Goal: Communication & Community: Answer question/provide support

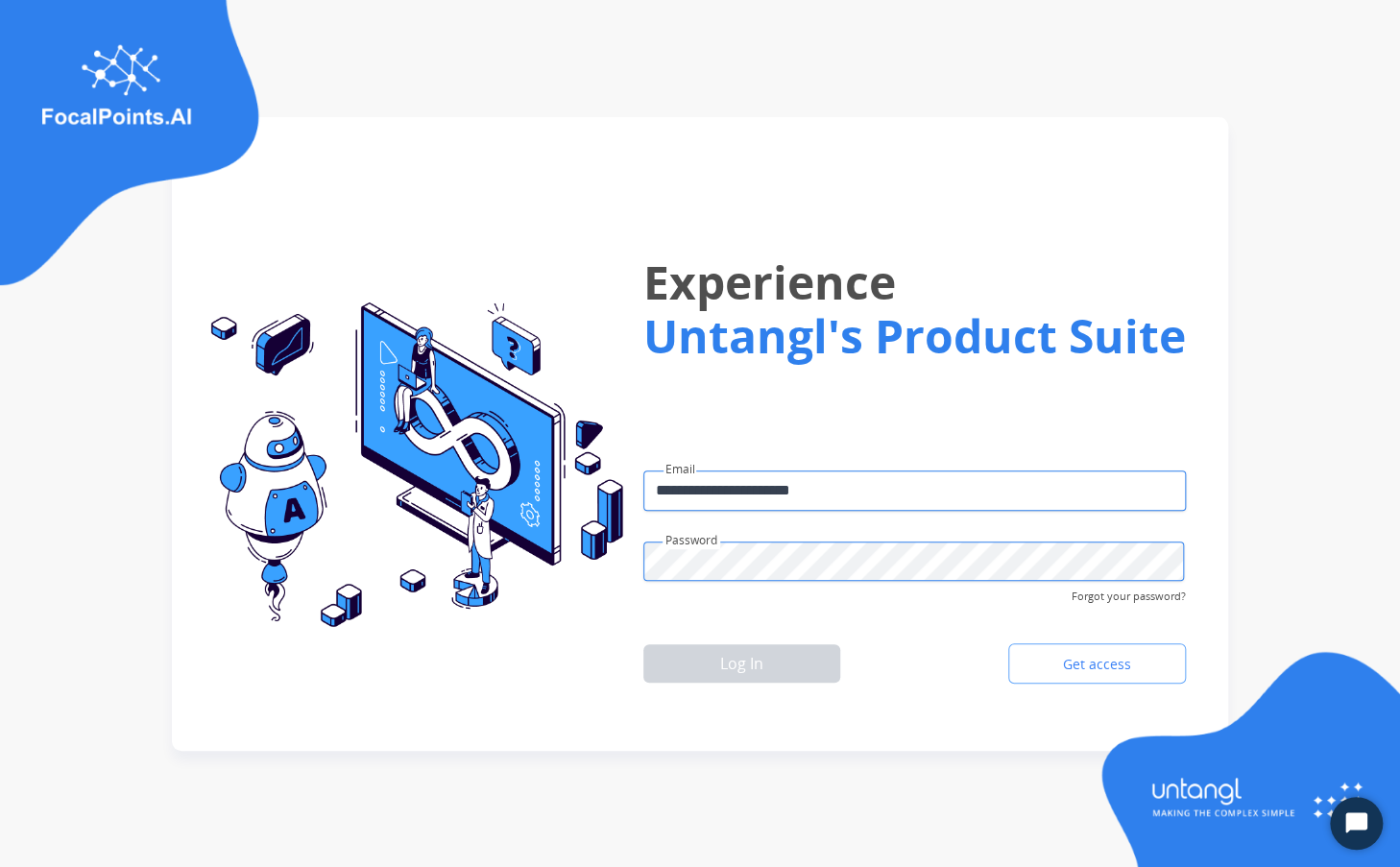
click at [733, 664] on button "Log In" at bounding box center [742, 664] width 197 height 39
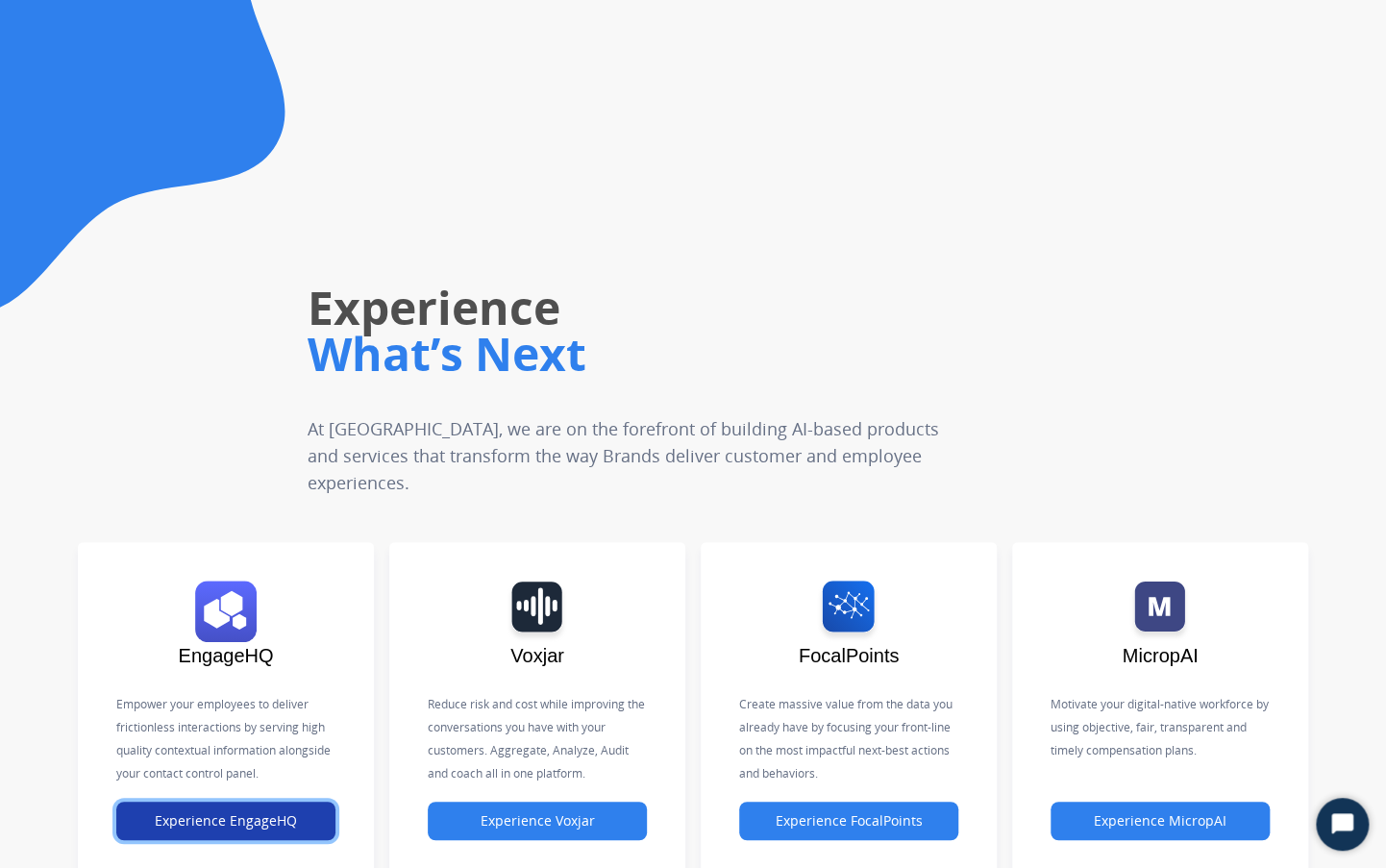
click at [268, 806] on button "Experience EngageHQ" at bounding box center [226, 821] width 219 height 39
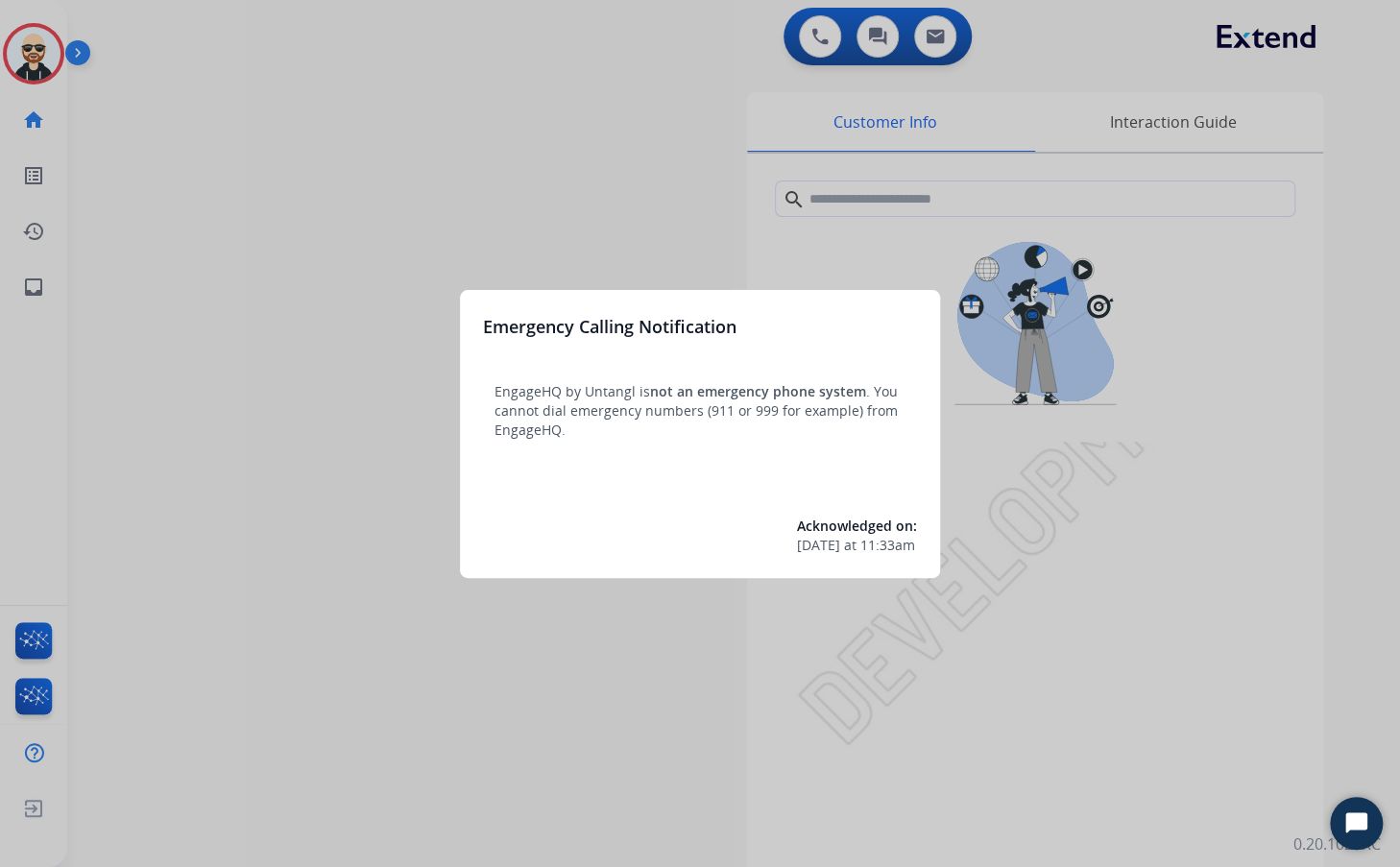
click at [348, 518] on div at bounding box center [700, 434] width 1400 height 867
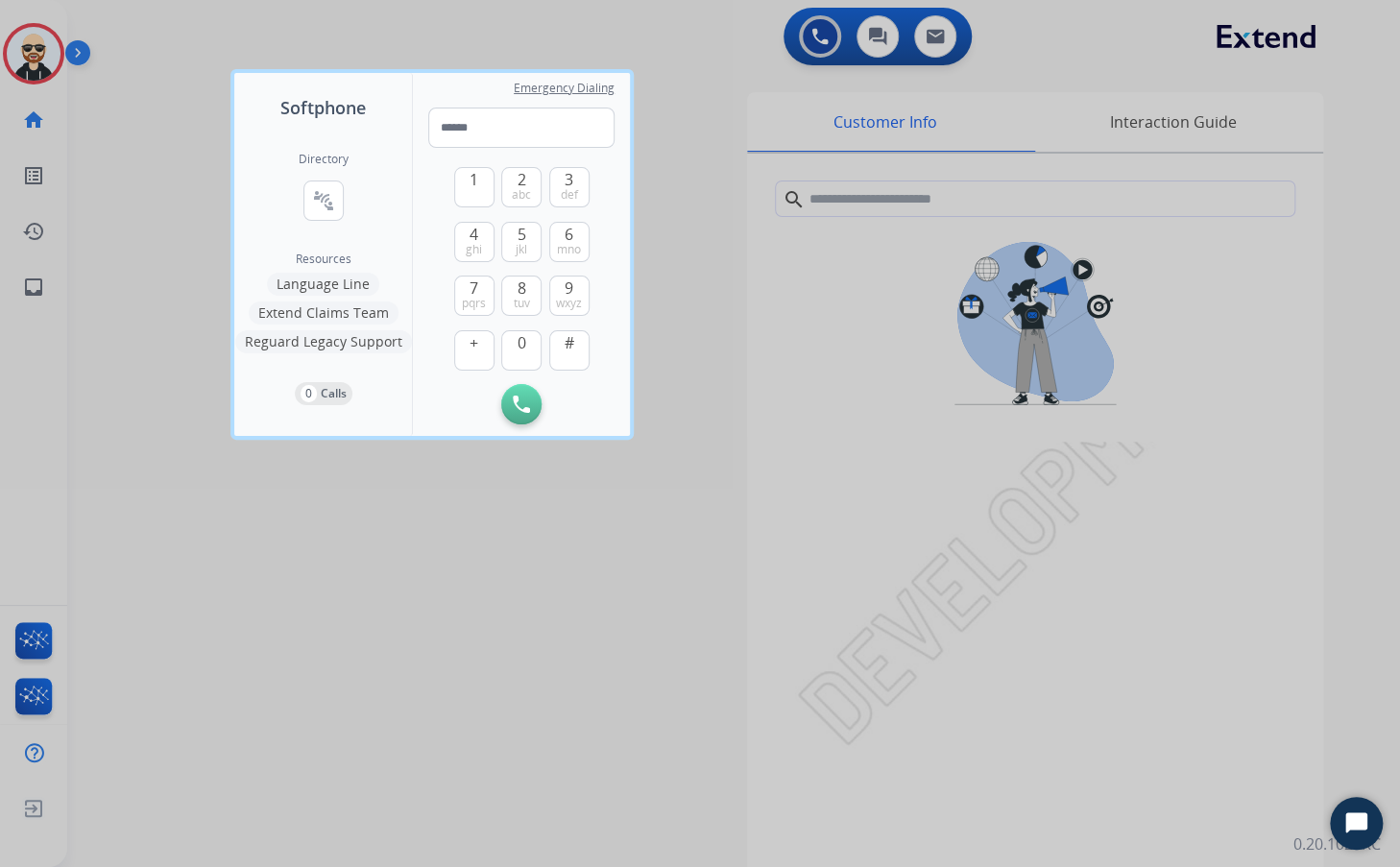
click at [536, 630] on div at bounding box center [700, 434] width 1400 height 867
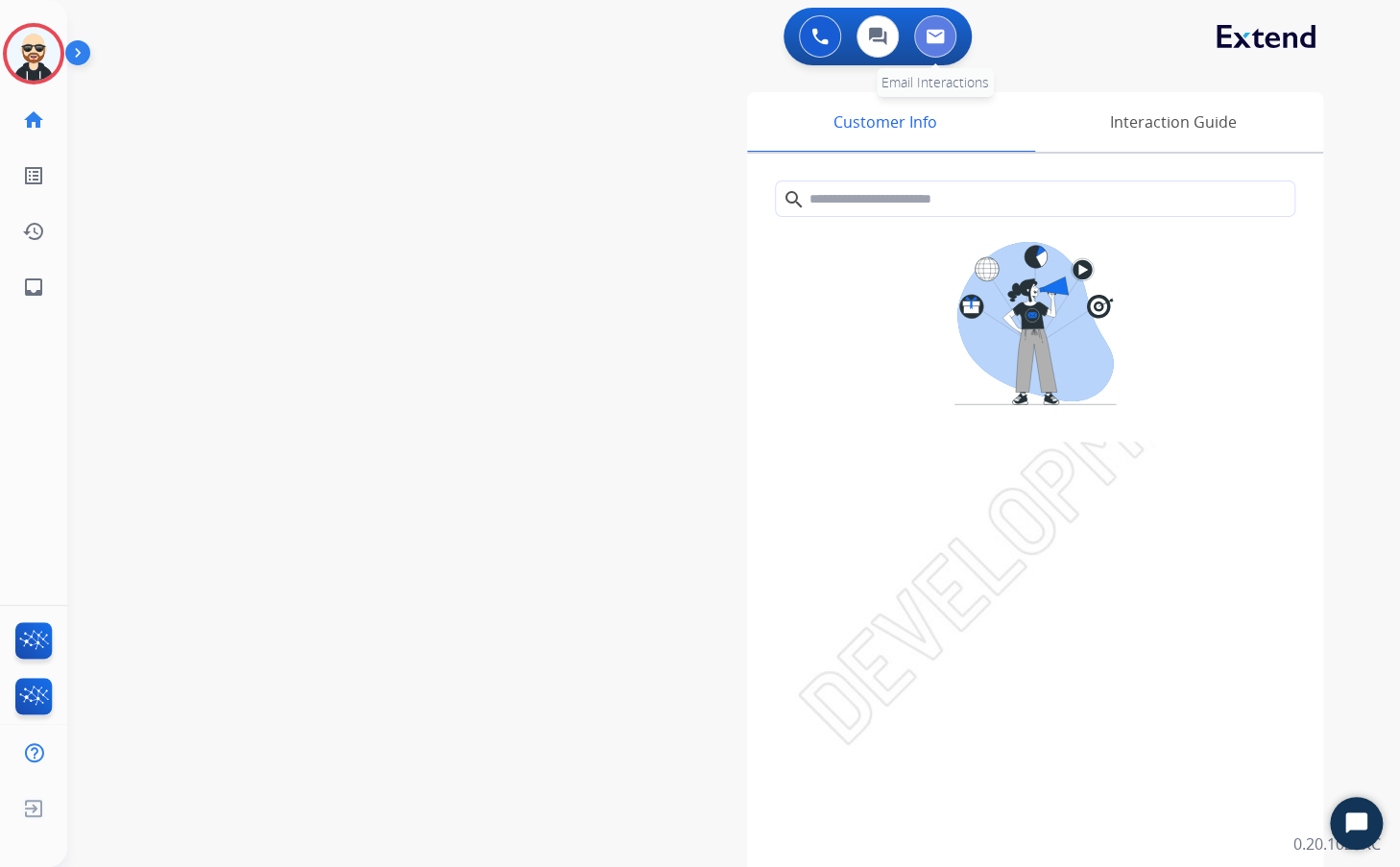
click at [942, 49] on button at bounding box center [935, 37] width 43 height 43
select select "**********"
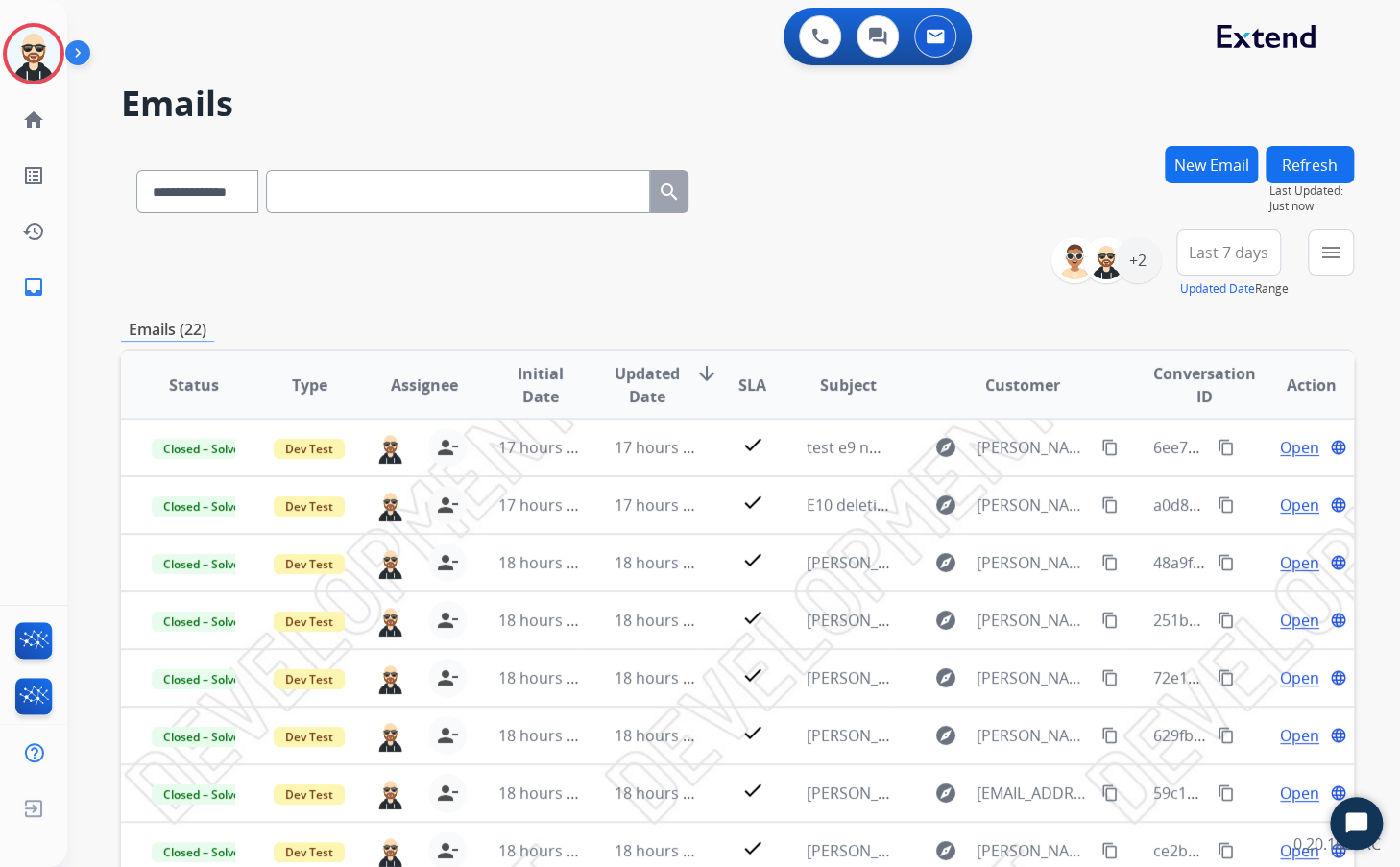
click at [1192, 153] on button "New Email" at bounding box center [1211, 164] width 93 height 38
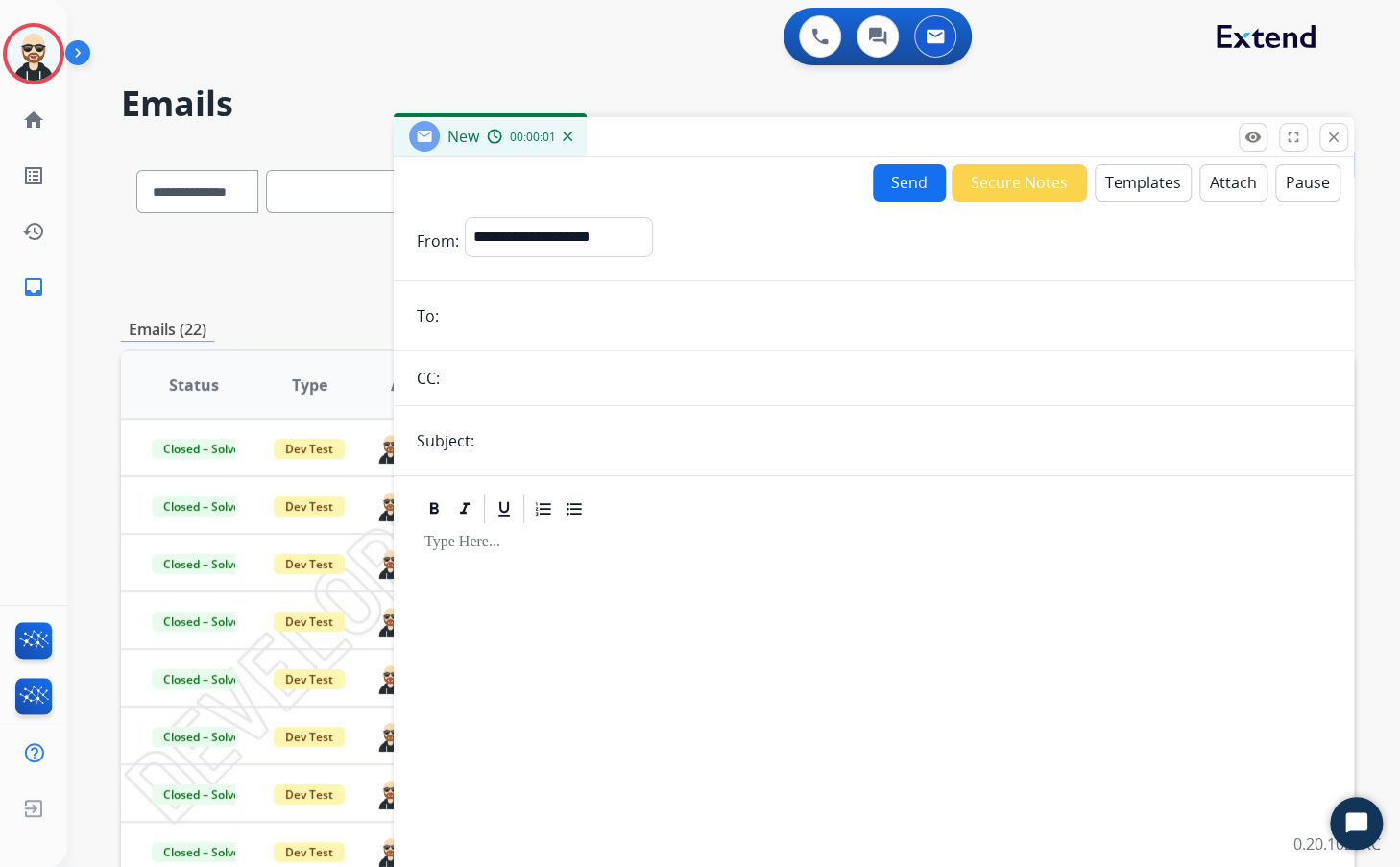
click at [1120, 183] on button "Templates" at bounding box center [1143, 183] width 97 height 38
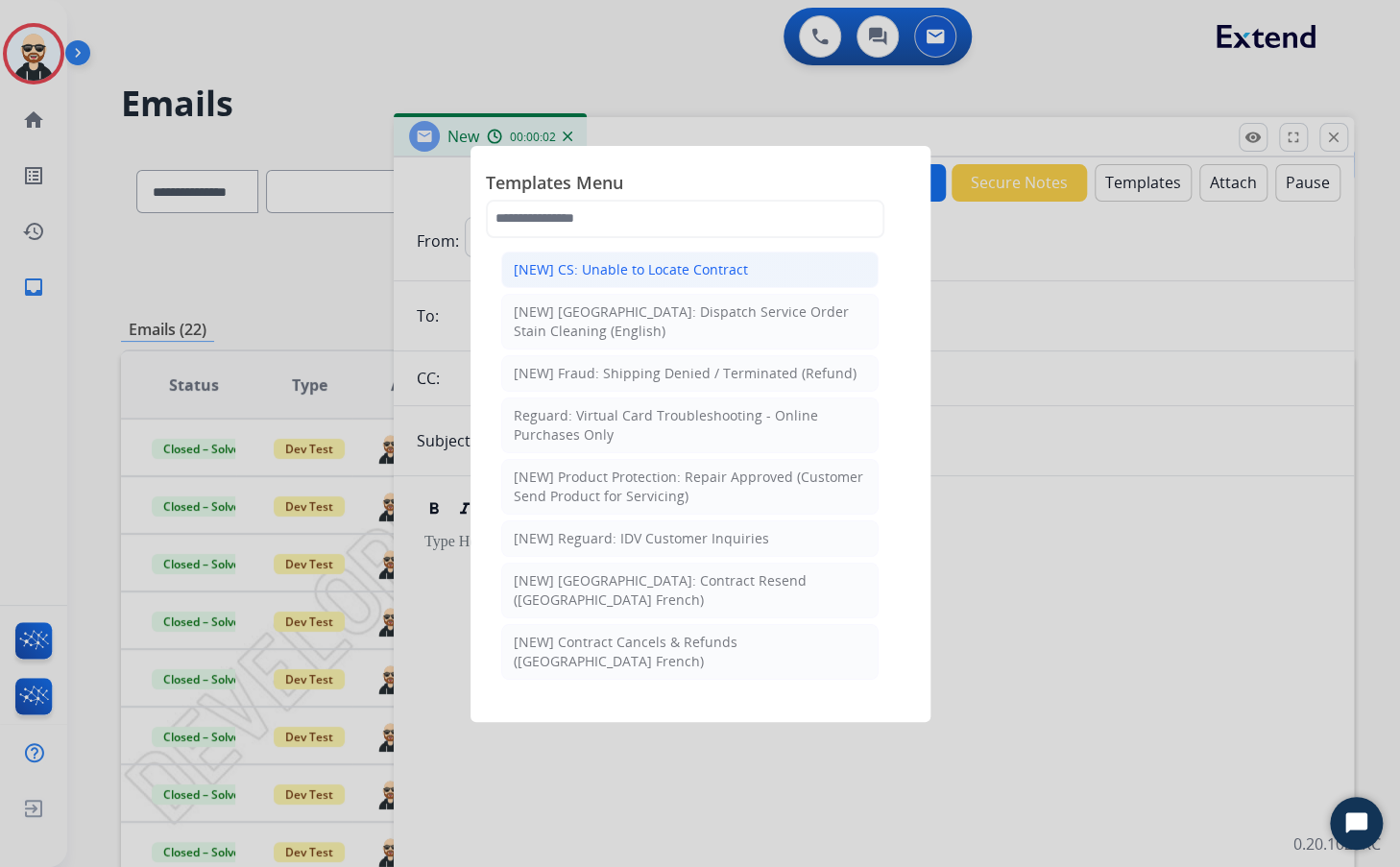
click at [615, 269] on div "[NEW] CS: Unable to Locate Contract" at bounding box center [631, 270] width 234 height 19
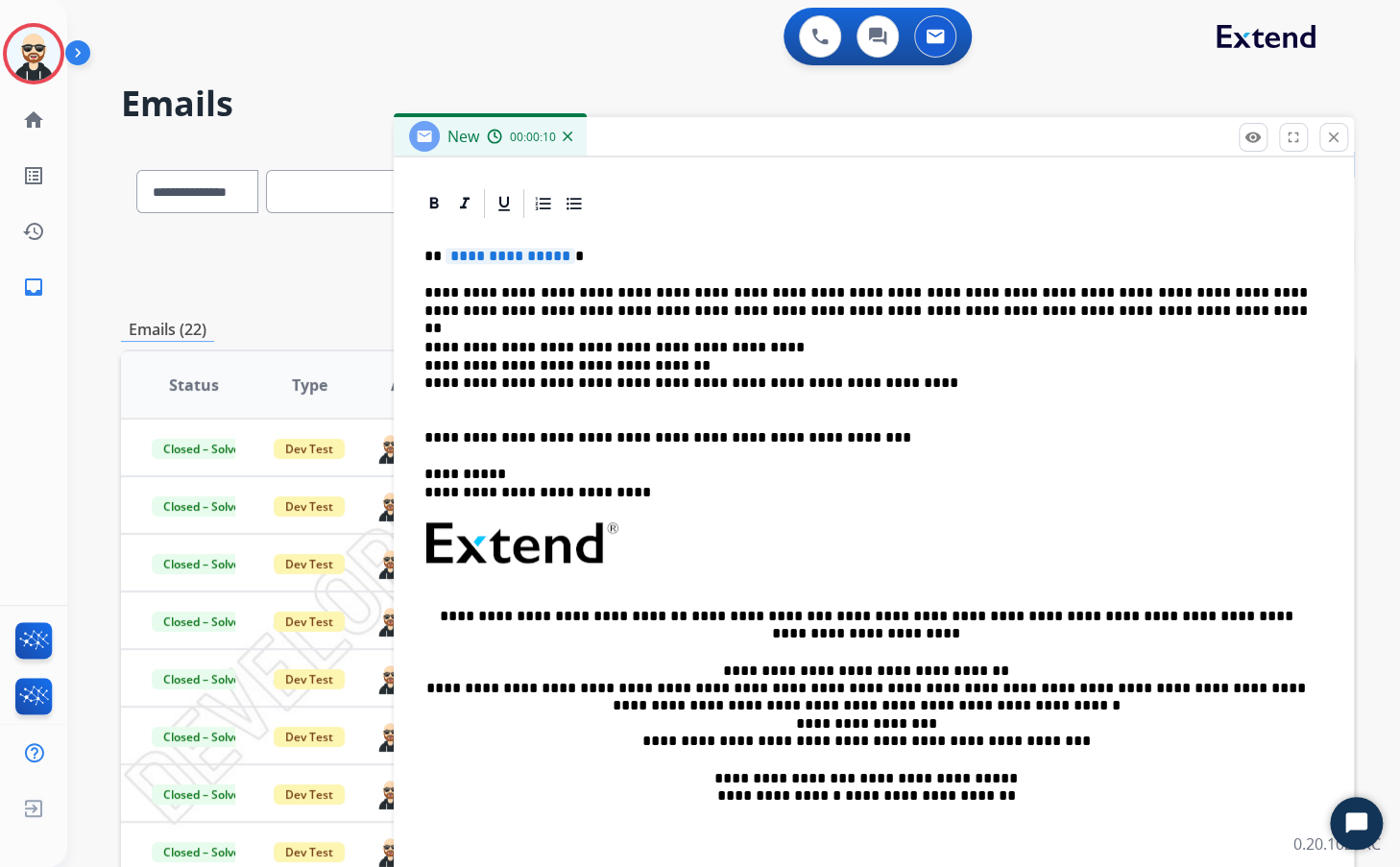
click at [568, 75] on div "**********" at bounding box center [710, 502] width 1287 height 867
click at [568, 135] on img at bounding box center [567, 136] width 10 height 10
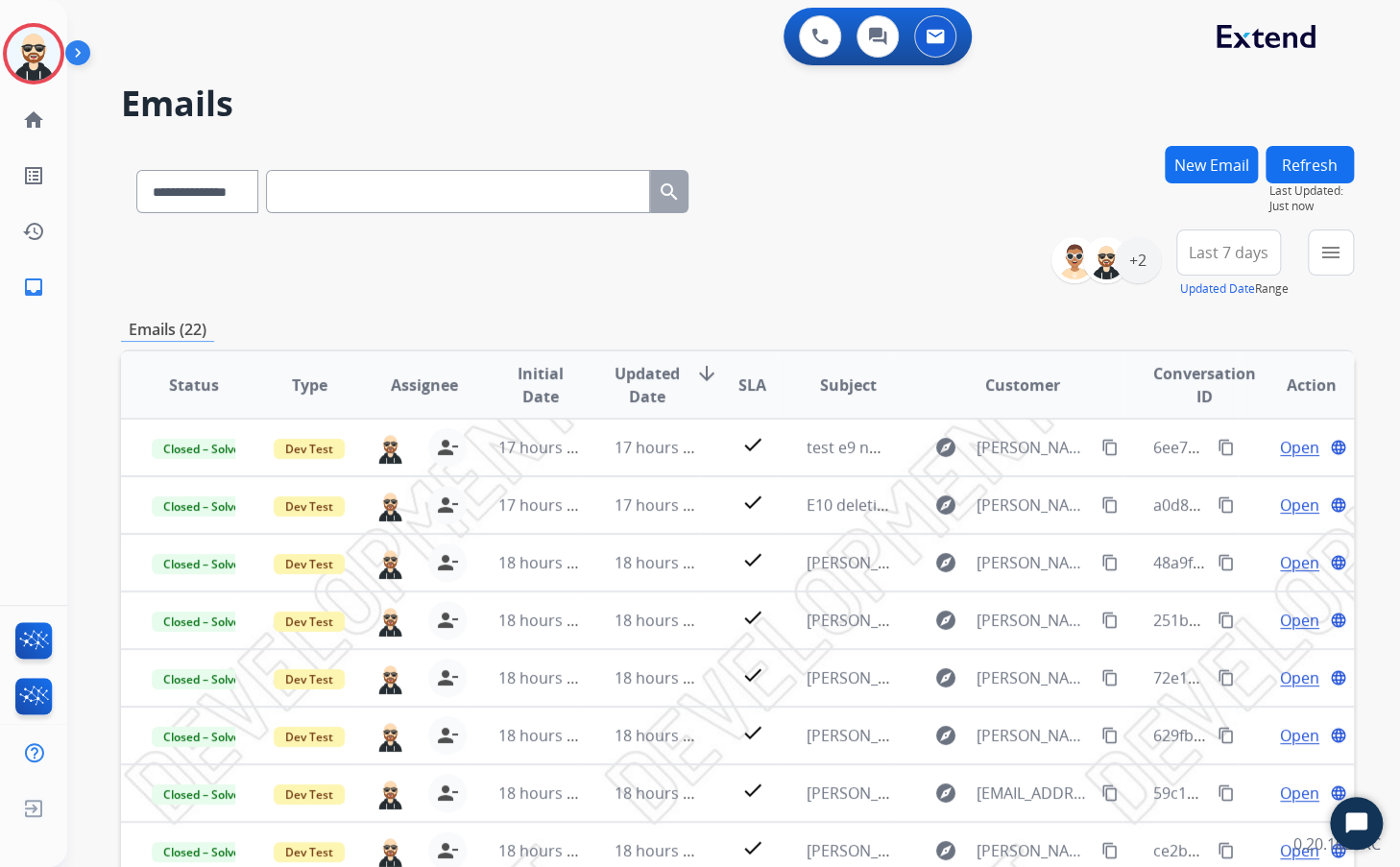
click at [76, 53] on img at bounding box center [81, 57] width 33 height 37
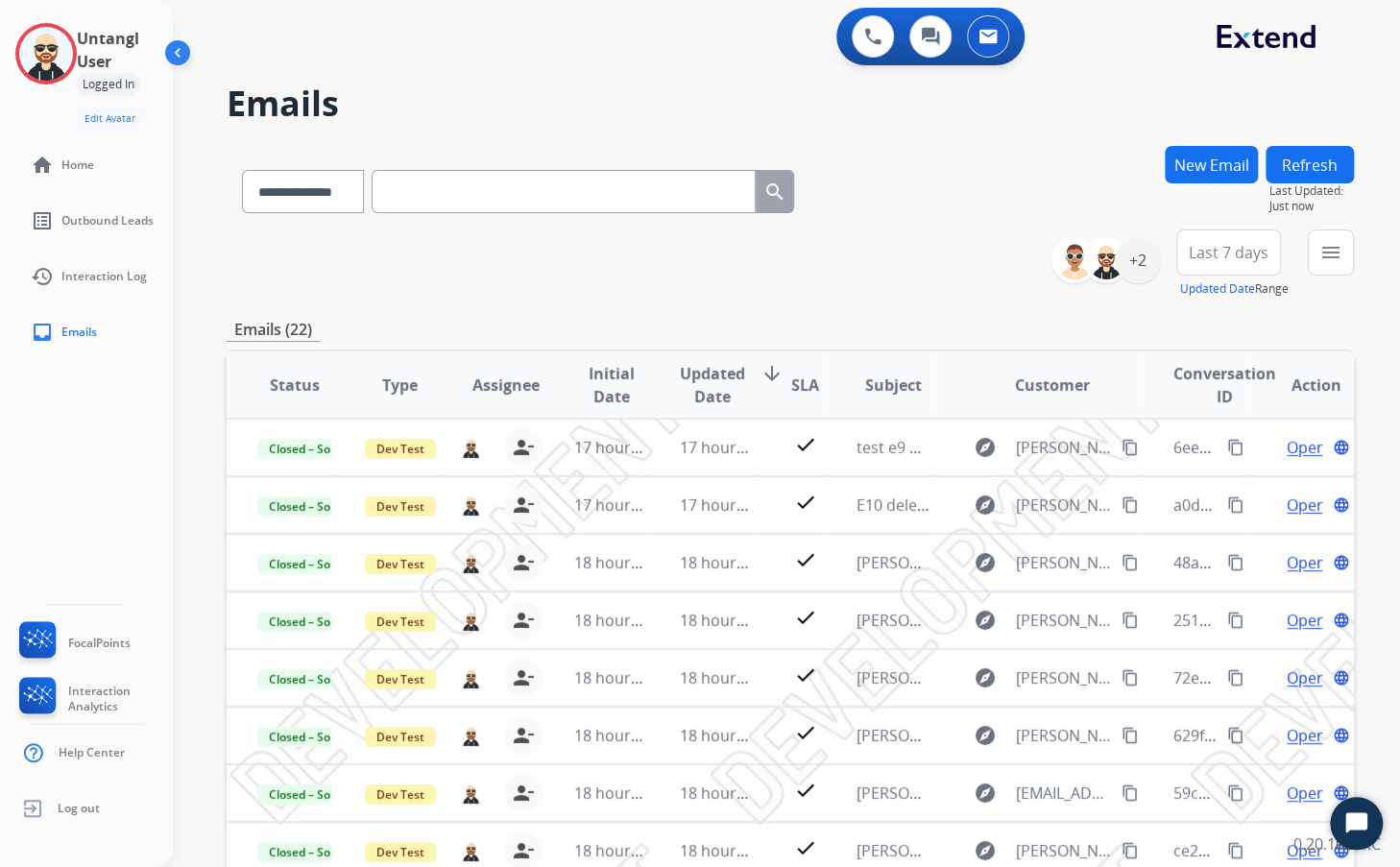
click at [170, 56] on img at bounding box center [180, 57] width 37 height 37
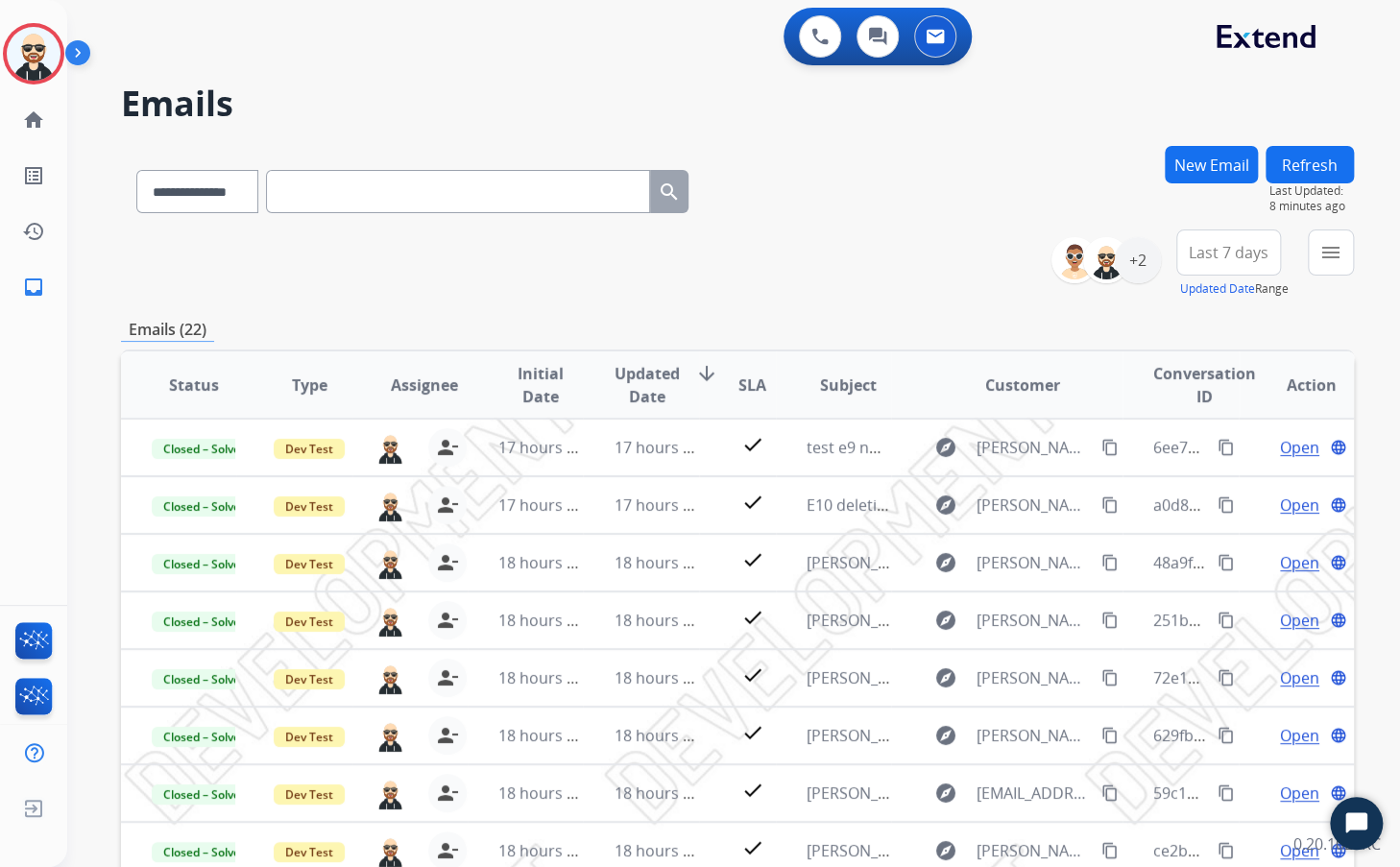
click at [953, 264] on div "**********" at bounding box center [738, 263] width 1233 height 69
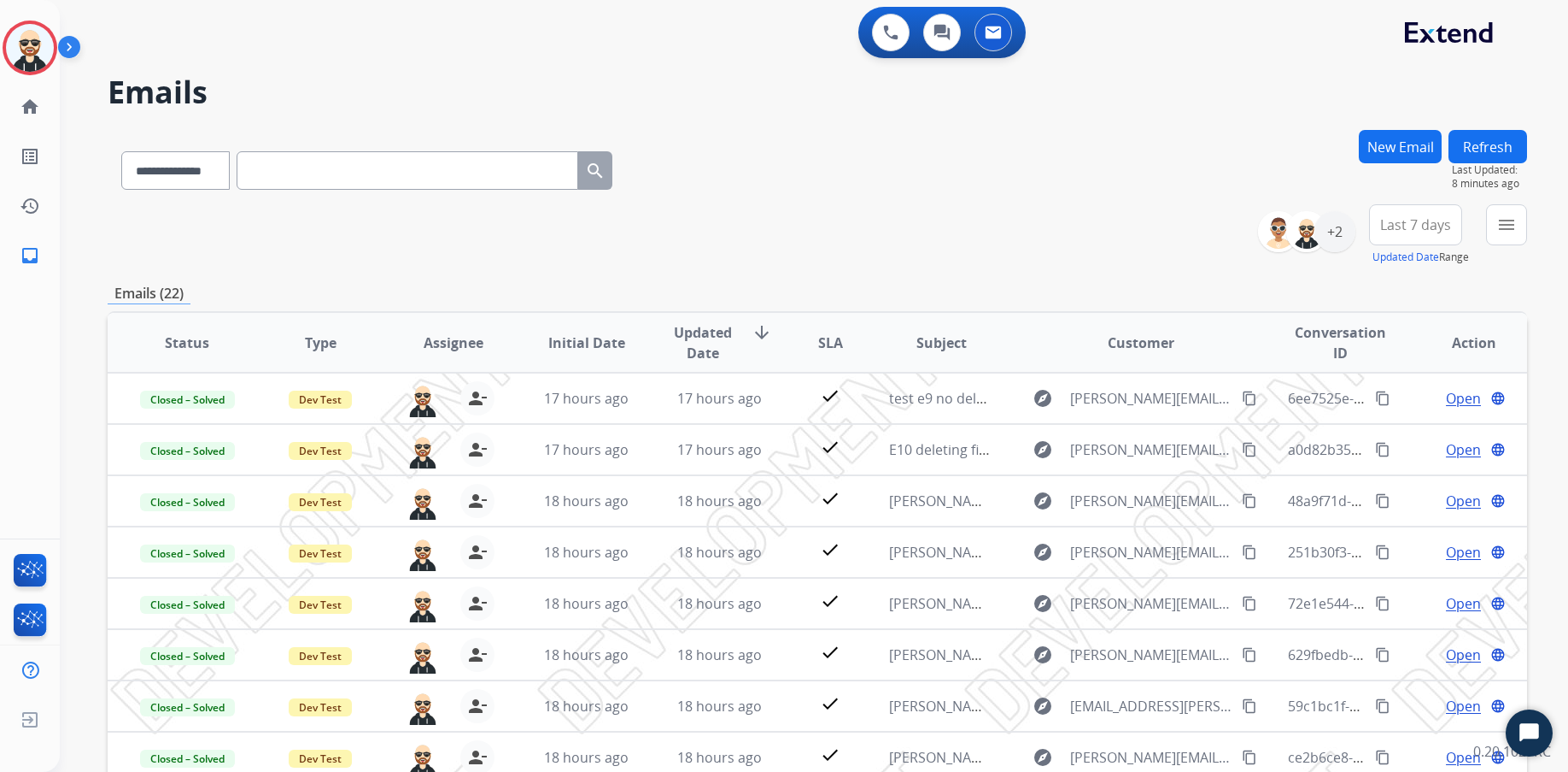
click at [1244, 144] on button "New Email" at bounding box center [1400, 146] width 83 height 34
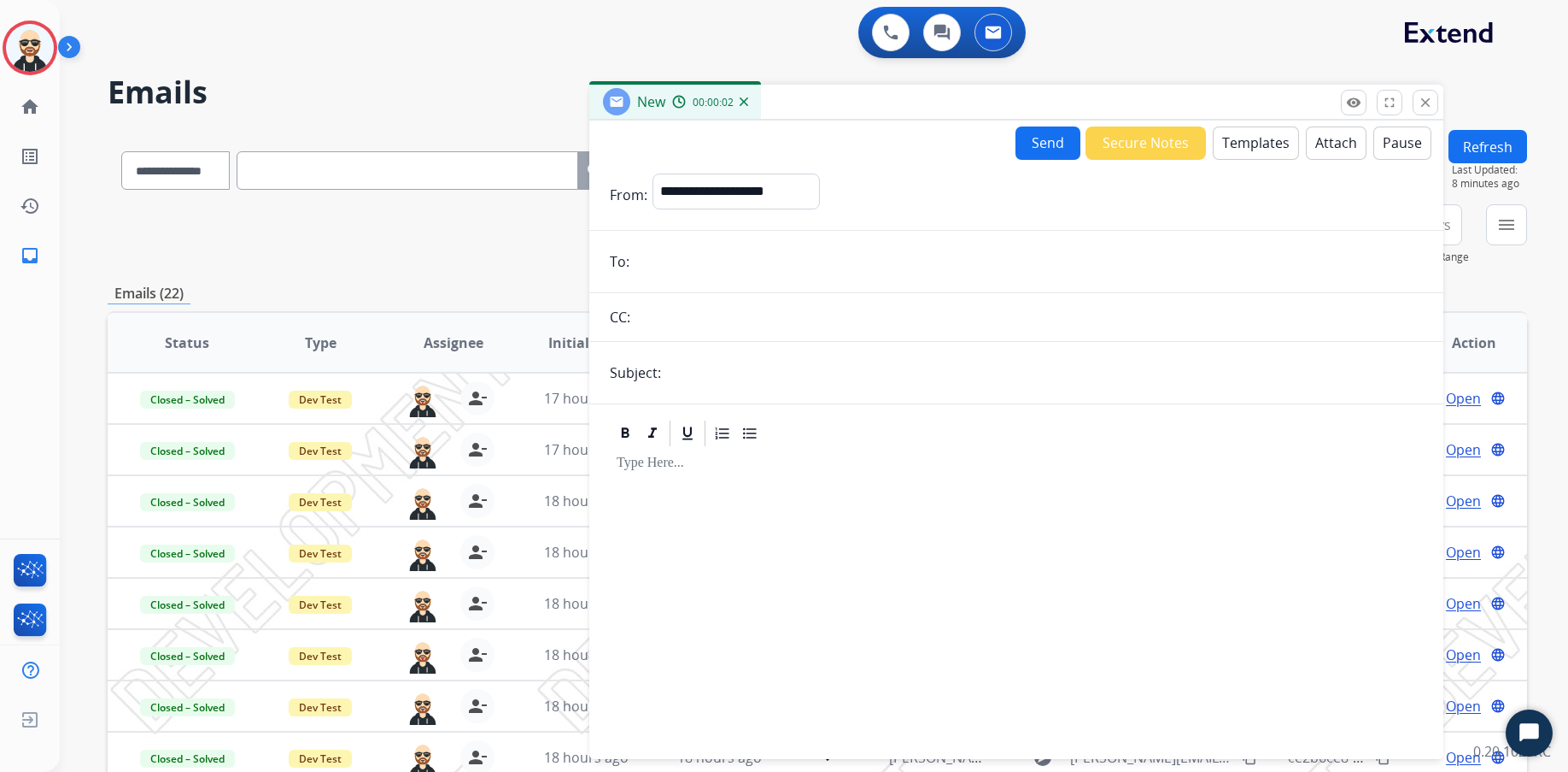
drag, startPoint x: 722, startPoint y: 128, endPoint x: 509, endPoint y: 82, distance: 217.9
click at [637, 92] on span "New" at bounding box center [651, 102] width 28 height 19
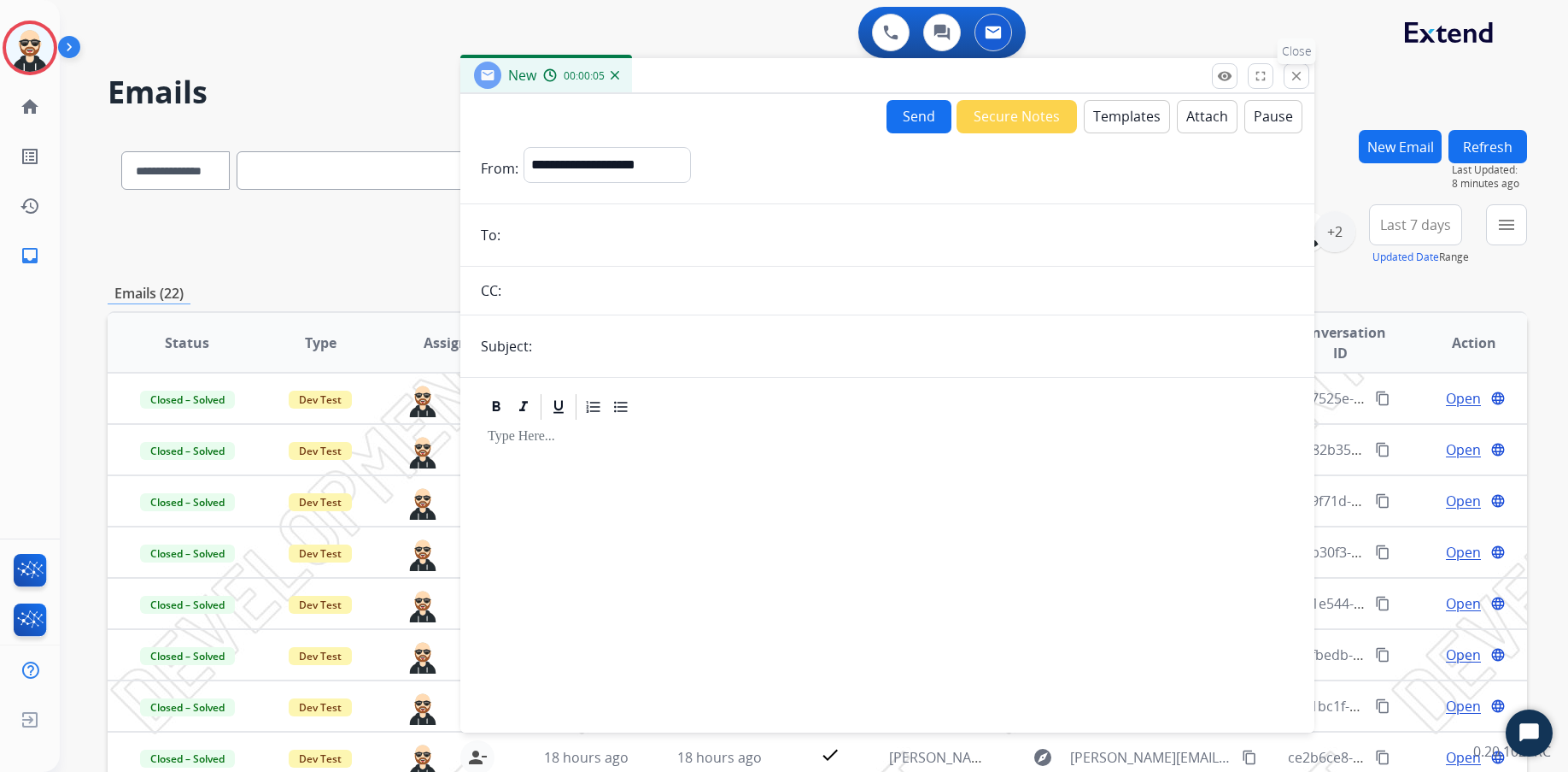
drag, startPoint x: 509, startPoint y: 81, endPoint x: 1295, endPoint y: 78, distance: 786.0
click at [1244, 78] on mat-icon "close" at bounding box center [1297, 76] width 15 height 16
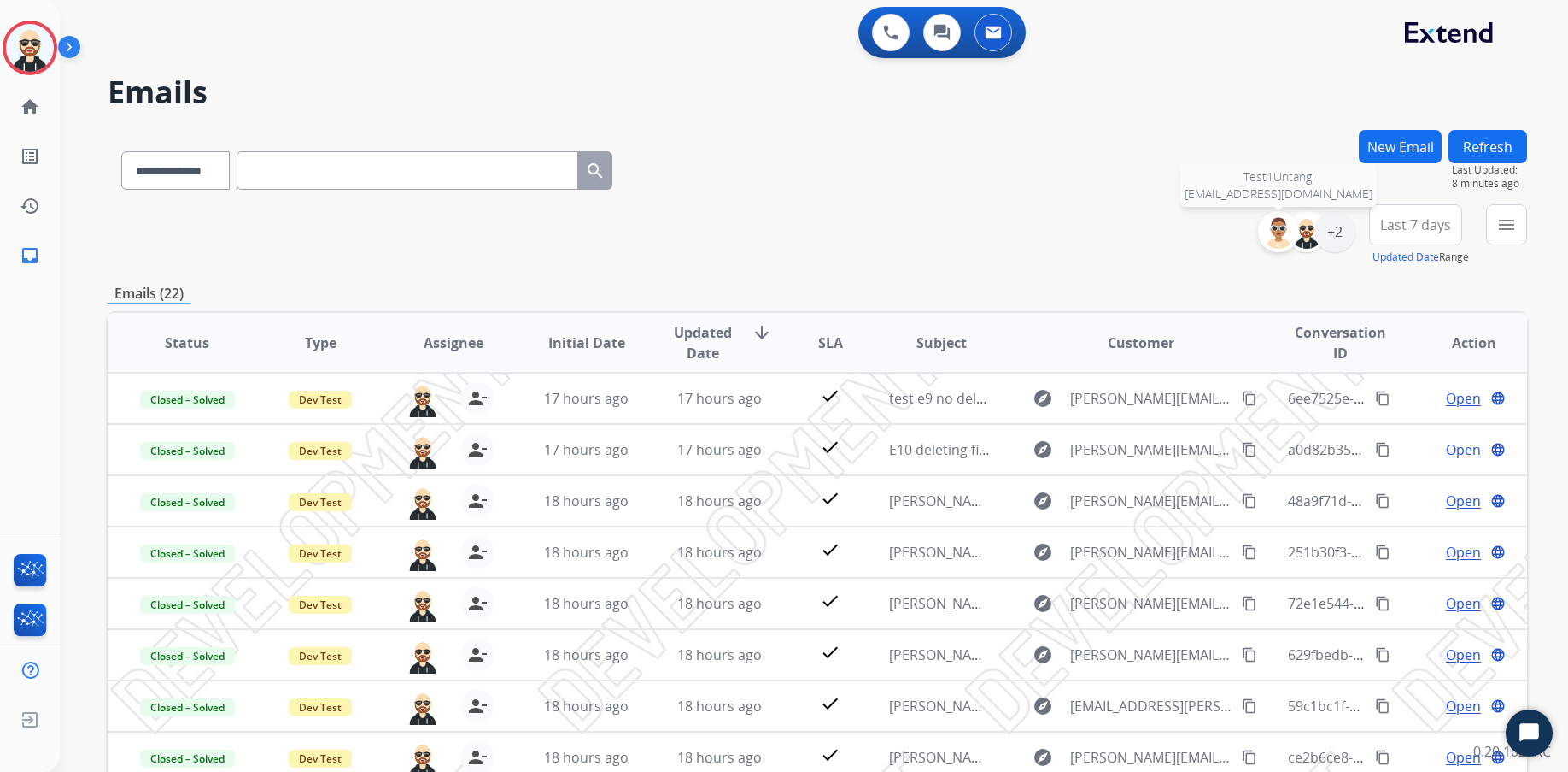
drag, startPoint x: 1106, startPoint y: 242, endPoint x: 1270, endPoint y: 222, distance: 165.2
drag, startPoint x: 1270, startPoint y: 222, endPoint x: 1517, endPoint y: 224, distance: 247.0
drag, startPoint x: 1517, startPoint y: 224, endPoint x: 1470, endPoint y: 259, distance: 58.6
click at [1244, 269] on div "**********" at bounding box center [817, 551] width 1420 height 843
click at [1244, 235] on button "menu Filters" at bounding box center [1507, 225] width 41 height 41
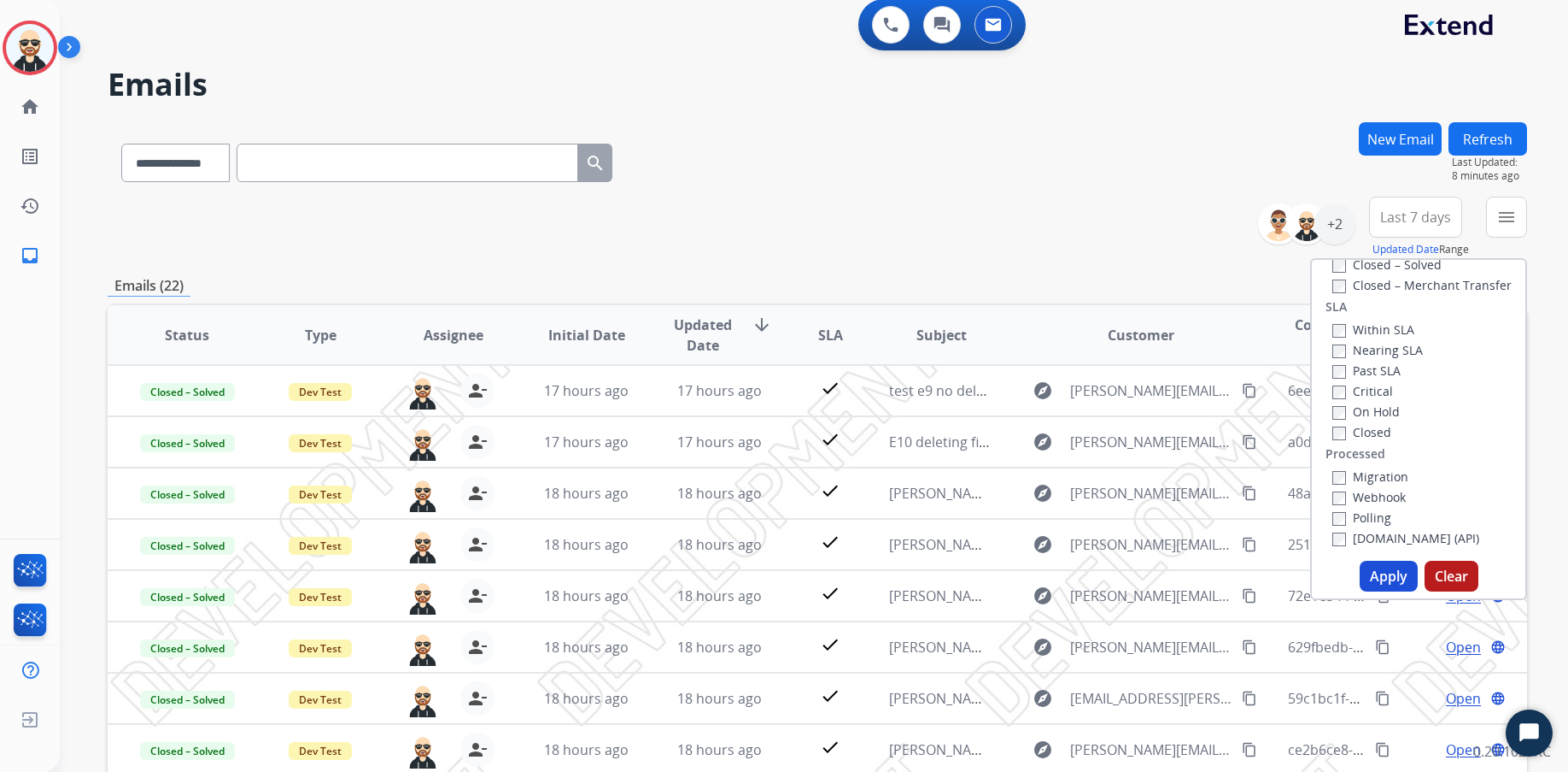
scroll to position [9, 0]
click at [1244, 383] on div "**********" at bounding box center [814, 386] width 1509 height 772
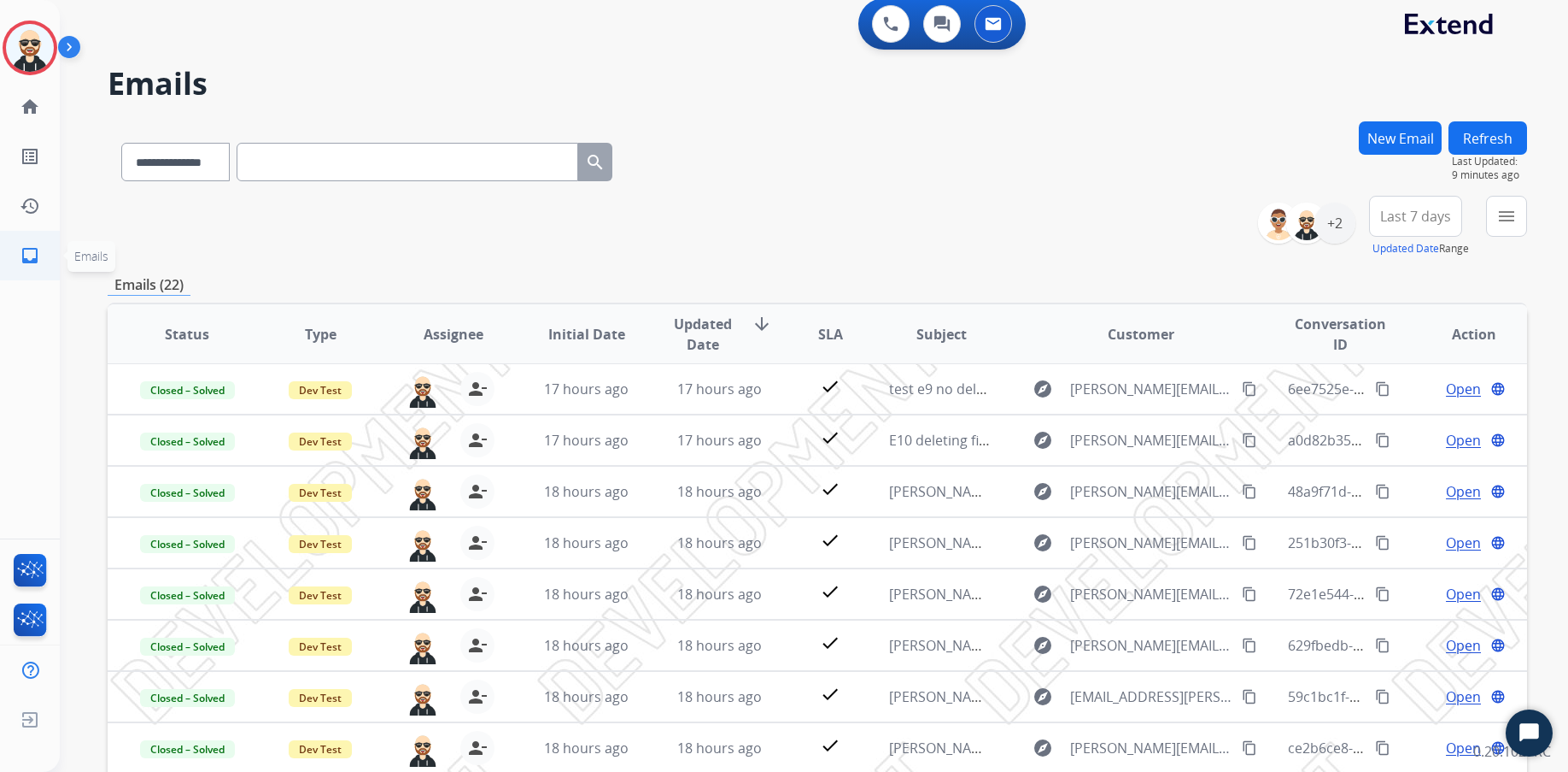
scroll to position [9, 0]
click at [42, 199] on link "history Interaction Log" at bounding box center [30, 206] width 48 height 48
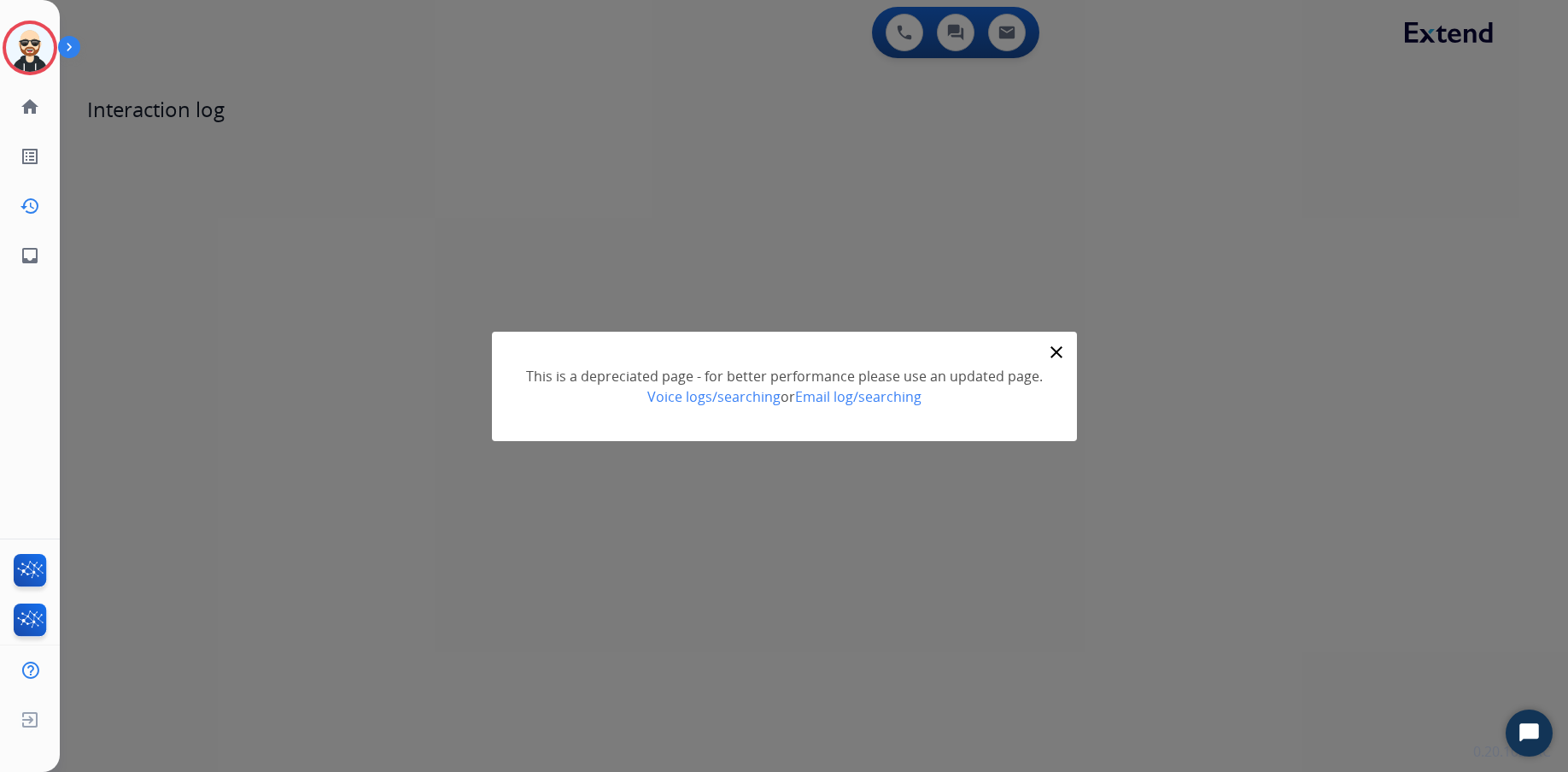
click at [1059, 347] on mat-icon "close" at bounding box center [1057, 352] width 21 height 21
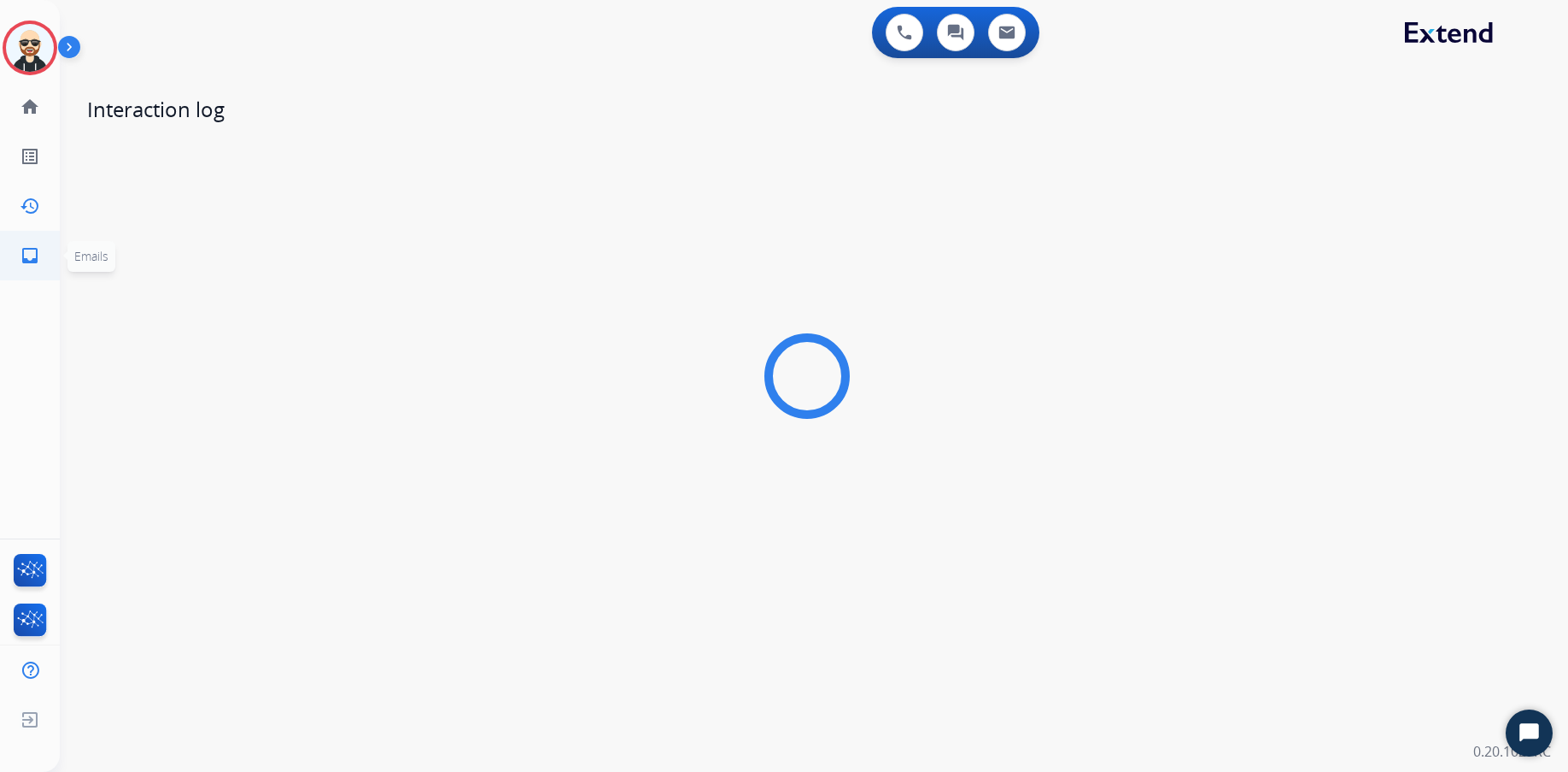
click at [31, 251] on mat-icon "inbox" at bounding box center [30, 256] width 21 height 21
select select "**********"
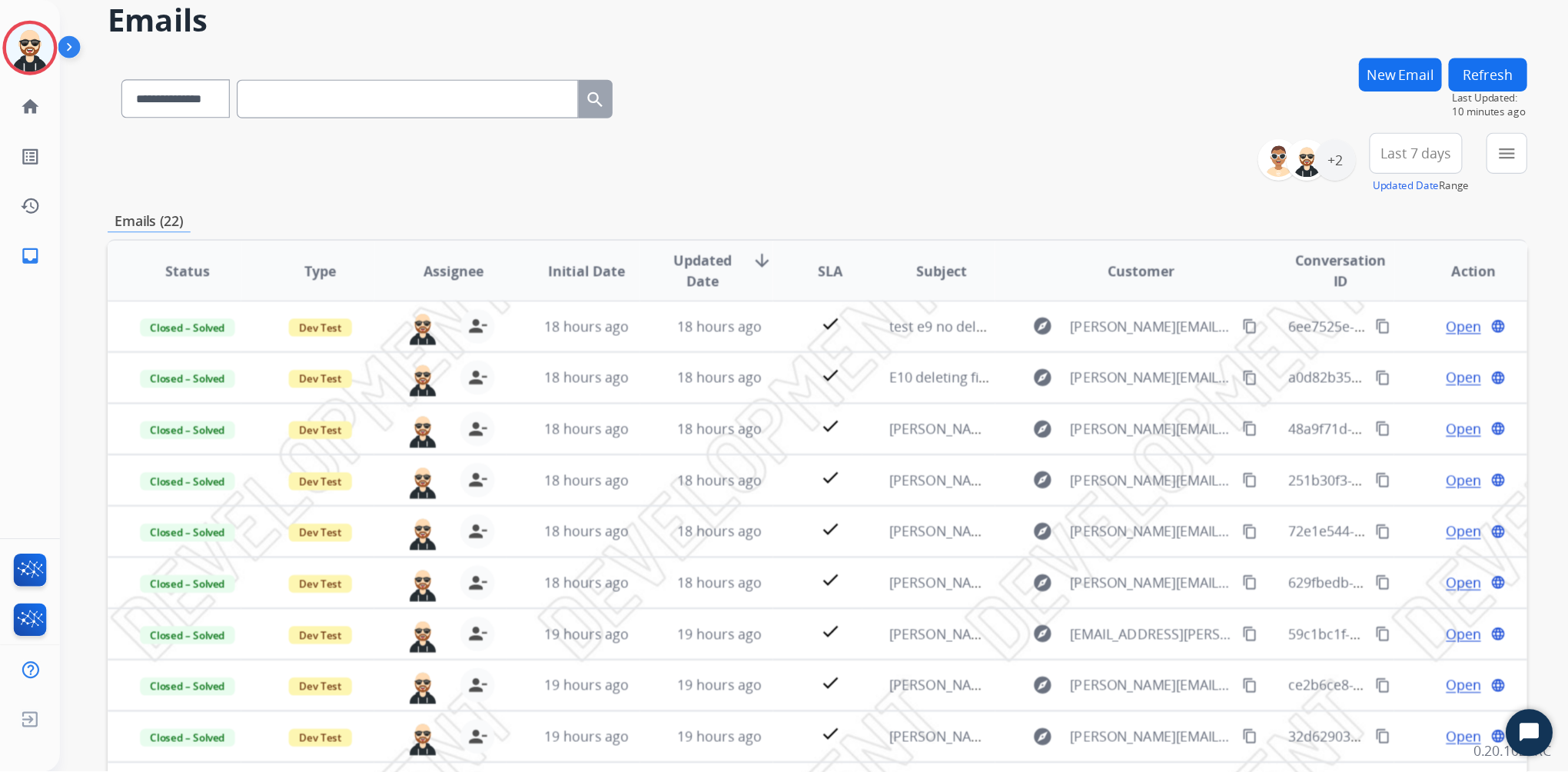
scroll to position [64, 0]
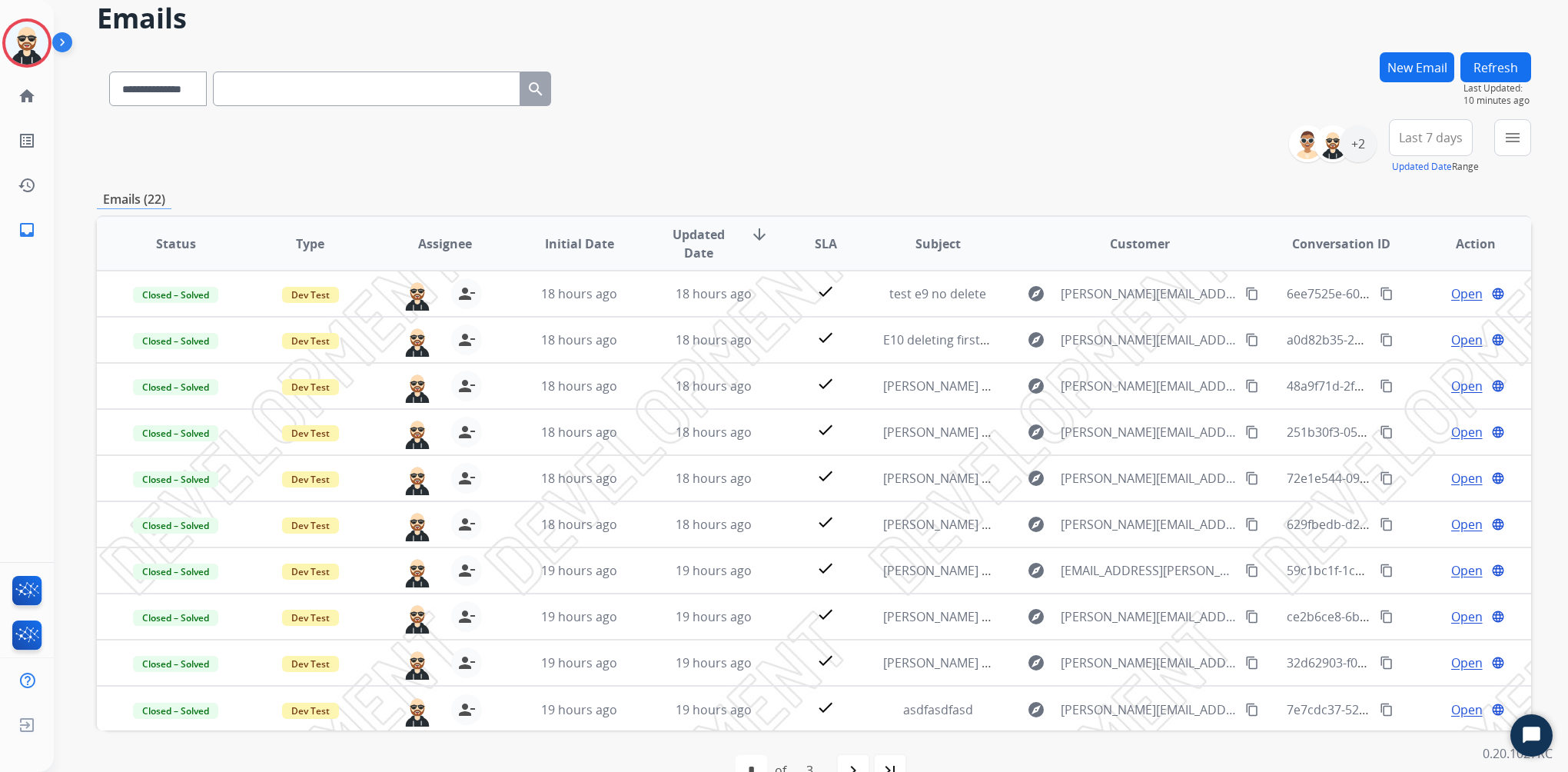
drag, startPoint x: 1315, startPoint y: 1, endPoint x: 1077, endPoint y: 107, distance: 260.5
click at [1077, 106] on div "**********" at bounding box center [814, 85] width 1435 height 67
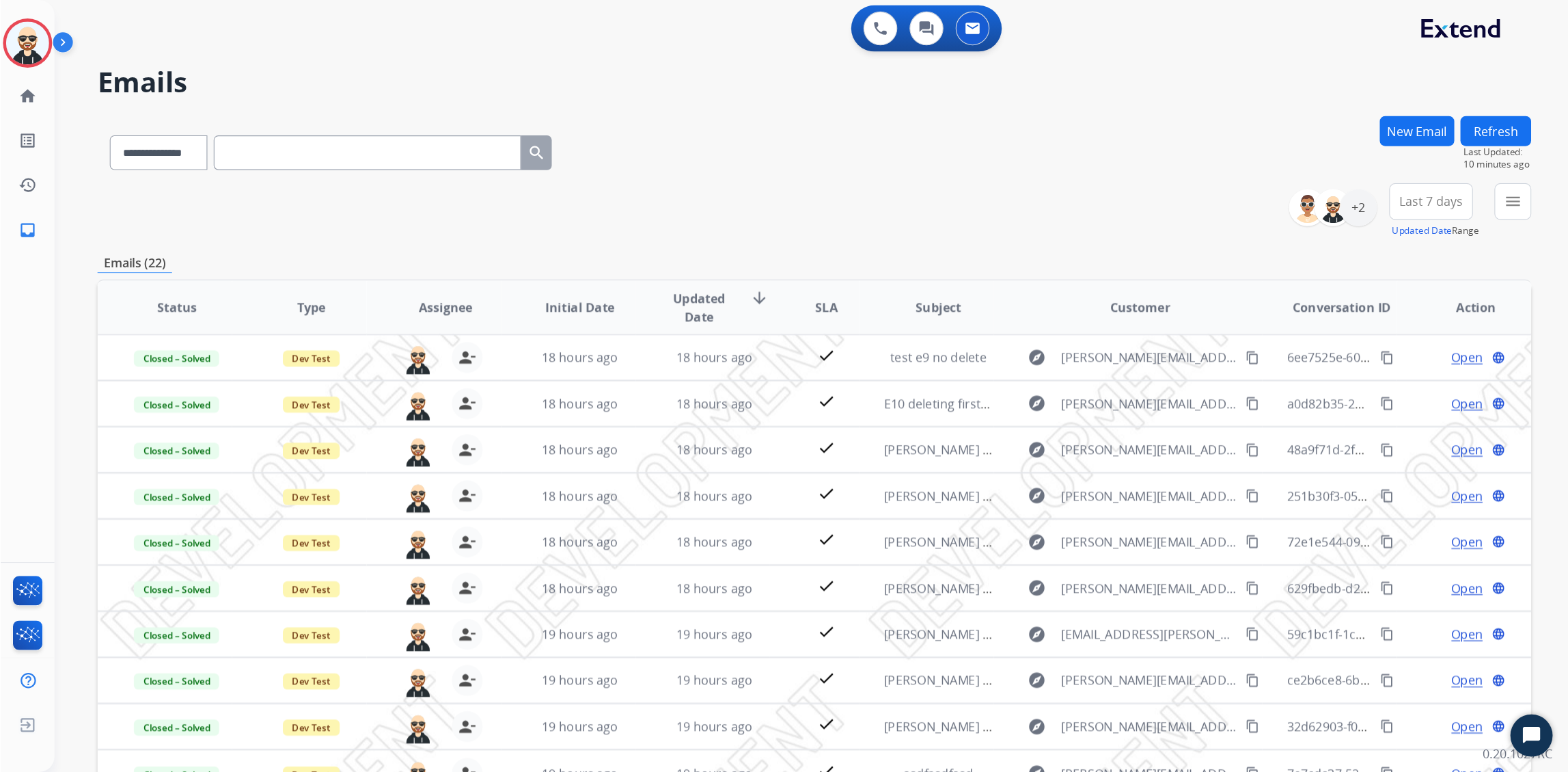
scroll to position [2, 0]
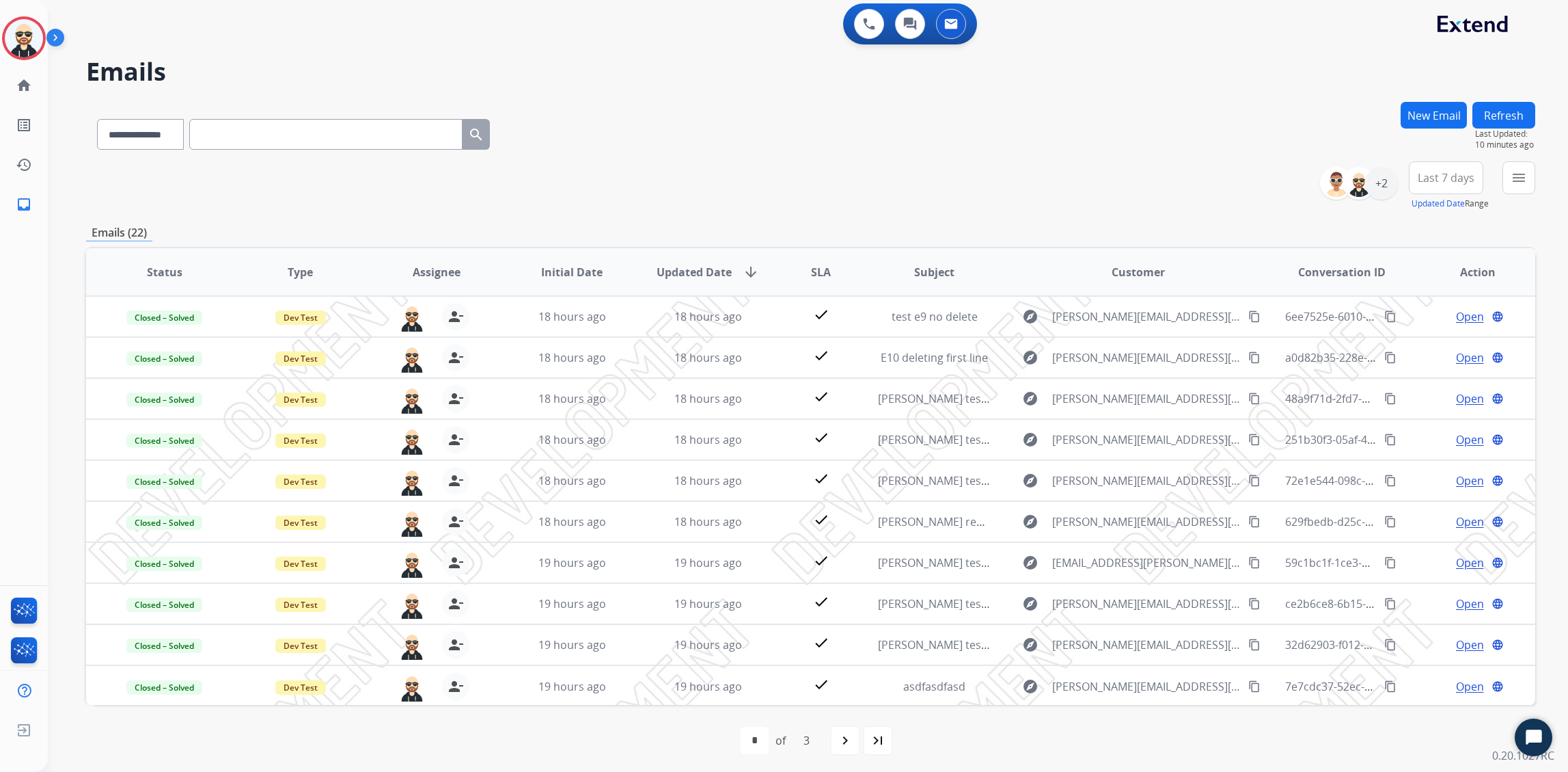
drag, startPoint x: 1339, startPoint y: 3, endPoint x: 1161, endPoint y: 75, distance: 192.0
click at [996, 75] on h2 "Emails" at bounding box center [811, 72] width 1450 height 28
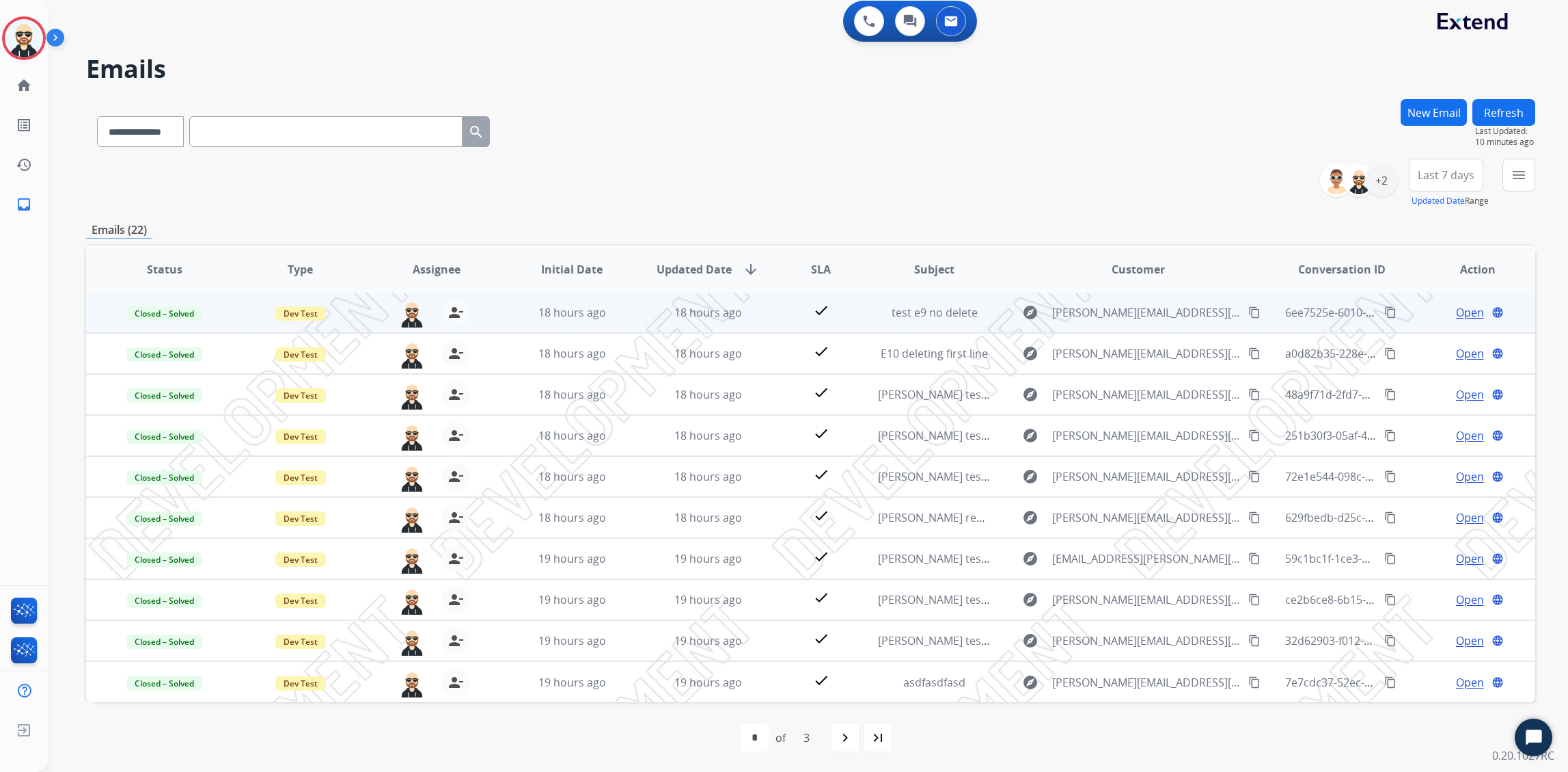
scroll to position [6, 0]
click at [640, 314] on td "18 hours ago" at bounding box center [697, 312] width 136 height 41
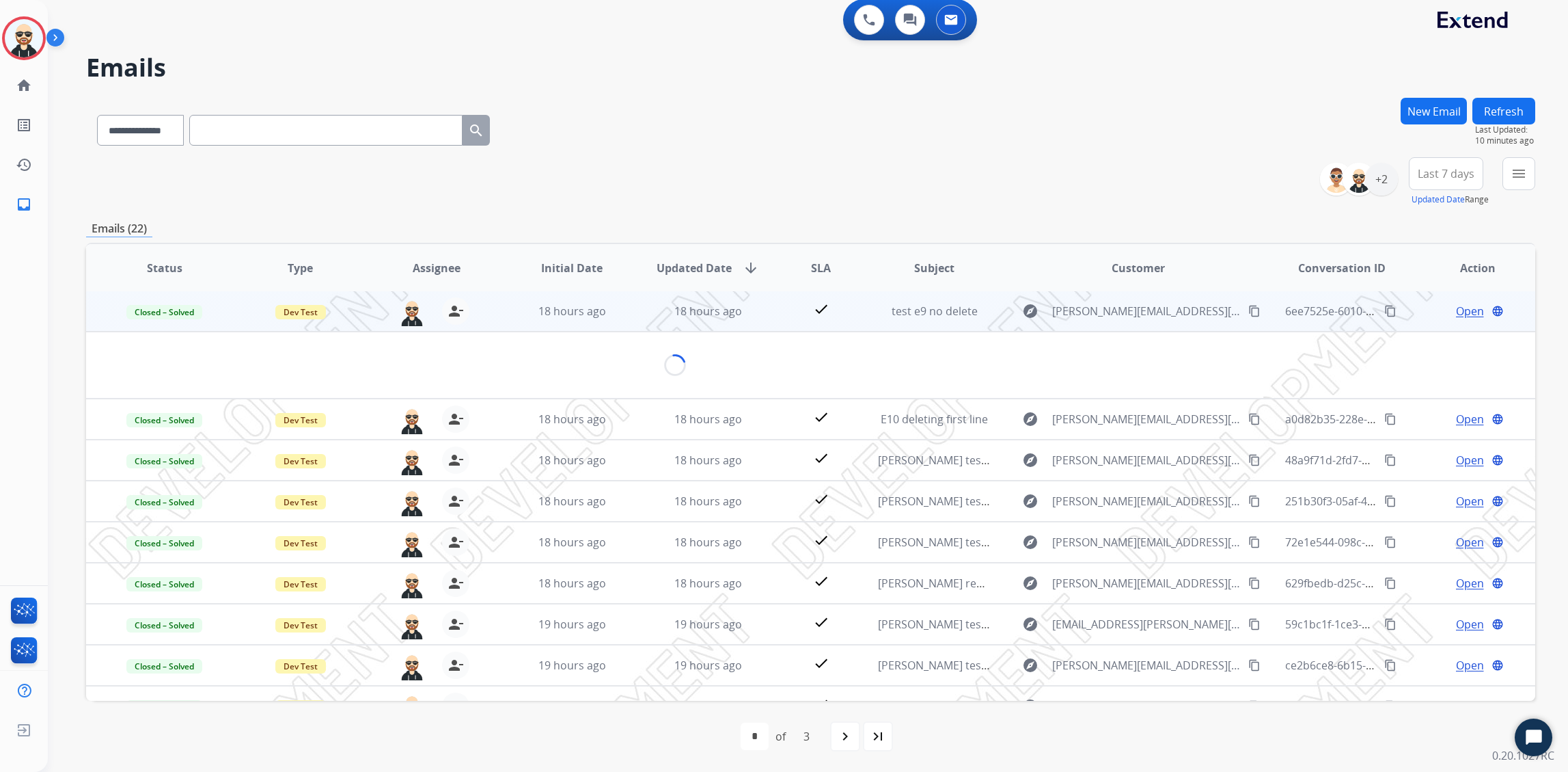
scroll to position [0, 0]
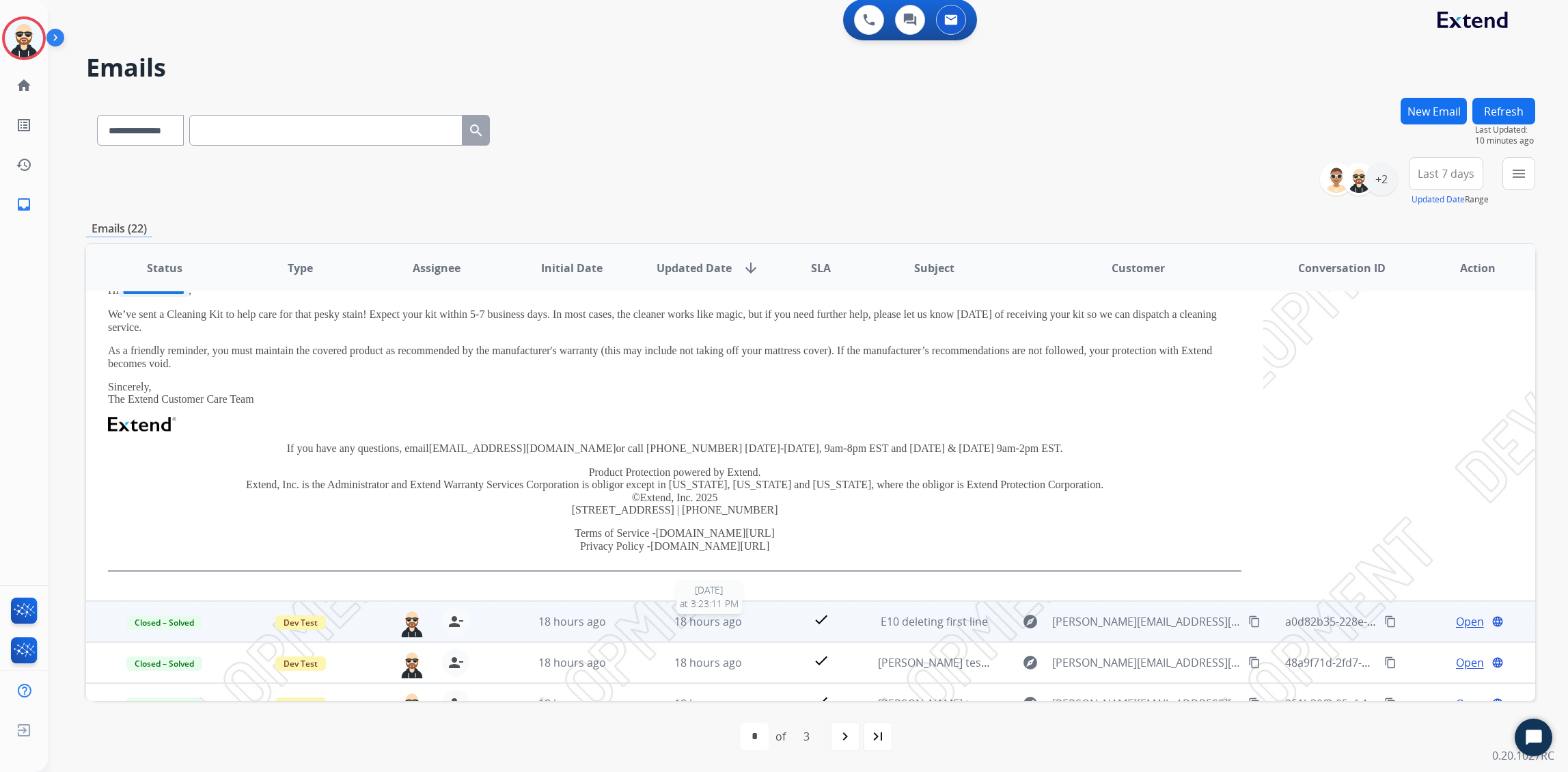
click at [643, 613] on td "18 hours ago 8/20/2025 at 3:23:11 PM" at bounding box center [697, 622] width 136 height 41
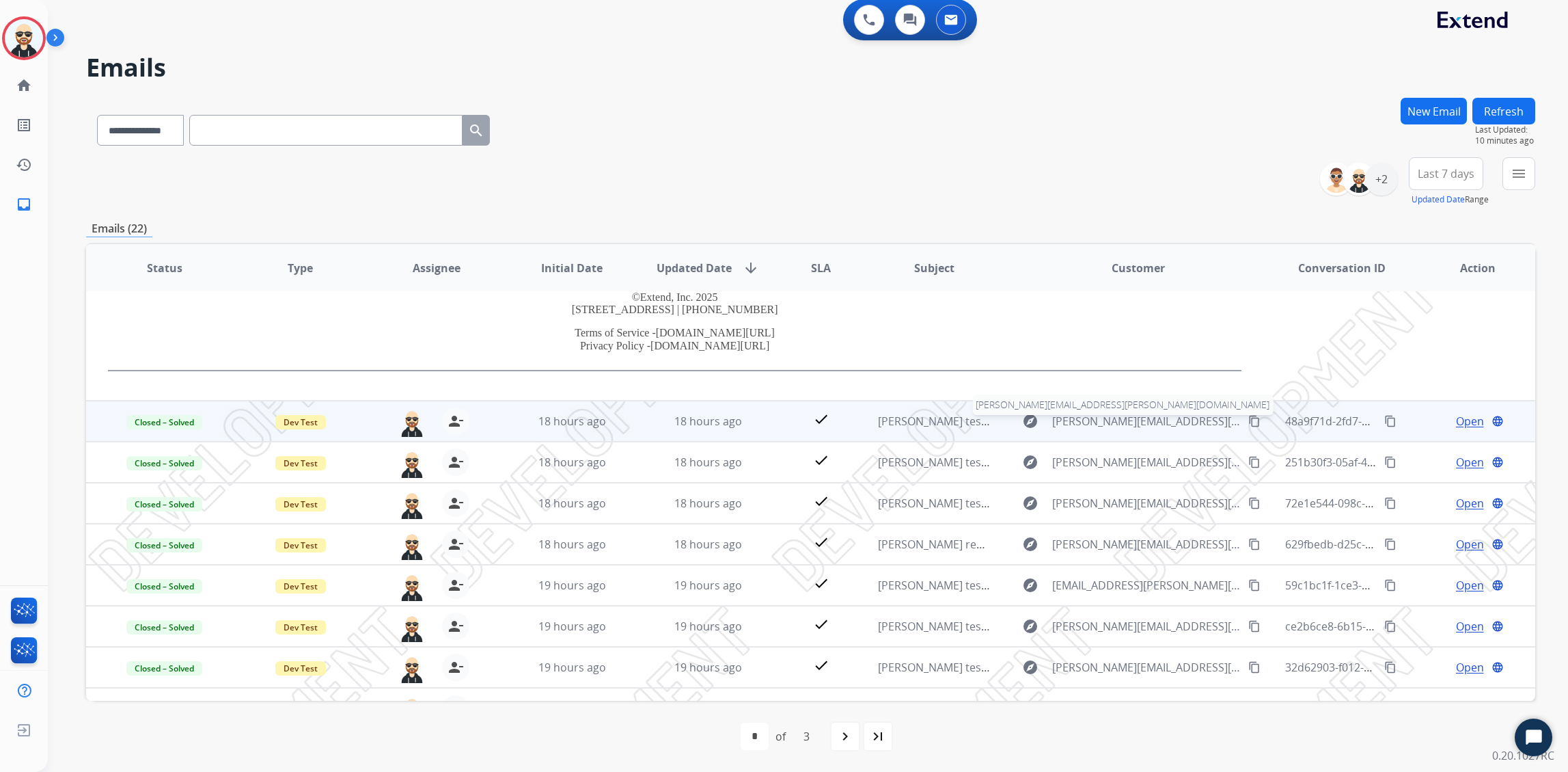
scroll to position [321, 0]
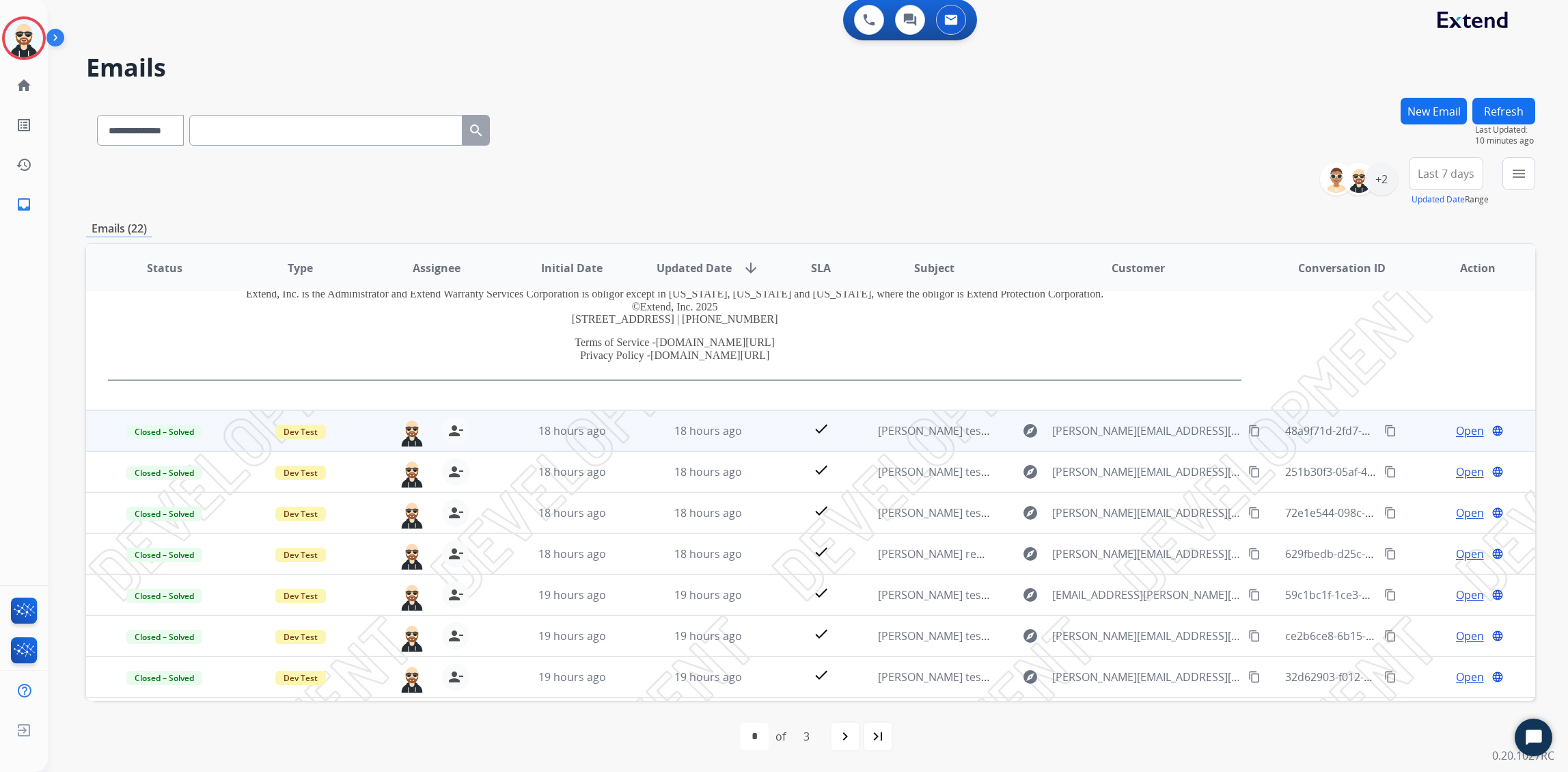
click at [992, 440] on td "explore alfonso.orozco@untangl.com content_copy" at bounding box center [1128, 431] width 272 height 41
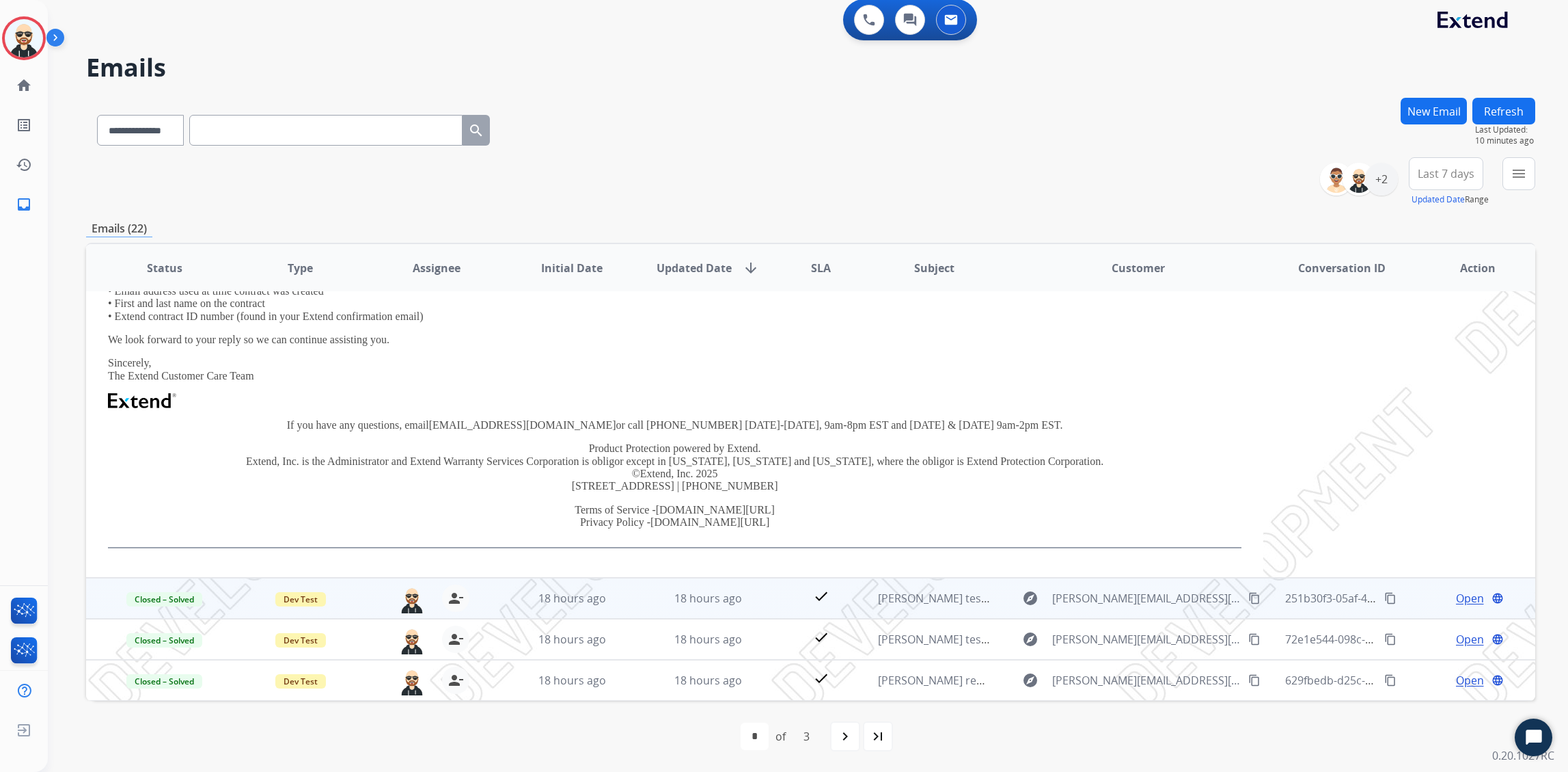
scroll to position [209, 0]
click at [749, 598] on div "18 hours ago" at bounding box center [708, 597] width 114 height 17
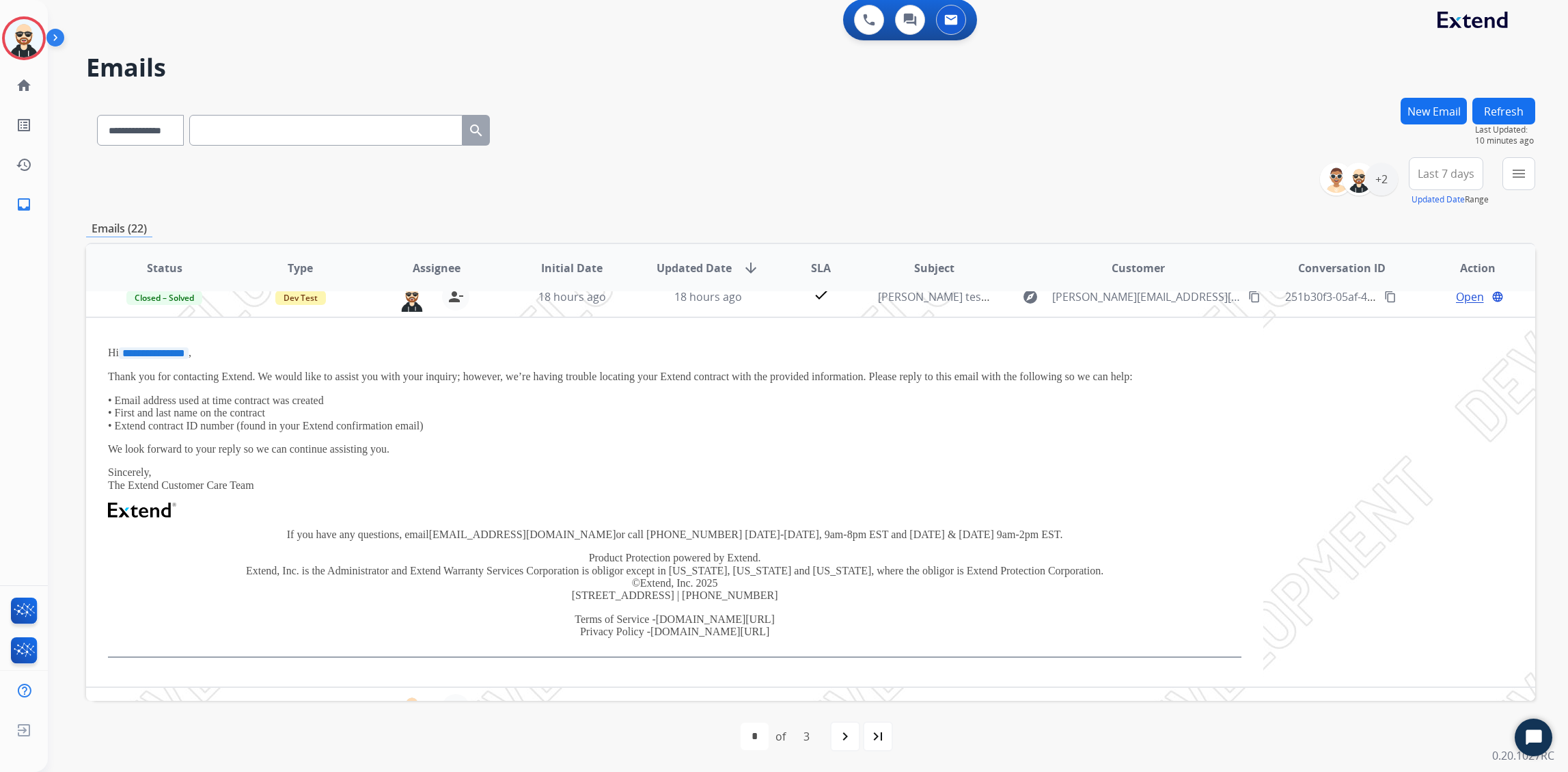
scroll to position [0, 0]
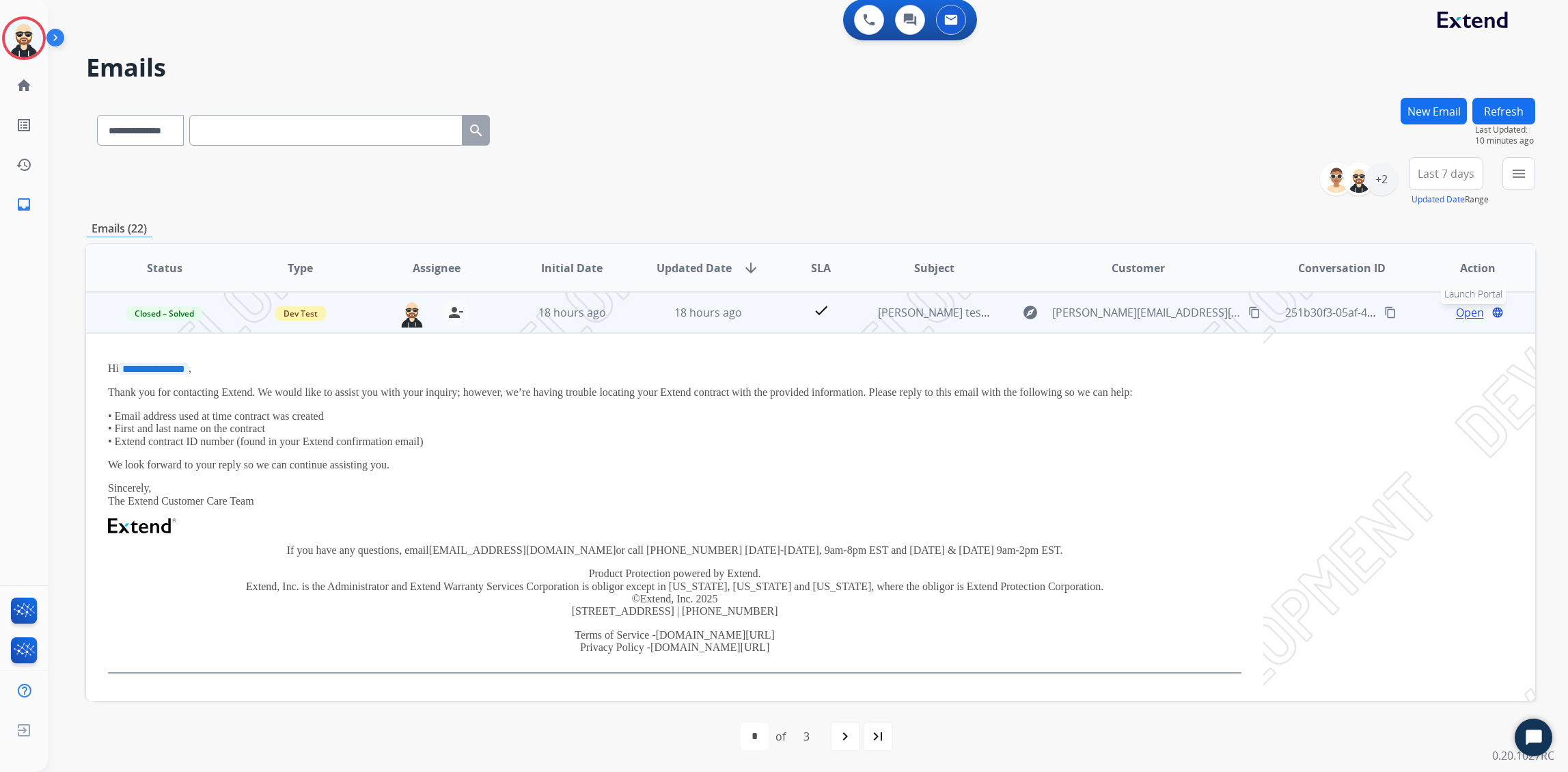
click at [996, 312] on mat-icon "language" at bounding box center [1498, 312] width 12 height 12
click at [996, 312] on mat-icon "explore" at bounding box center [1031, 312] width 17 height 17
type input "**********"
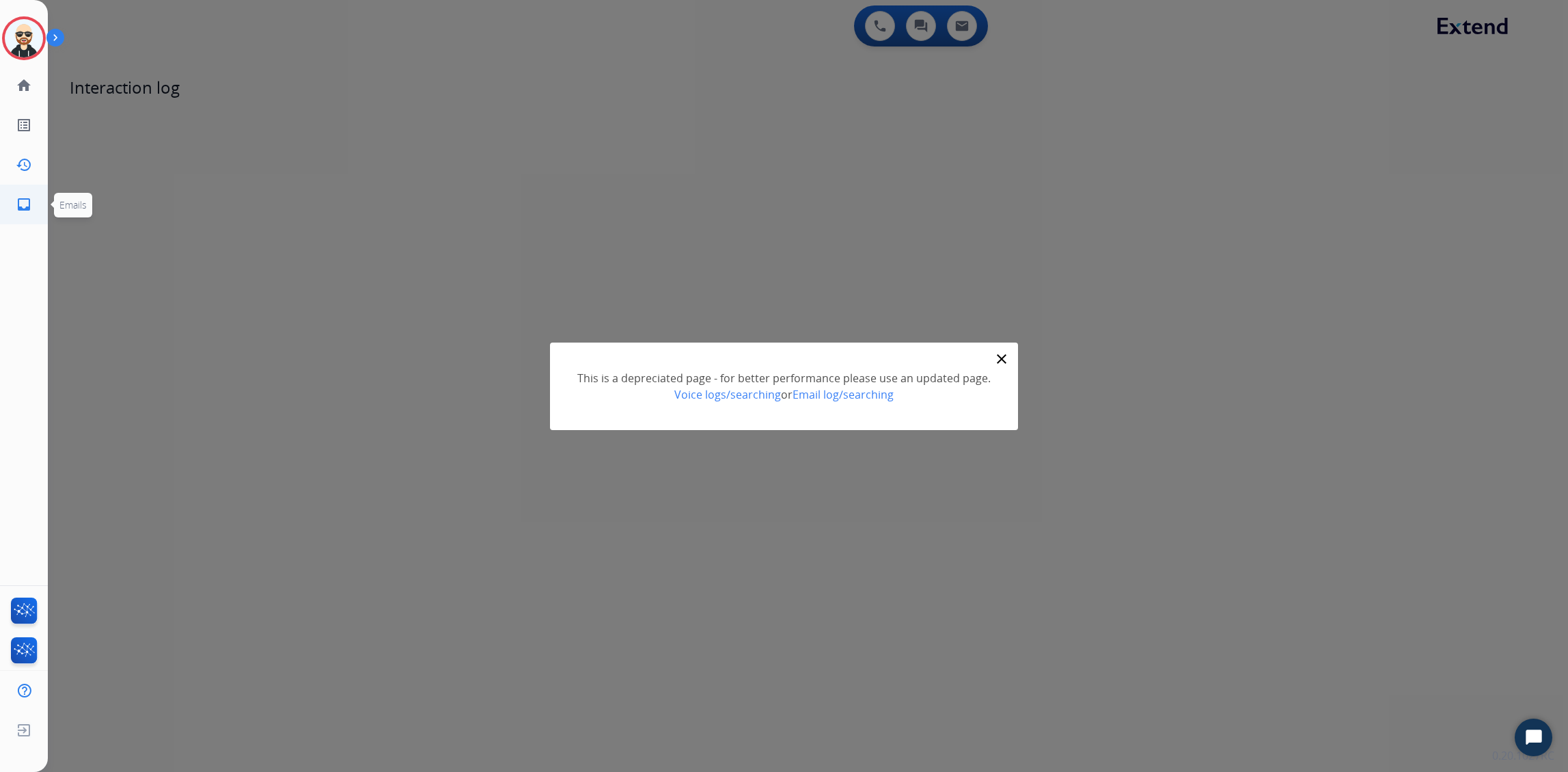
click at [19, 210] on mat-icon "inbox" at bounding box center [24, 205] width 17 height 17
select select "**********"
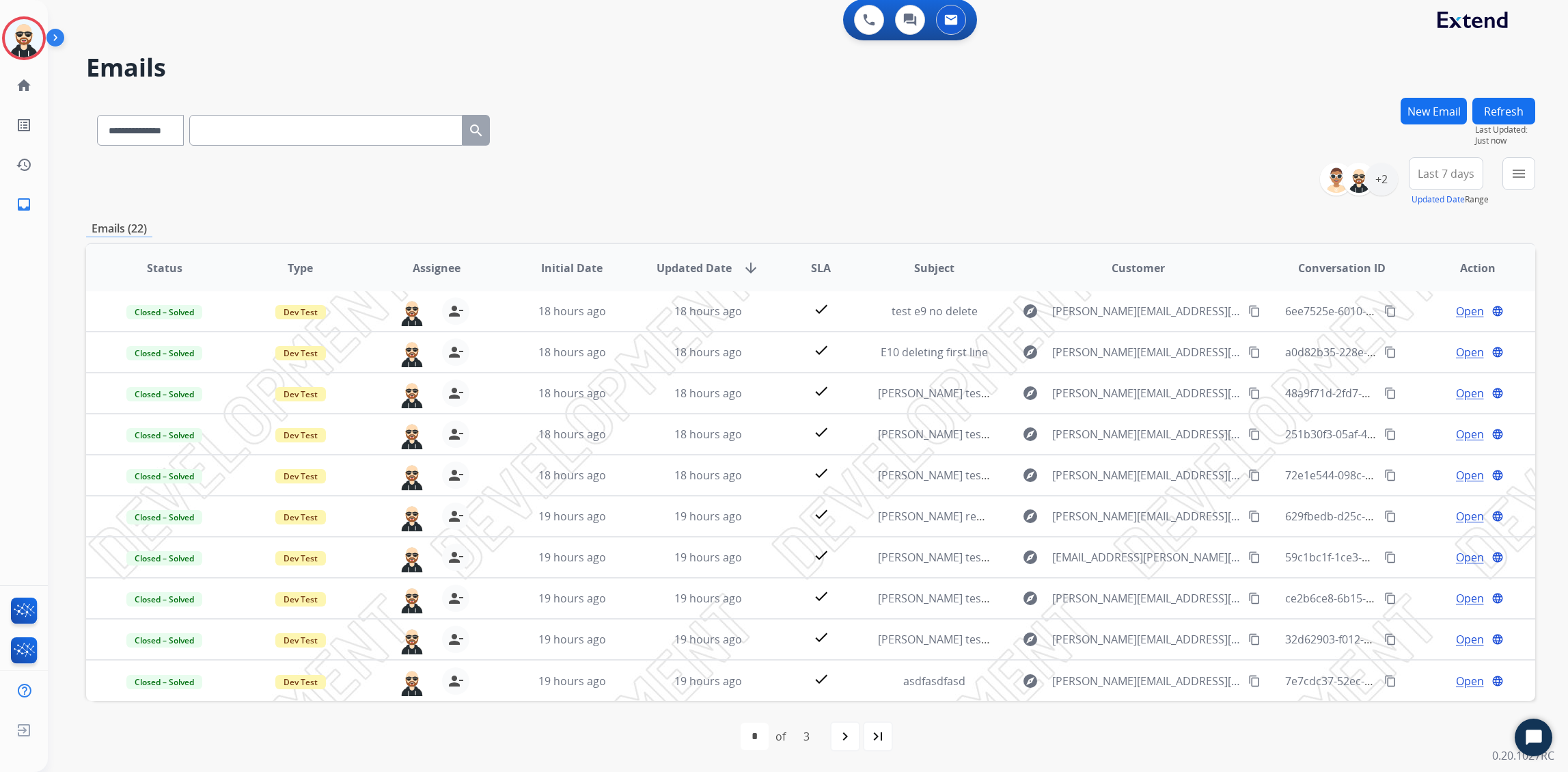
scroll to position [6, 0]
click at [840, 617] on mat-icon "navigate_next" at bounding box center [845, 737] width 17 height 17
select select "*"
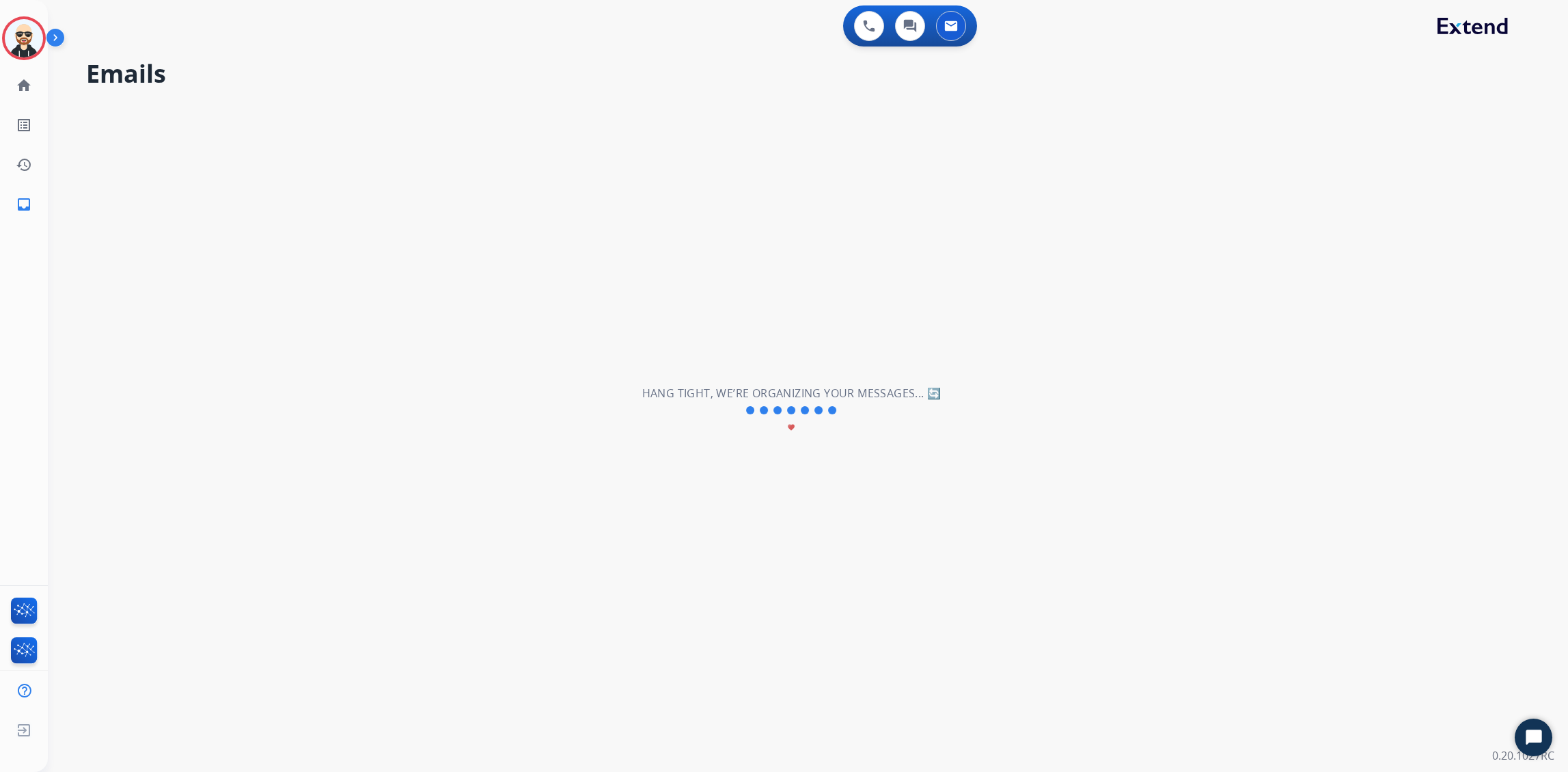
scroll to position [0, 0]
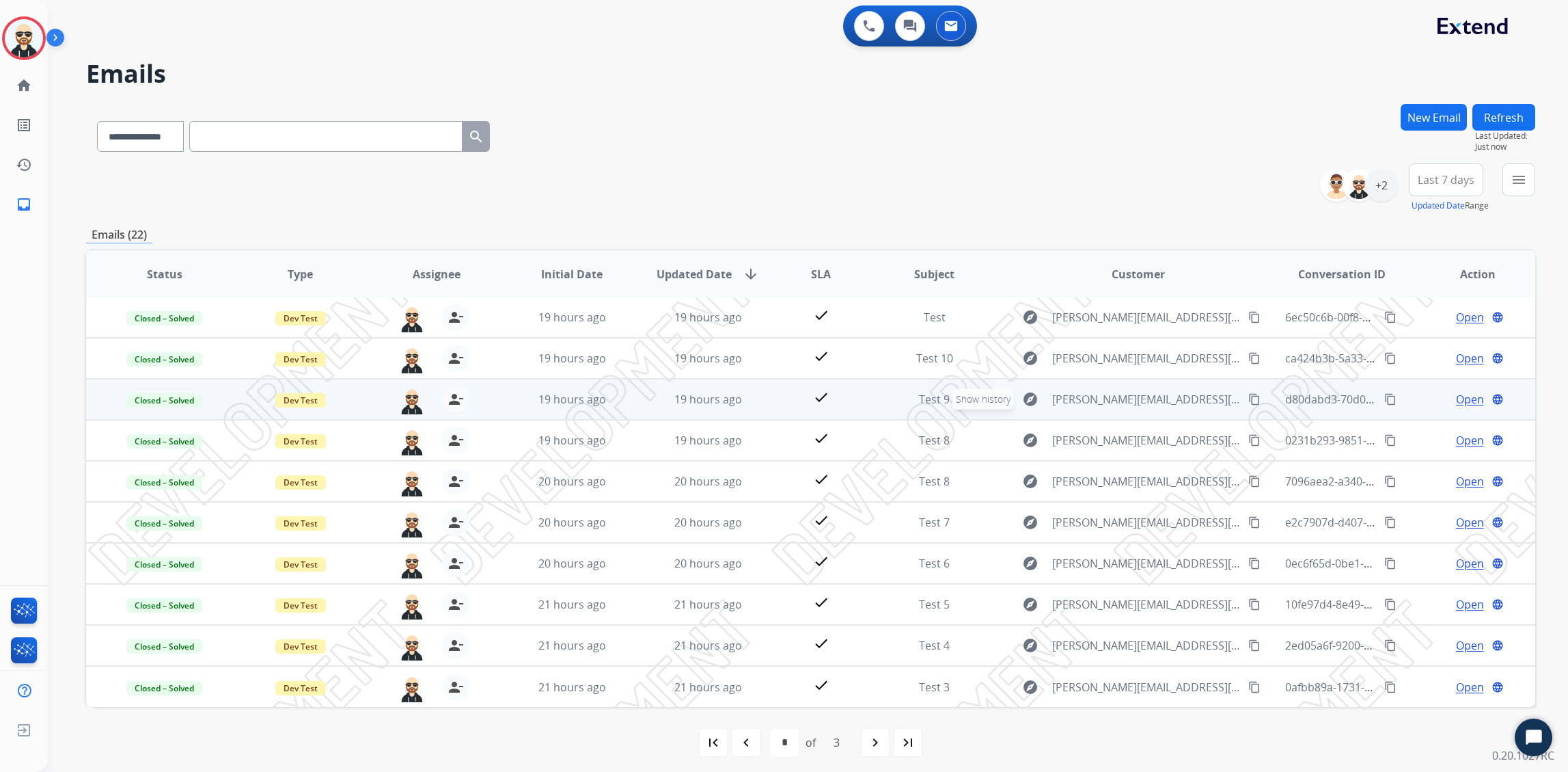
click at [996, 394] on mat-icon "explore" at bounding box center [1031, 399] width 17 height 17
type input "**********"
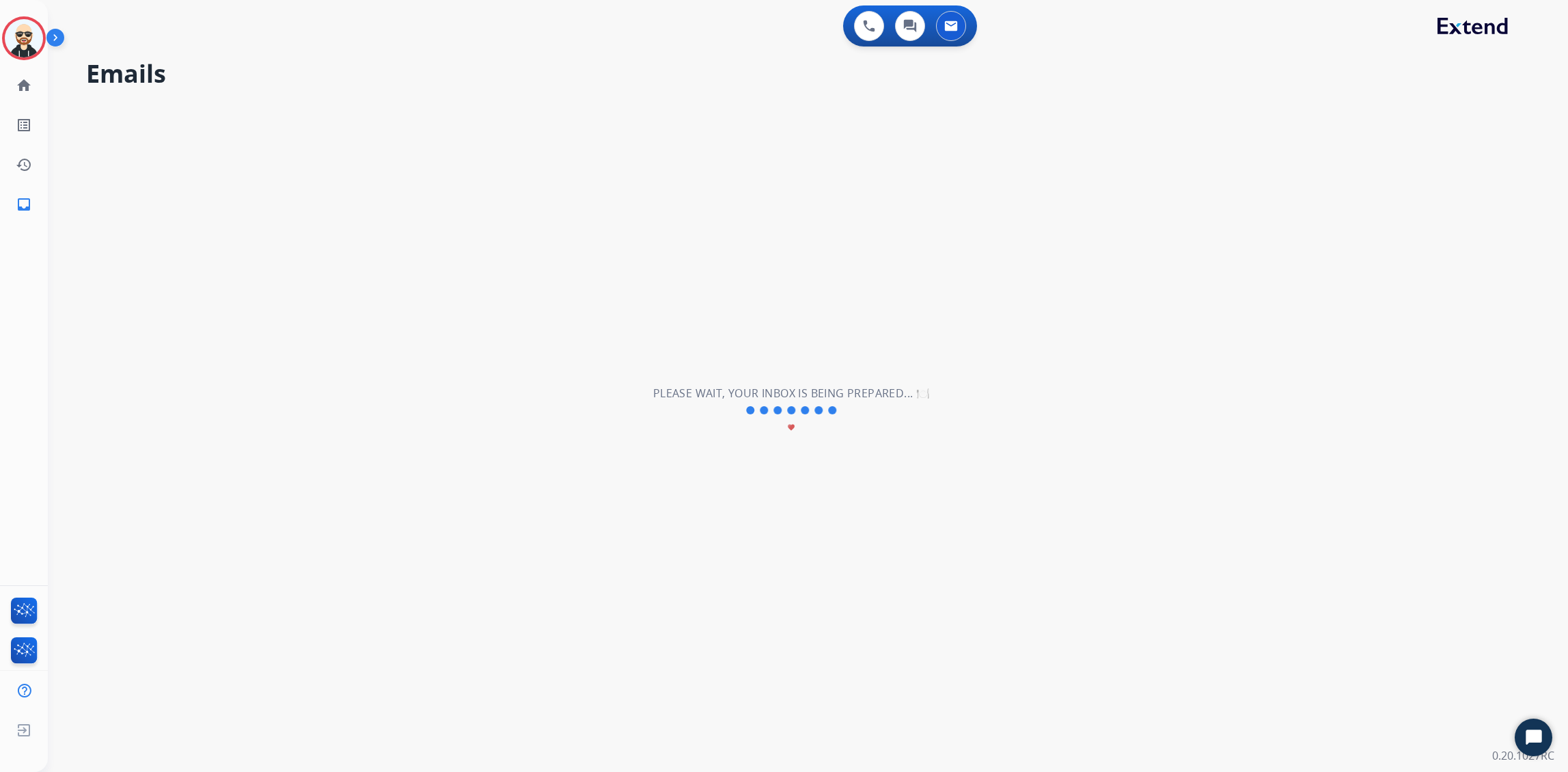
select select "*"
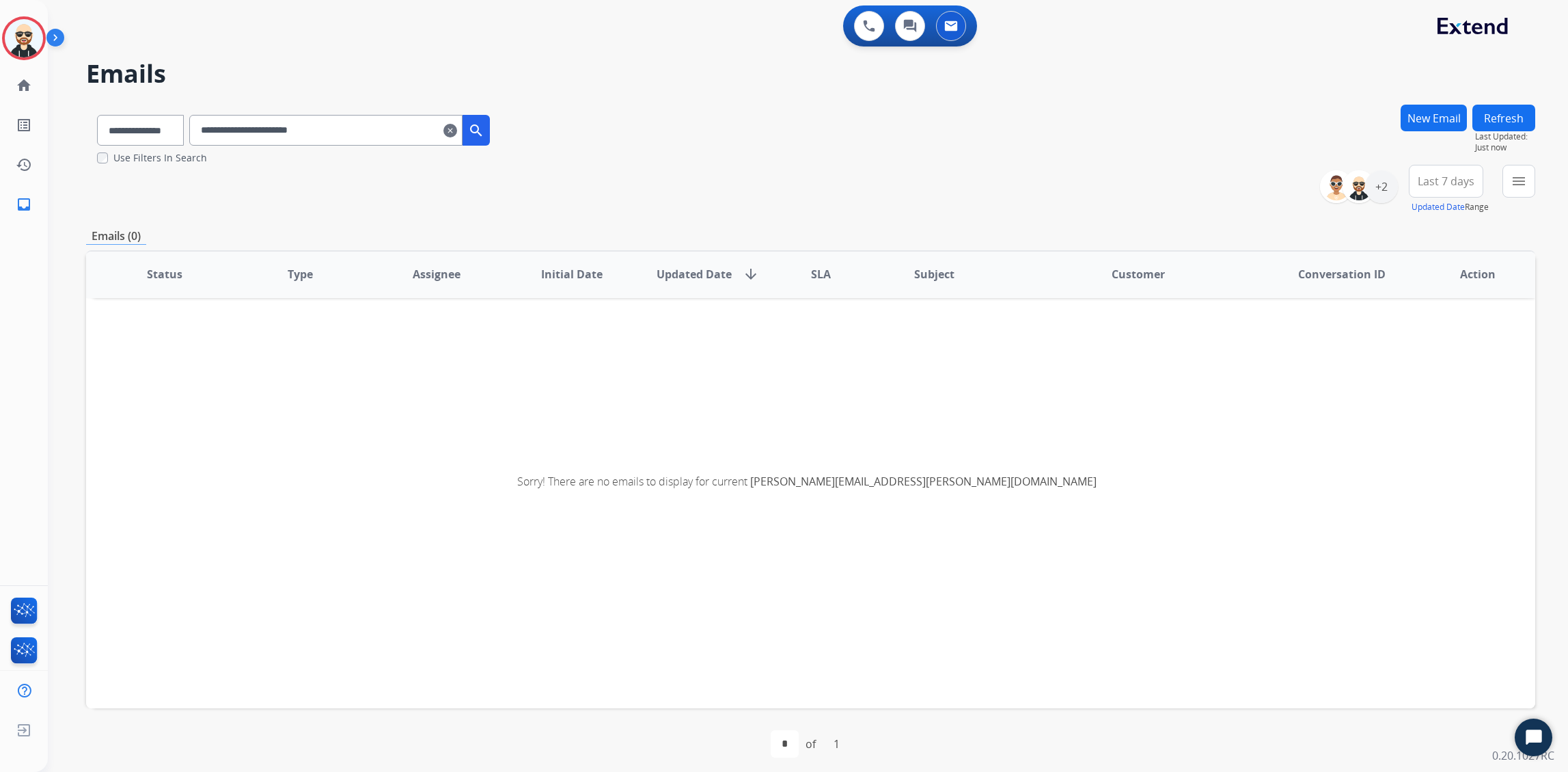
click at [782, 617] on select "*" at bounding box center [785, 744] width 28 height 28
click at [844, 539] on div "Sorry! There are no emails to display for current jake.woodyatt@untangl.com" at bounding box center [811, 481] width 1450 height 457
click at [18, 203] on mat-icon "inbox" at bounding box center [24, 205] width 17 height 17
click at [163, 132] on select "**********" at bounding box center [141, 130] width 87 height 31
select select "**********"
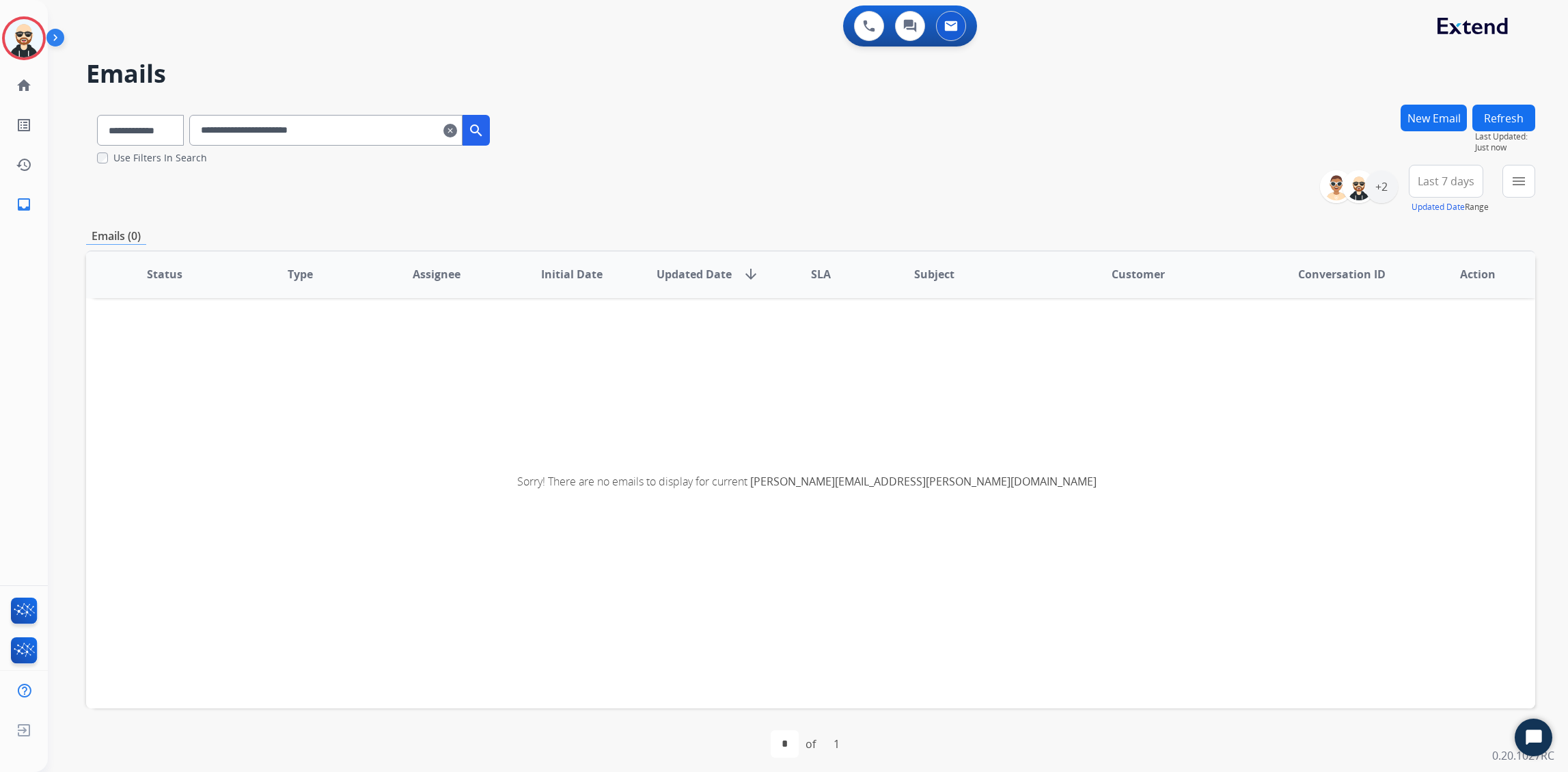
click at [97, 115] on select "**********" at bounding box center [141, 130] width 87 height 31
click at [484, 134] on mat-icon "search" at bounding box center [476, 131] width 17 height 17
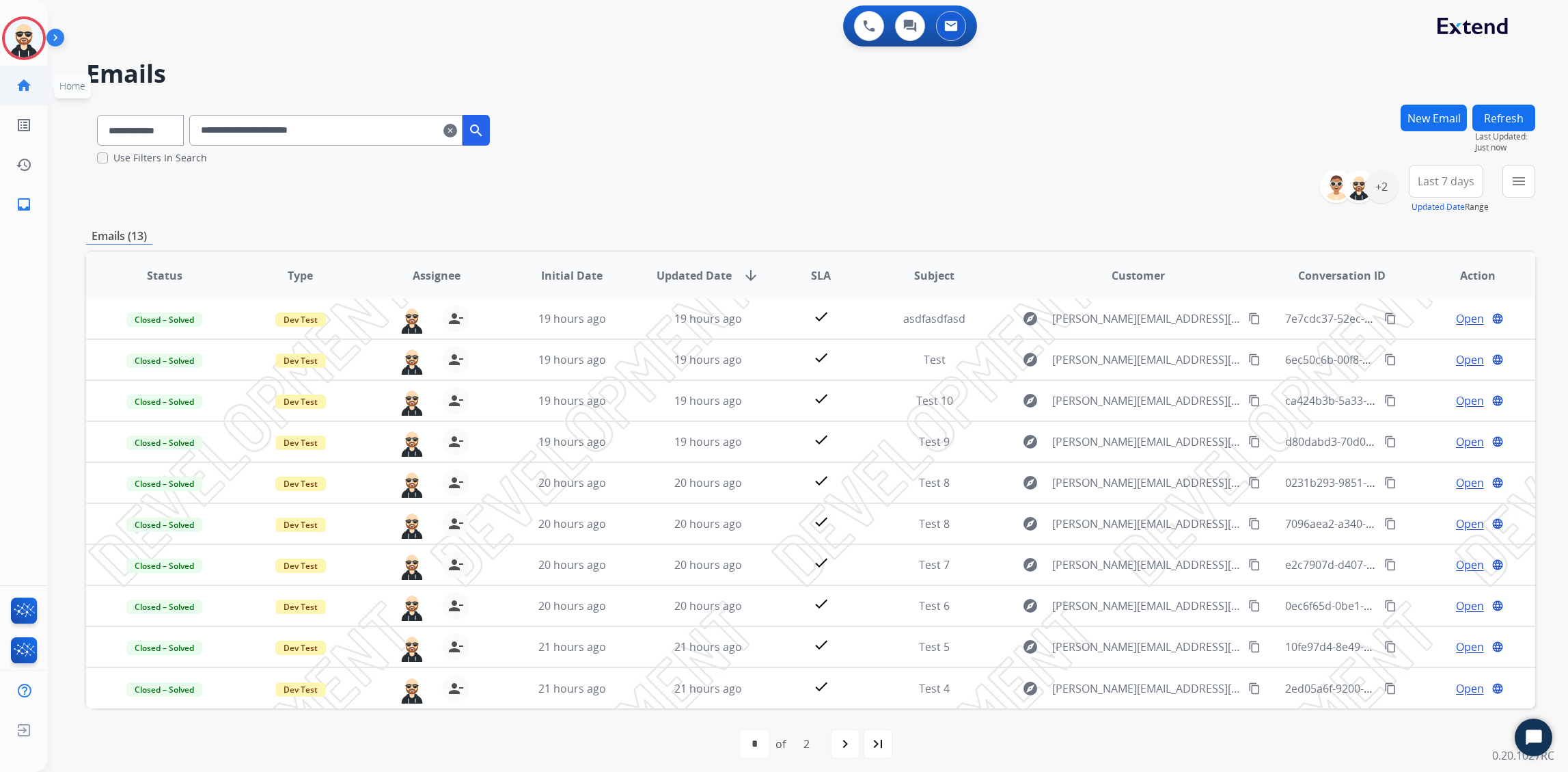
click at [30, 83] on mat-icon "home" at bounding box center [24, 85] width 17 height 17
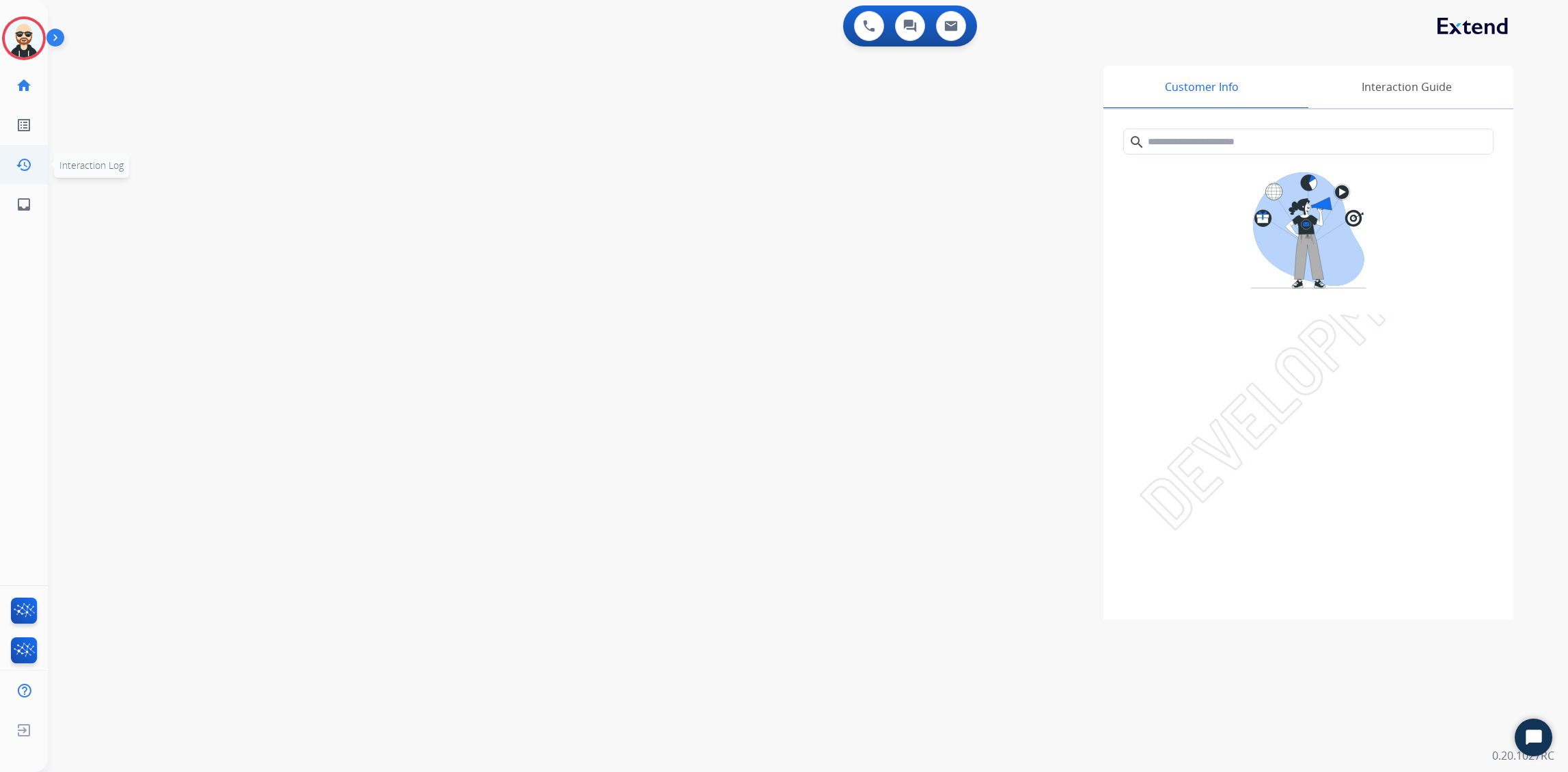
click at [22, 167] on mat-icon "history" at bounding box center [24, 165] width 17 height 17
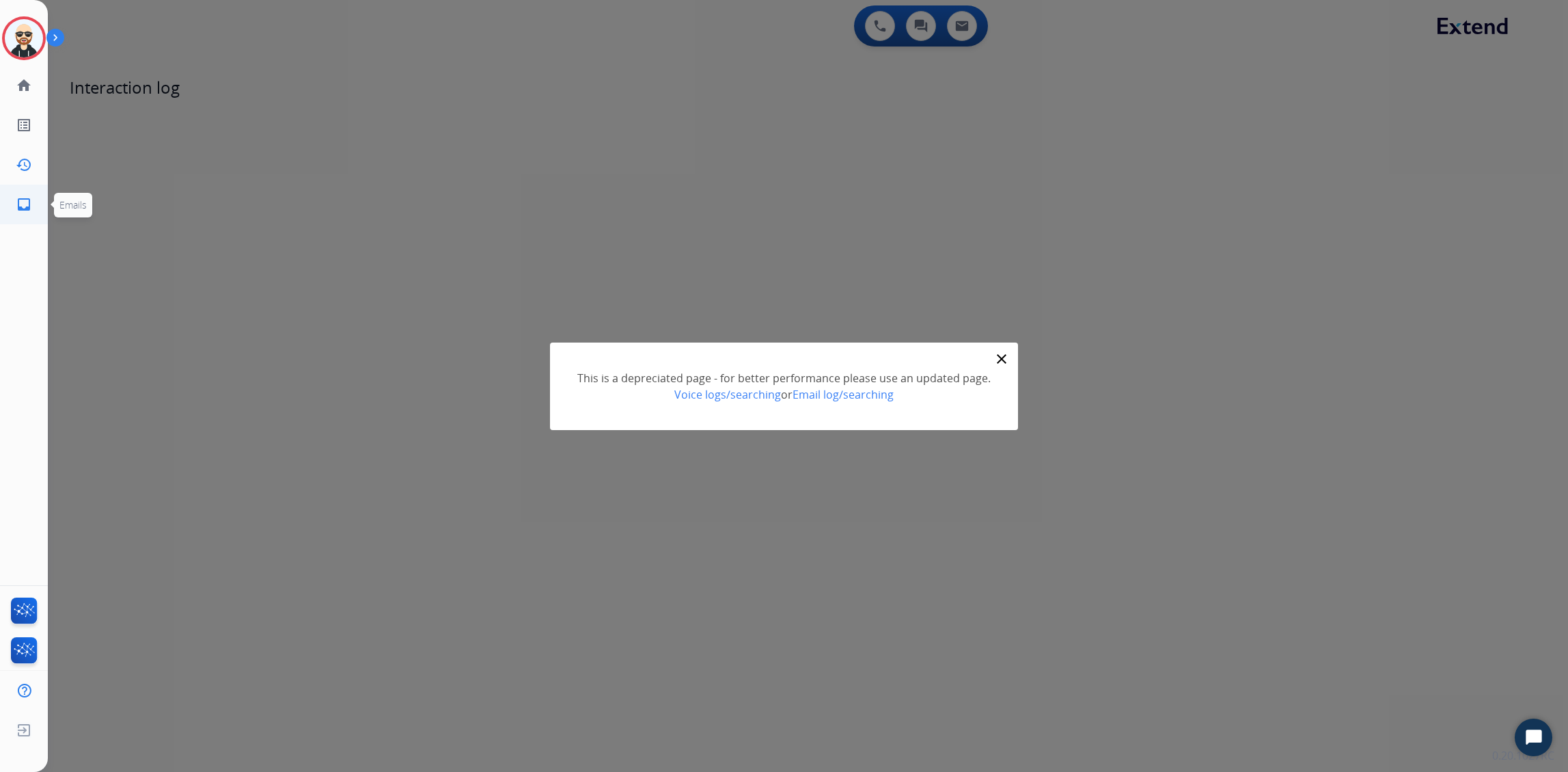
click at [26, 192] on link "inbox Emails" at bounding box center [24, 205] width 39 height 39
select select "**********"
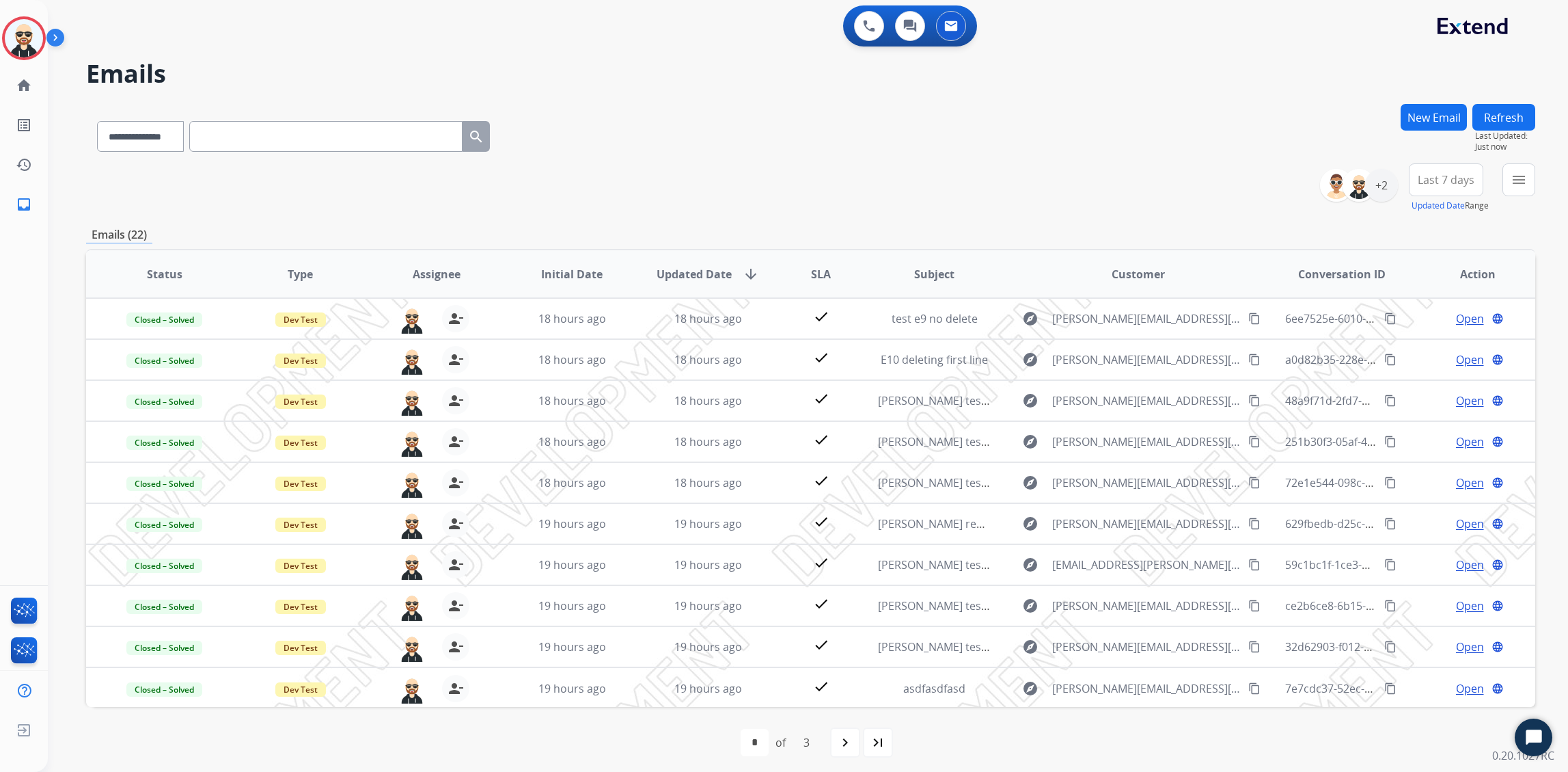
click at [170, 123] on select "**********" at bounding box center [141, 136] width 87 height 31
click at [97, 121] on select "**********" at bounding box center [141, 136] width 87 height 31
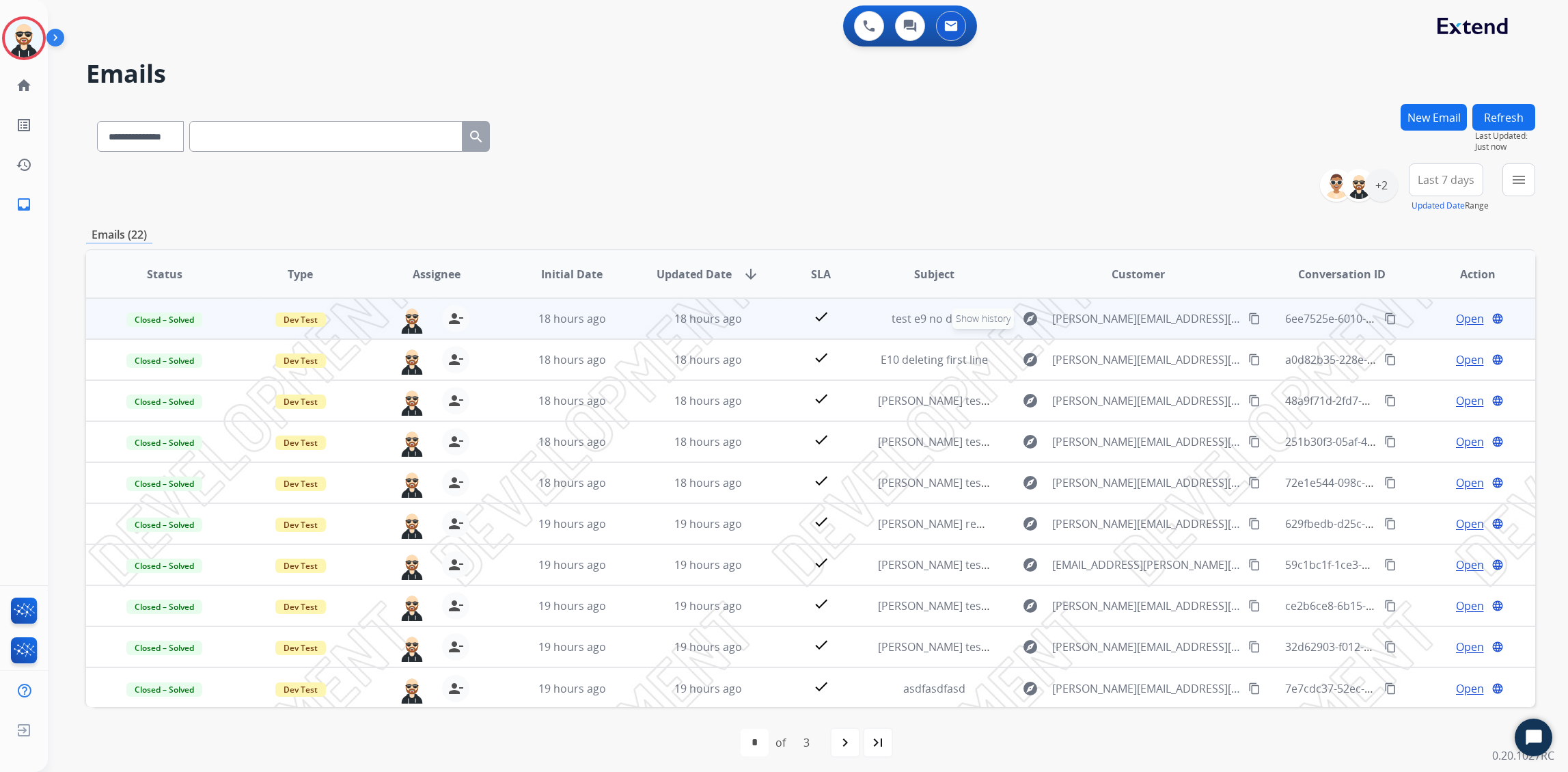
click at [996, 317] on mat-icon "explore" at bounding box center [1031, 318] width 17 height 17
type input "**********"
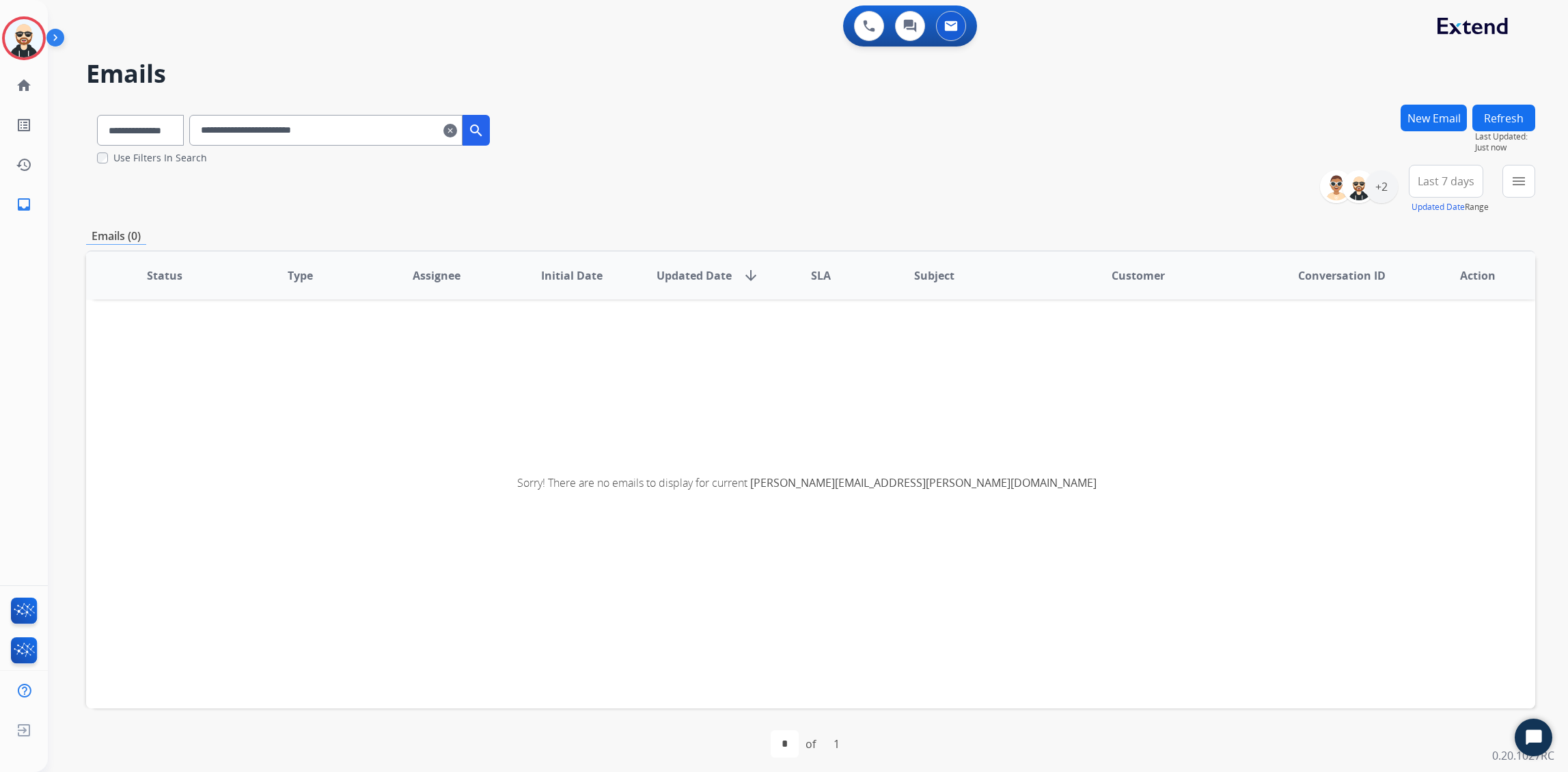
click at [523, 531] on div "Sorry! There are no emails to display for current alfonso.orozco@untangl.com" at bounding box center [811, 482] width 1450 height 457
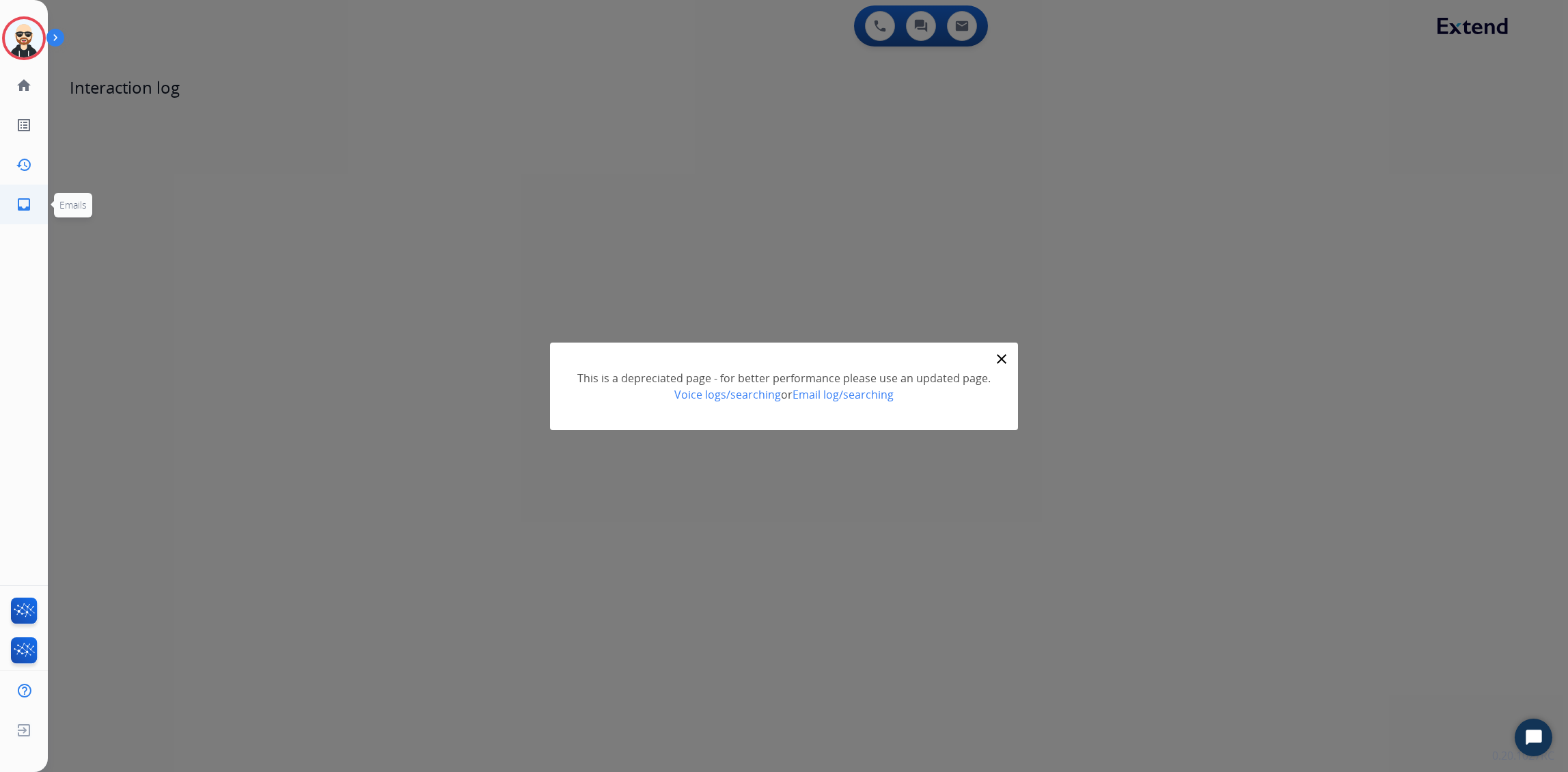
click at [25, 207] on mat-icon "inbox" at bounding box center [24, 205] width 17 height 17
select select "**********"
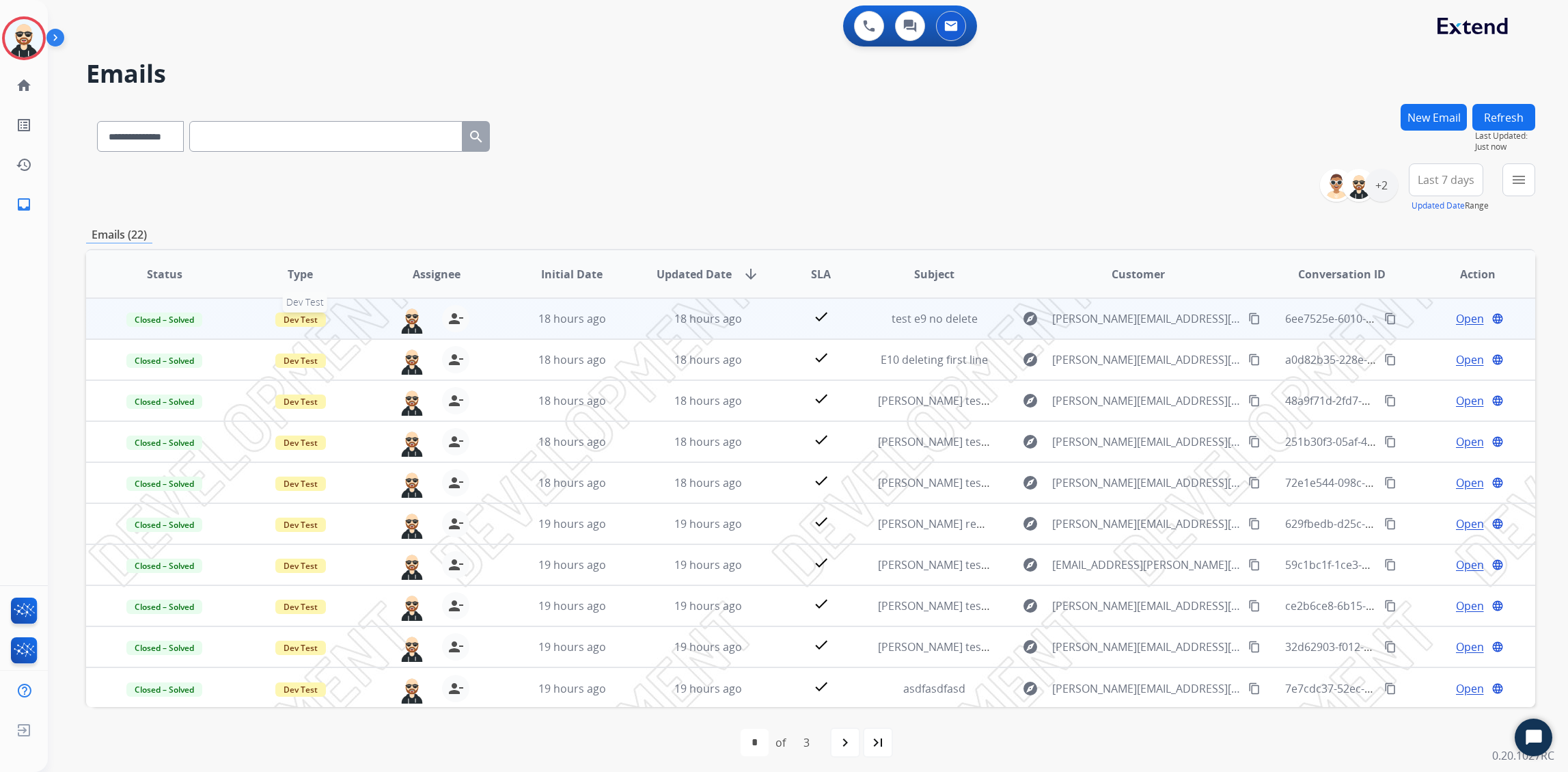
click at [305, 318] on span "Dev Test" at bounding box center [300, 319] width 50 height 14
click at [805, 129] on div "**********" at bounding box center [811, 134] width 1450 height 59
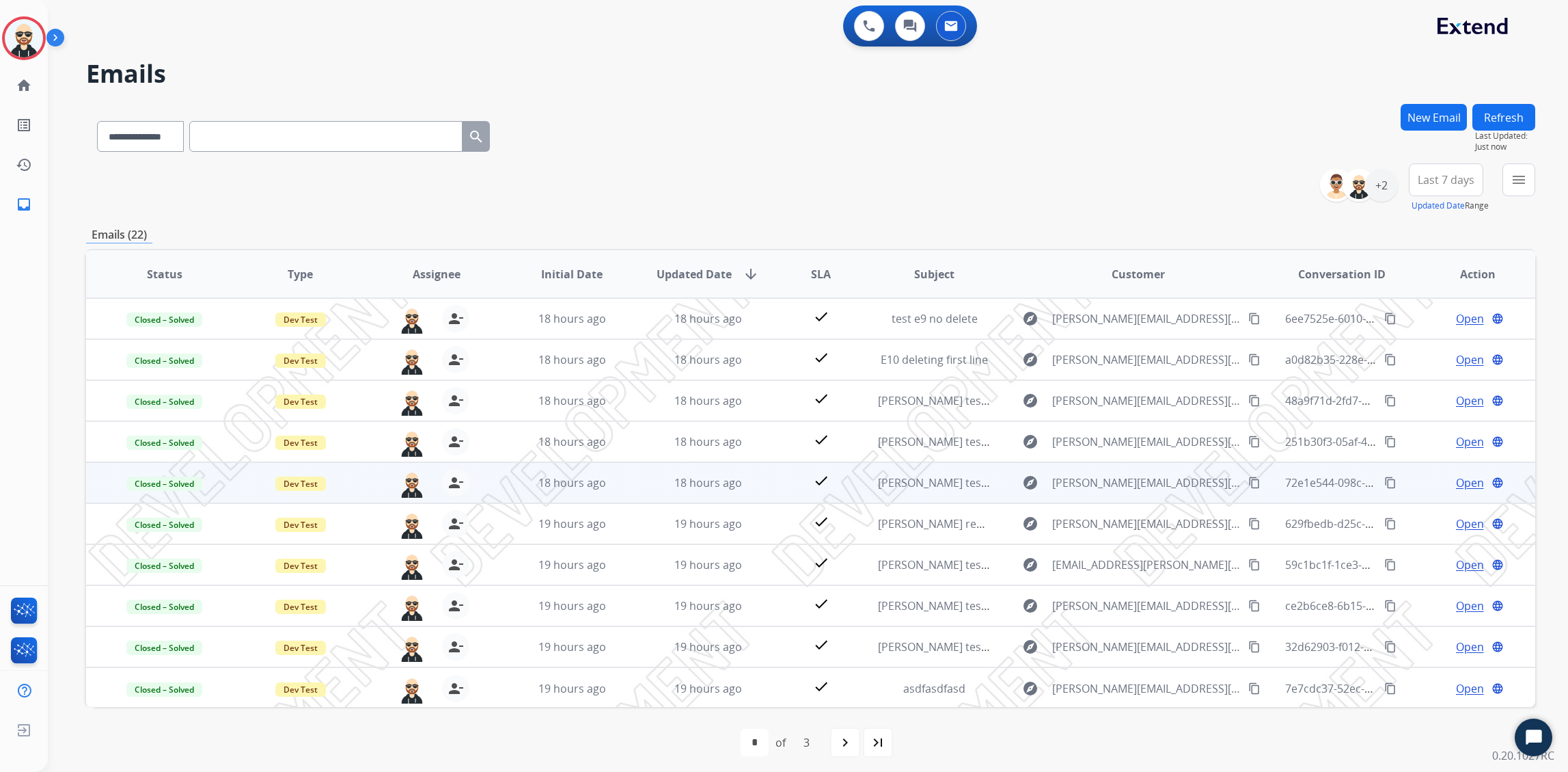
scroll to position [1, 0]
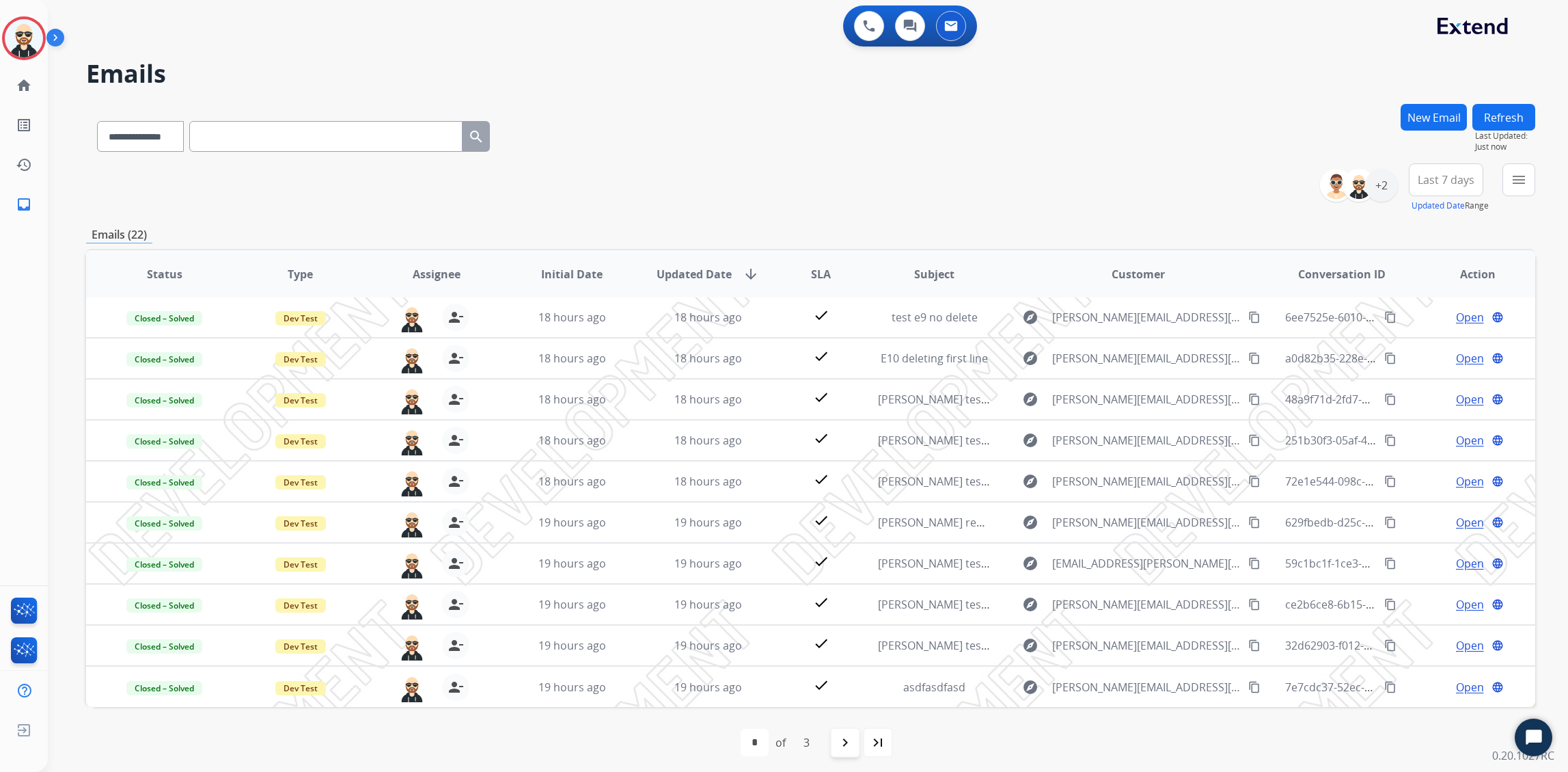
click at [842, 617] on mat-icon "navigate_next" at bounding box center [845, 742] width 17 height 17
click at [874, 617] on mat-icon "navigate_next" at bounding box center [876, 742] width 17 height 17
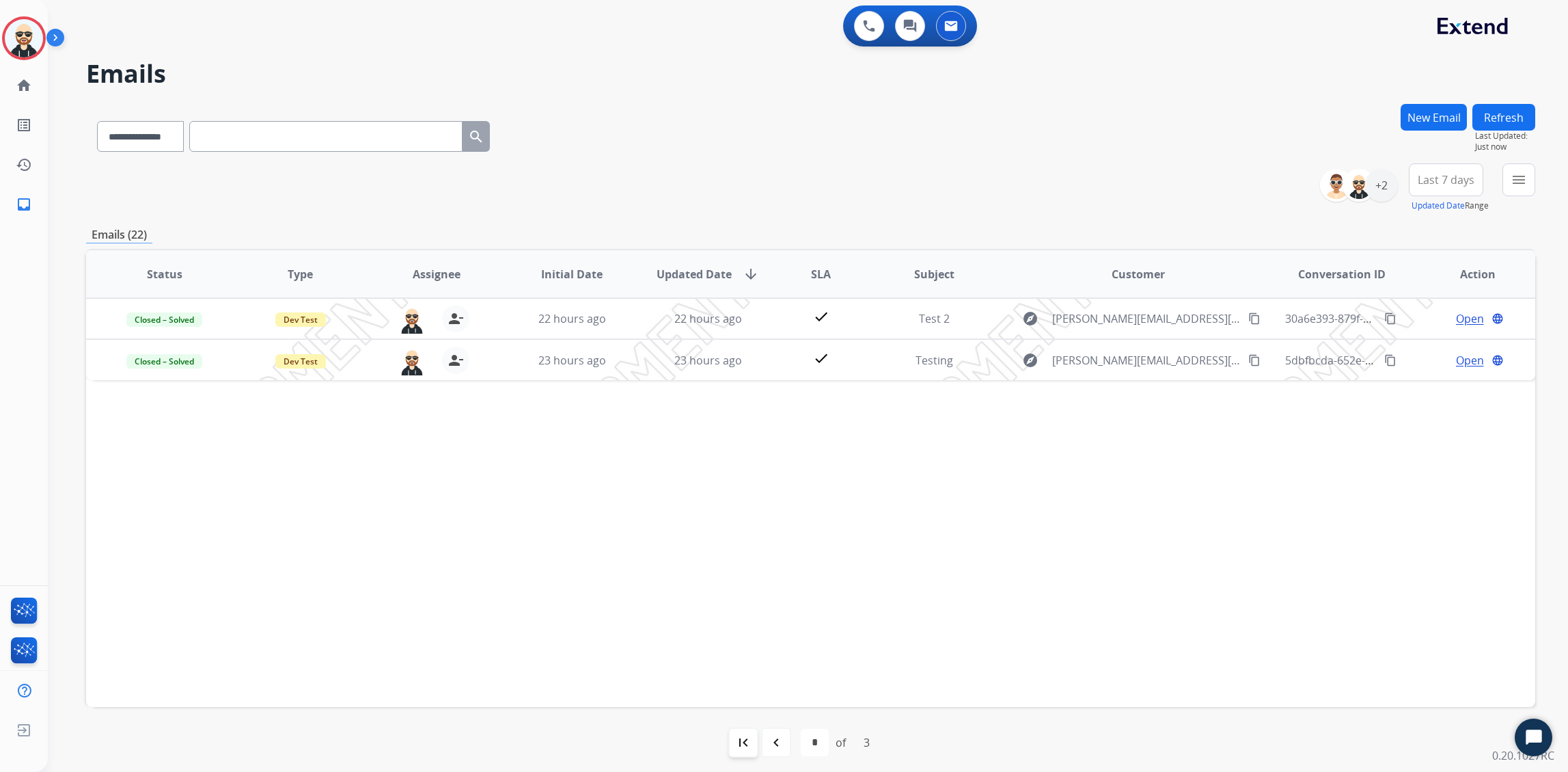
click at [750, 617] on mat-icon "first_page" at bounding box center [743, 742] width 17 height 17
select select "*"
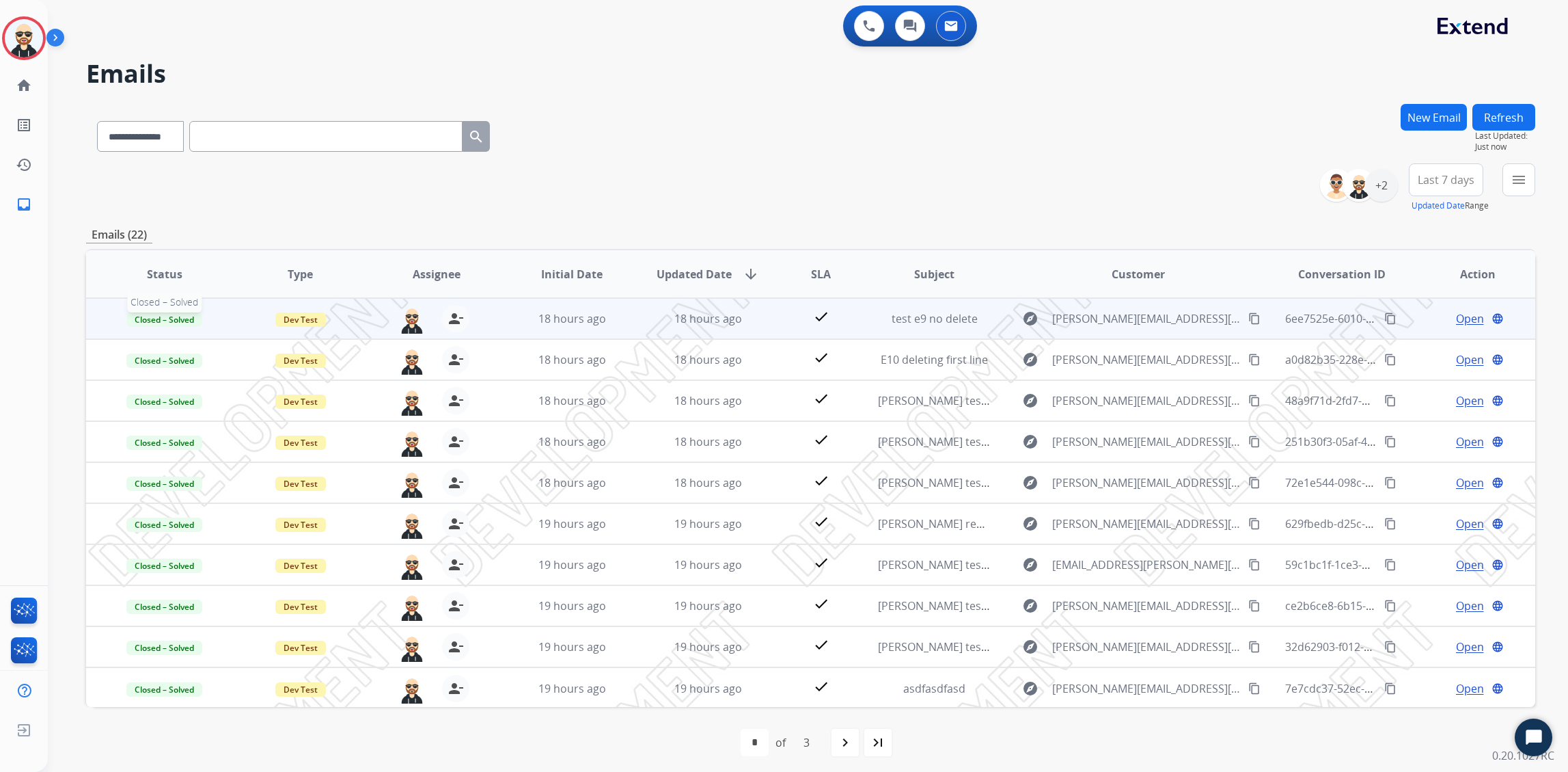
click at [188, 317] on span "Closed – Solved" at bounding box center [165, 319] width 76 height 14
click at [763, 173] on div "**********" at bounding box center [811, 187] width 1450 height 49
click at [406, 321] on img at bounding box center [412, 319] width 28 height 29
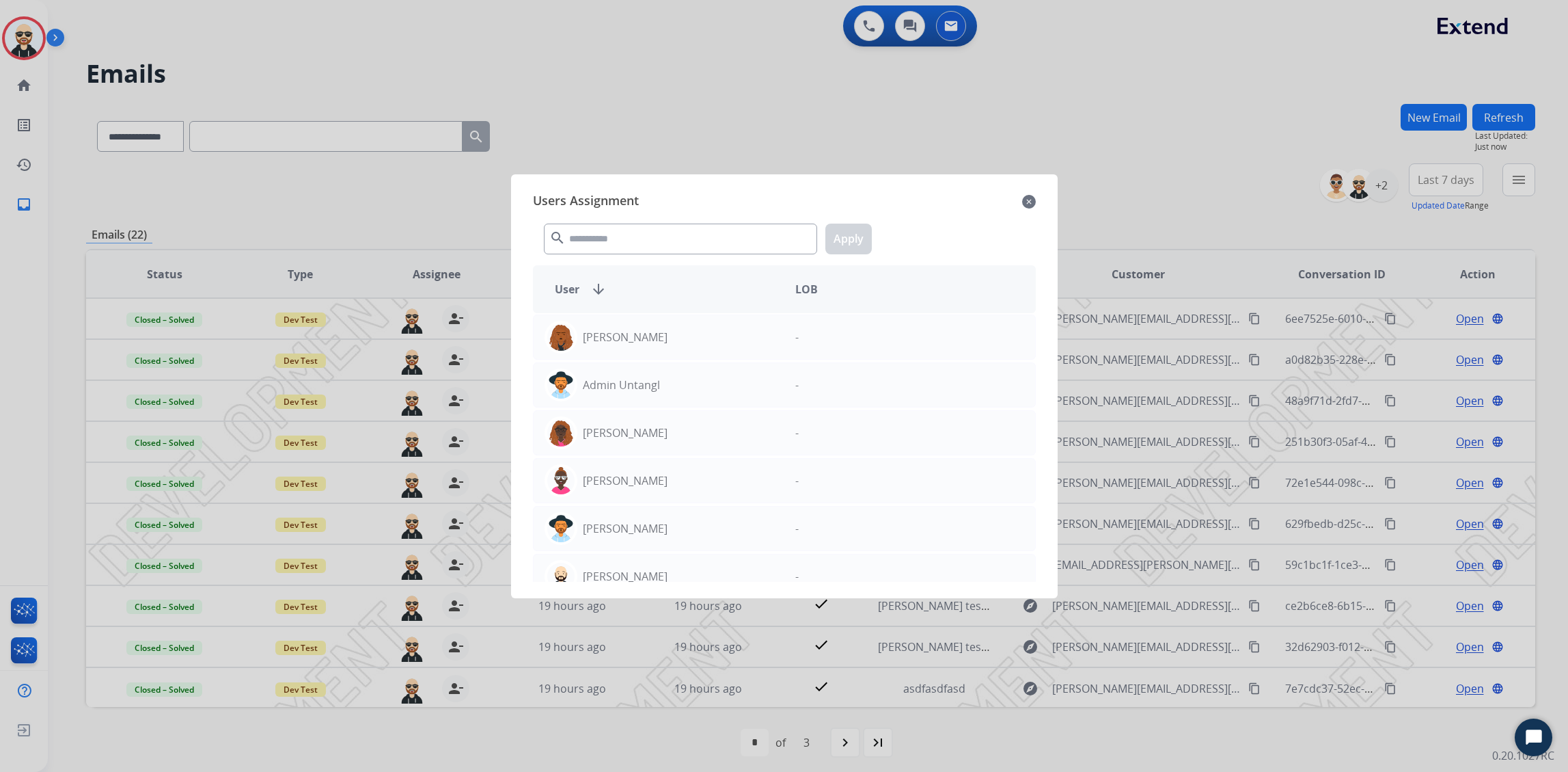
click at [996, 201] on mat-icon "close" at bounding box center [1029, 202] width 14 height 17
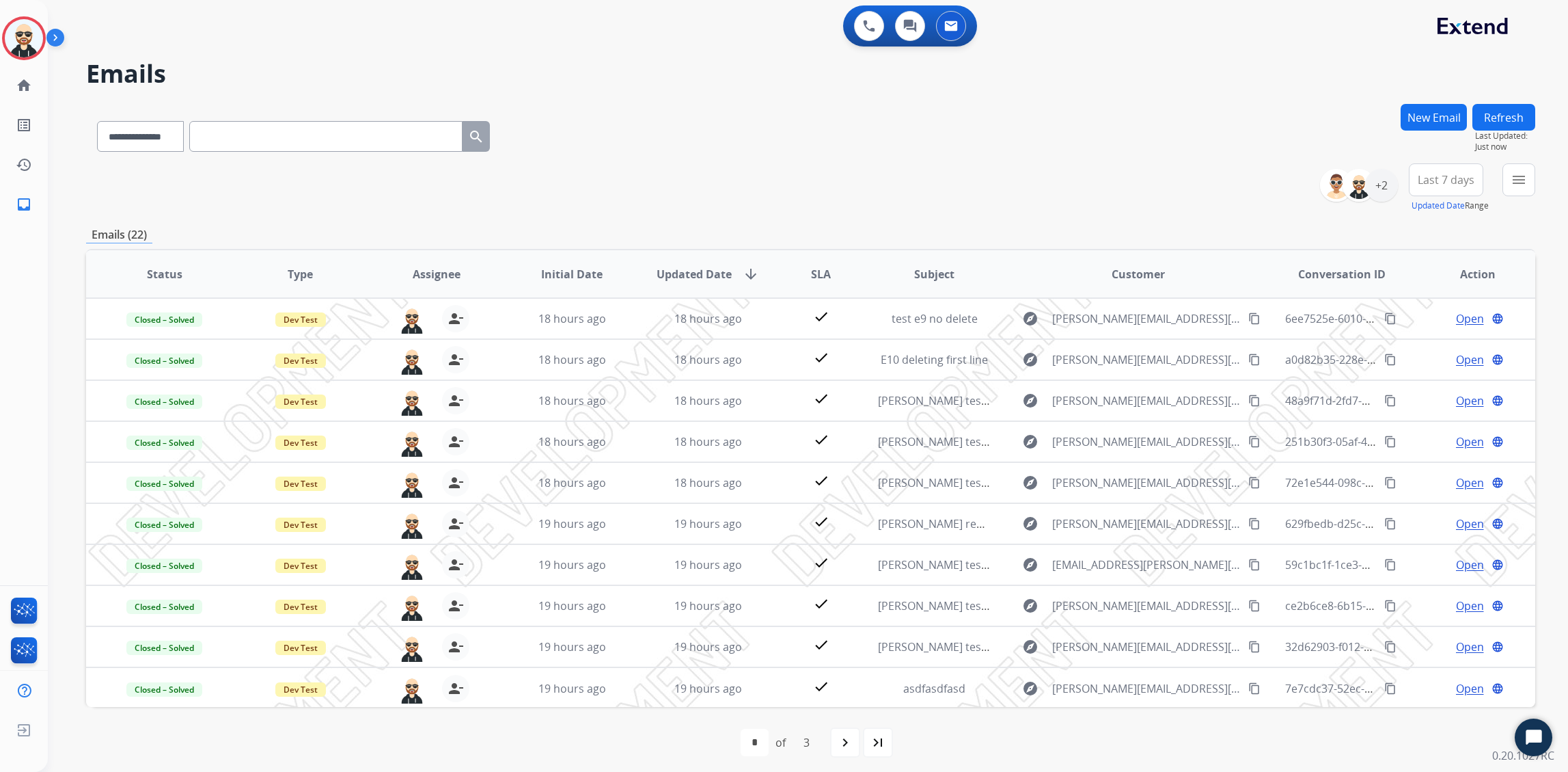
click at [896, 181] on div "**********" at bounding box center [811, 187] width 1450 height 49
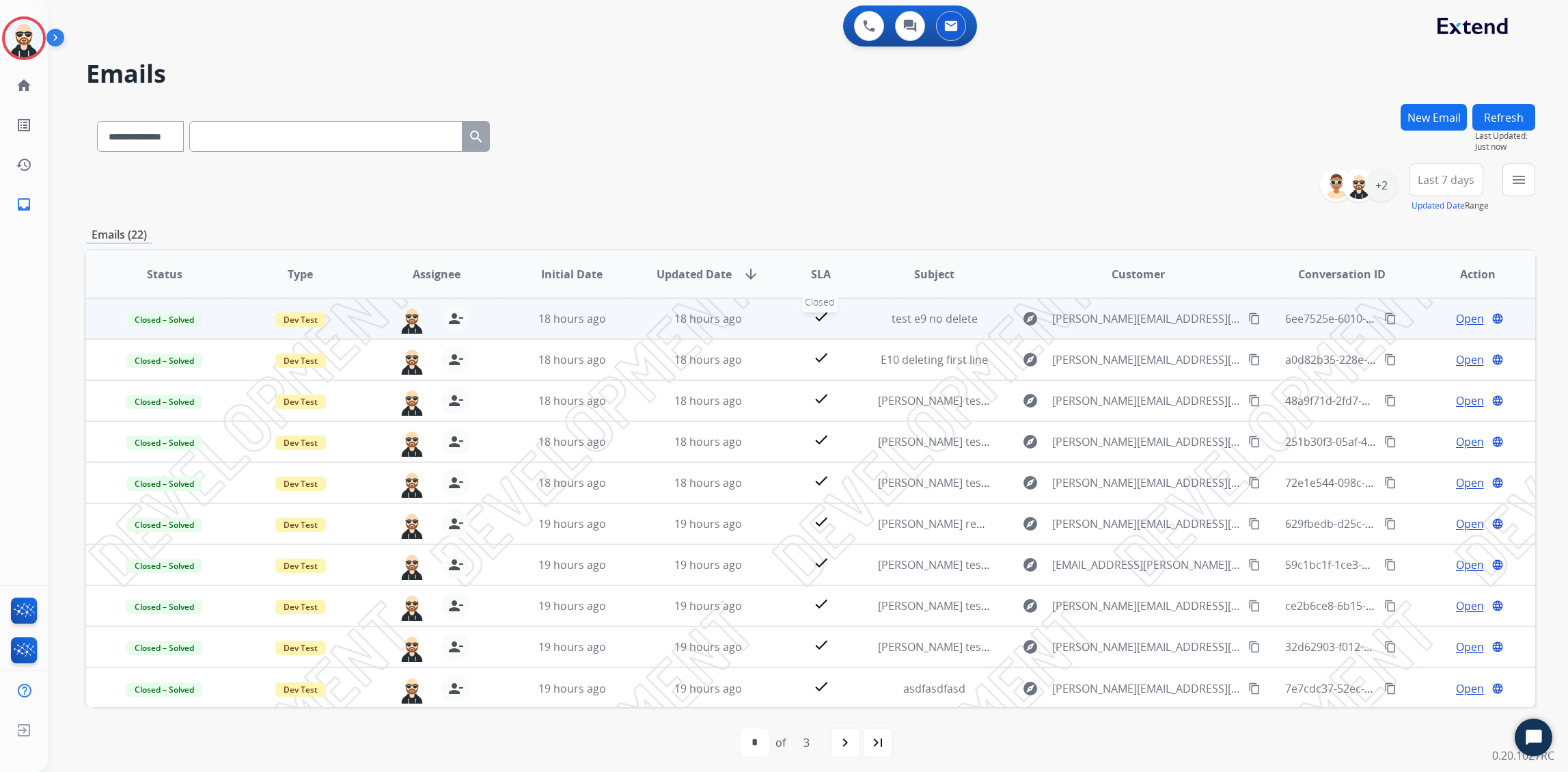
click at [817, 316] on mat-icon "check" at bounding box center [821, 316] width 17 height 17
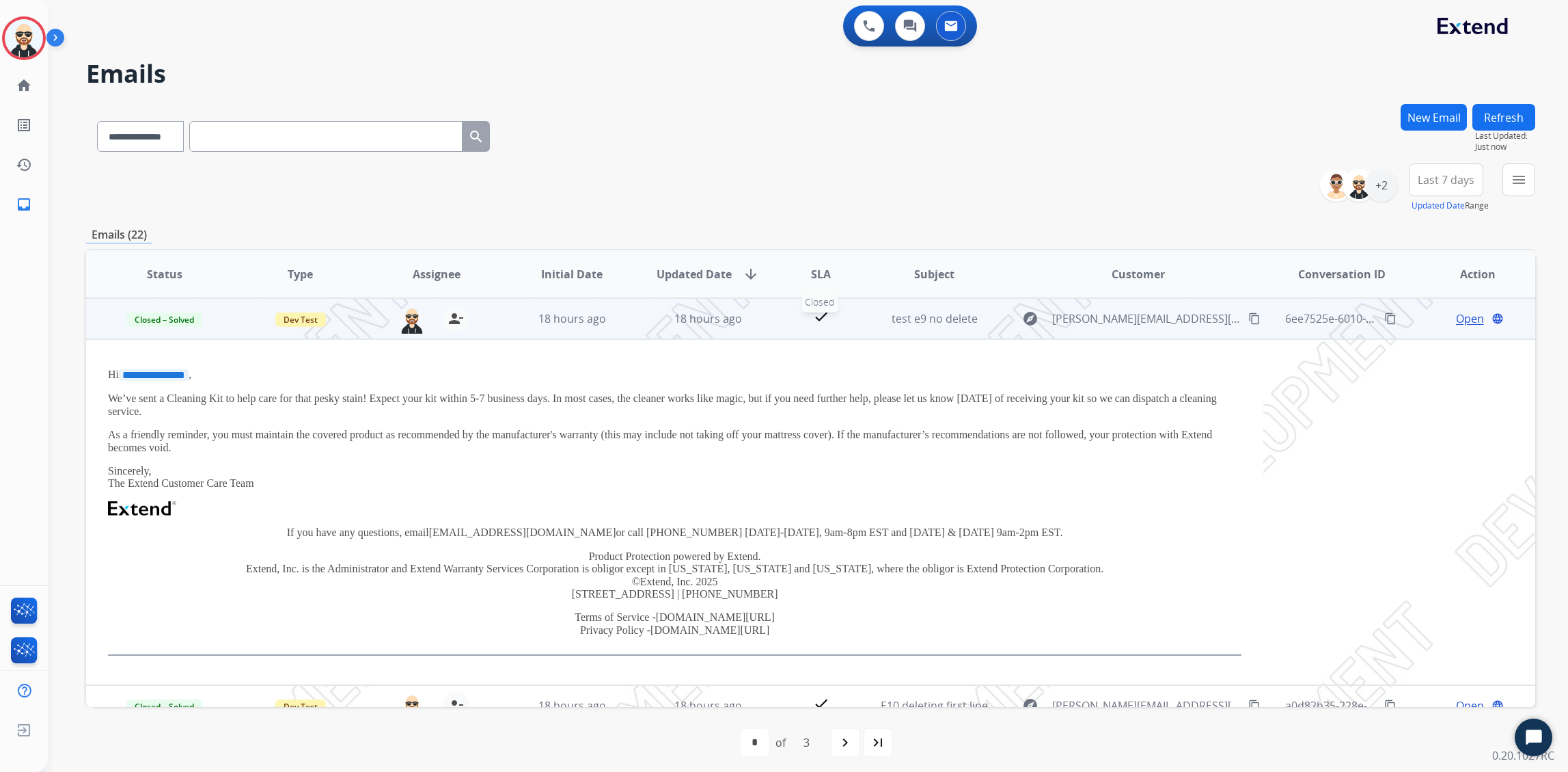
click at [817, 316] on mat-icon "check" at bounding box center [821, 316] width 17 height 17
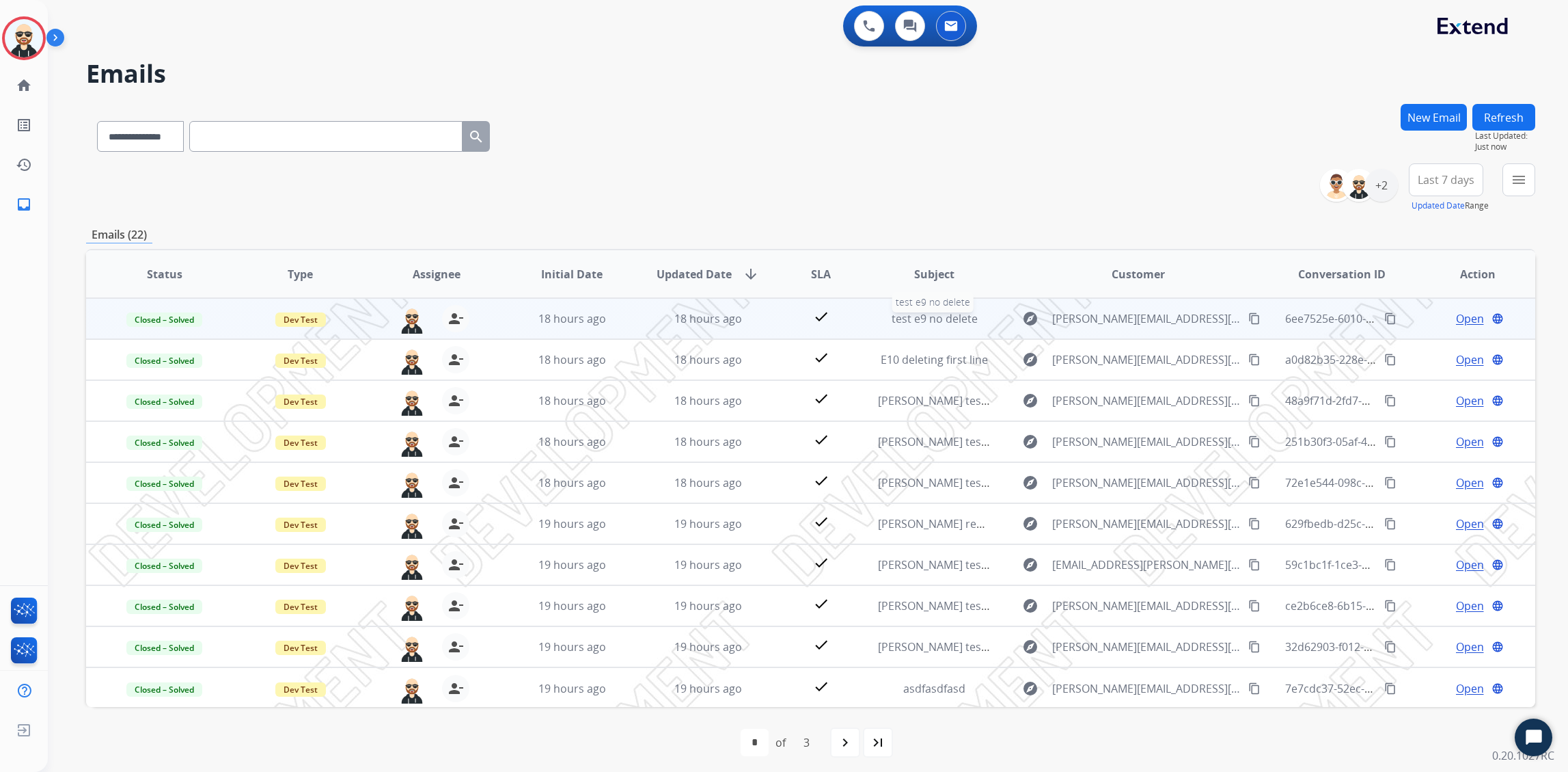
click at [933, 318] on span "test e9 no delete" at bounding box center [934, 318] width 86 height 15
select select "*******"
type input "**********"
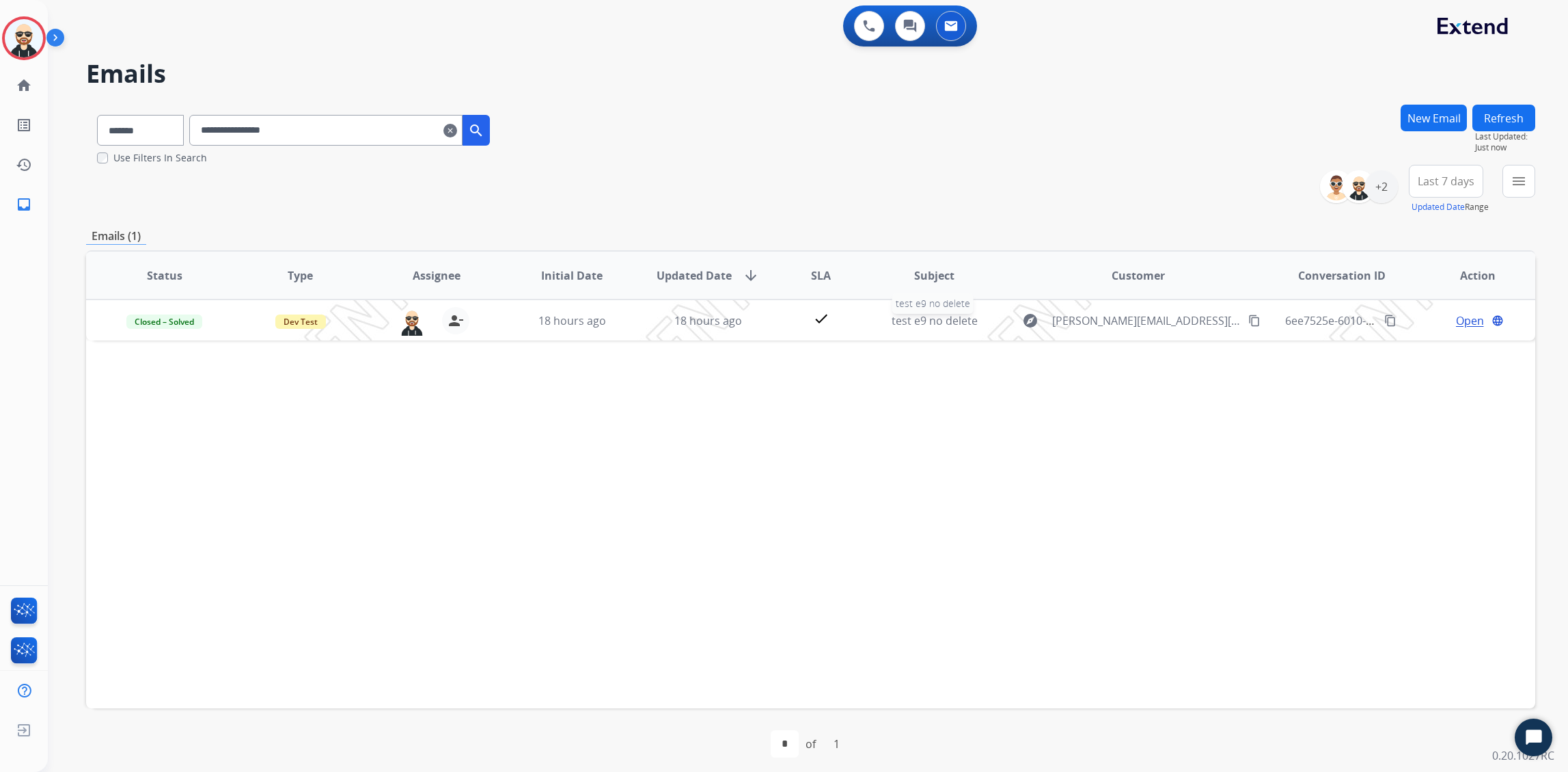
click at [933, 318] on span "test e9 no delete" at bounding box center [934, 321] width 86 height 15
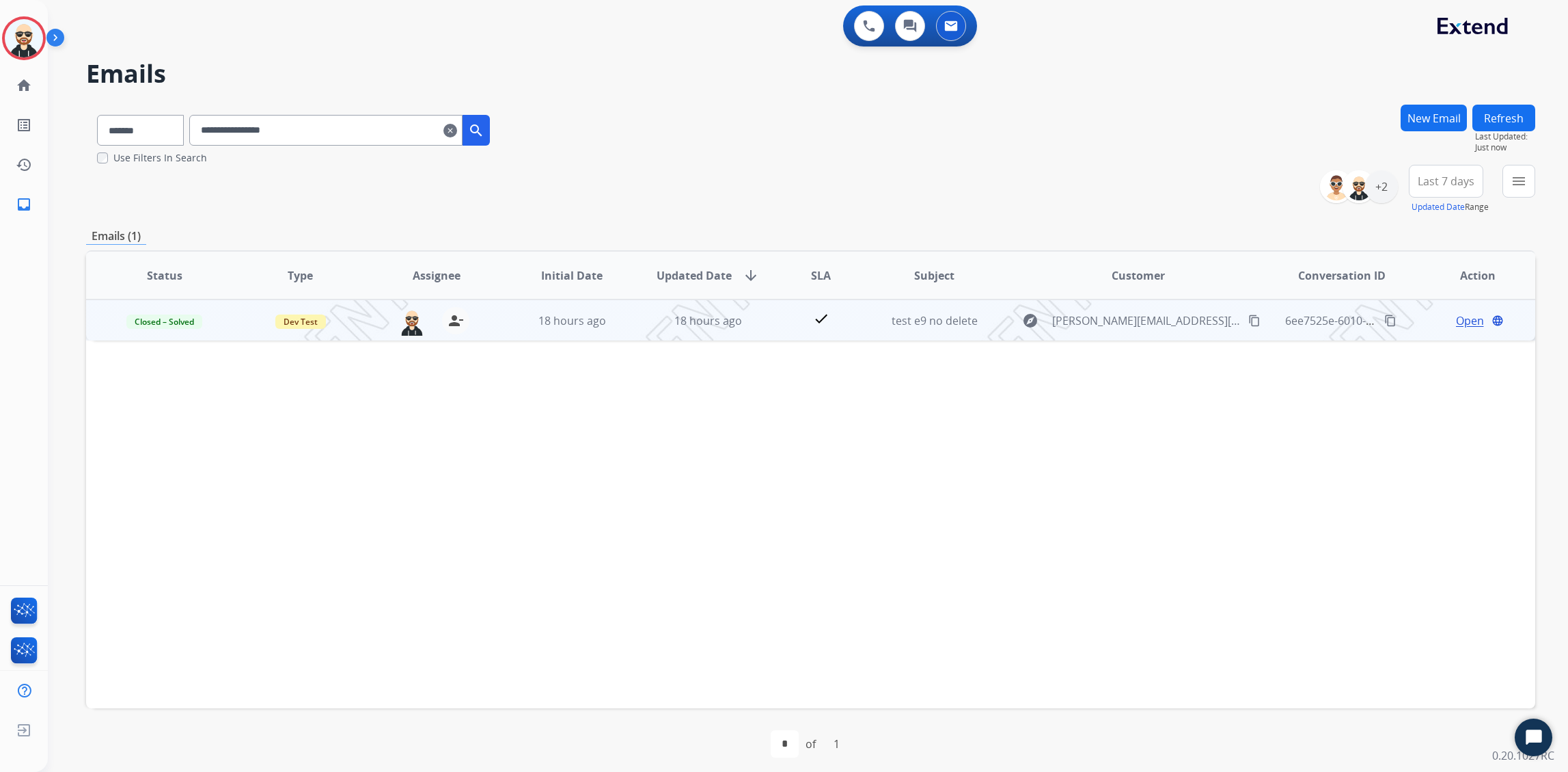
click at [845, 330] on td "check" at bounding box center [811, 320] width 91 height 41
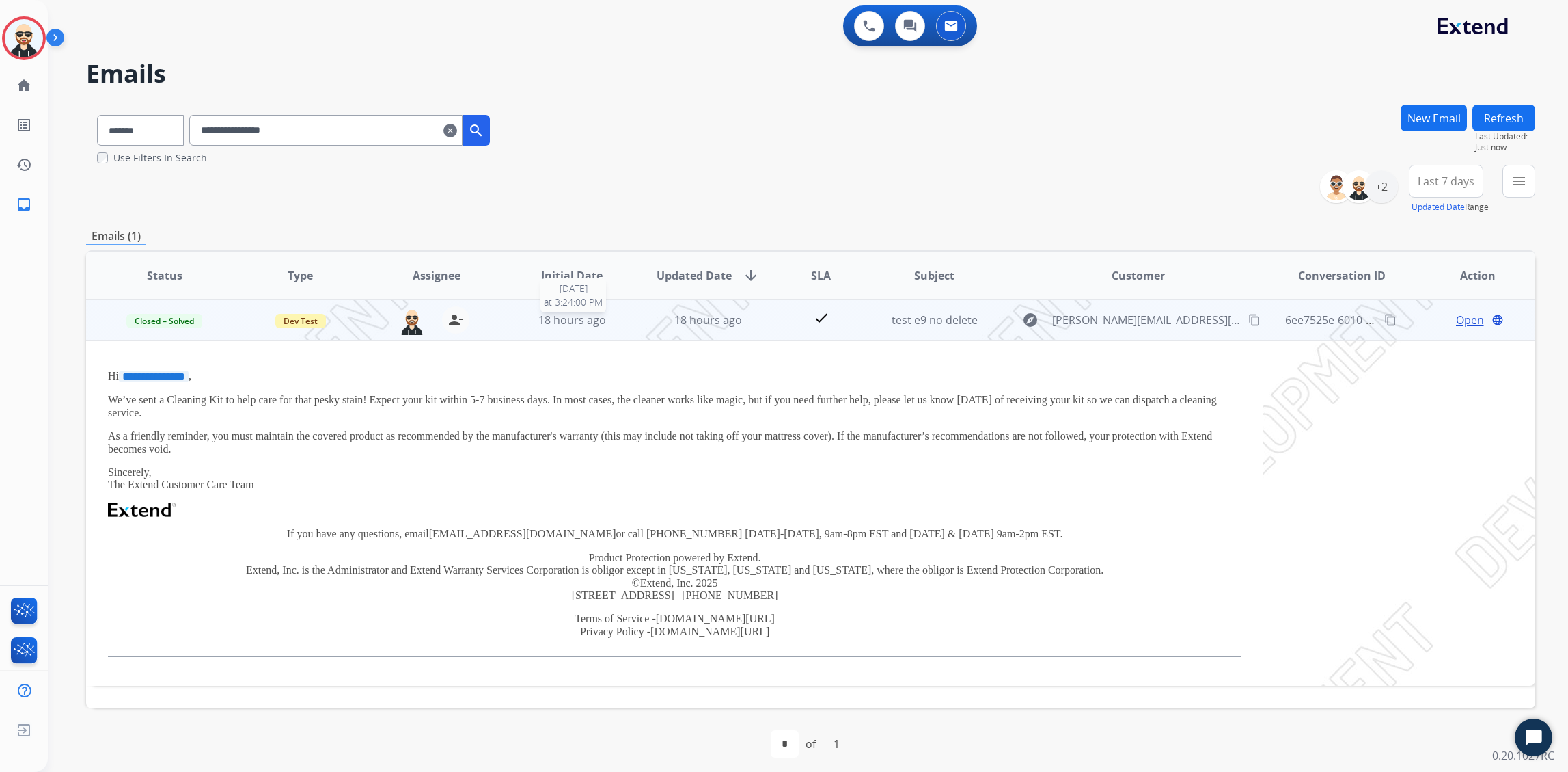
click at [573, 319] on span "18 hours ago" at bounding box center [572, 320] width 68 height 15
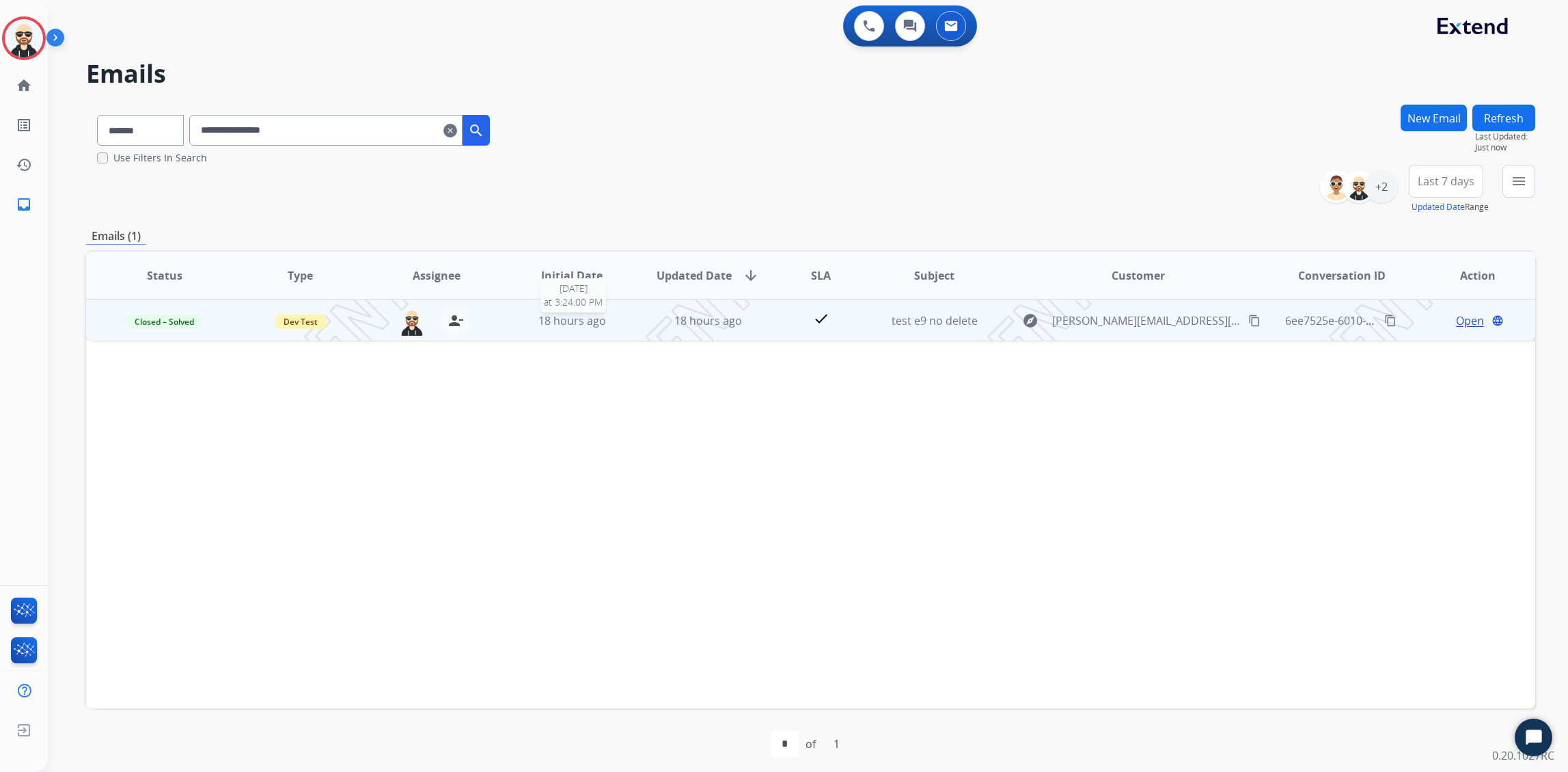
click at [573, 319] on span "18 hours ago" at bounding box center [572, 321] width 68 height 15
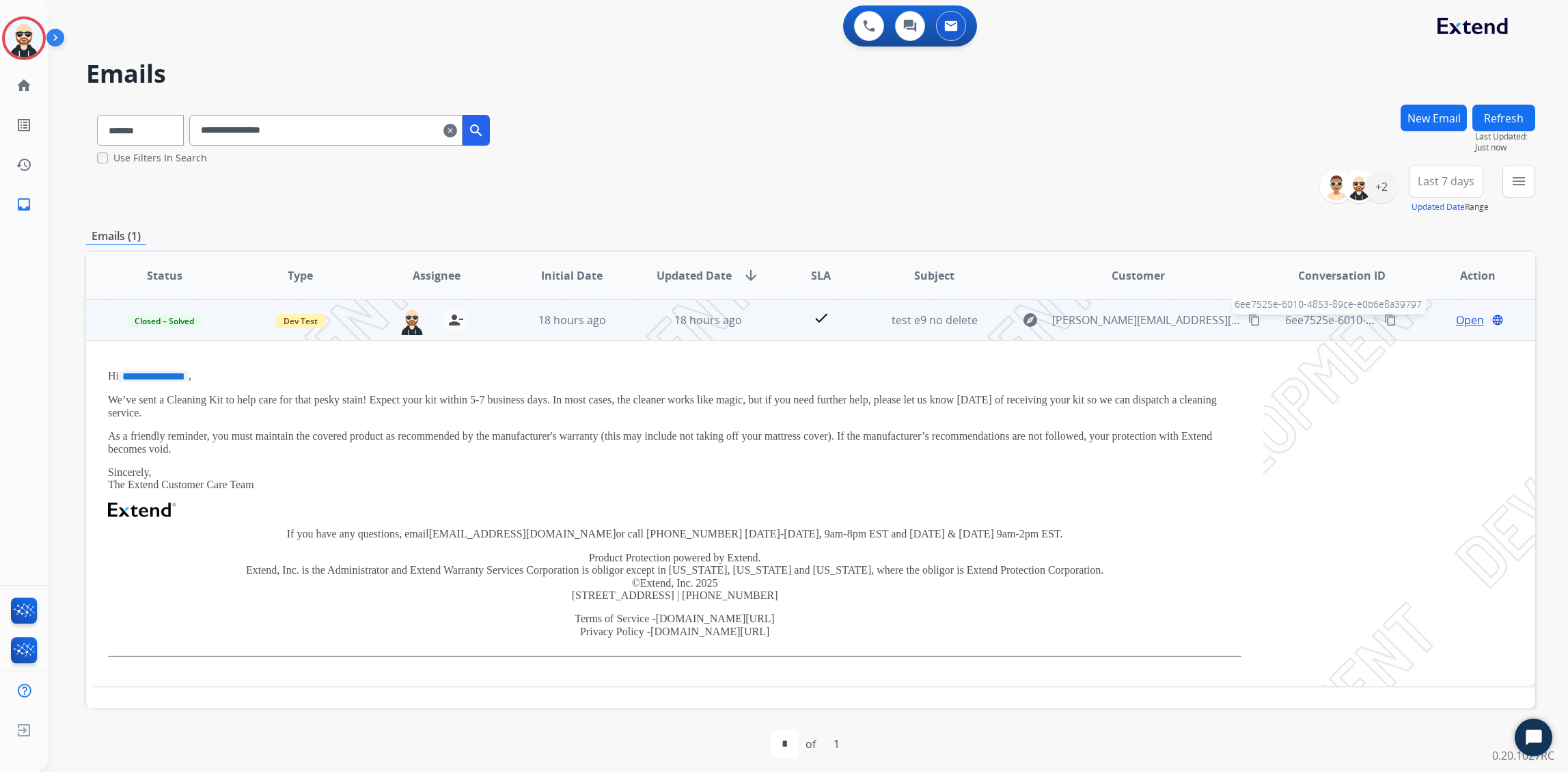
click at [996, 318] on span "6ee7525e-6010-4853-89ce-e0b6e8a39797" at bounding box center [1391, 320] width 211 height 15
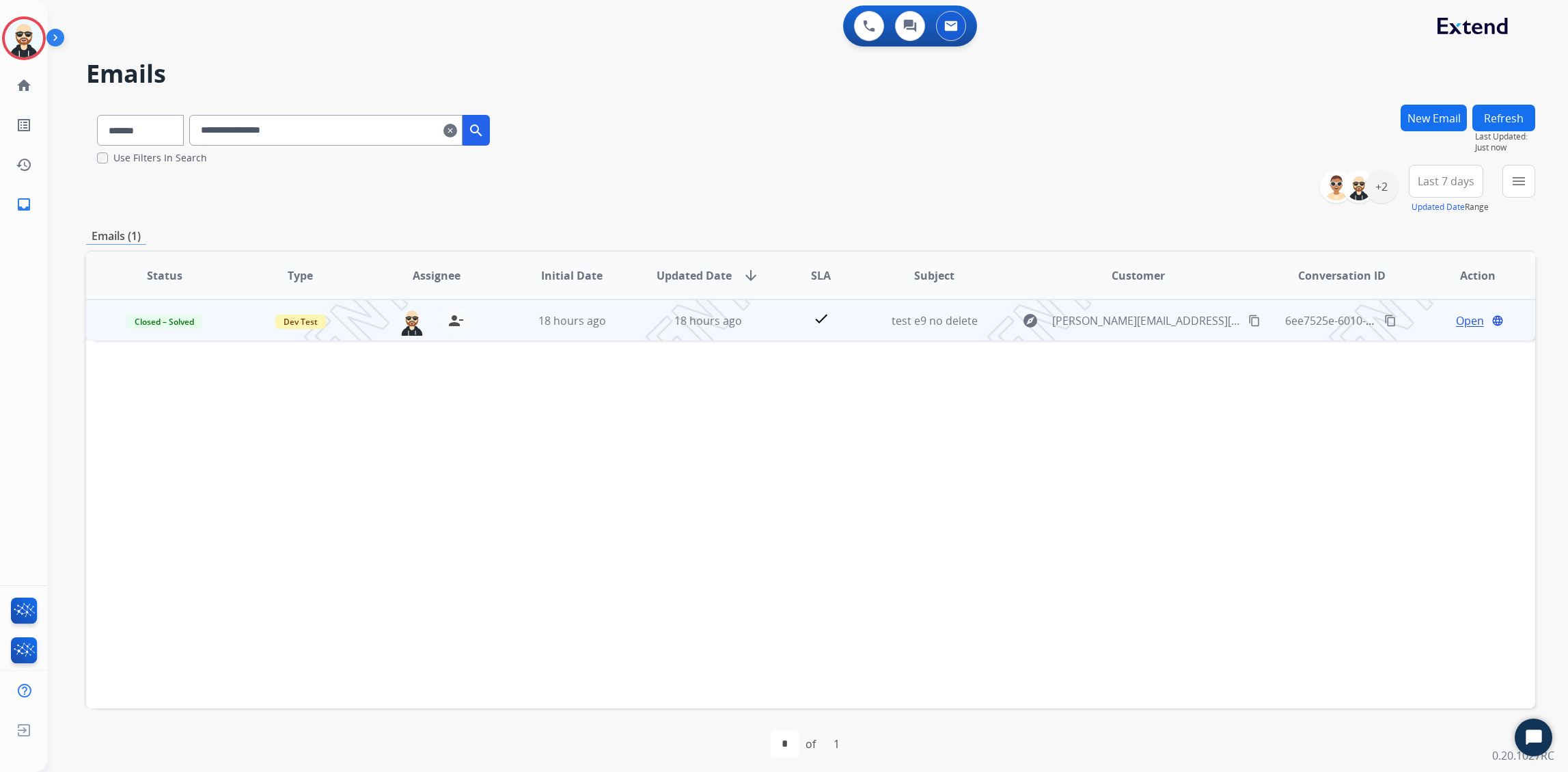
click at [996, 316] on span "Open" at bounding box center [1470, 321] width 28 height 17
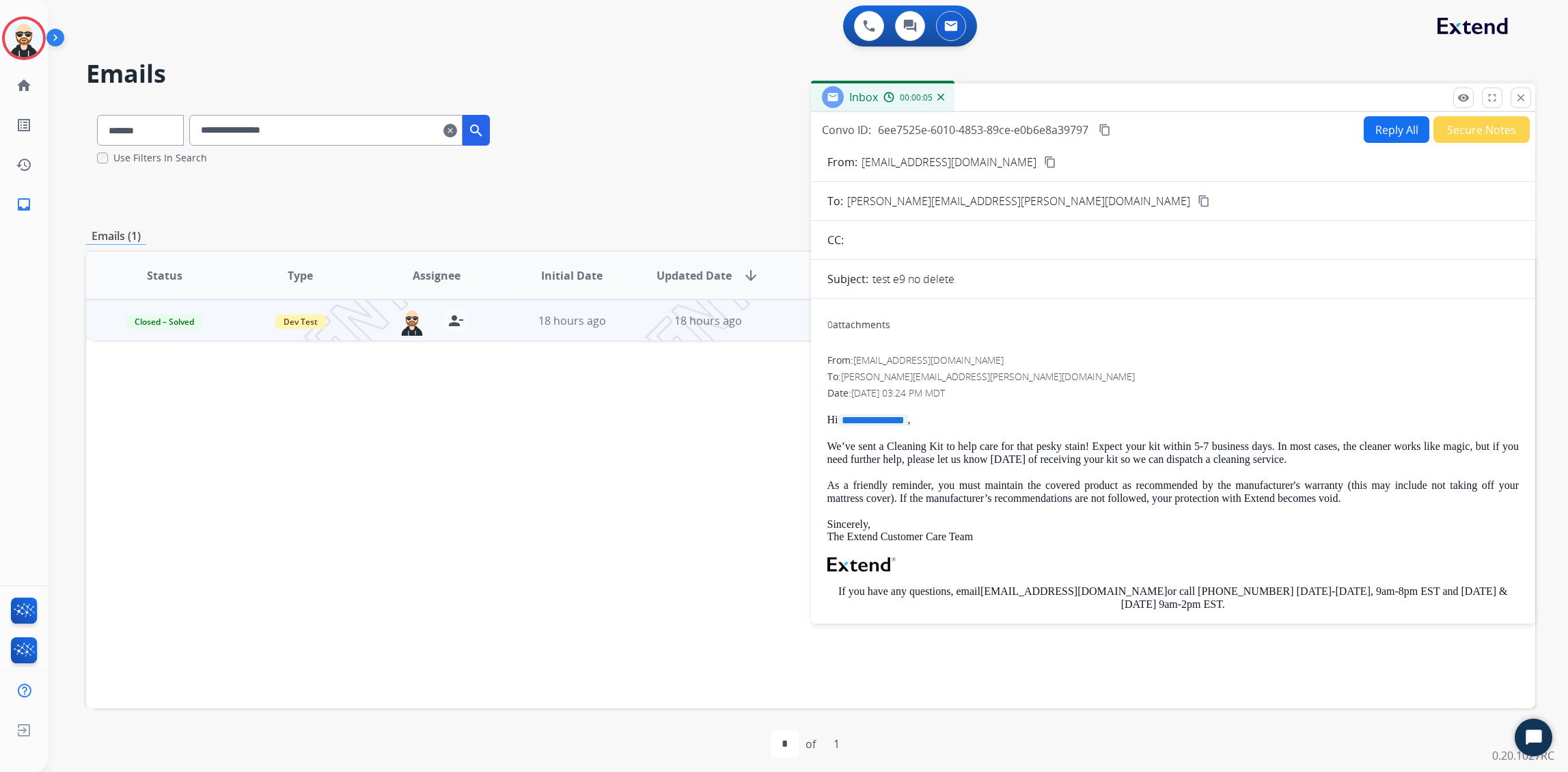
click at [664, 516] on div "Status Type Assignee Initial Date Updated Date arrow_downward SLA Subject Custo…" at bounding box center [811, 479] width 1450 height 458
click at [996, 134] on button "Reply All" at bounding box center [1396, 130] width 65 height 27
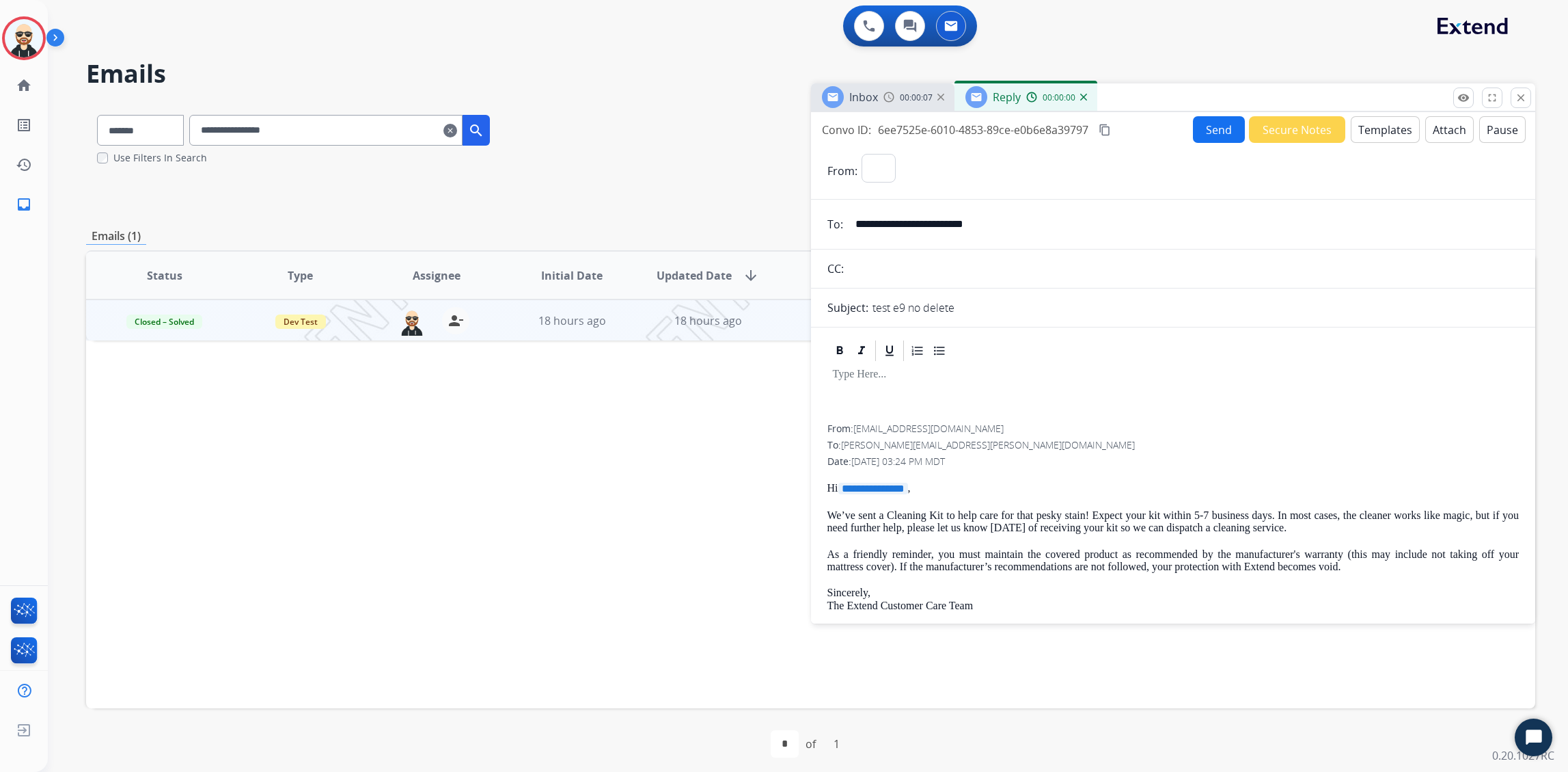
select select "**********"
click at [996, 134] on button "Templates" at bounding box center [1385, 130] width 69 height 27
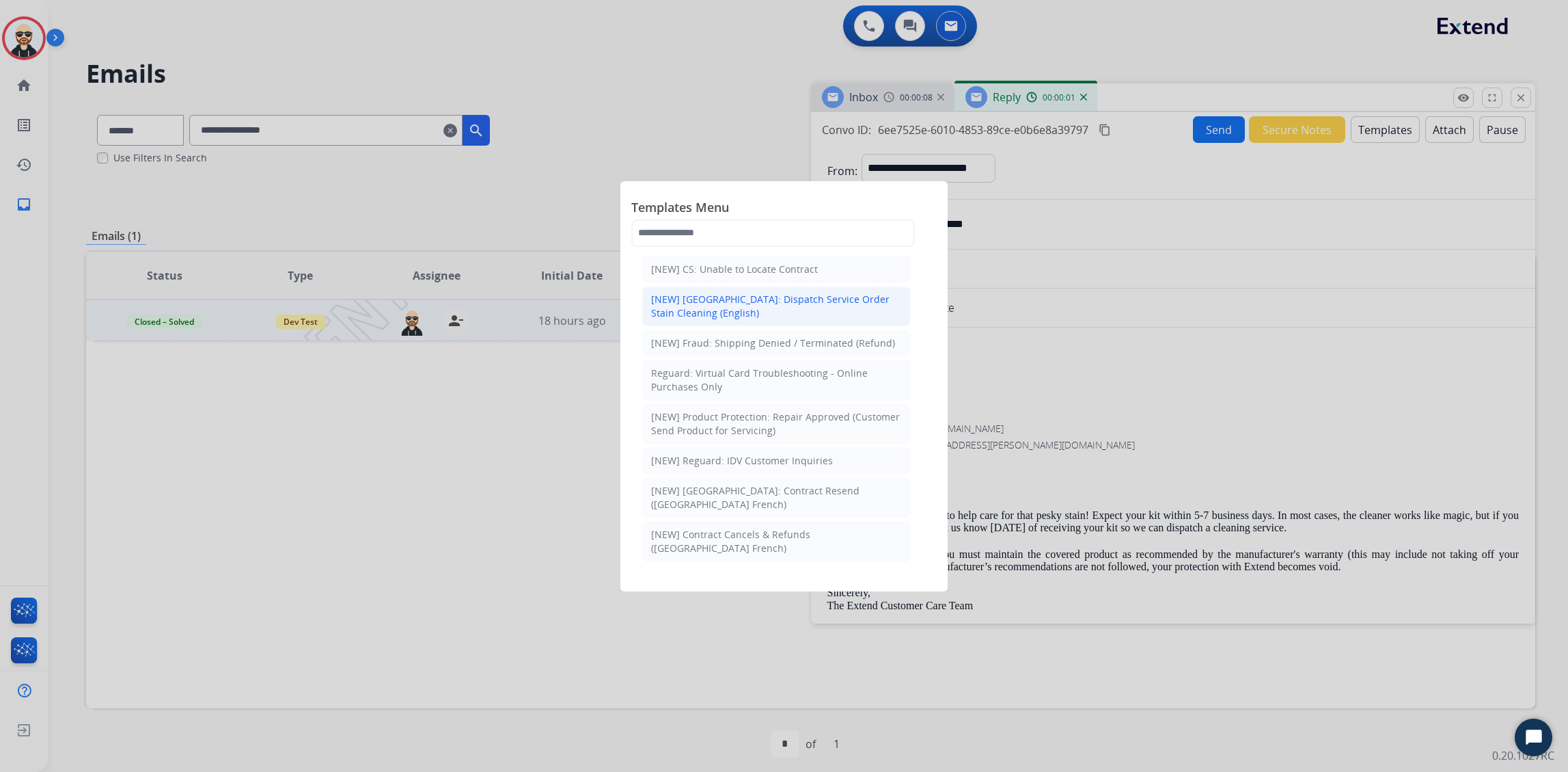
click at [776, 307] on div "[NEW] Canada: Dispatch Service Order Stain Cleaning (English)" at bounding box center [776, 307] width 251 height 28
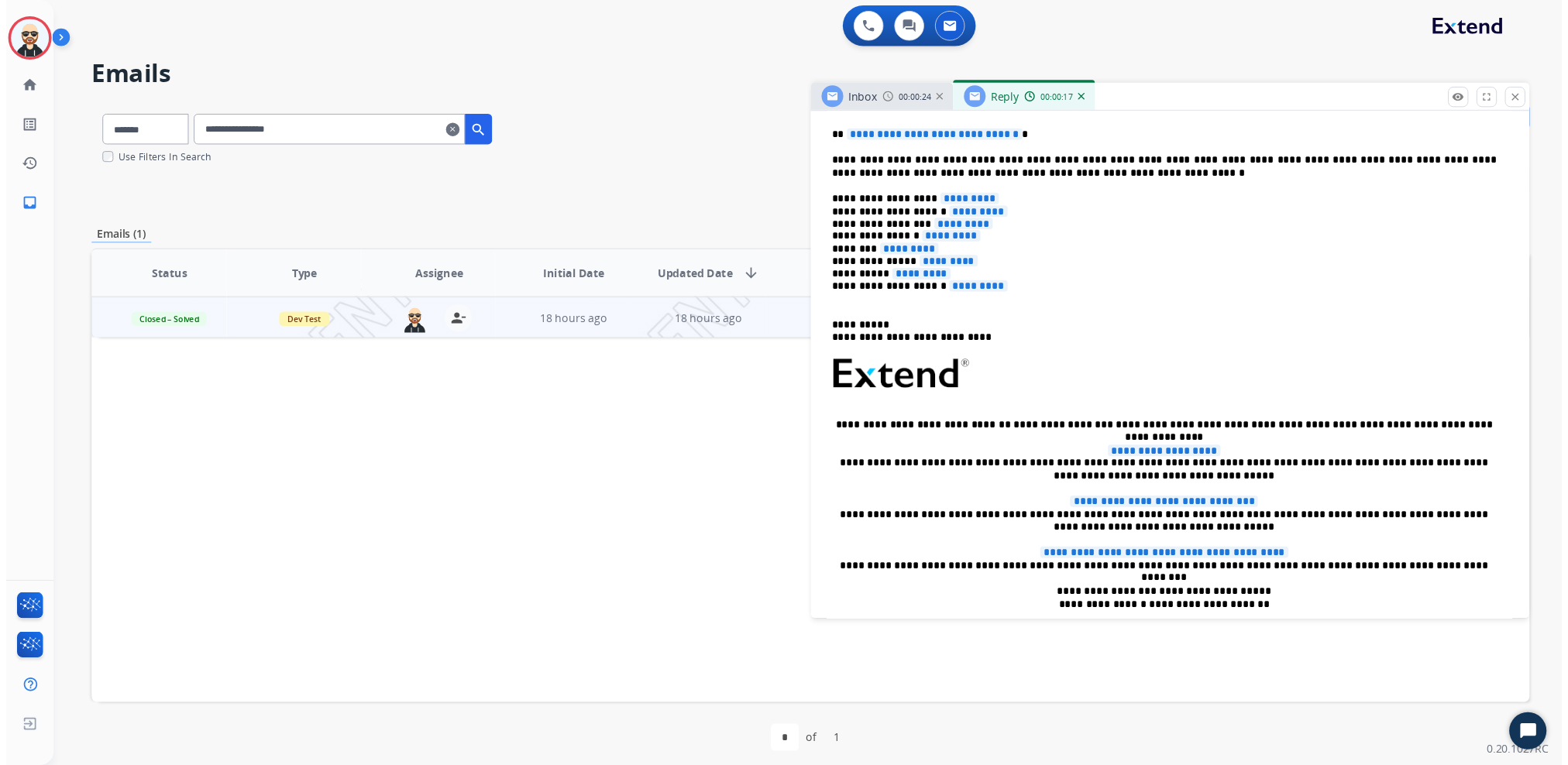
scroll to position [385, 0]
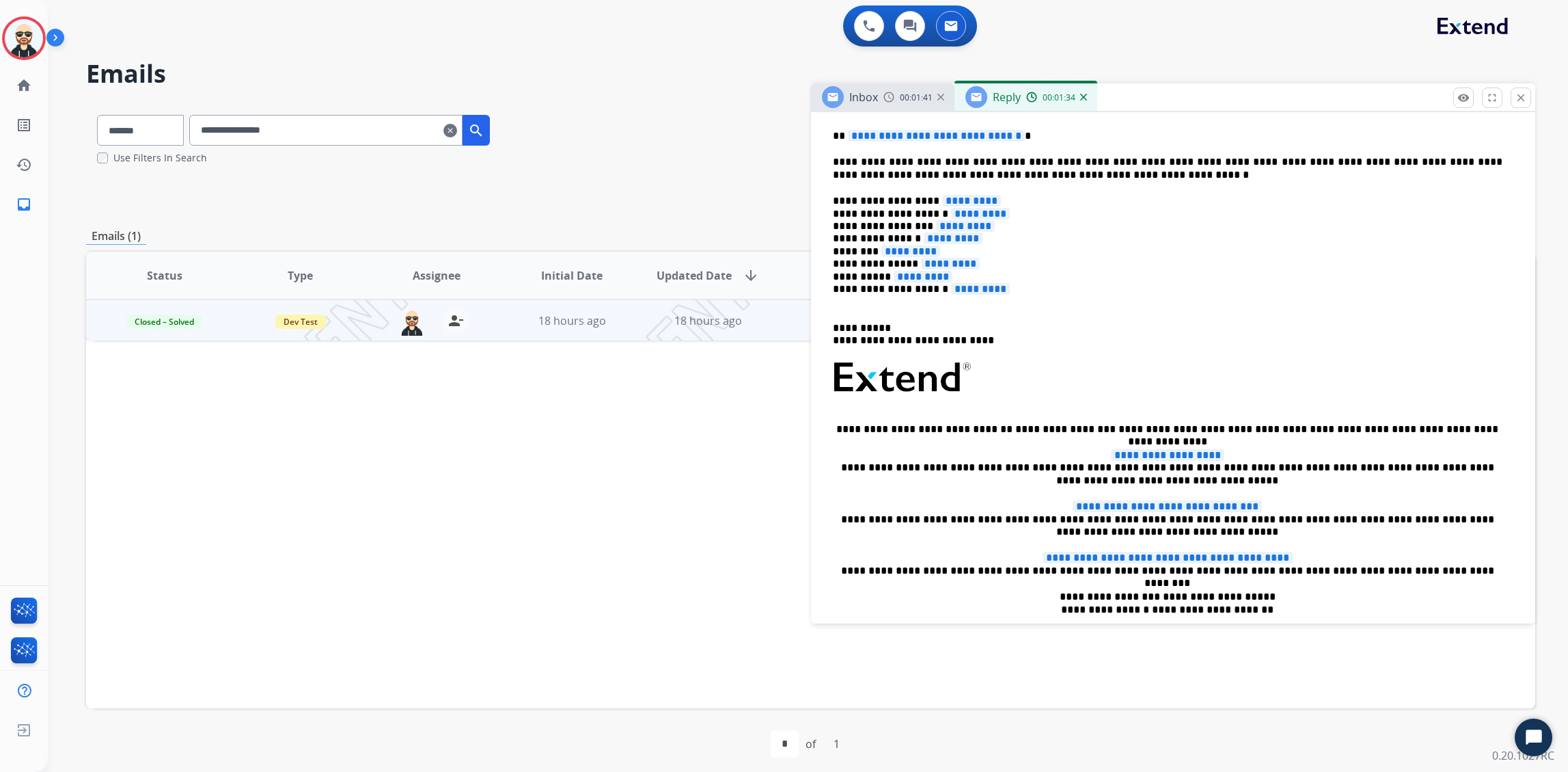
click at [996, 36] on div "0 Voice Interactions 0 Chat Interactions 0 Email Interactions" at bounding box center [800, 27] width 1472 height 43
drag, startPoint x: 593, startPoint y: 606, endPoint x: 642, endPoint y: 571, distance: 60.2
click at [594, 606] on div "Status Type Assignee Initial Date Updated Date arrow_downward SLA Subject Custo…" at bounding box center [811, 479] width 1450 height 458
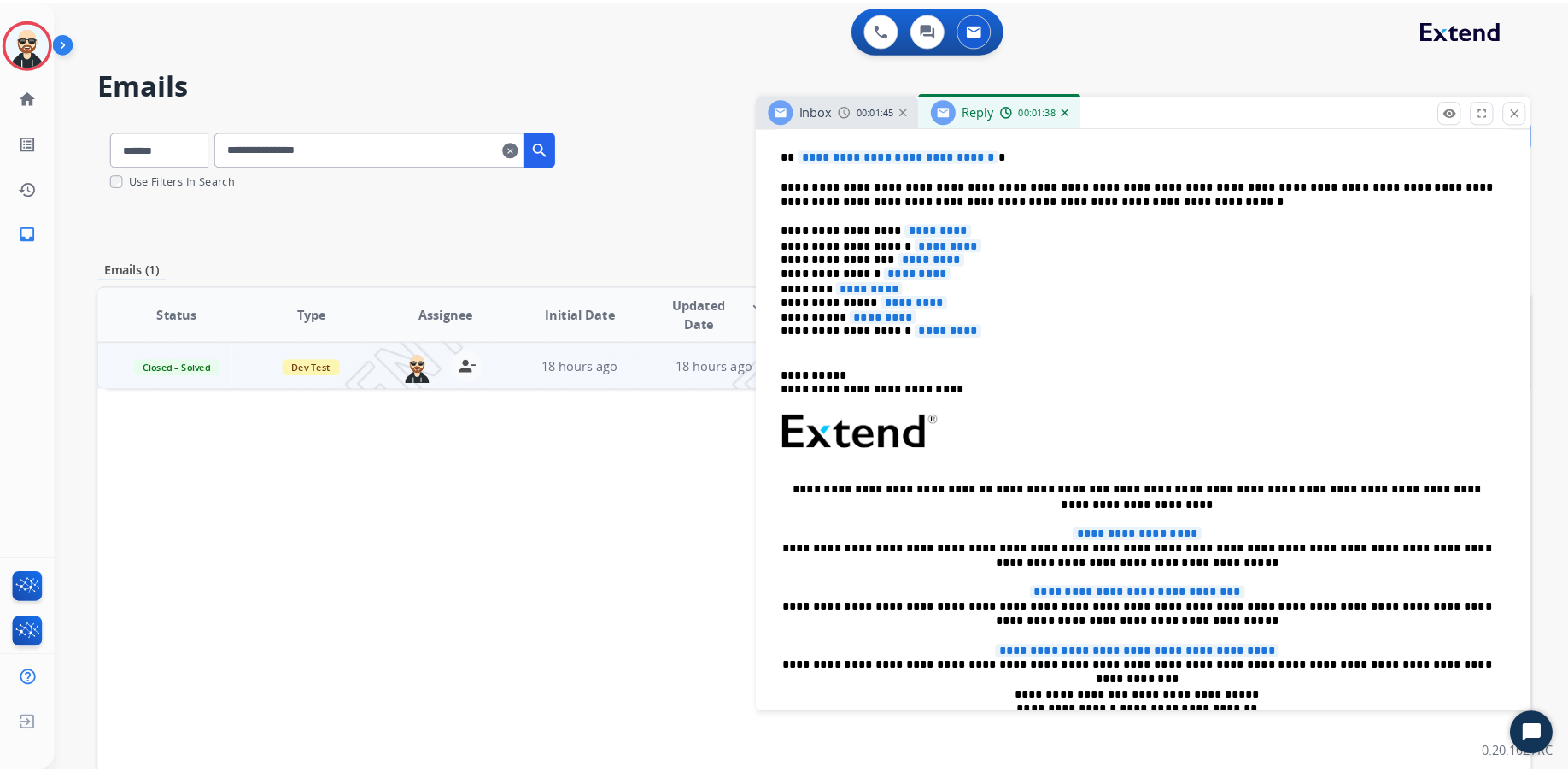
scroll to position [424, 0]
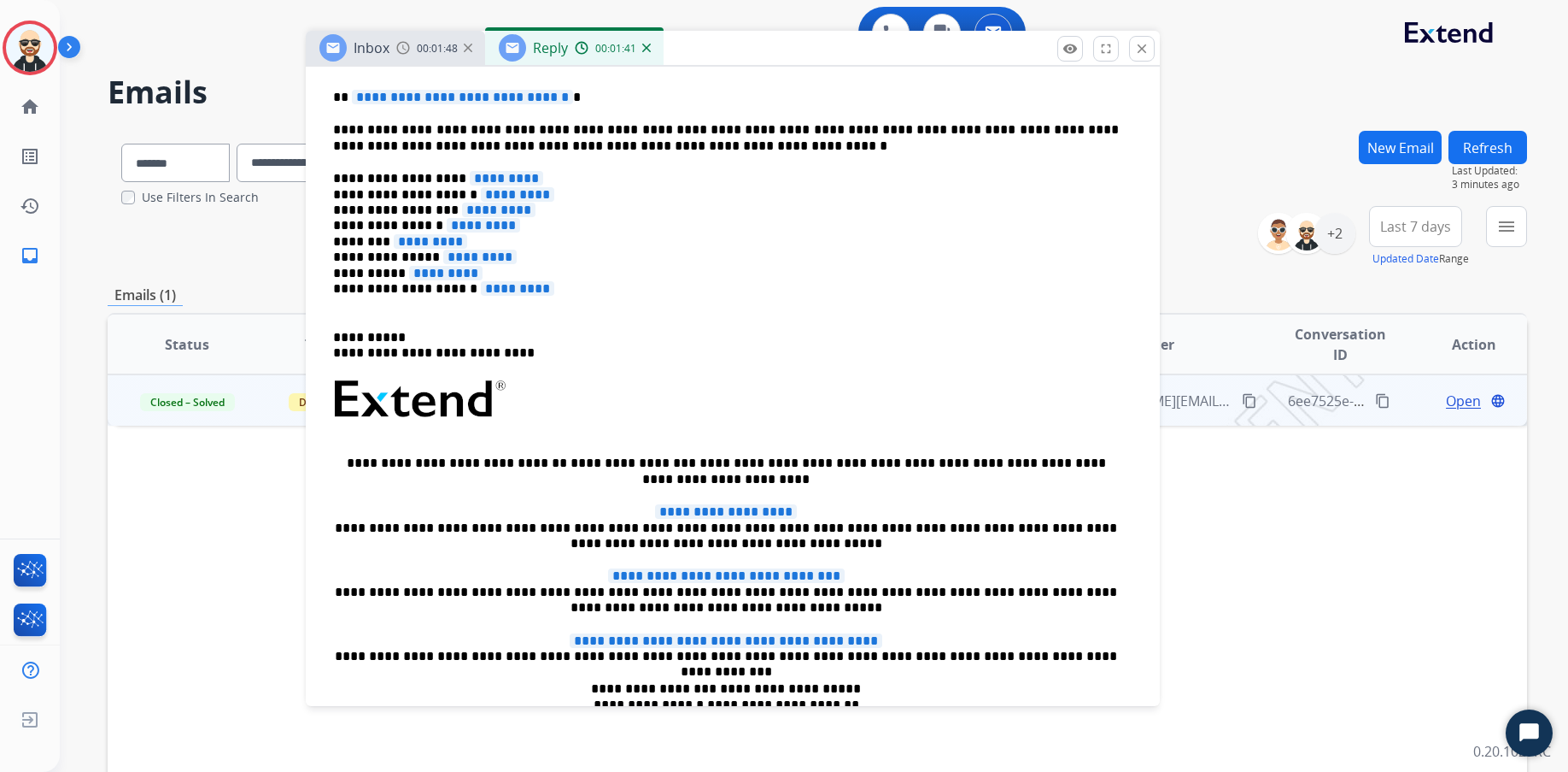
drag, startPoint x: 1320, startPoint y: 128, endPoint x: 939, endPoint y: 58, distance: 387.4
click at [939, 58] on div "Inbox 00:01:48 Reply 00:01:41" at bounding box center [733, 49] width 854 height 36
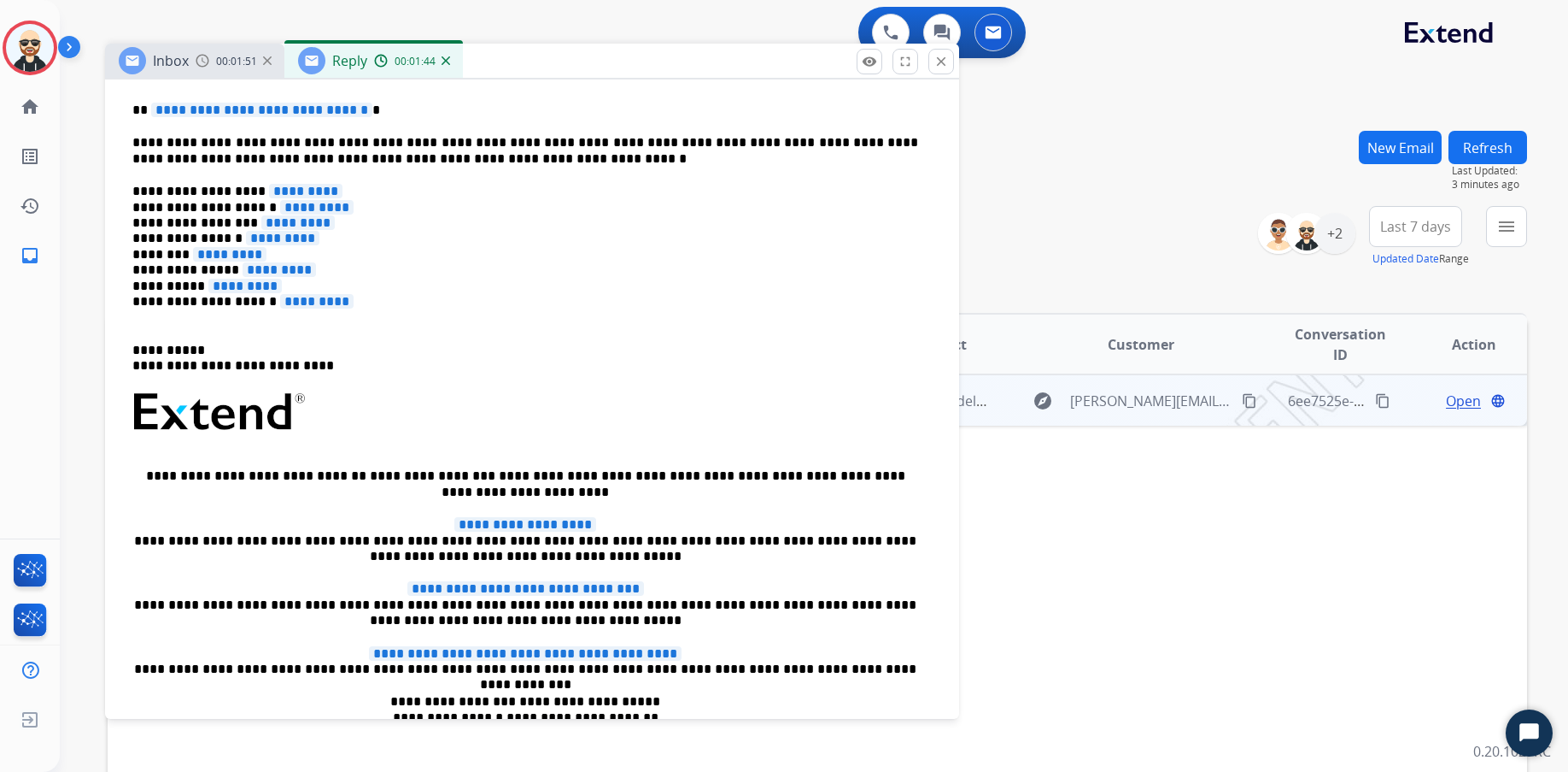
drag, startPoint x: 943, startPoint y: 58, endPoint x: 756, endPoint y: 66, distance: 187.2
click at [756, 66] on div "Inbox 00:01:51 Reply 00:01:44" at bounding box center [532, 62] width 854 height 36
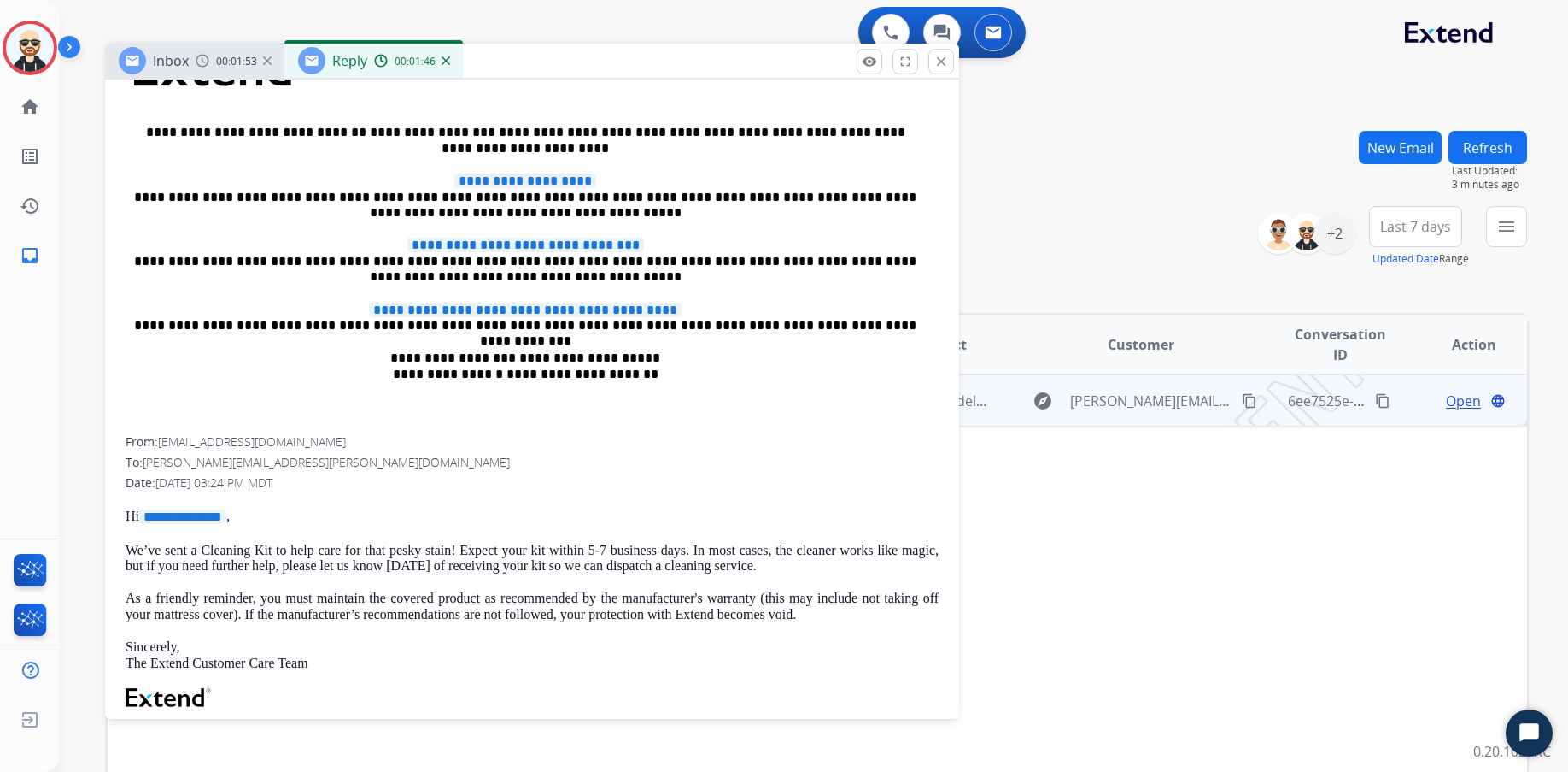
scroll to position [0, 0]
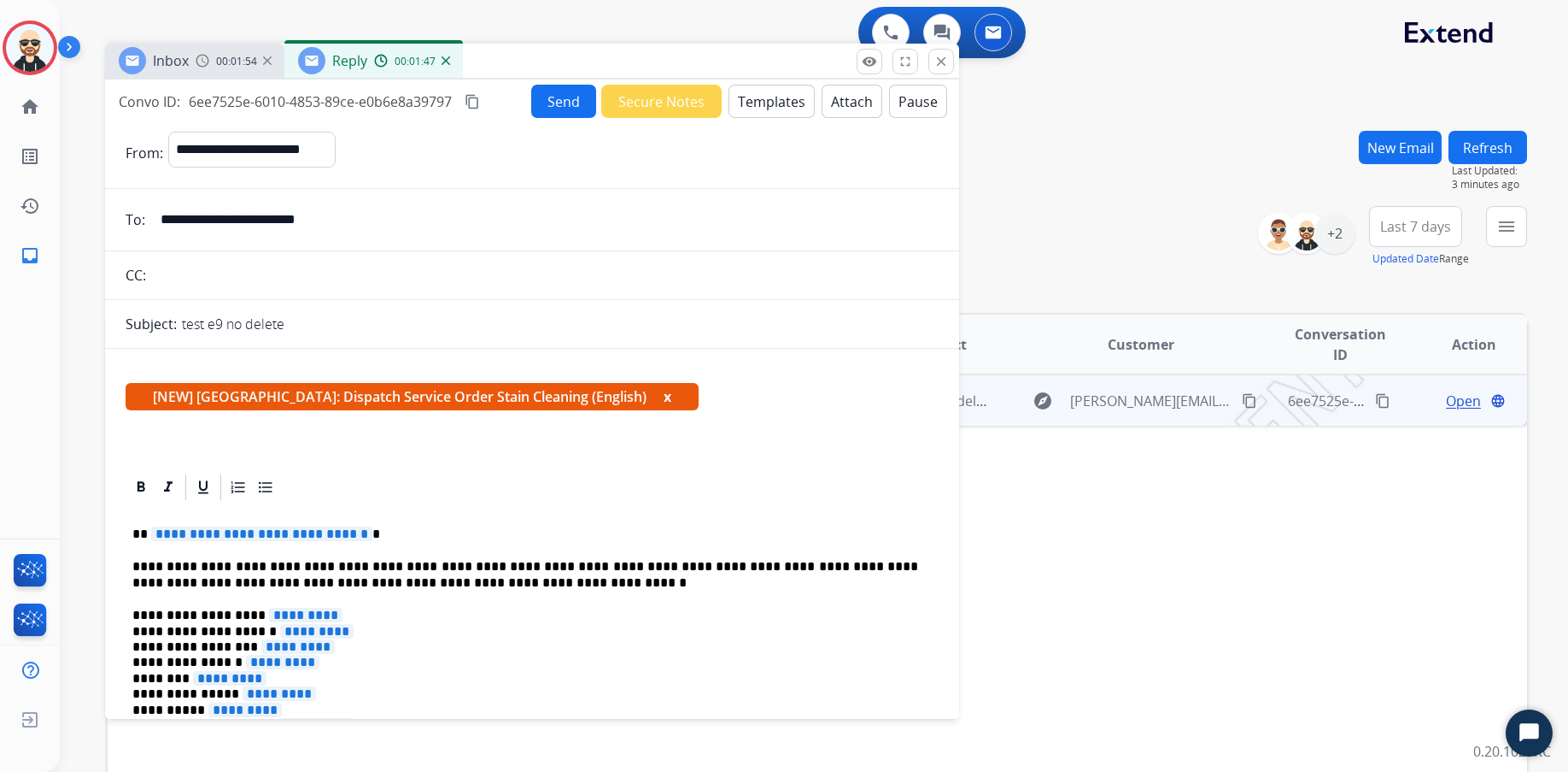
click at [845, 104] on button "Attach" at bounding box center [852, 101] width 60 height 34
click at [915, 102] on button "Pause" at bounding box center [918, 101] width 58 height 34
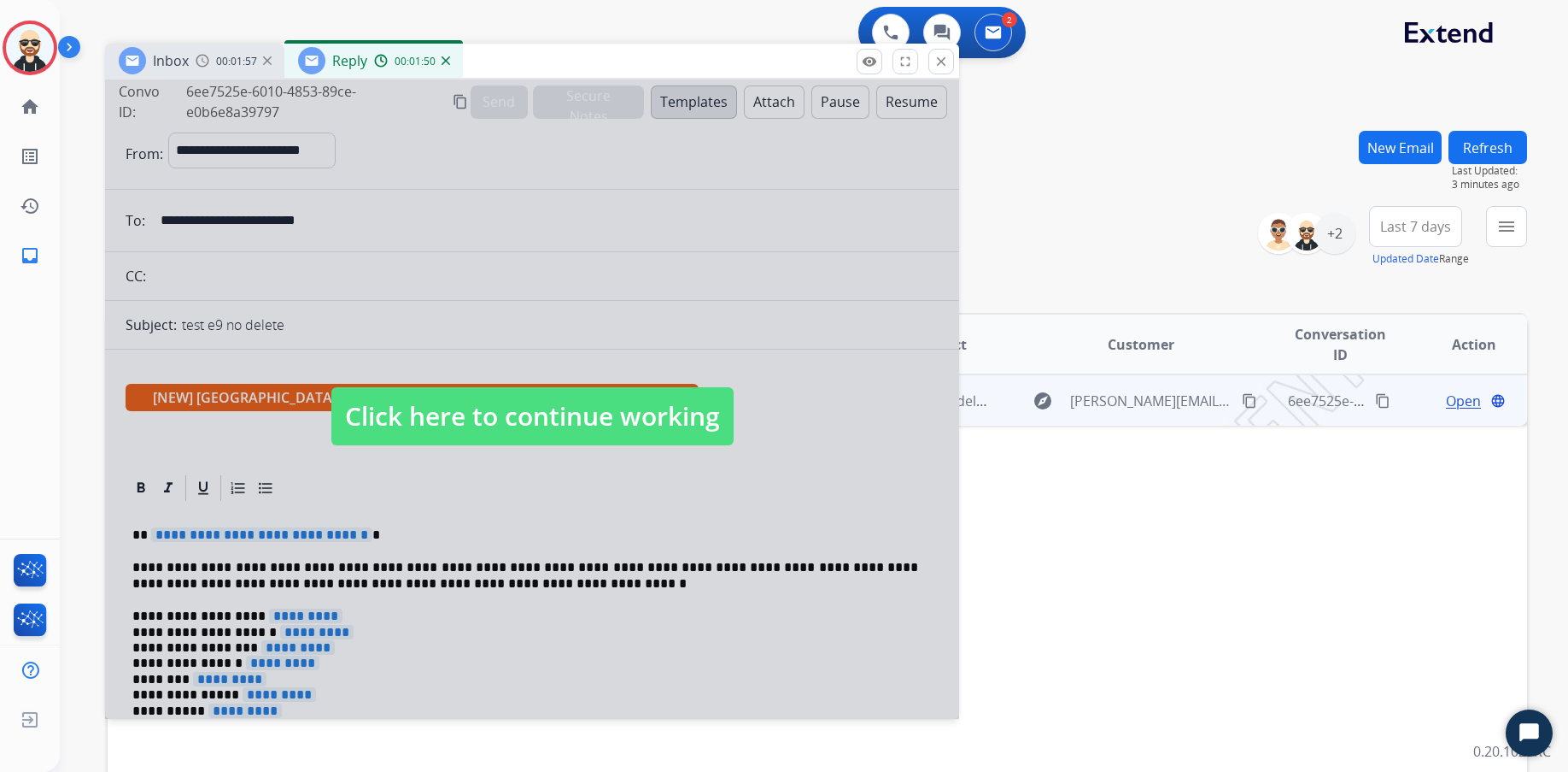
click at [232, 64] on span "00:01:57" at bounding box center [237, 61] width 41 height 14
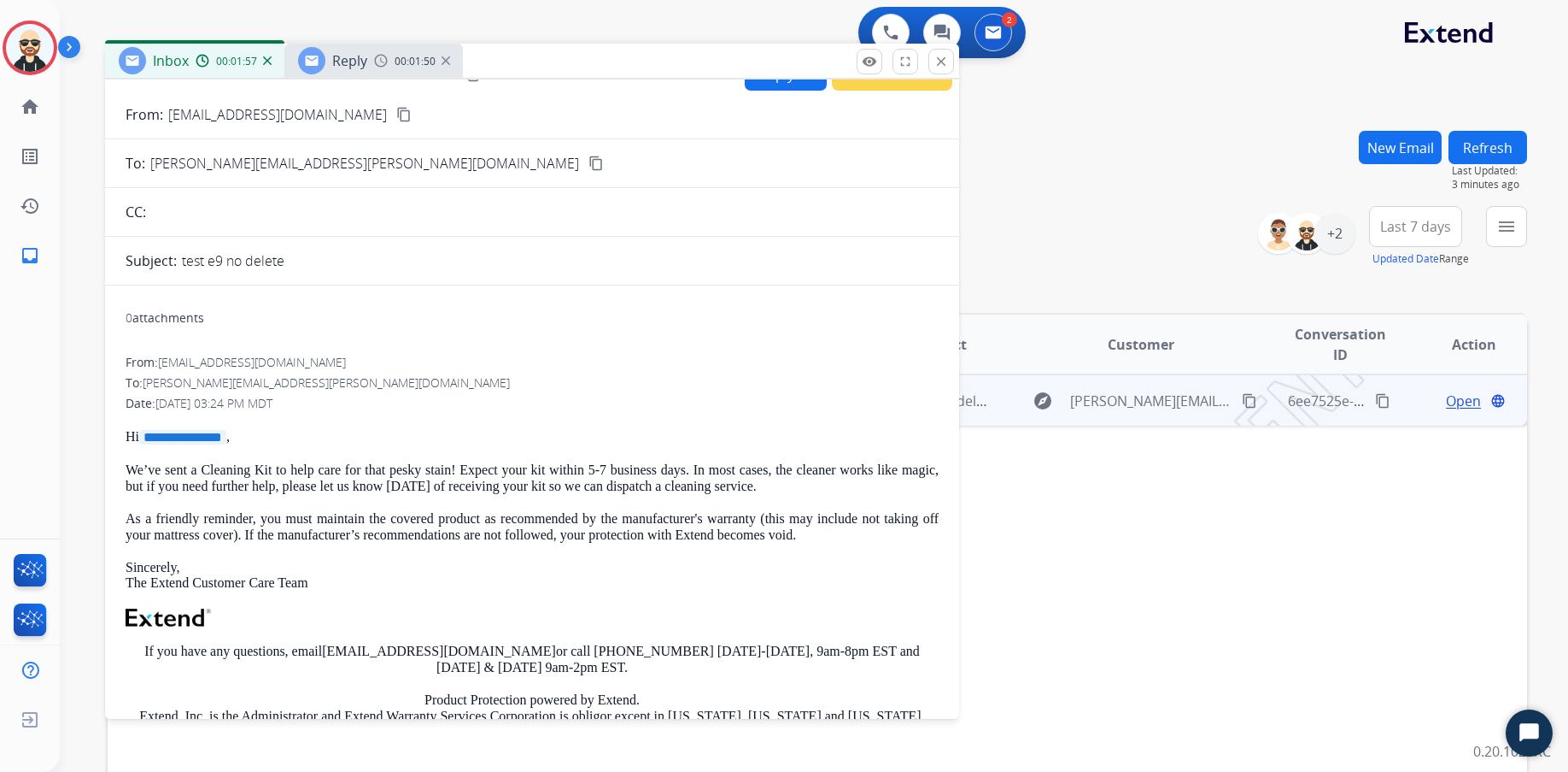
scroll to position [28, 0]
click at [398, 65] on span "00:01:50" at bounding box center [415, 61] width 41 height 14
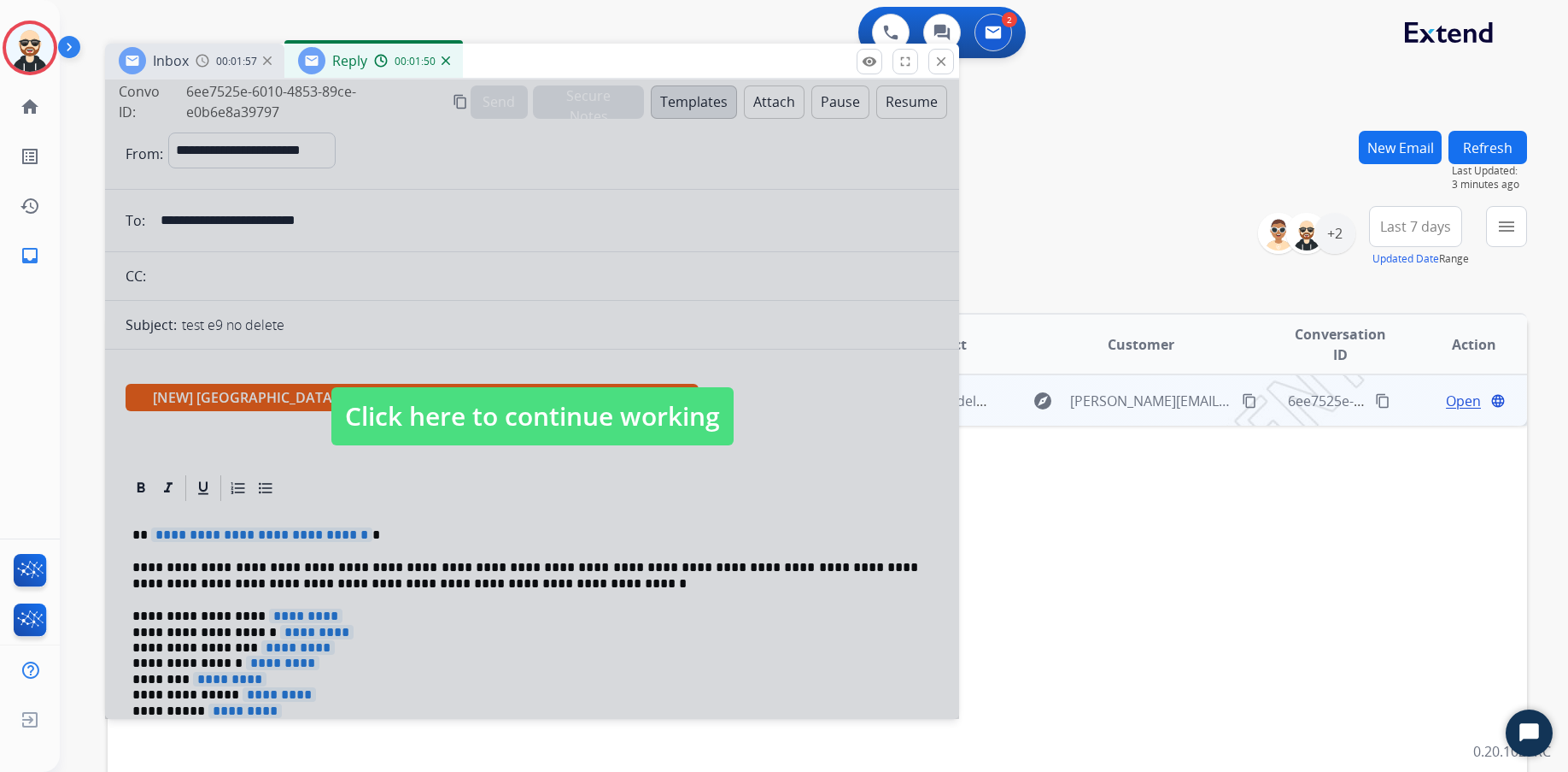
click at [625, 420] on span "Click here to continue working" at bounding box center [532, 415] width 402 height 58
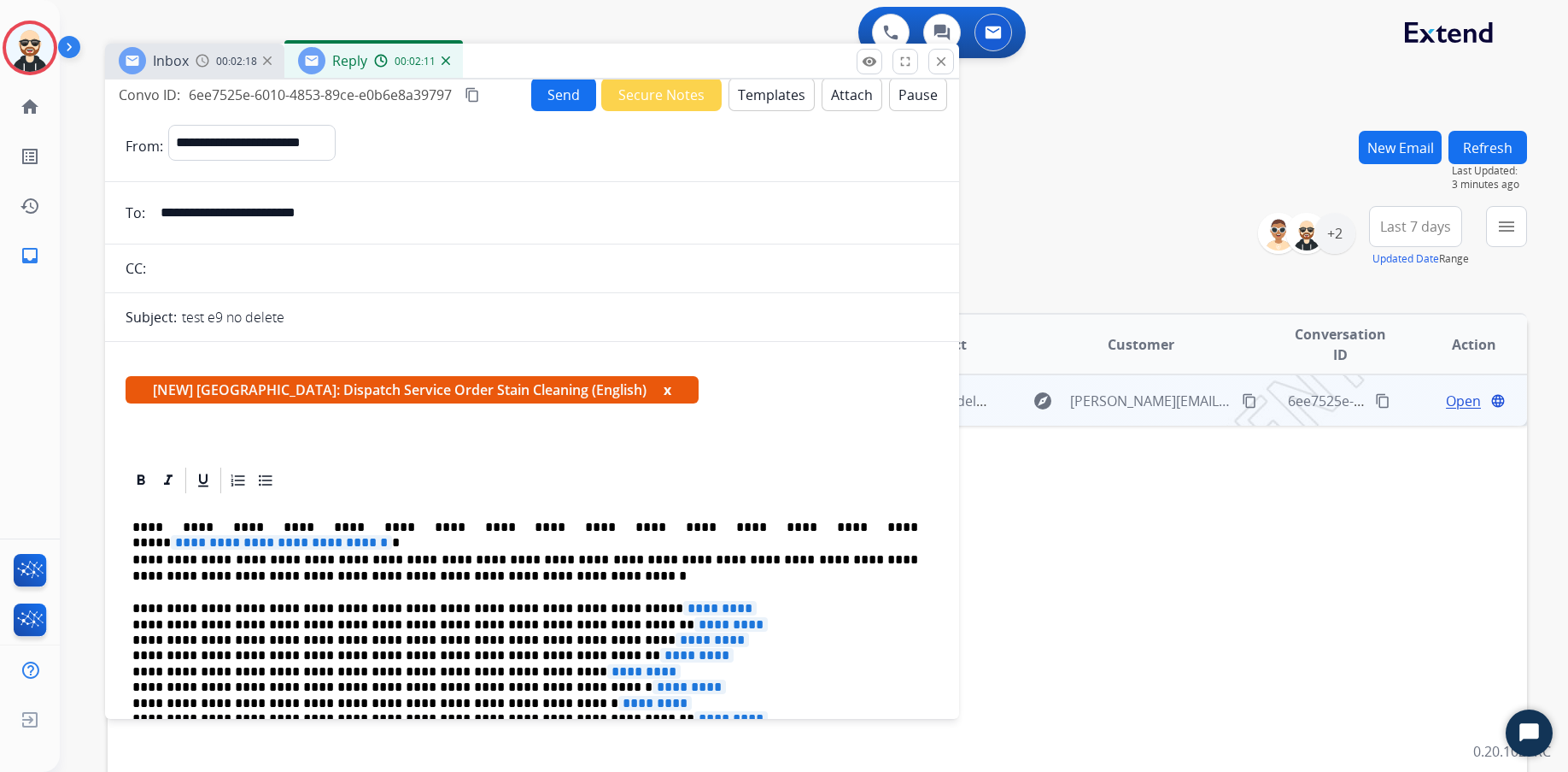
scroll to position [7, 0]
click at [940, 56] on mat-icon "close" at bounding box center [941, 61] width 15 height 16
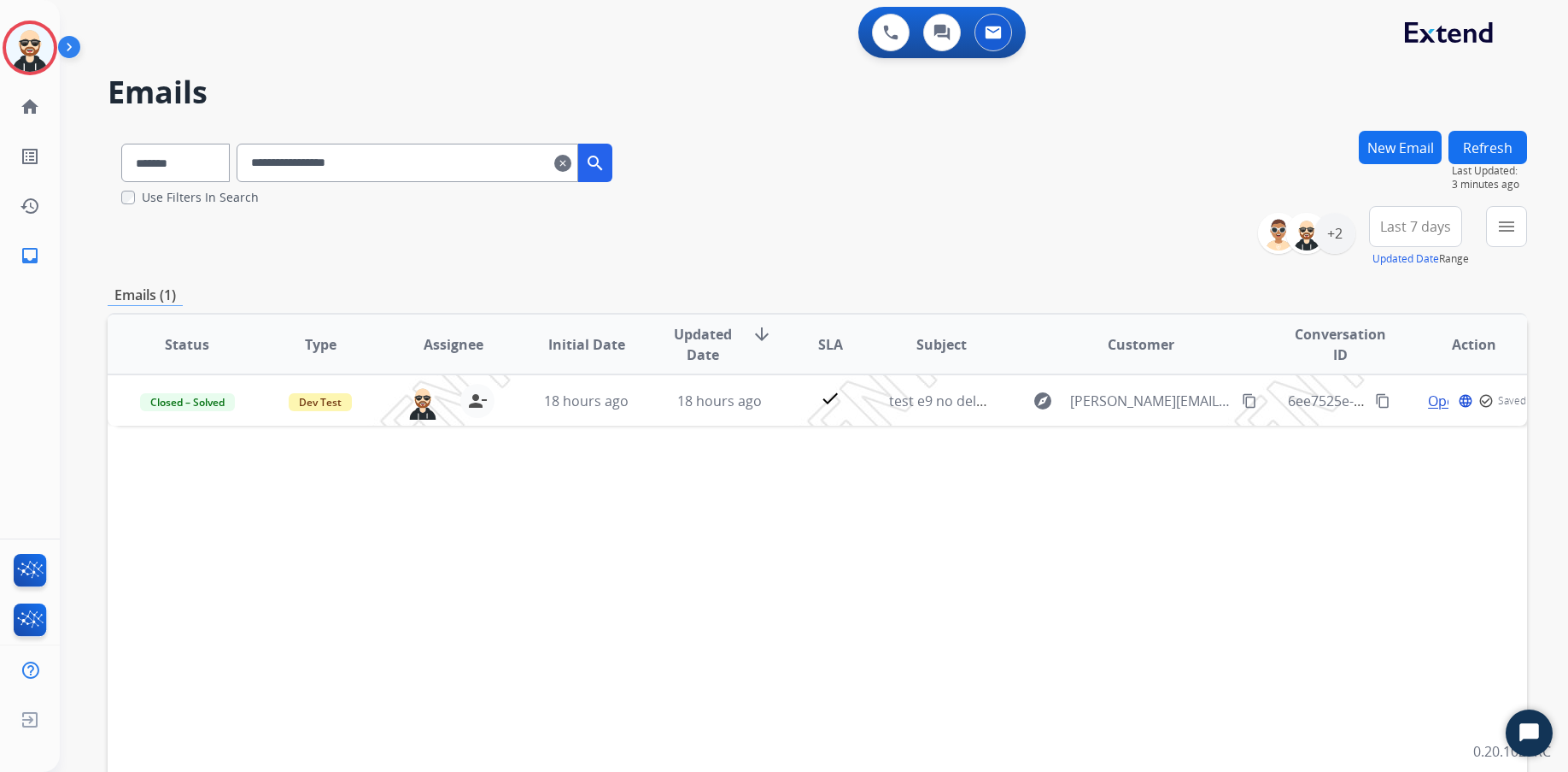
click at [1244, 153] on button "New Email" at bounding box center [1400, 147] width 83 height 34
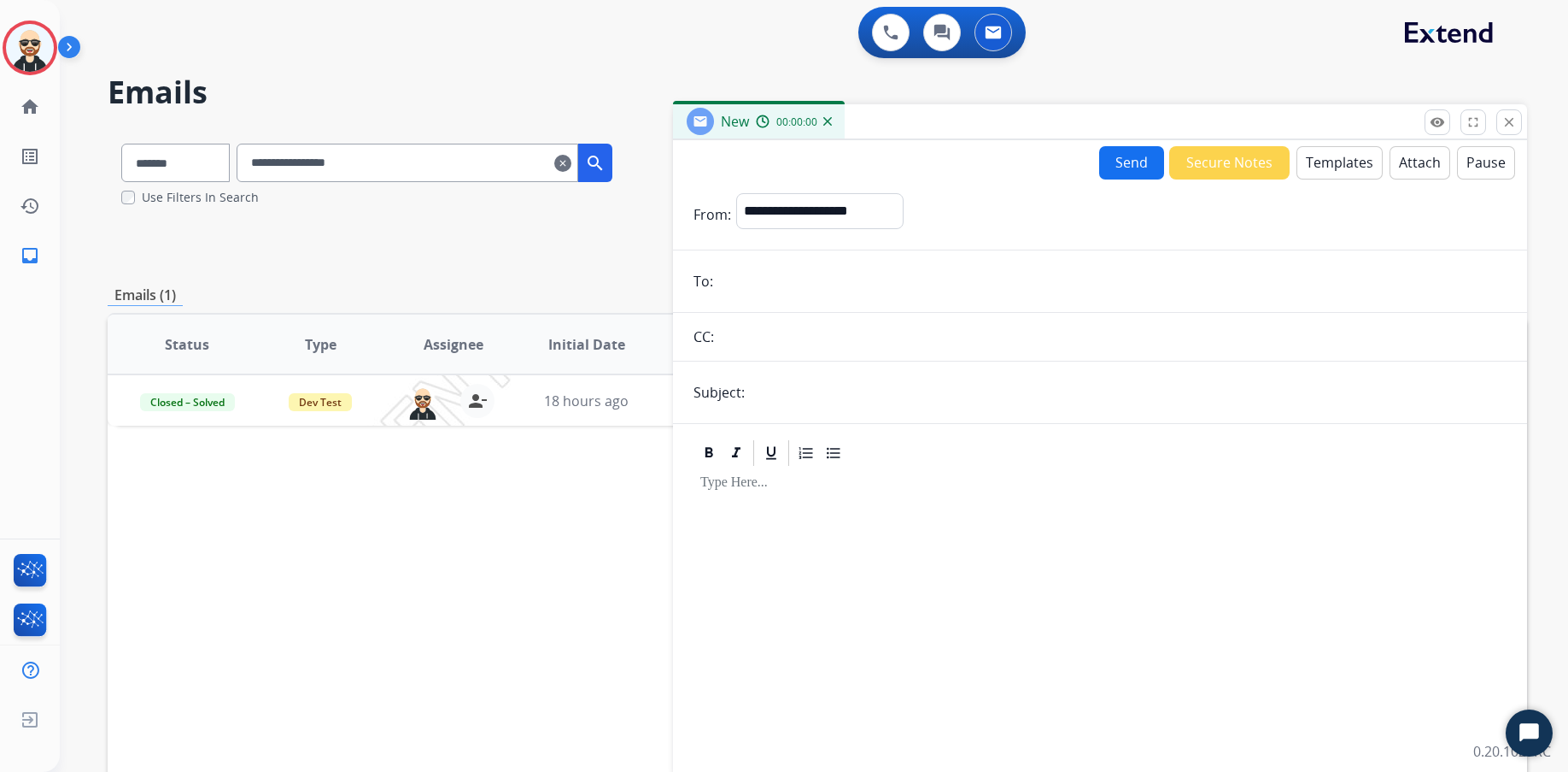
click at [1244, 167] on button "Templates" at bounding box center [1340, 163] width 86 height 34
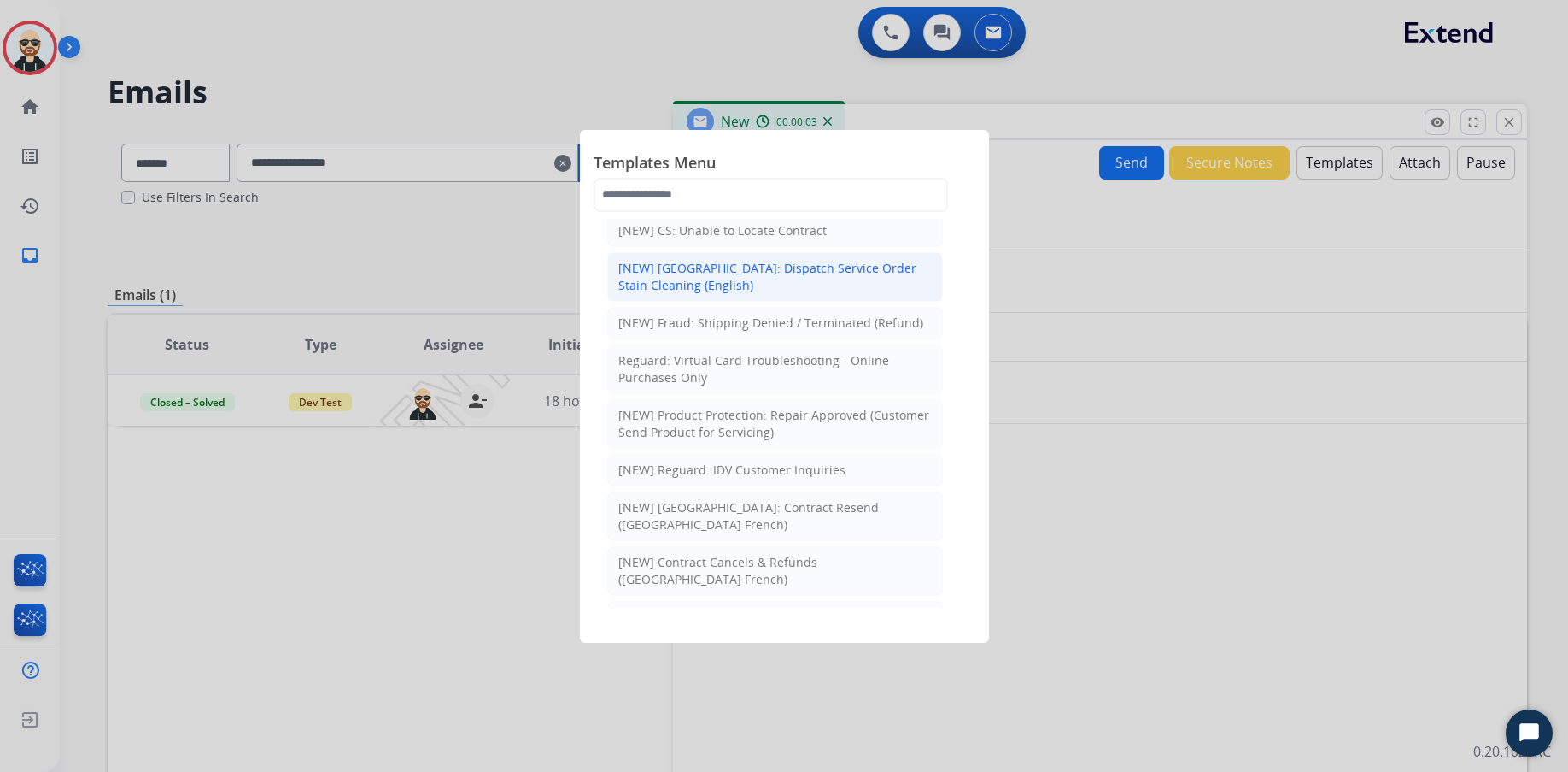
scroll to position [0, 0]
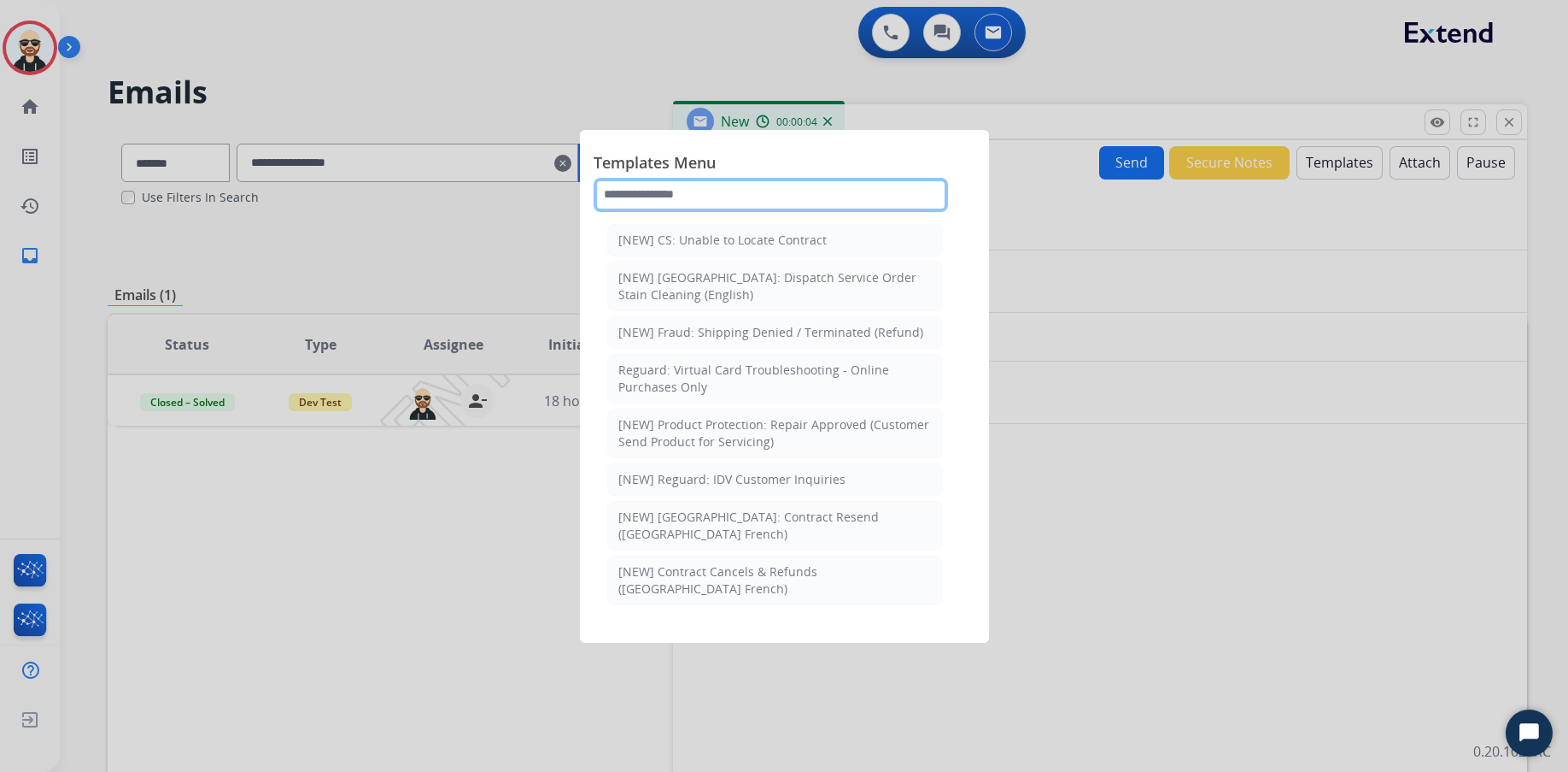
click at [805, 194] on input "text" at bounding box center [771, 195] width 355 height 34
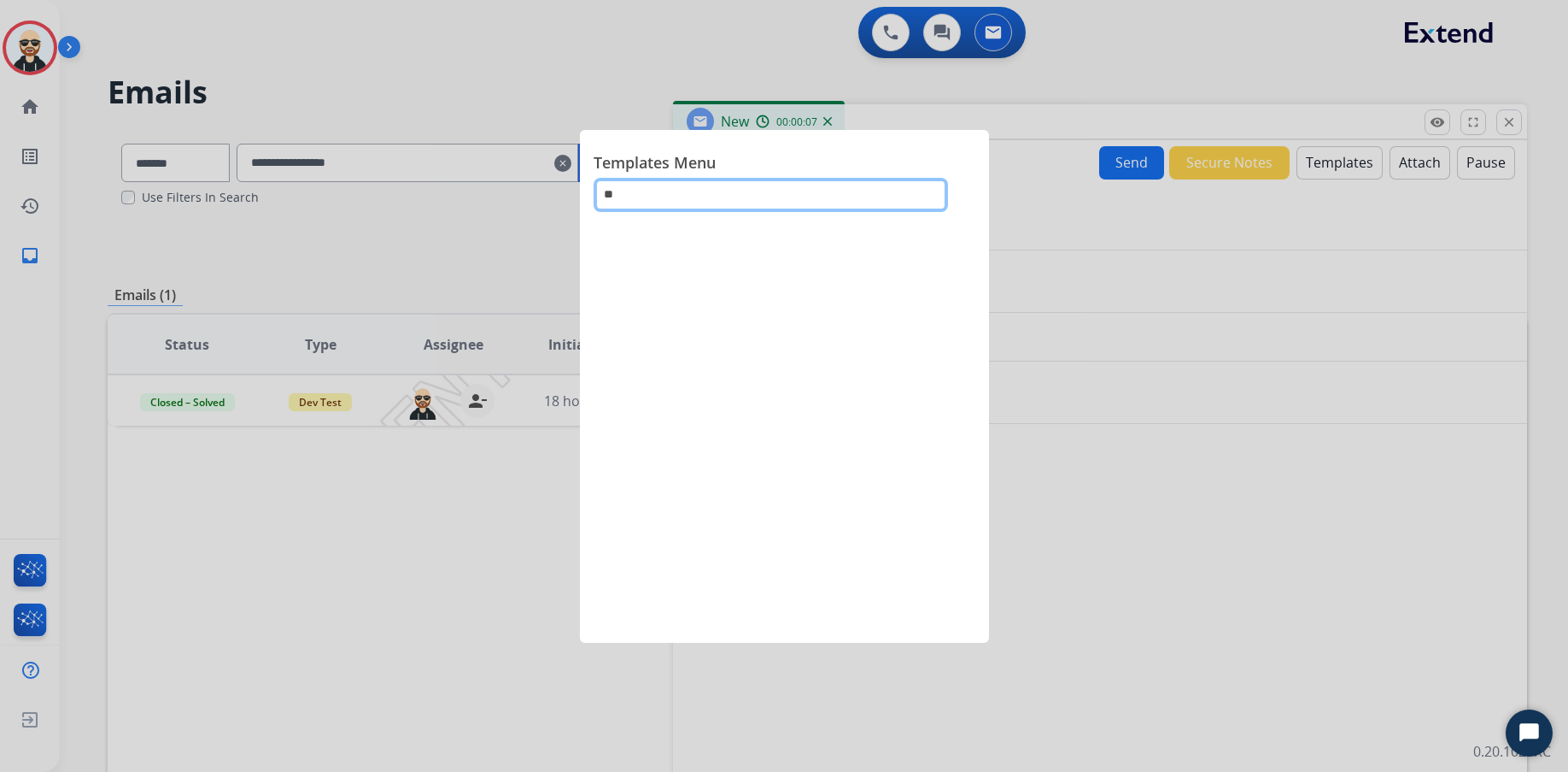
type input "*"
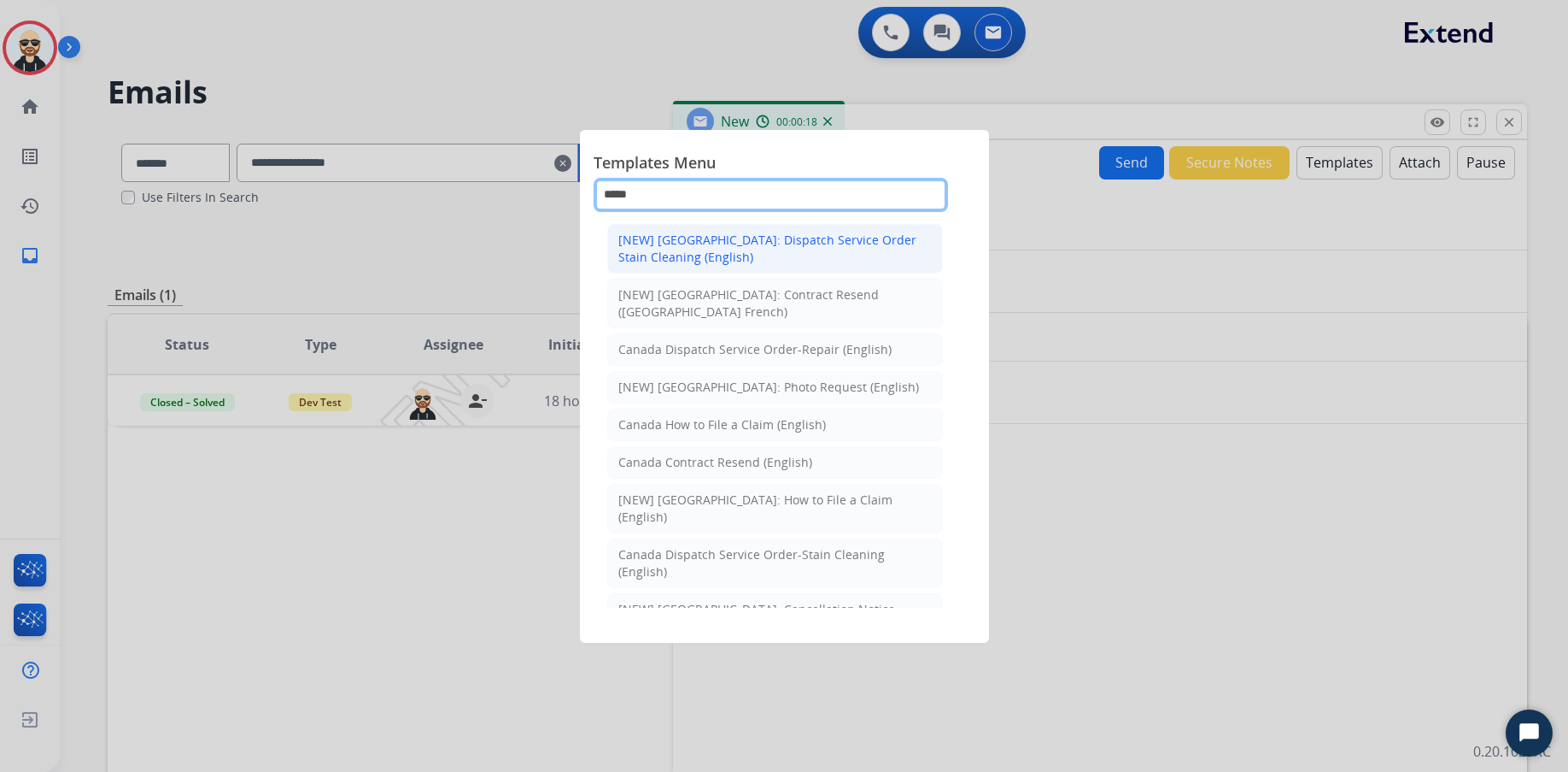
type input "*****"
click at [814, 243] on div "[NEW] Canada: Dispatch Service Order Stain Cleaning (English)" at bounding box center [775, 249] width 313 height 34
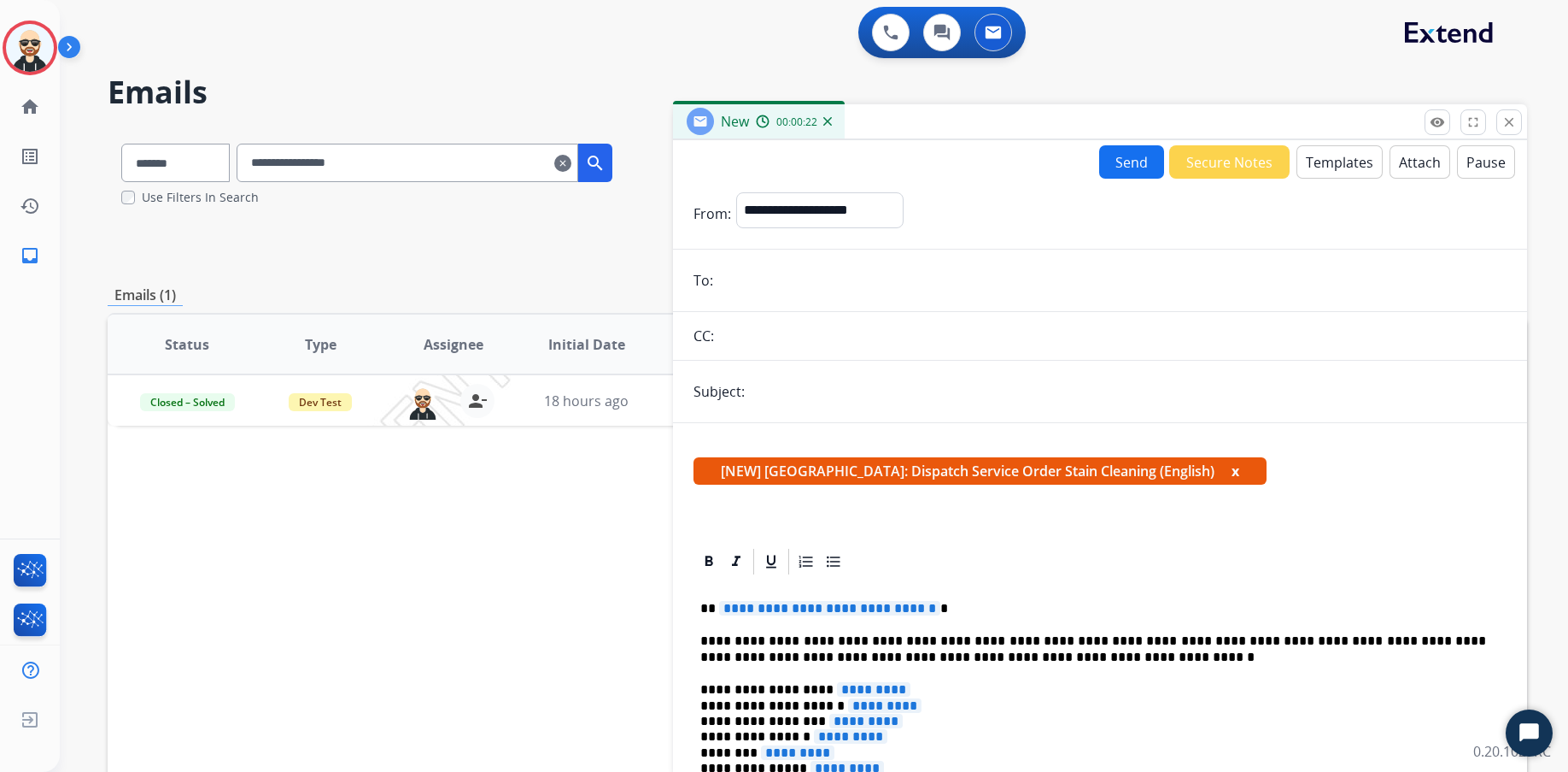
click at [1244, 157] on button "Templates" at bounding box center [1340, 162] width 86 height 34
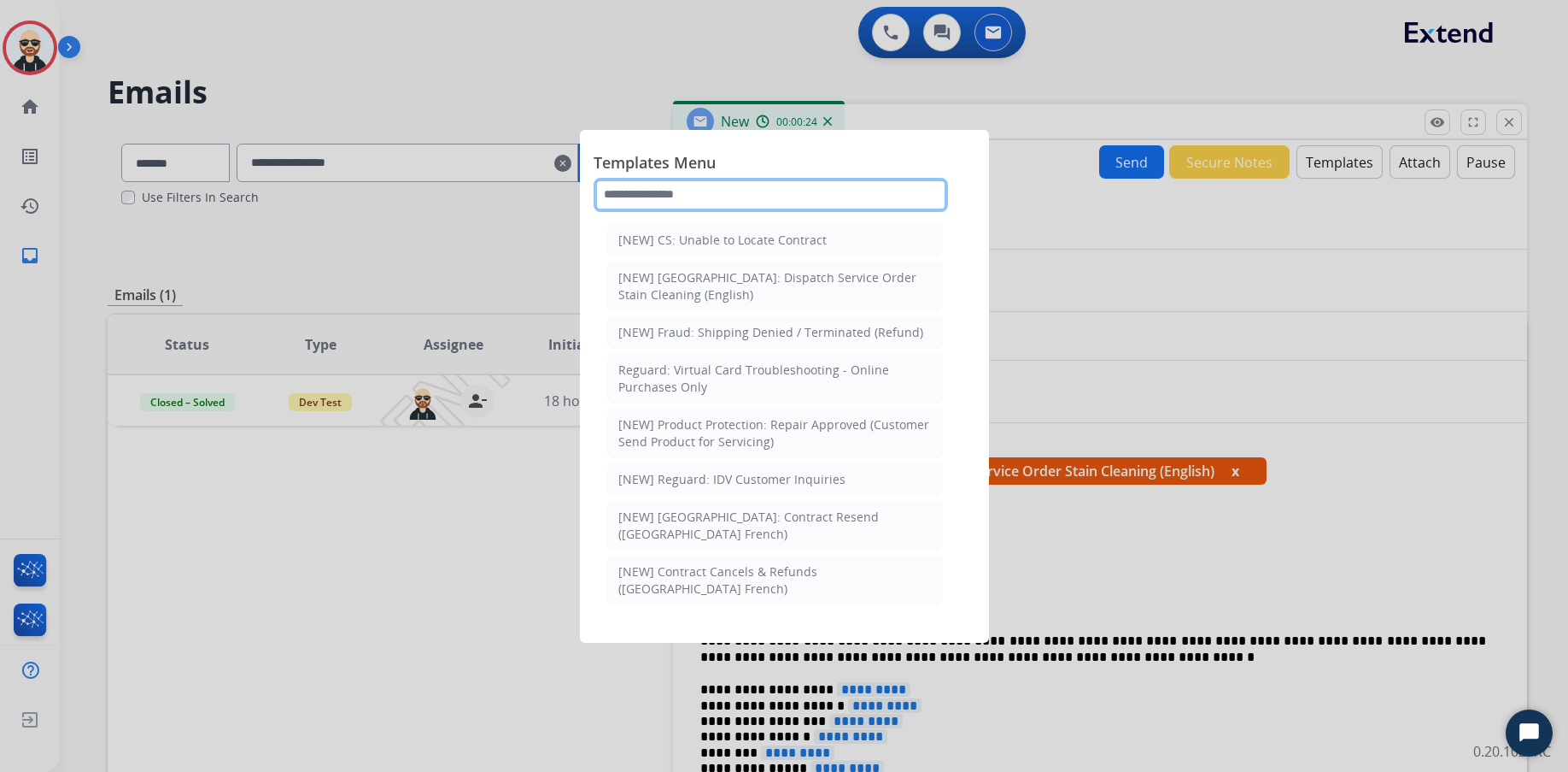
click at [795, 194] on input "text" at bounding box center [771, 195] width 355 height 34
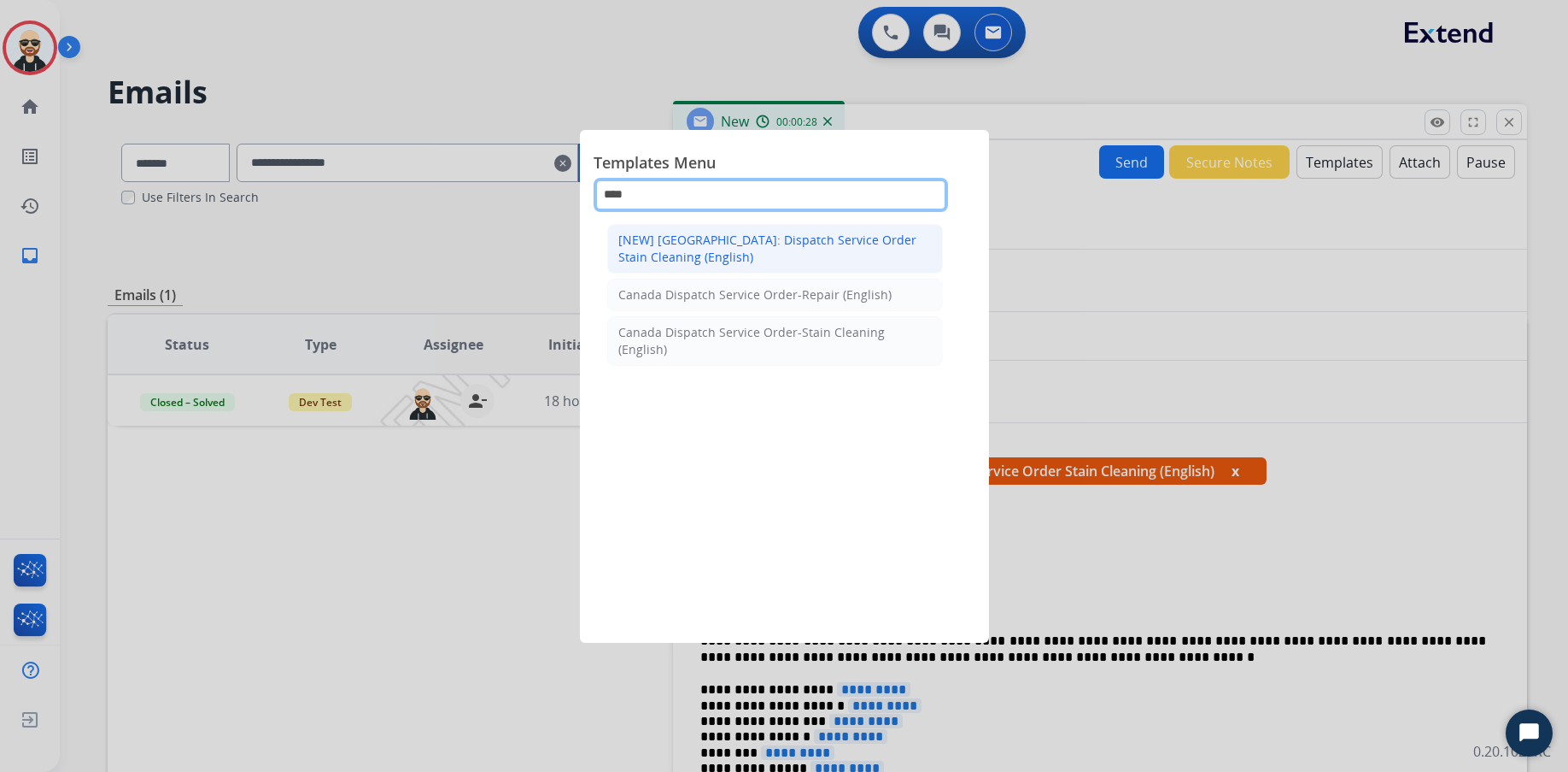
type input "****"
click at [814, 244] on div "[NEW] Canada: Dispatch Service Order Stain Cleaning (English)" at bounding box center [775, 249] width 313 height 34
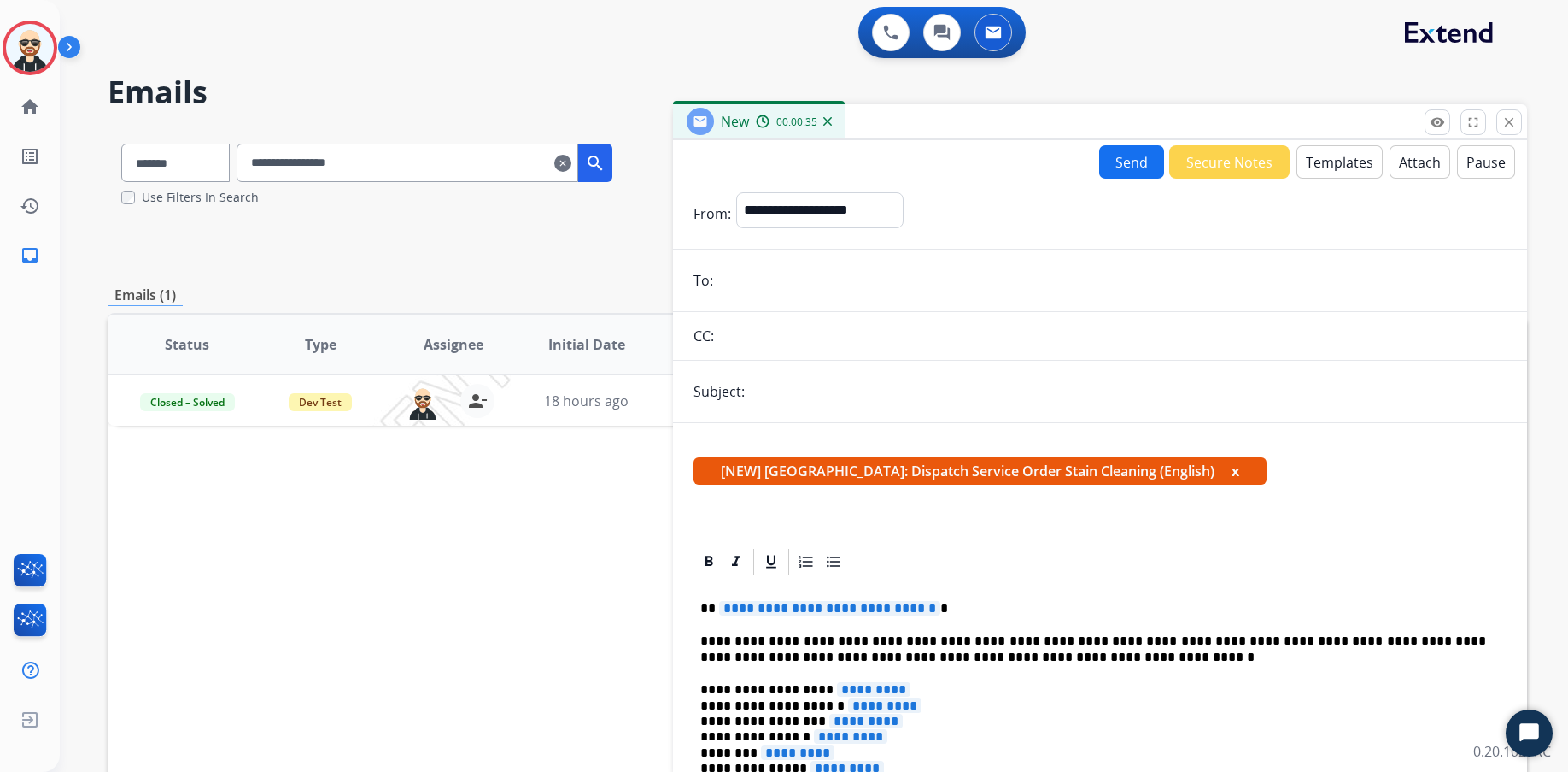
click at [363, 599] on div "Status Type Assignee Initial Date Updated Date arrow_downward SLA Subject Custo…" at bounding box center [817, 599] width 1420 height 573
click at [1244, 126] on button "close Close" at bounding box center [1509, 122] width 26 height 26
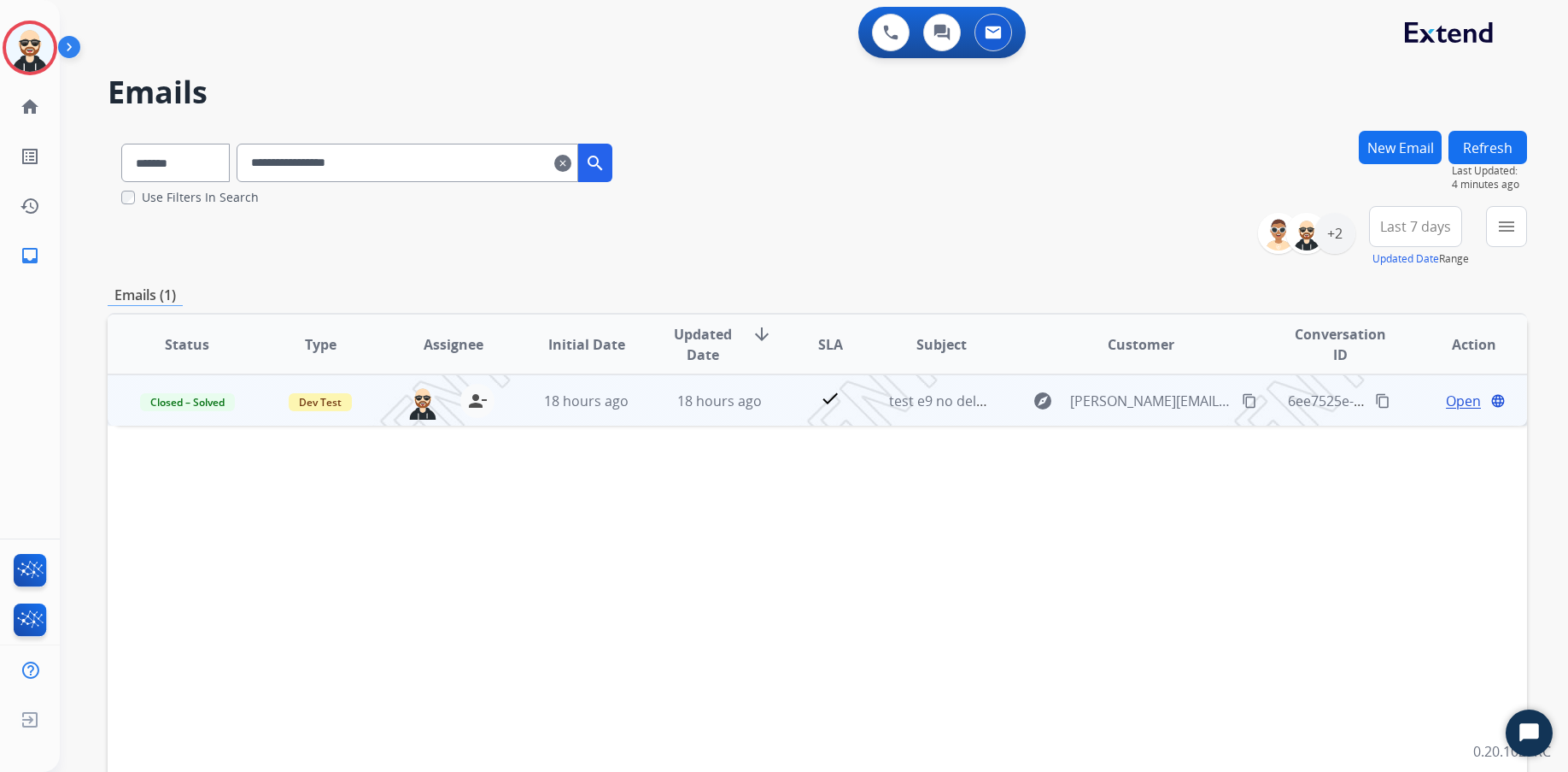
click at [1244, 395] on span "Open" at bounding box center [1463, 401] width 35 height 21
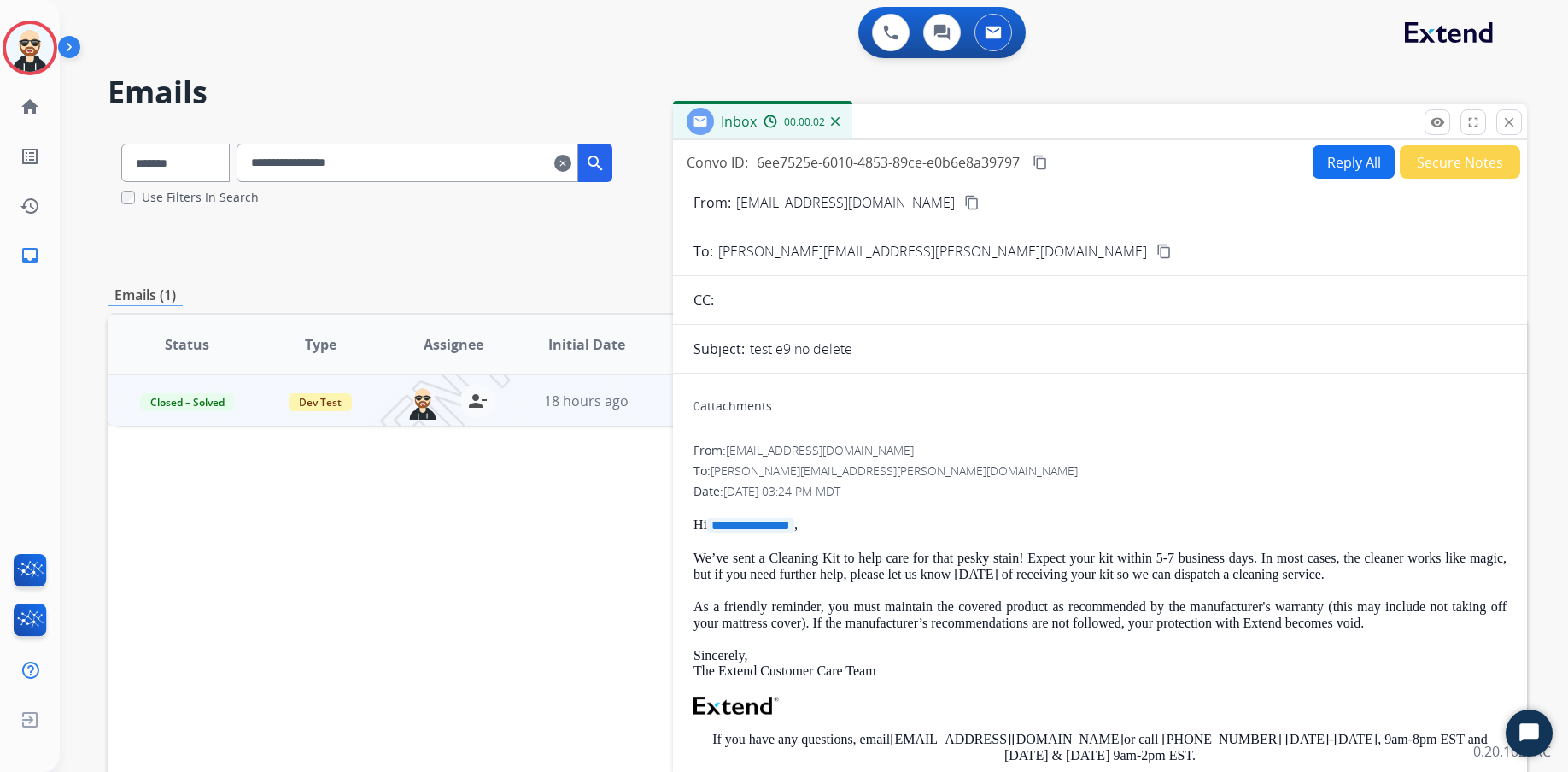
click at [1244, 162] on button "Reply All" at bounding box center [1354, 162] width 82 height 34
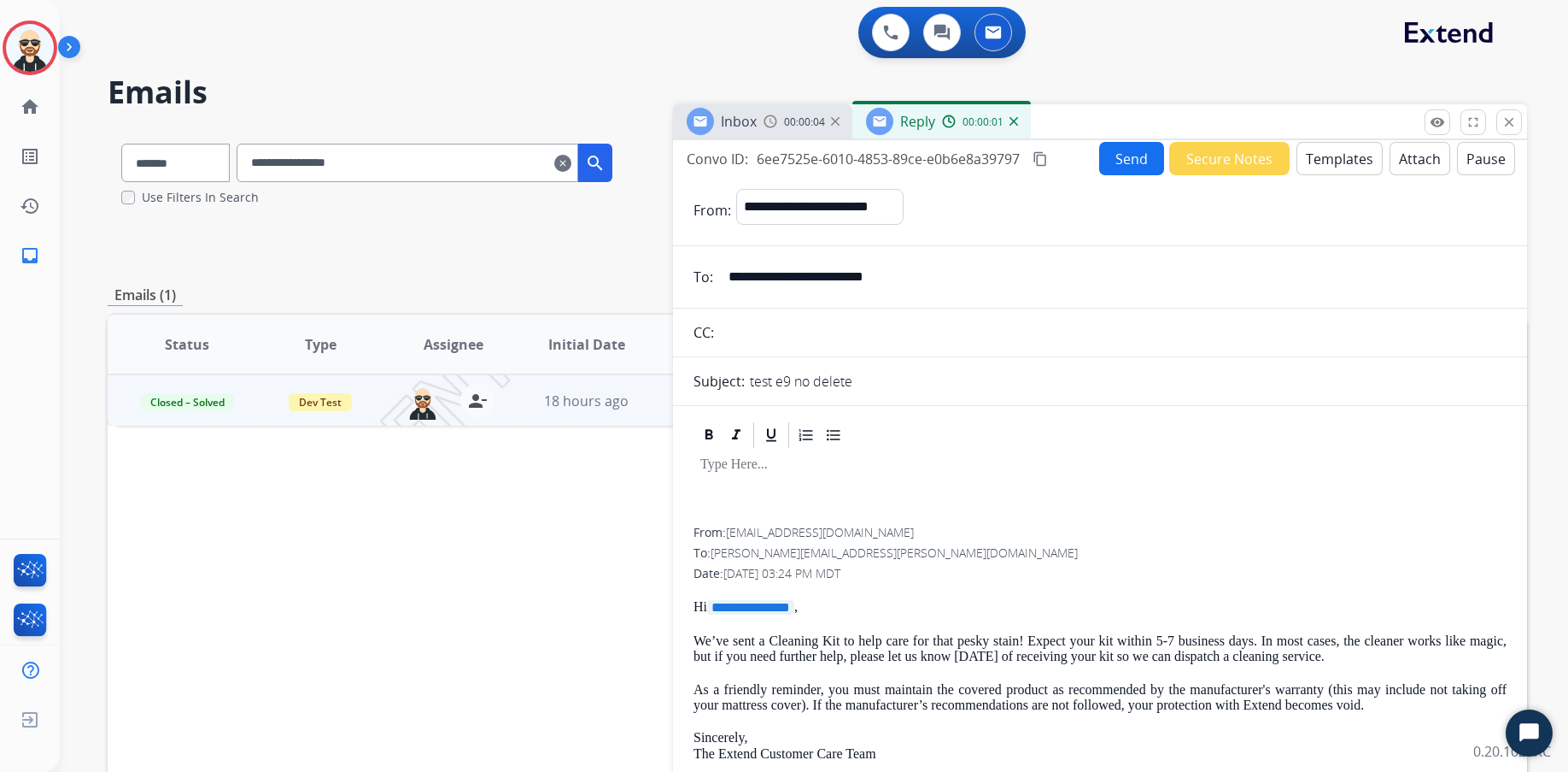
scroll to position [4, 0]
click at [779, 128] on div "00:00:05" at bounding box center [801, 121] width 75 height 16
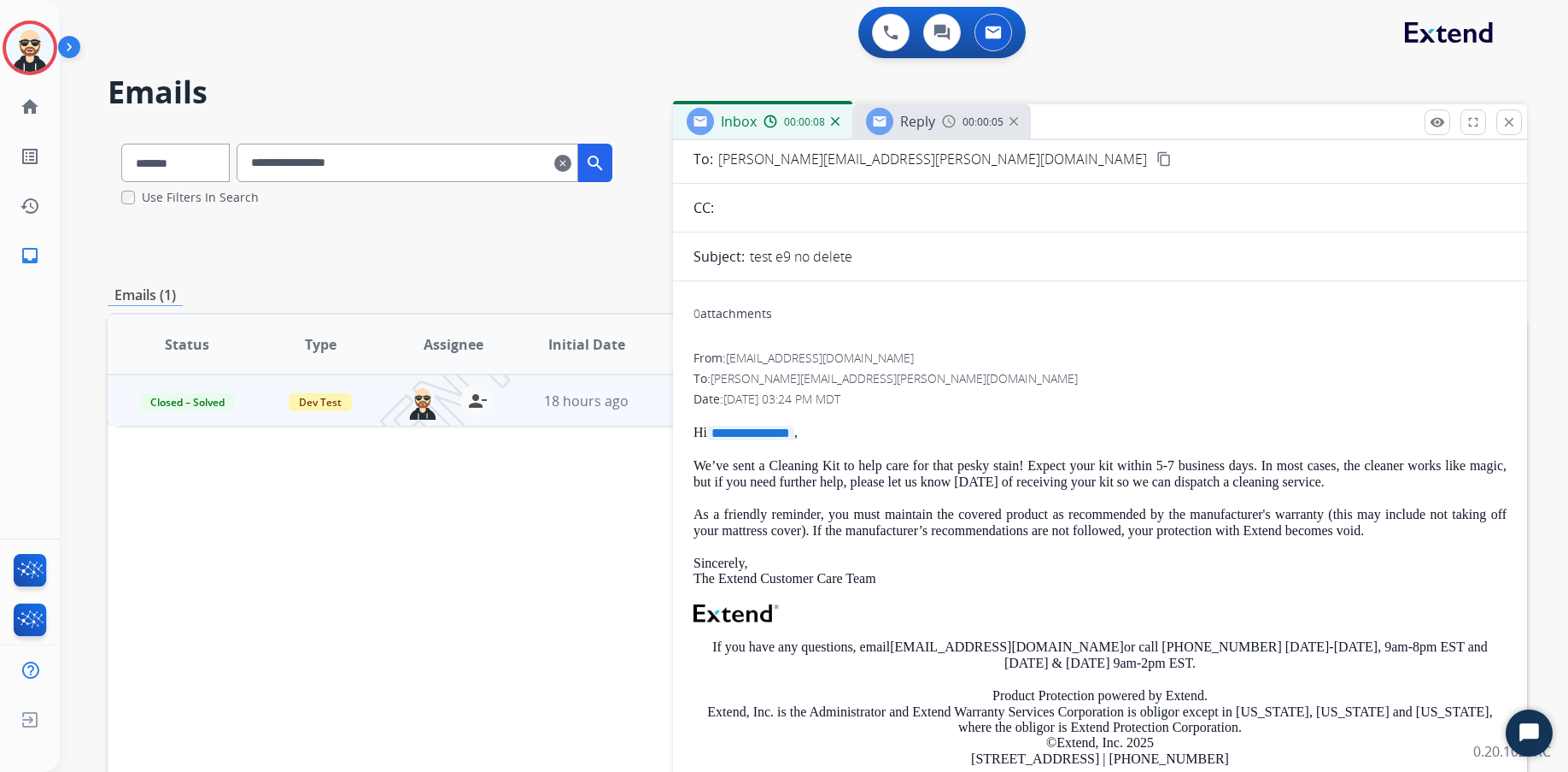
scroll to position [78, 0]
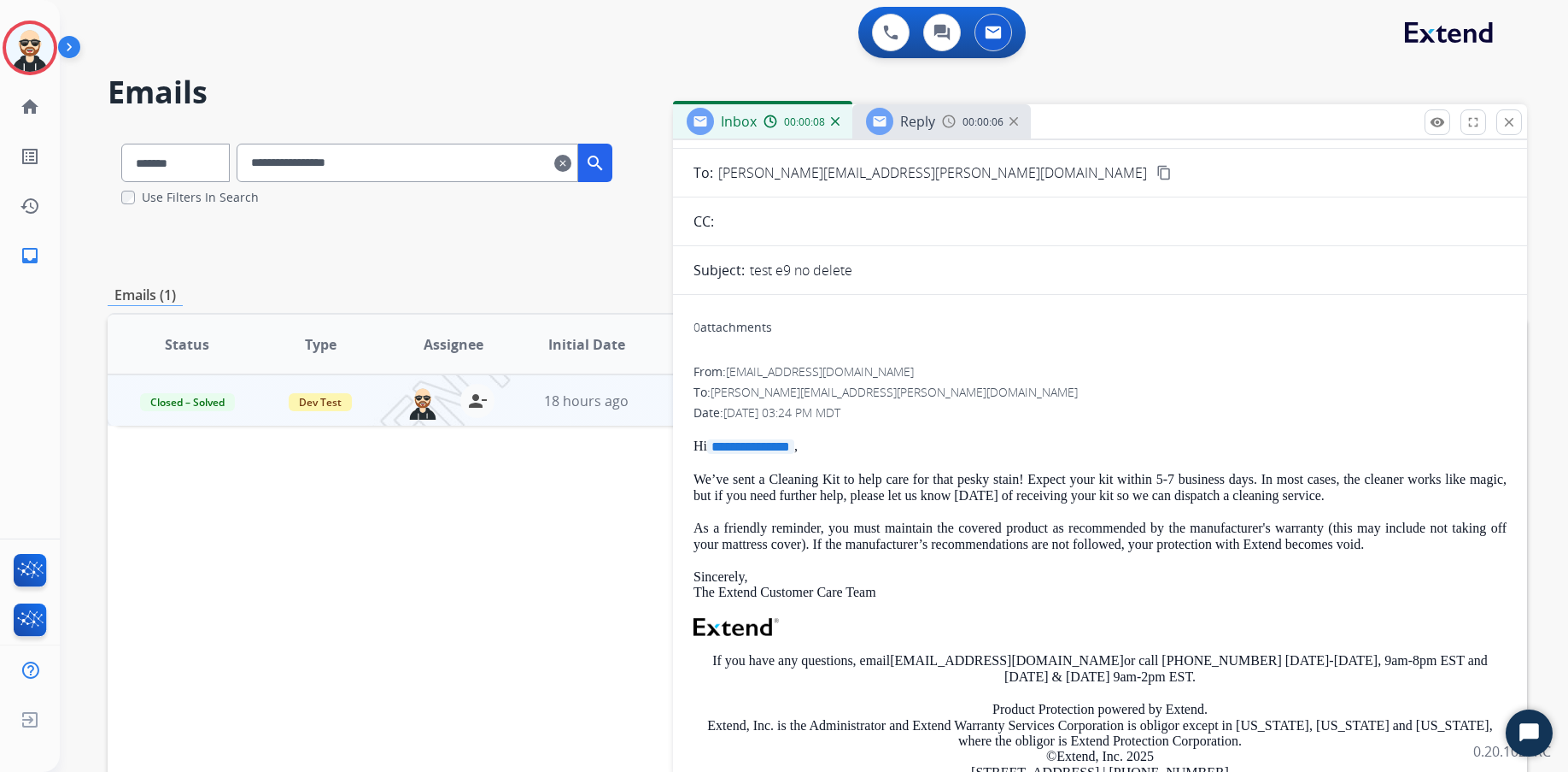
click at [924, 121] on span "Reply" at bounding box center [917, 121] width 35 height 19
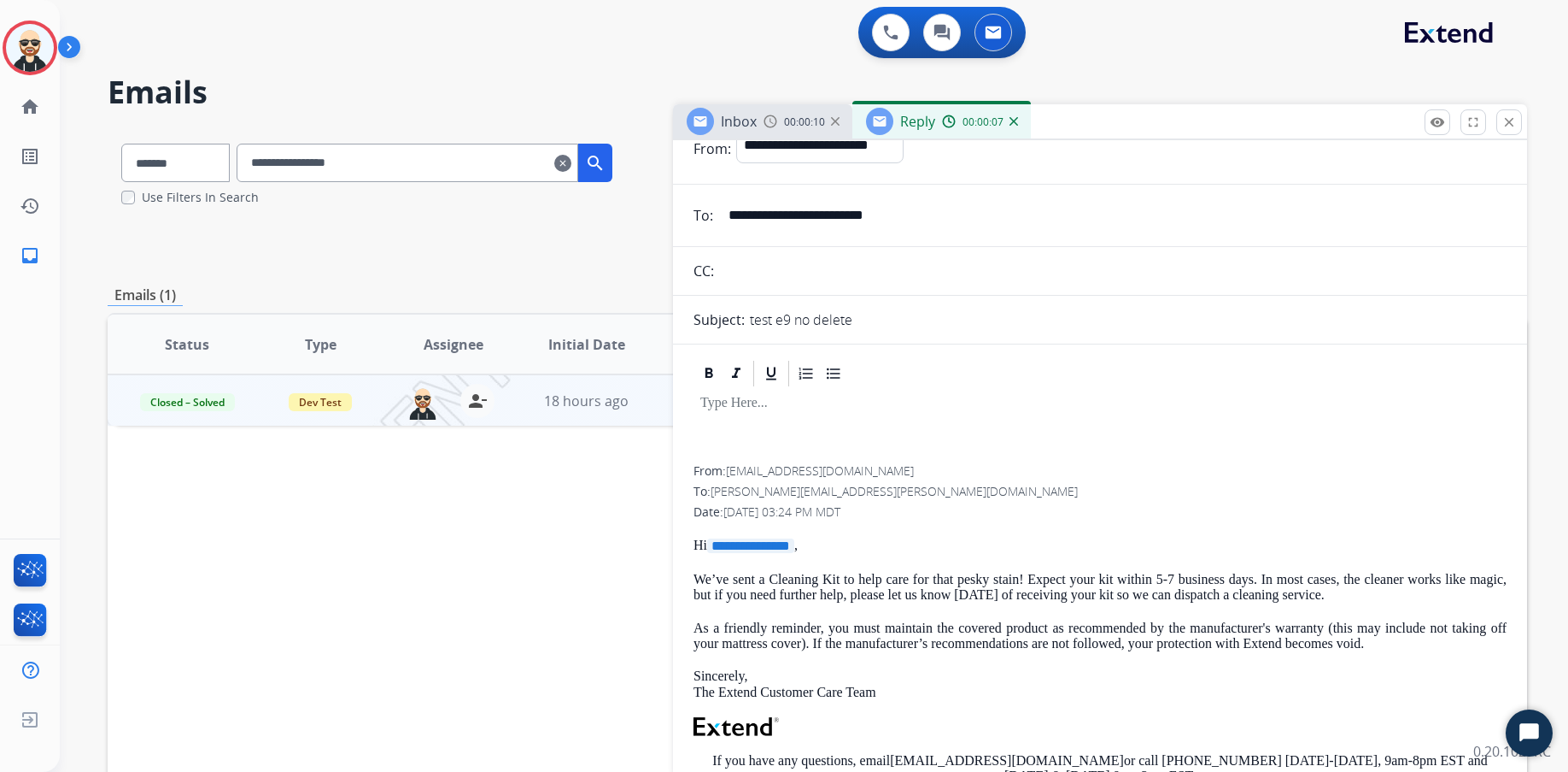
scroll to position [0, 0]
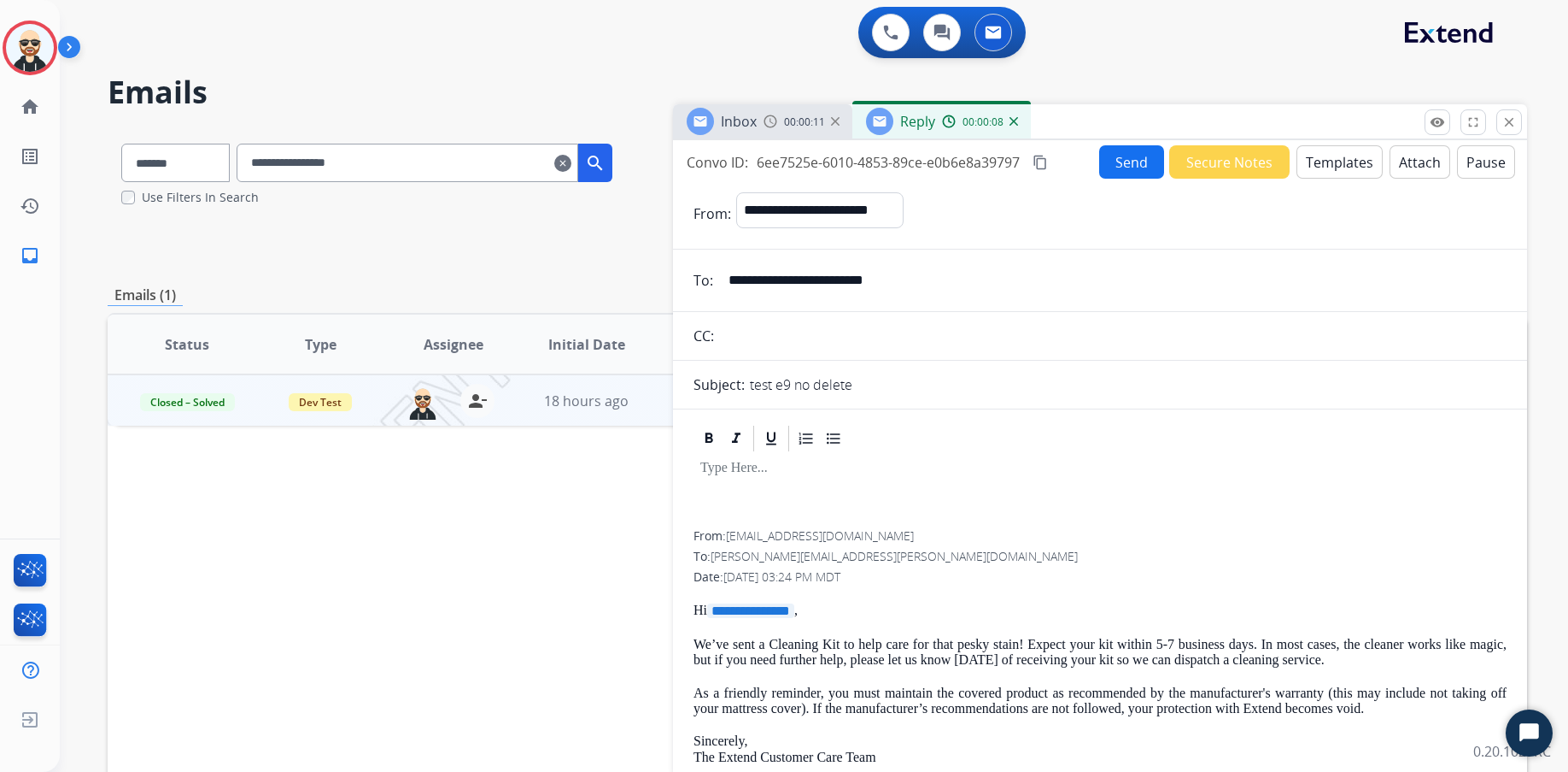
click at [1244, 165] on button "Templates" at bounding box center [1340, 162] width 86 height 34
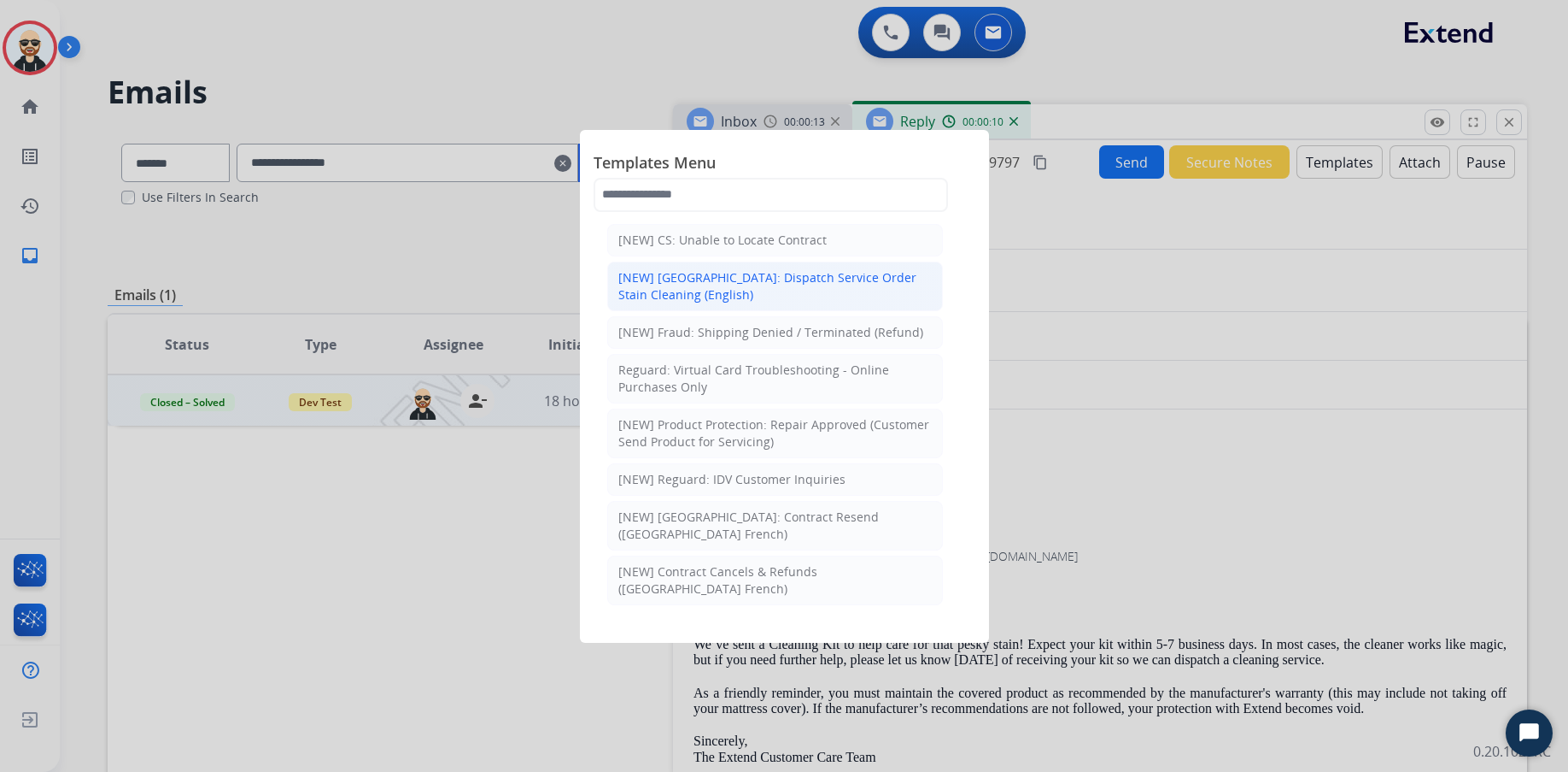
click at [840, 286] on div "[NEW] Canada: Dispatch Service Order Stain Cleaning (English)" at bounding box center [775, 286] width 313 height 34
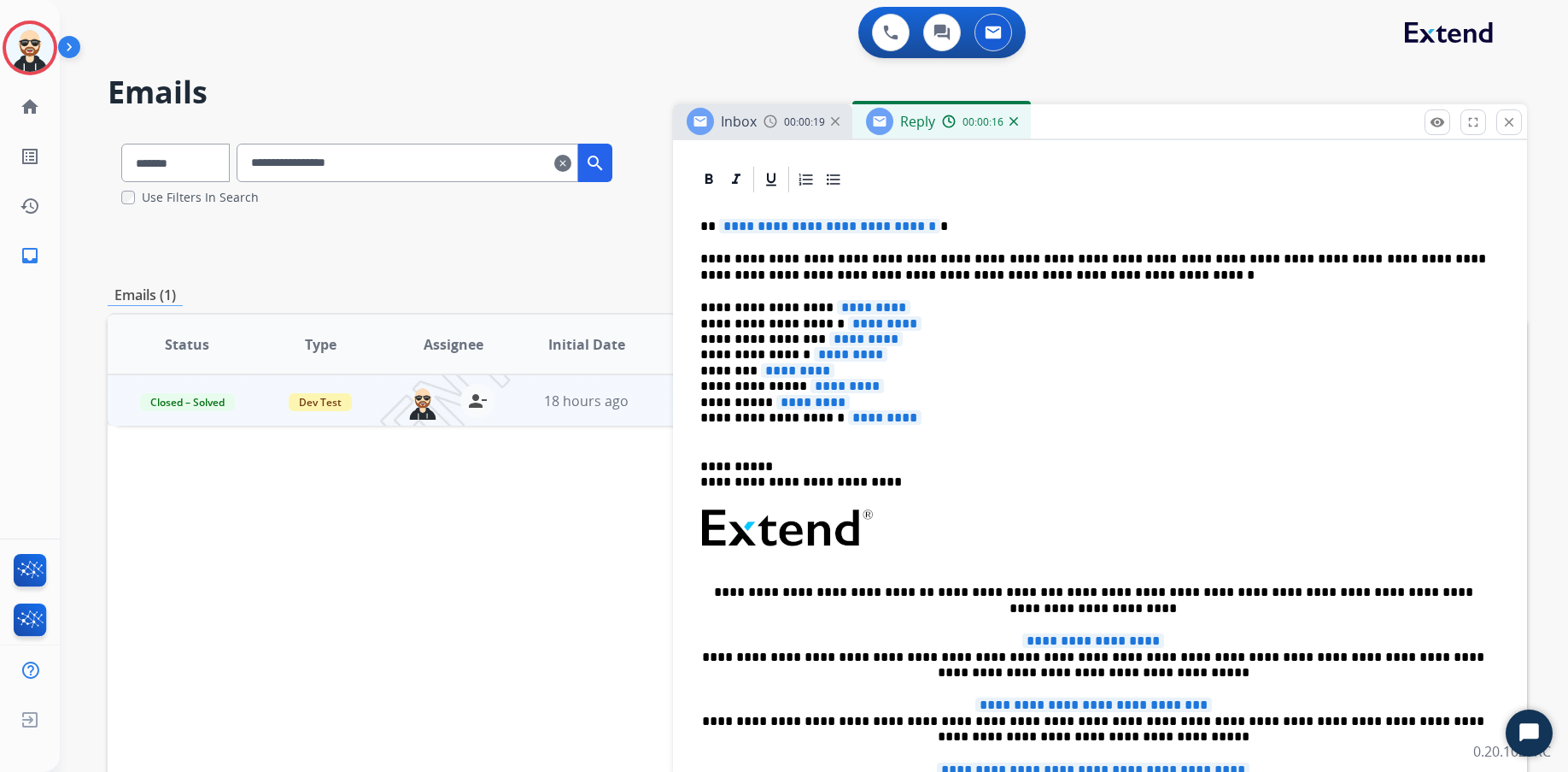
scroll to position [194, 0]
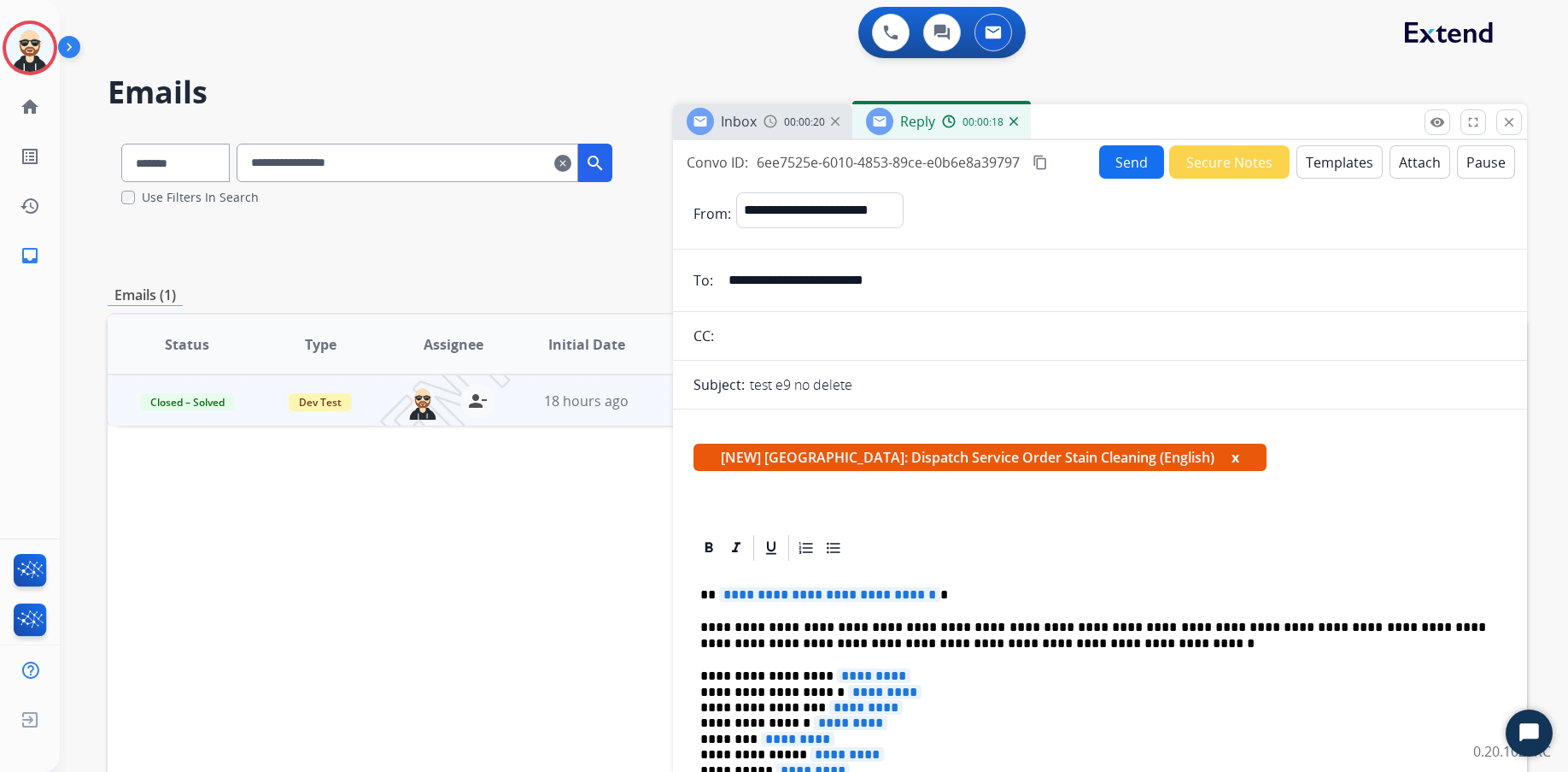
click at [750, 122] on span "Inbox" at bounding box center [739, 121] width 36 height 19
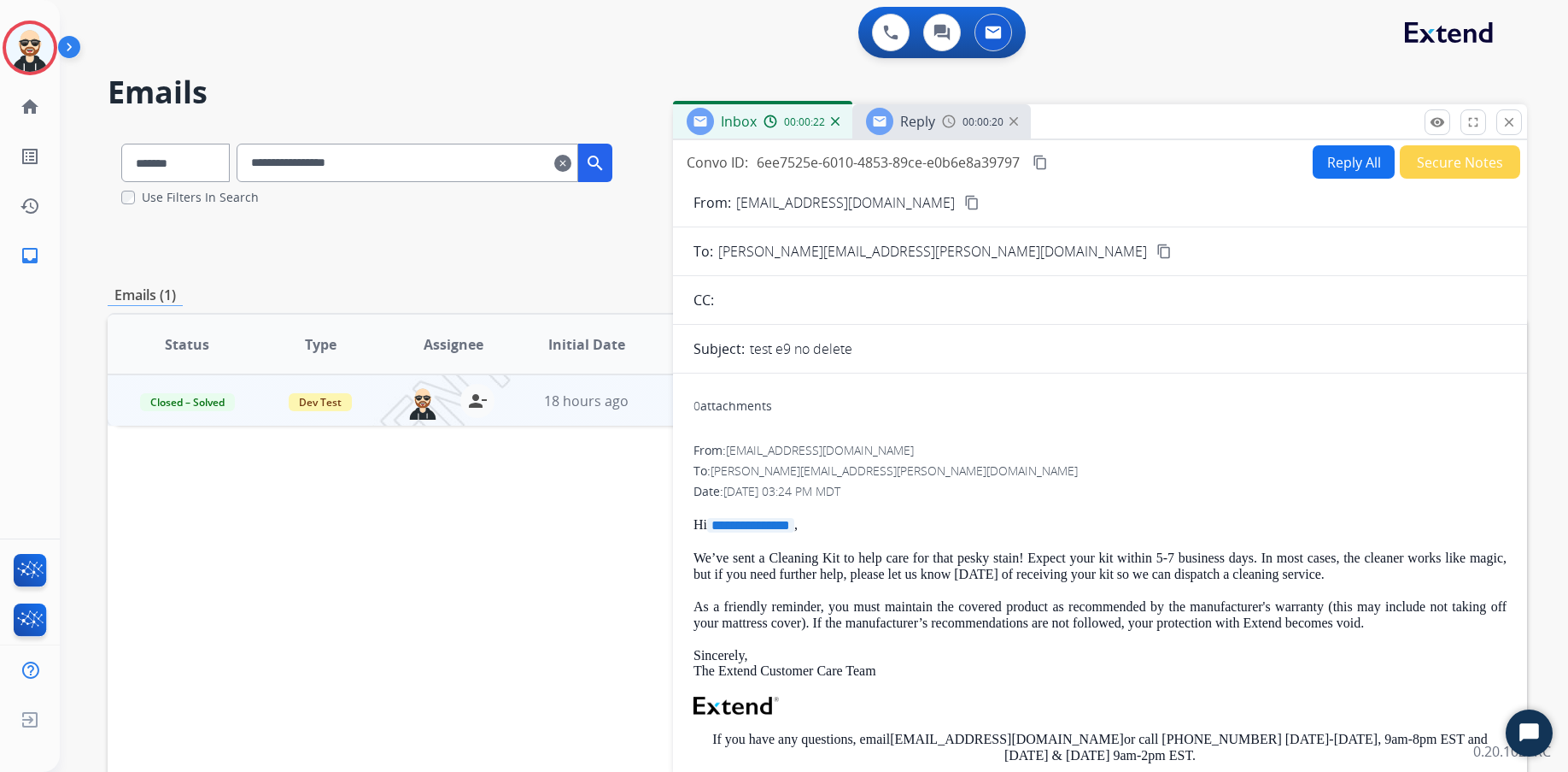
click at [920, 115] on span "Reply" at bounding box center [917, 121] width 35 height 19
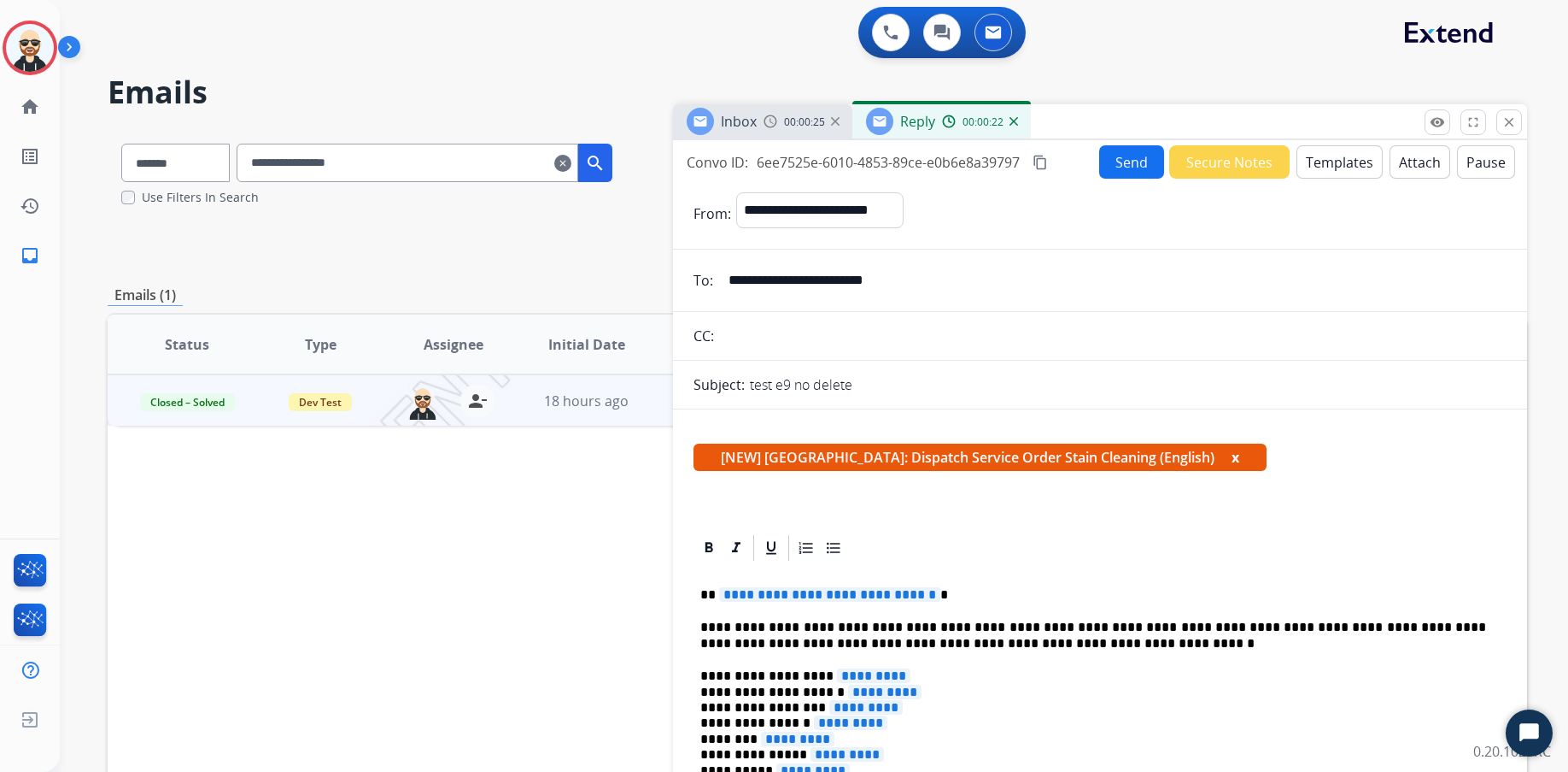
click at [1244, 162] on button "Templates" at bounding box center [1340, 162] width 86 height 34
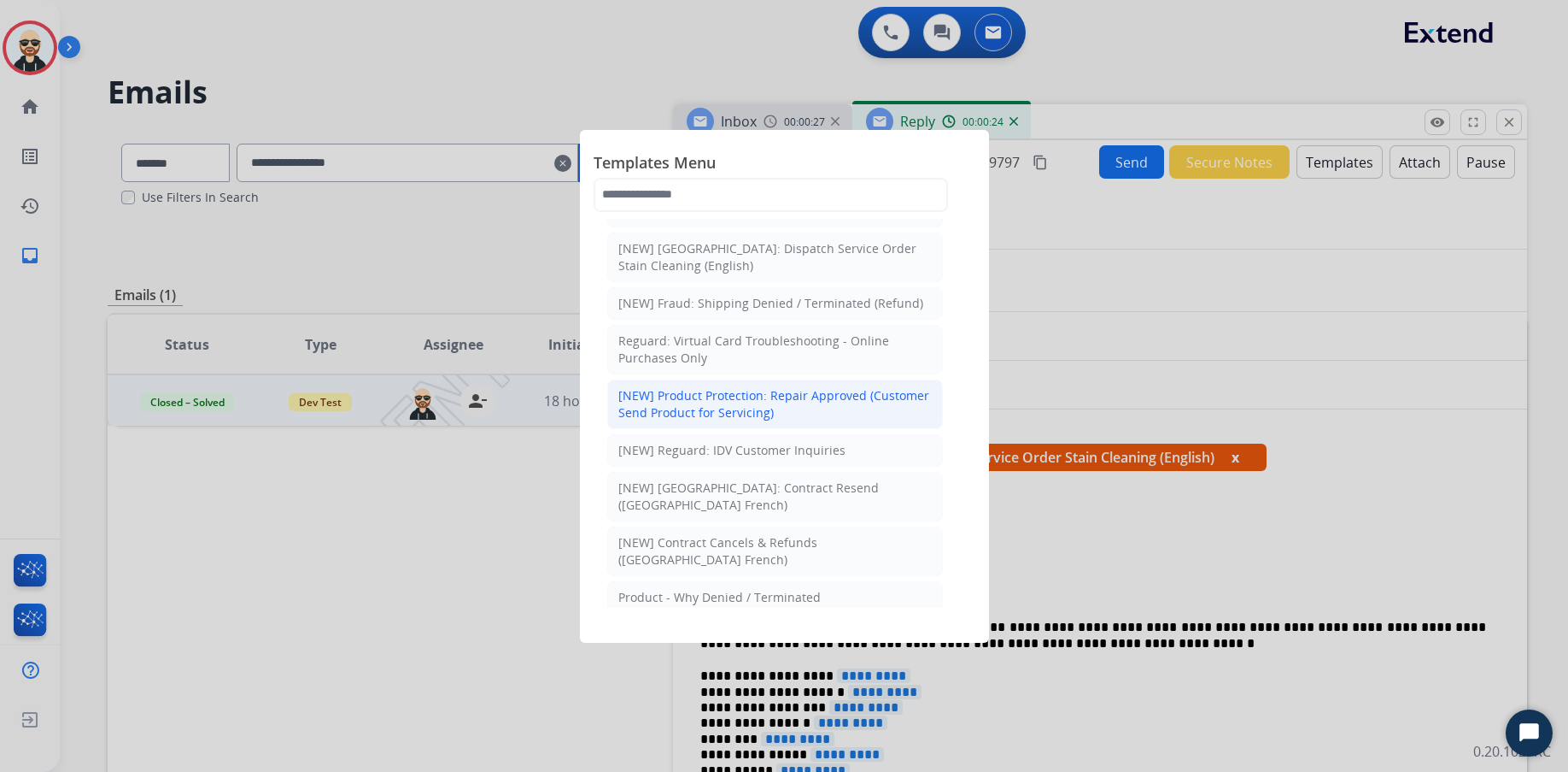
click at [861, 403] on div "[NEW] Product Protection: Repair Approved (Customer Send Product for Servicing)" at bounding box center [775, 404] width 313 height 34
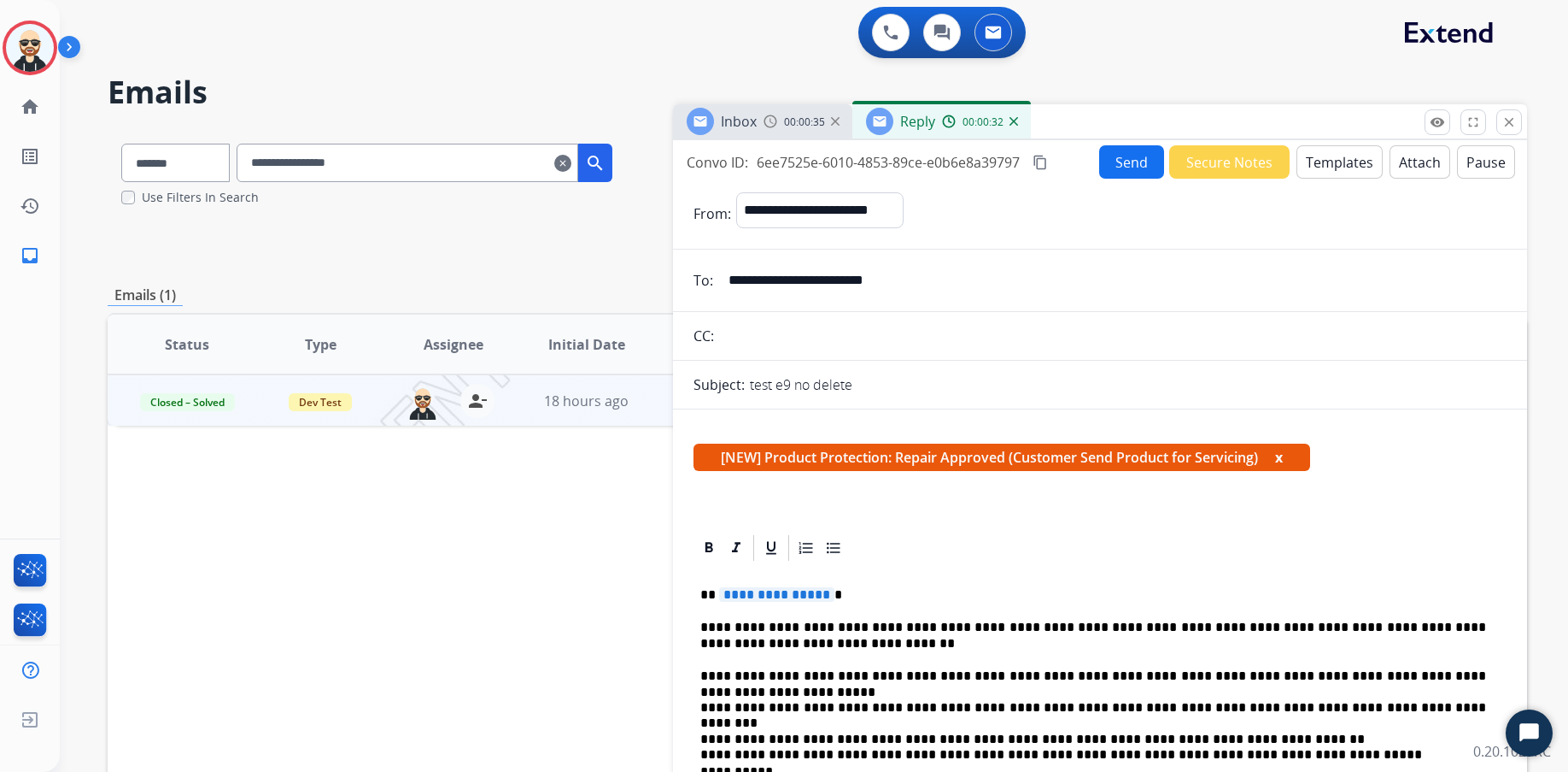
click at [1244, 162] on button "Templates" at bounding box center [1340, 162] width 86 height 34
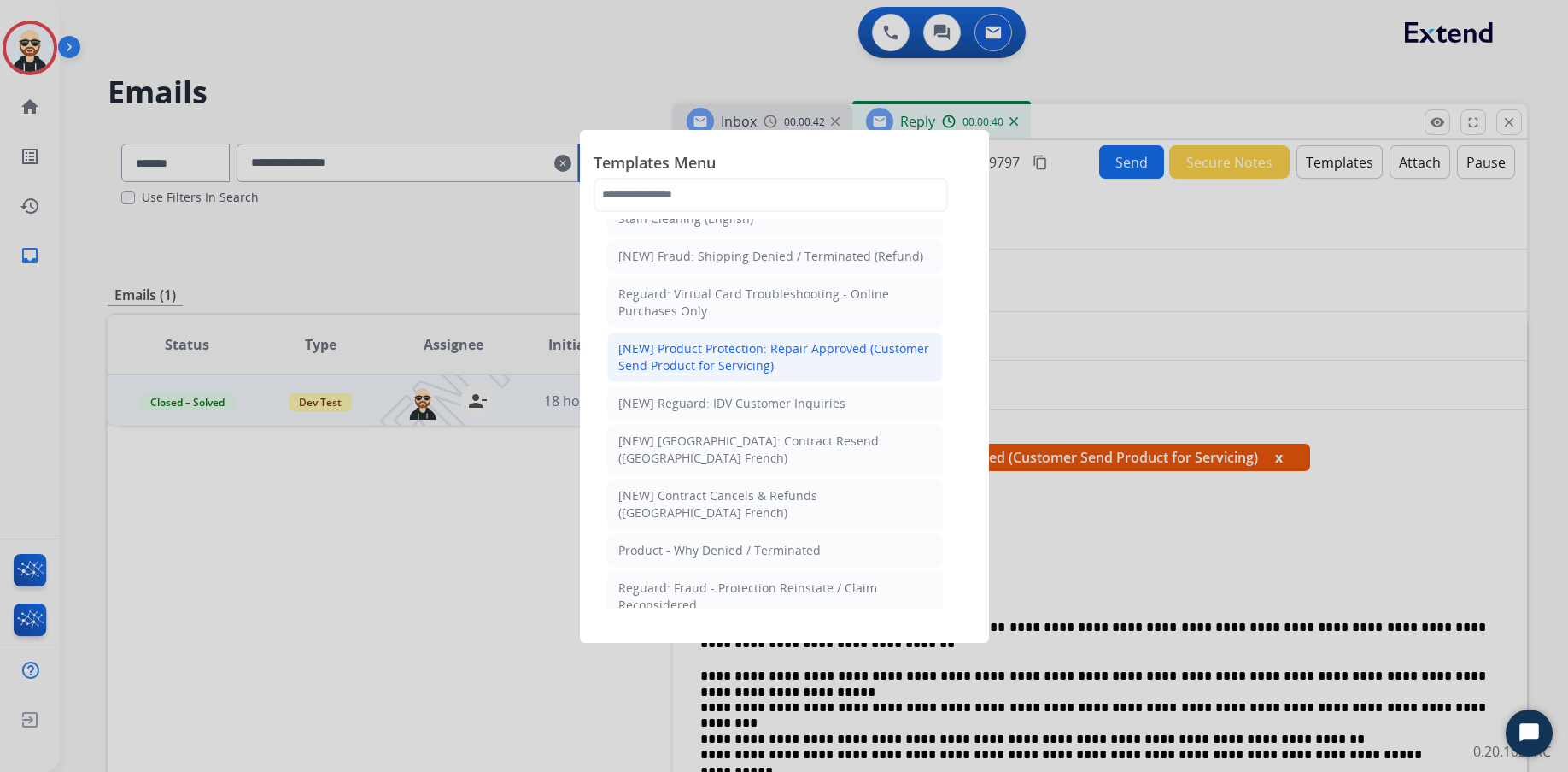
click at [865, 367] on div "[NEW] Product Protection: Repair Approved (Customer Send Product for Servicing)" at bounding box center [775, 358] width 313 height 34
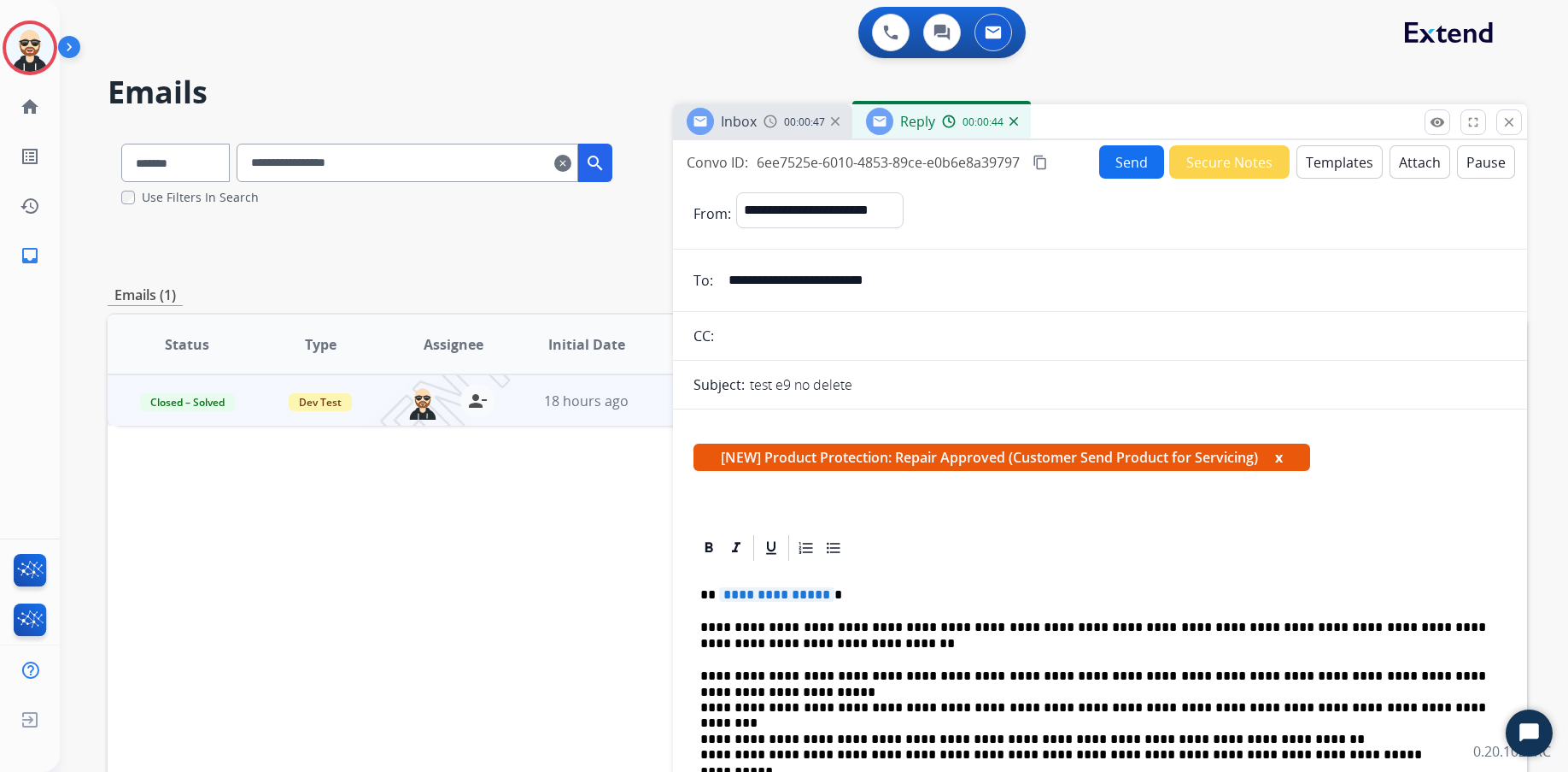
click at [1244, 160] on button "Templates" at bounding box center [1340, 162] width 86 height 34
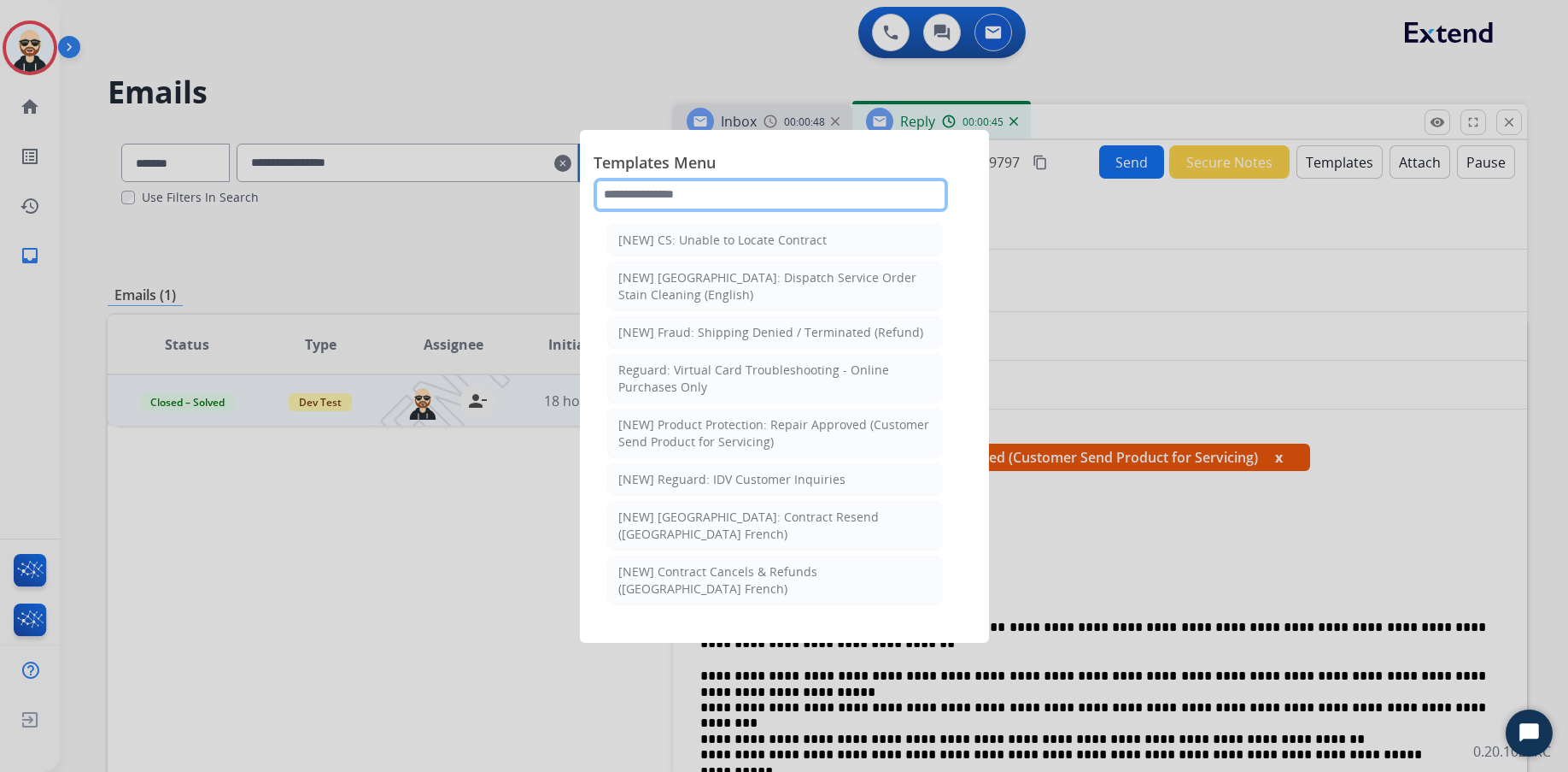
click at [808, 193] on input "text" at bounding box center [771, 195] width 355 height 34
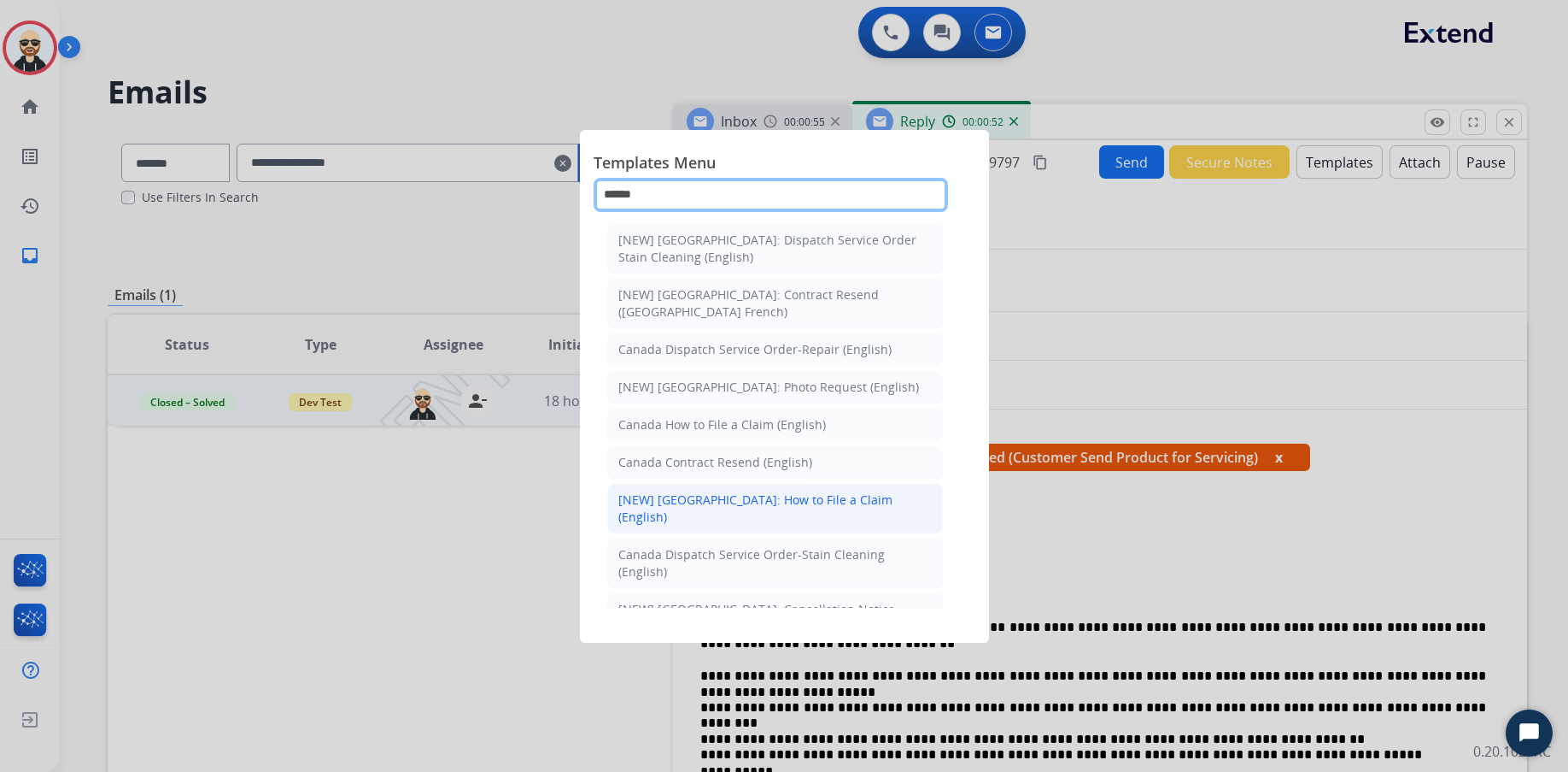
type input "******"
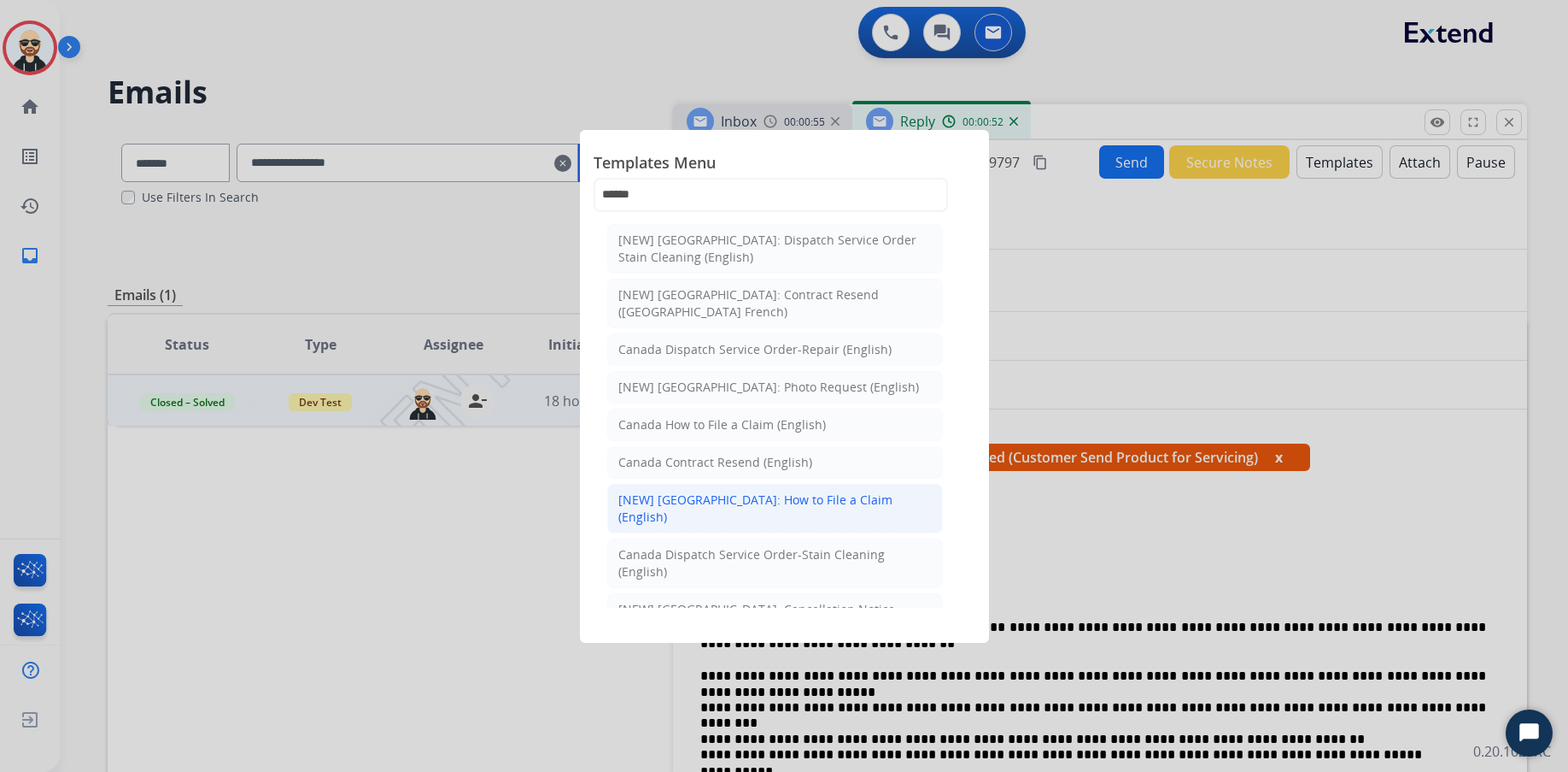
click at [817, 491] on div "[NEW] Canada: How to File a Claim (English)" at bounding box center [775, 508] width 313 height 34
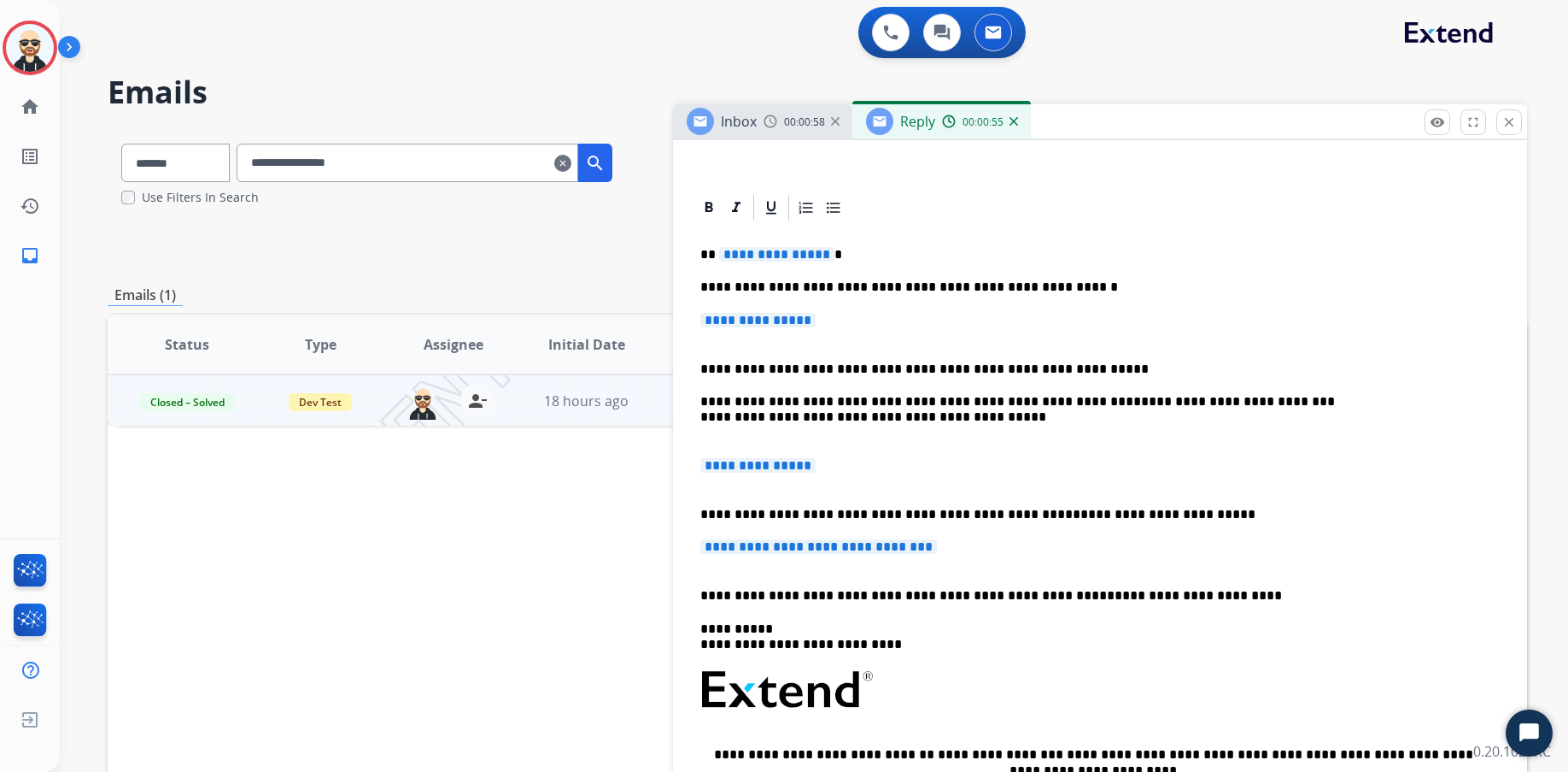
scroll to position [341, 0]
click at [815, 321] on span "**********" at bounding box center [758, 319] width 115 height 15
click at [752, 327] on p "**********" at bounding box center [1093, 327] width 786 height 32
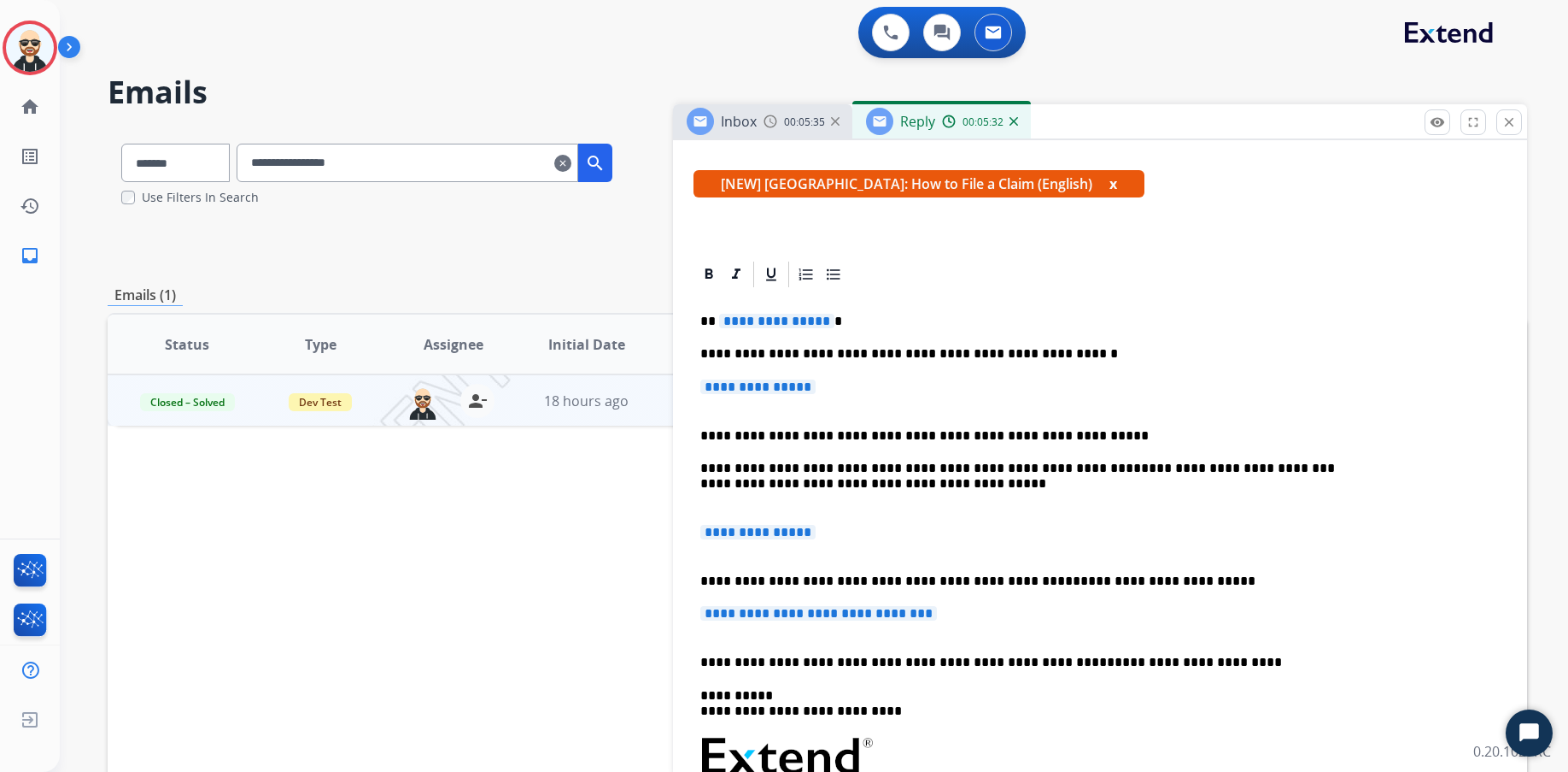
scroll to position [275, 0]
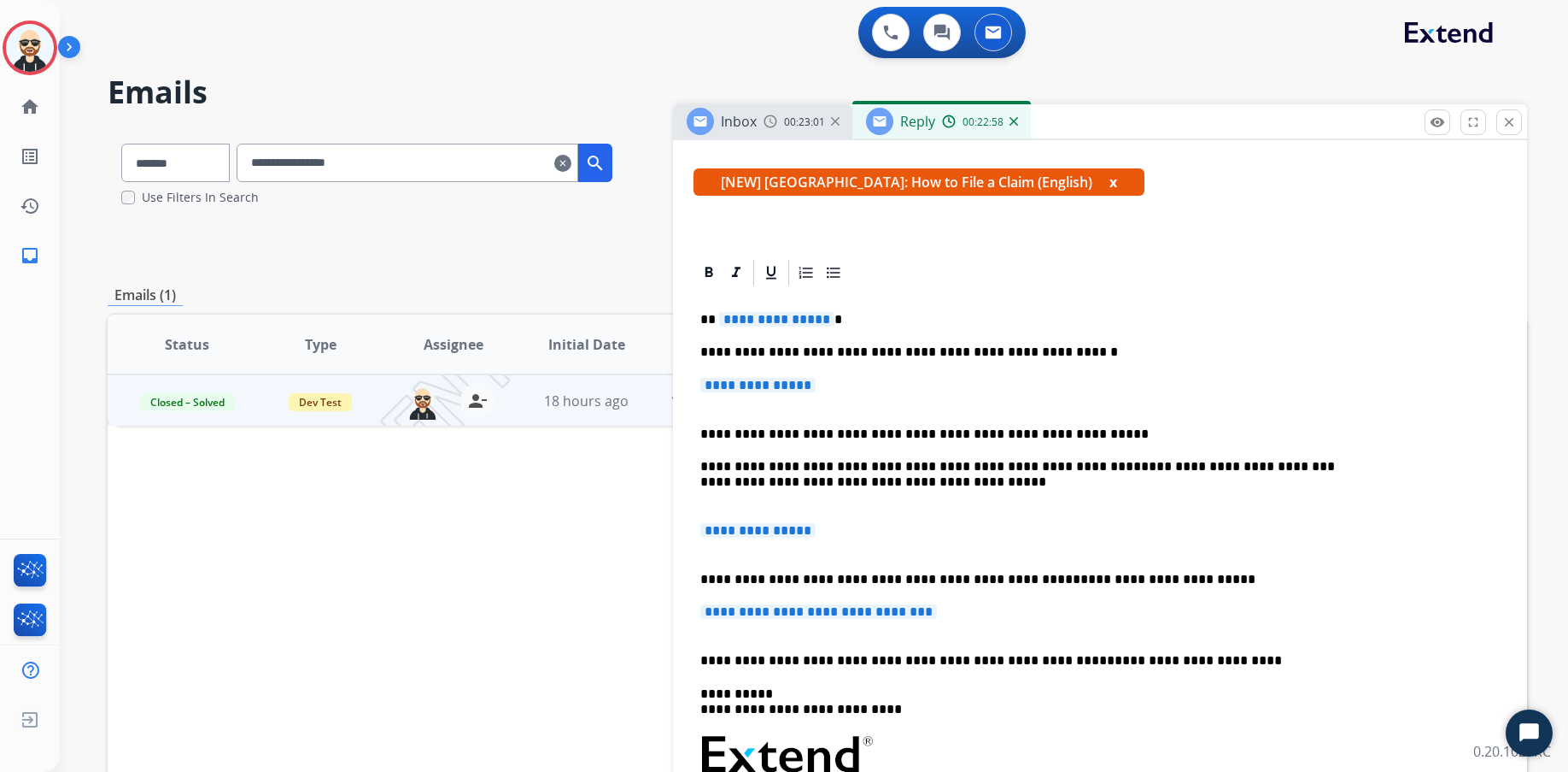
click at [380, 46] on div "0 Voice Interactions 0 Chat Interactions 2 Email Interactions" at bounding box center [803, 34] width 1447 height 54
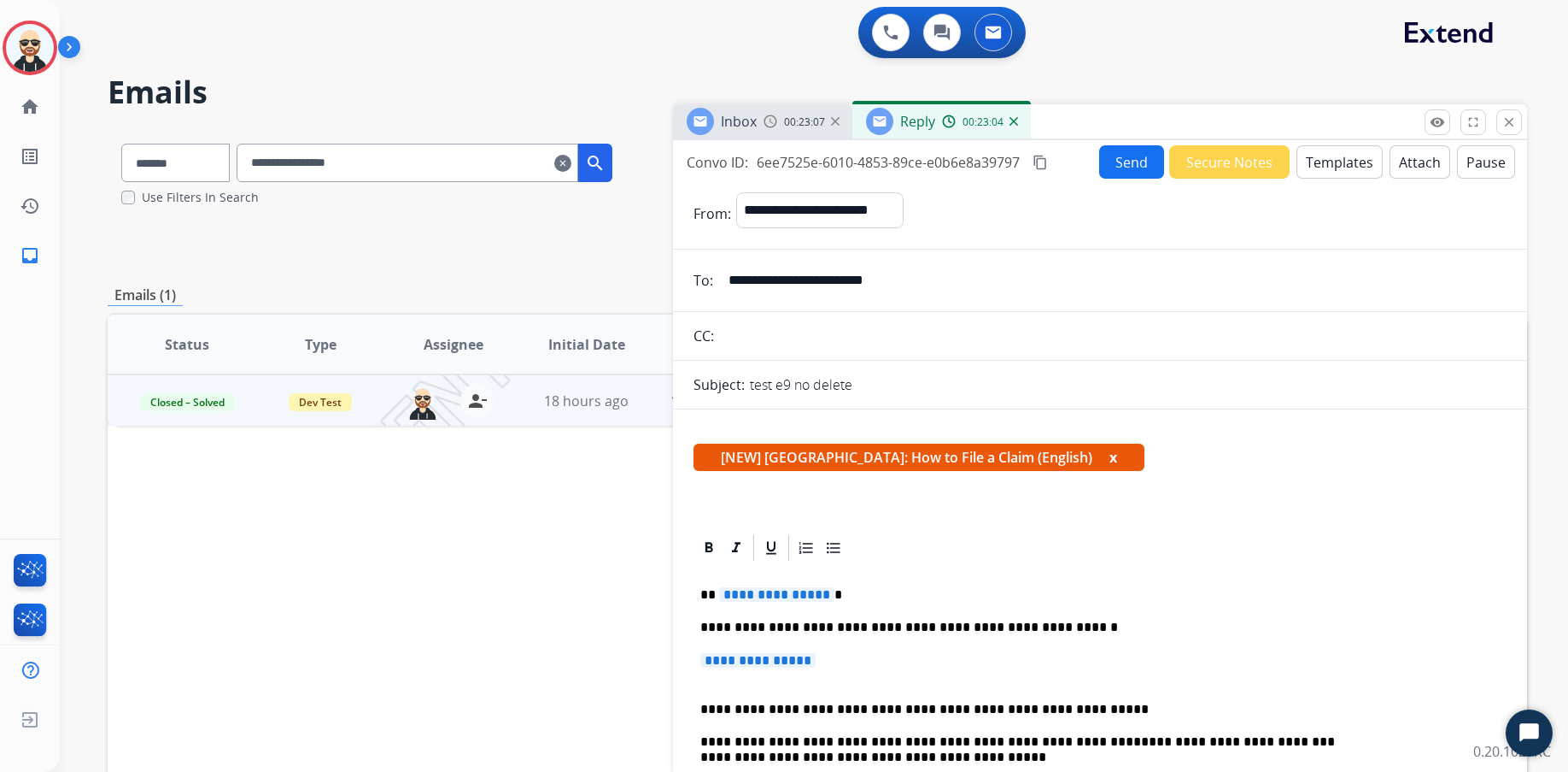
scroll to position [0, 0]
click at [1244, 159] on button "Templates" at bounding box center [1340, 162] width 86 height 34
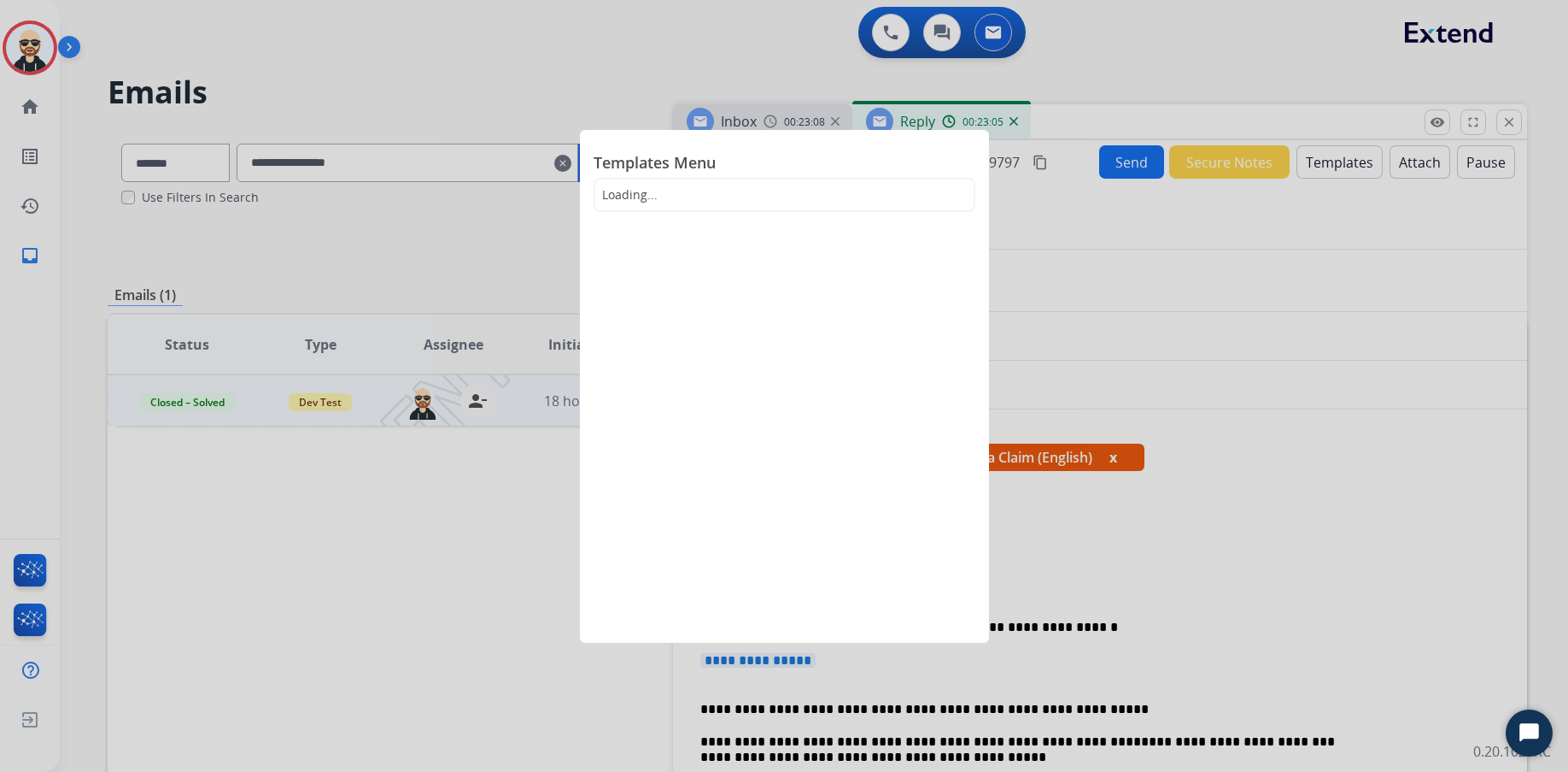
scroll to position [2, 0]
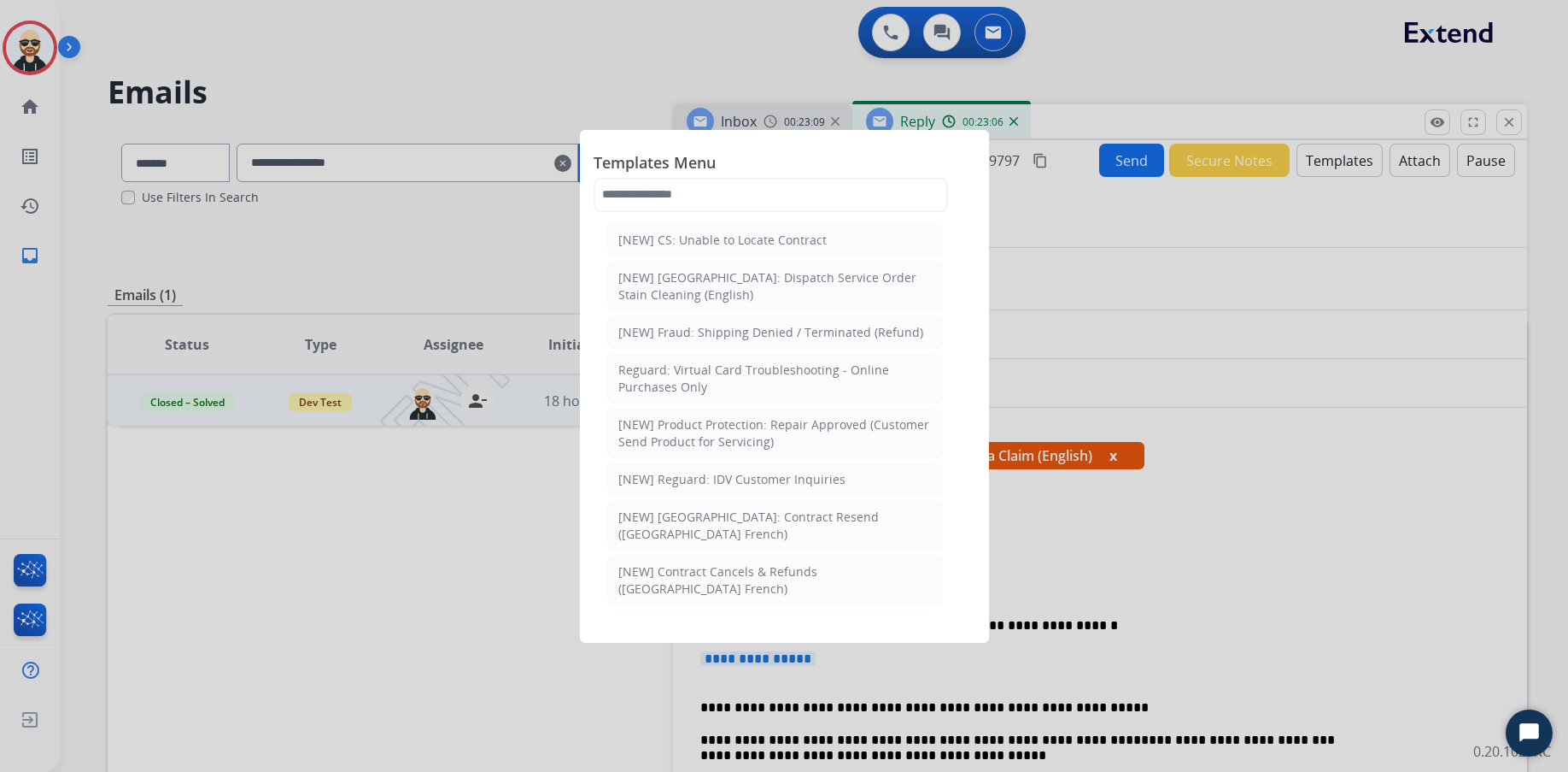
click at [1244, 163] on div at bounding box center [784, 386] width 1568 height 772
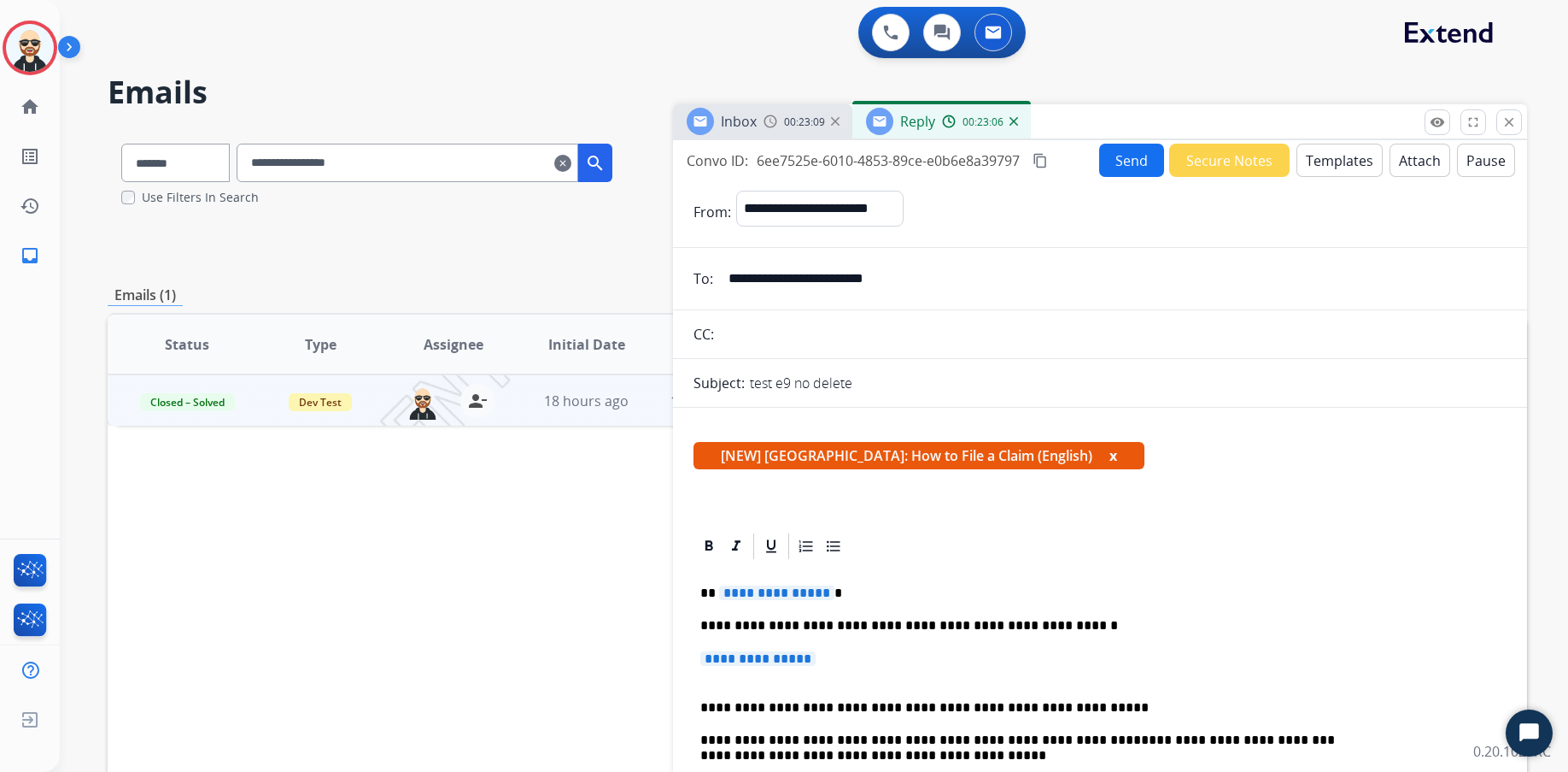
click at [1238, 155] on button "Secure Notes" at bounding box center [1230, 160] width 121 height 34
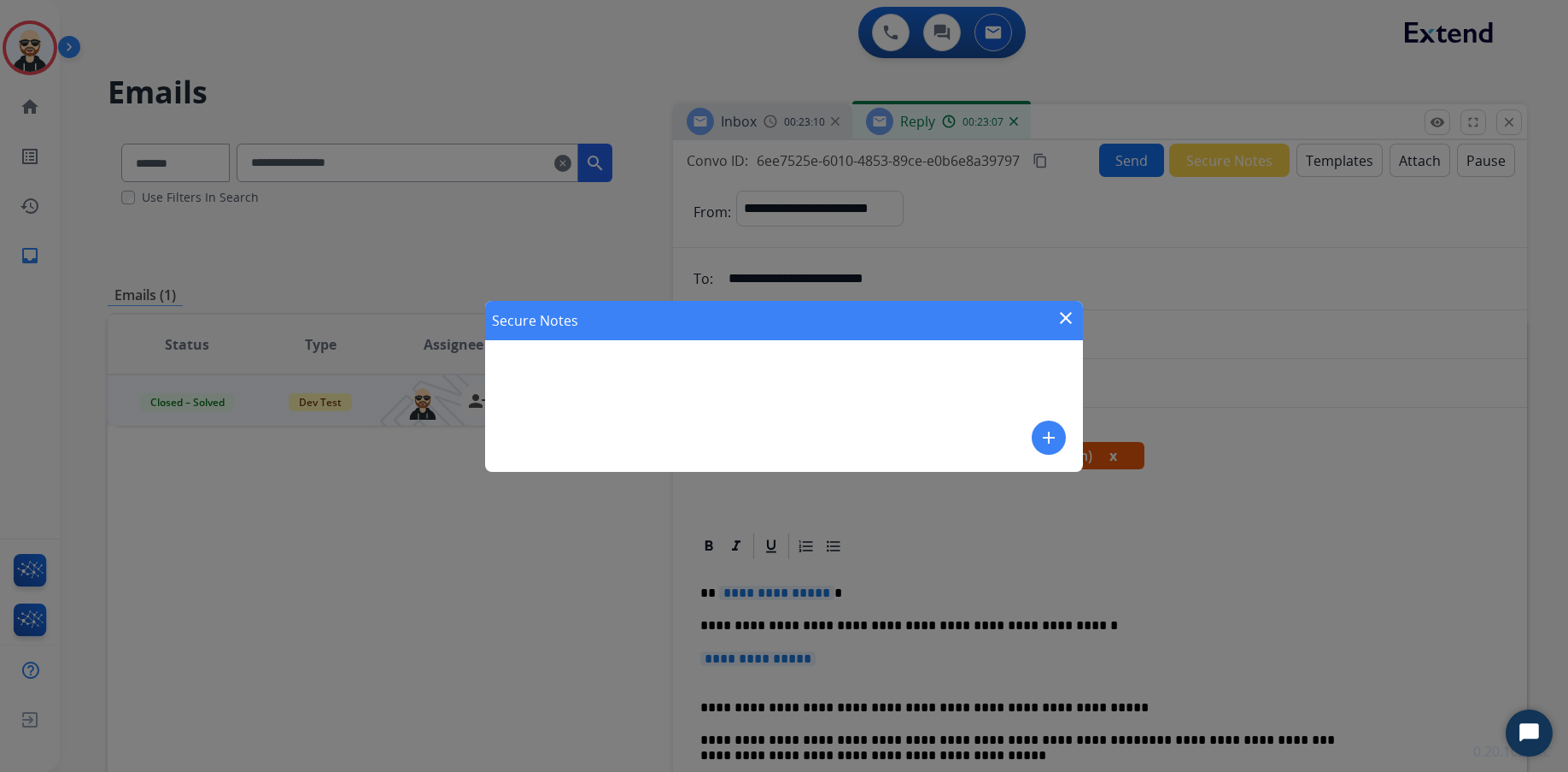
click at [759, 395] on div "Secure Notes close add" at bounding box center [784, 386] width 598 height 171
drag, startPoint x: 849, startPoint y: 400, endPoint x: 903, endPoint y: 403, distance: 54.1
click at [850, 400] on div "Secure Notes close add" at bounding box center [784, 386] width 598 height 171
click at [1047, 437] on mat-icon "add" at bounding box center [1049, 438] width 21 height 21
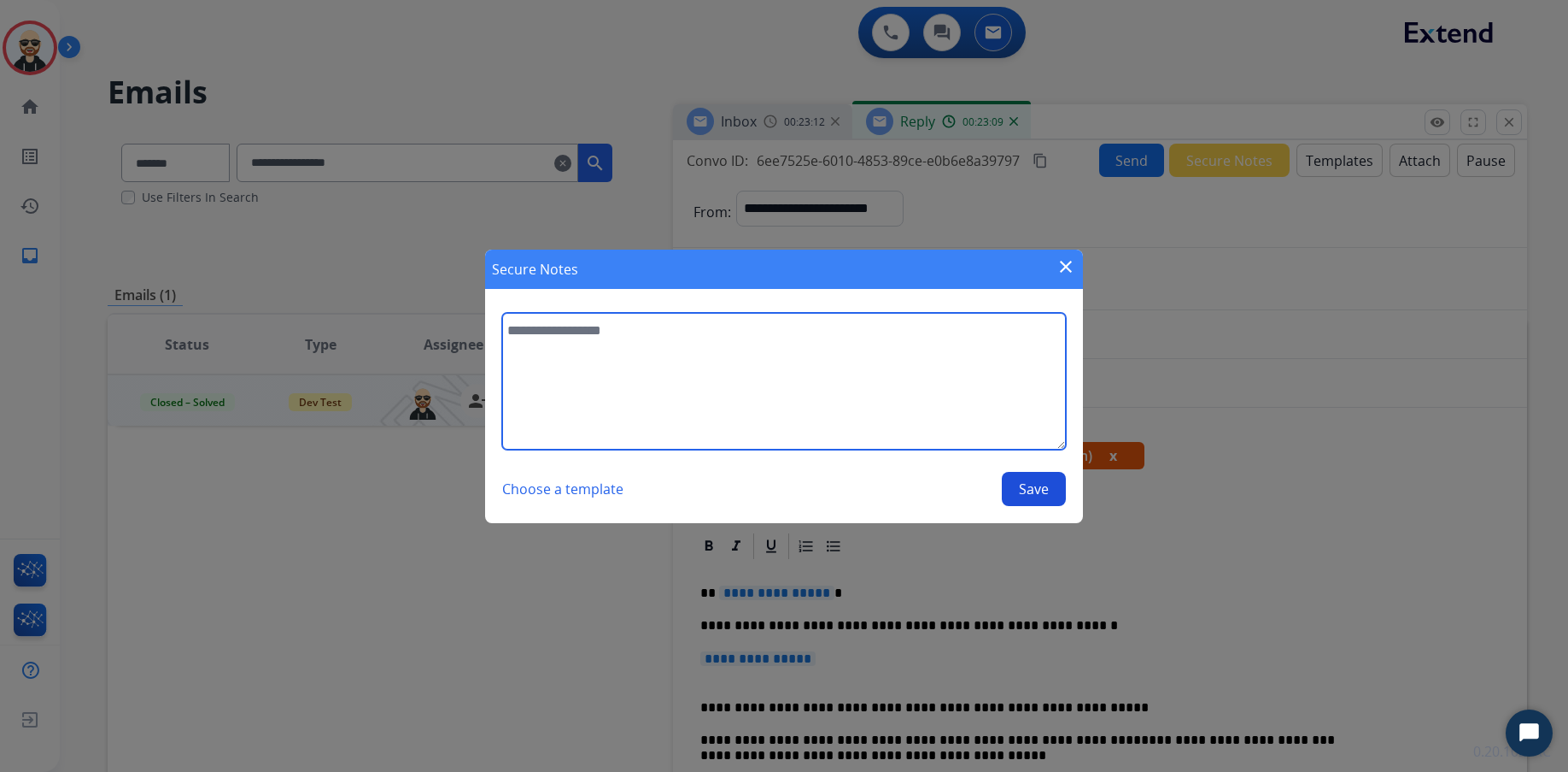
click at [810, 388] on textarea at bounding box center [784, 381] width 564 height 137
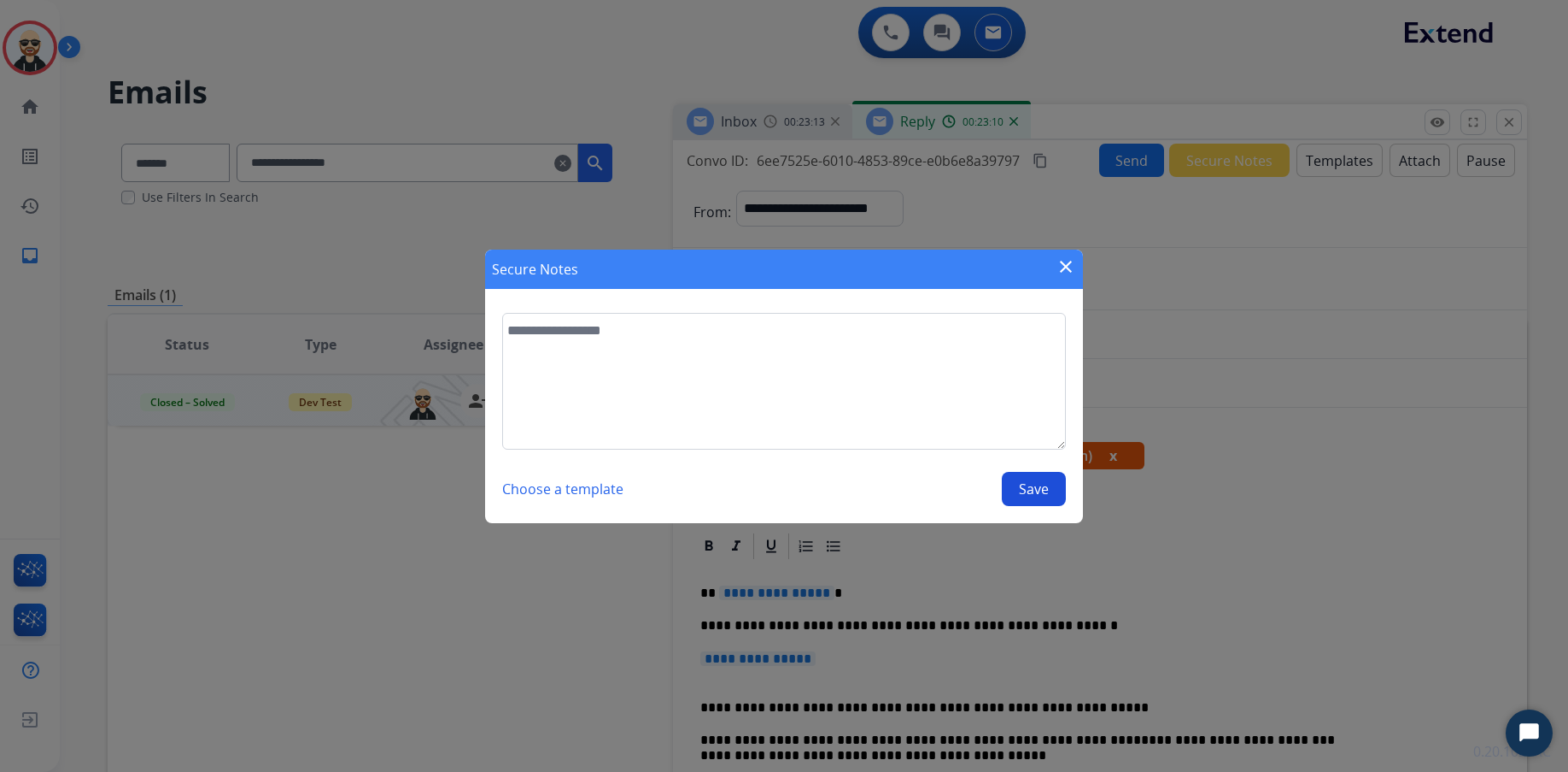
click at [588, 490] on button "Choose a template" at bounding box center [562, 489] width 121 height 34
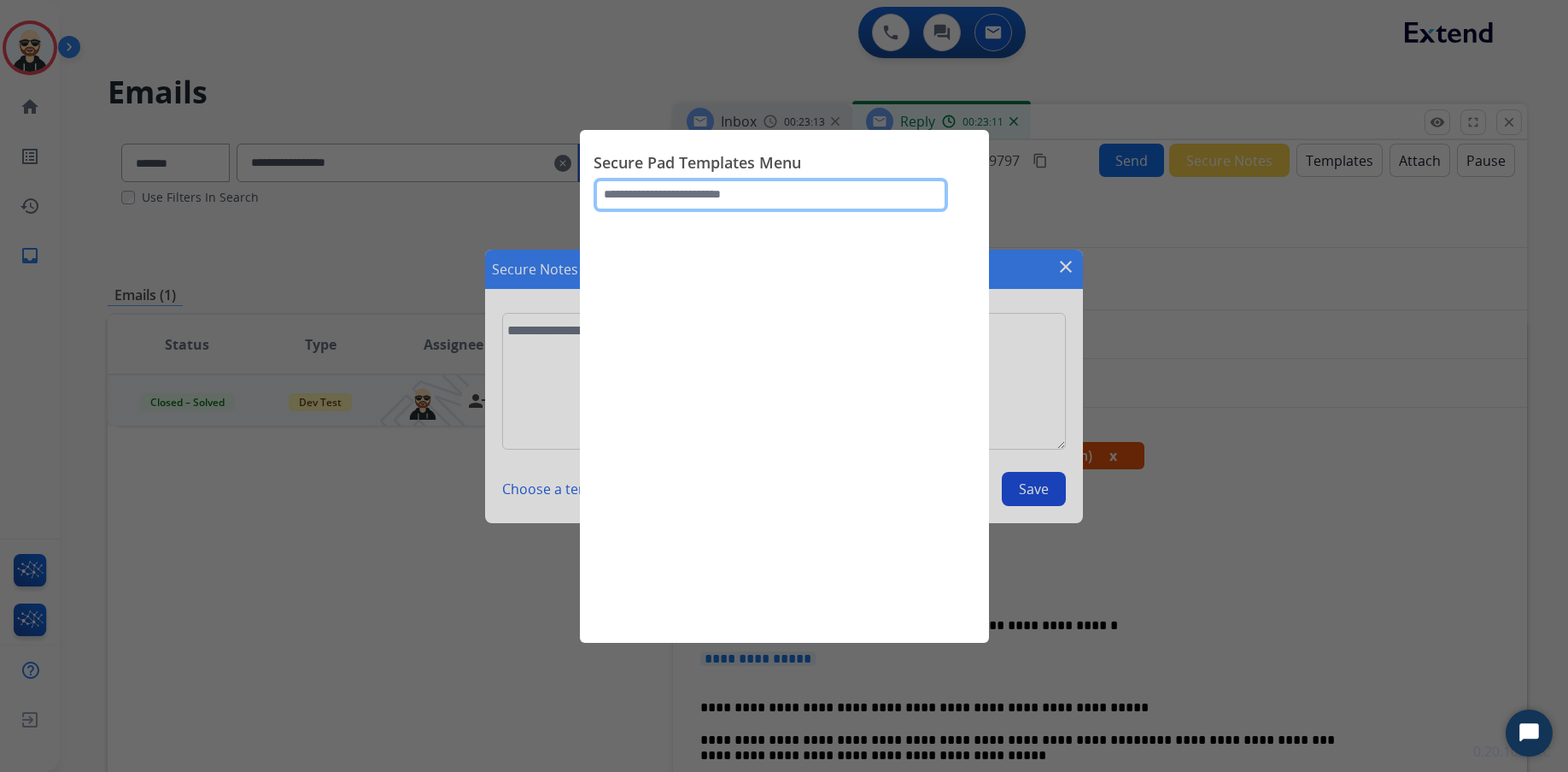
click at [716, 197] on input "text" at bounding box center [771, 195] width 355 height 34
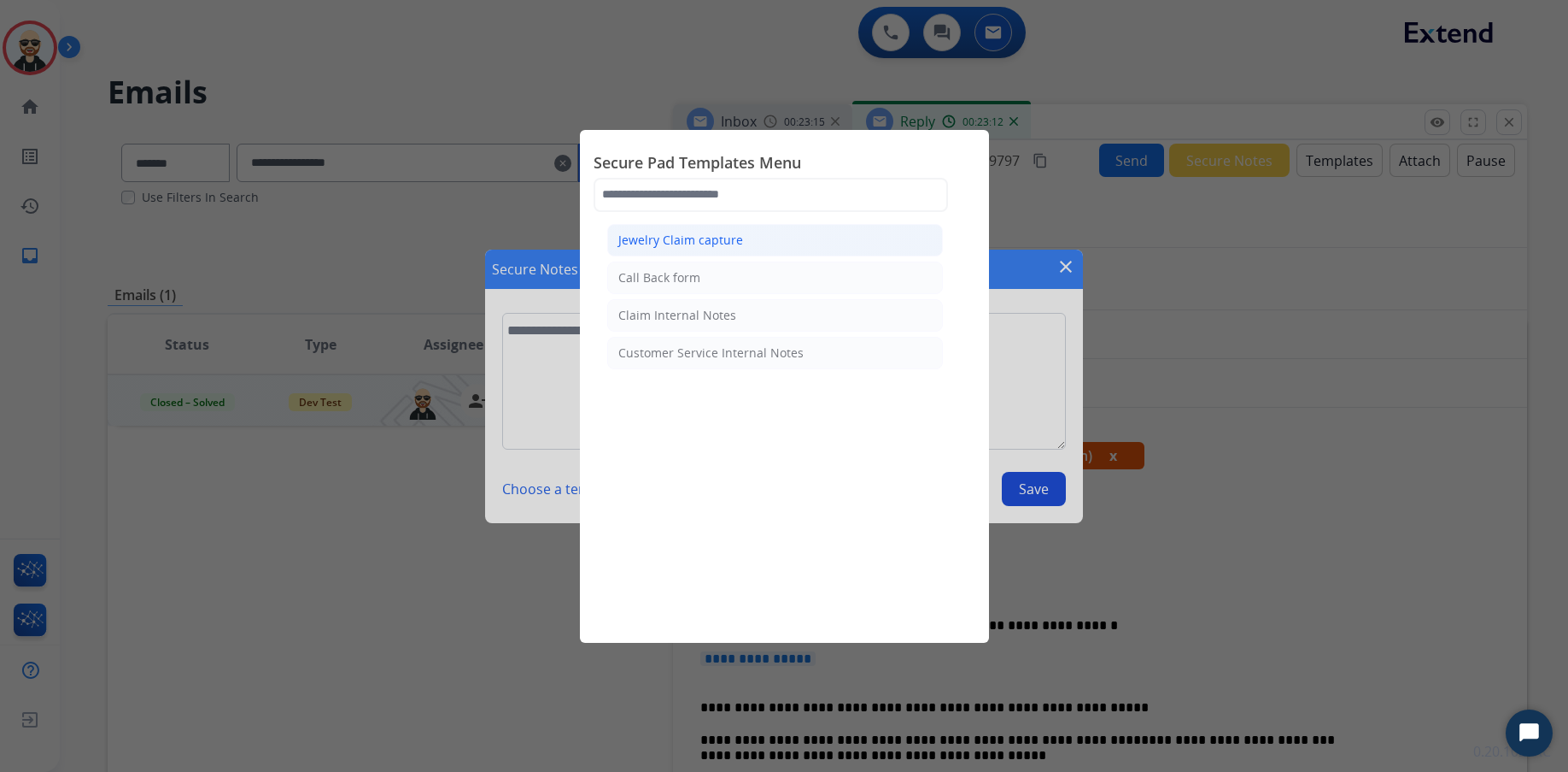
click at [734, 235] on div "Jewelry Claim capture" at bounding box center [680, 240] width 125 height 17
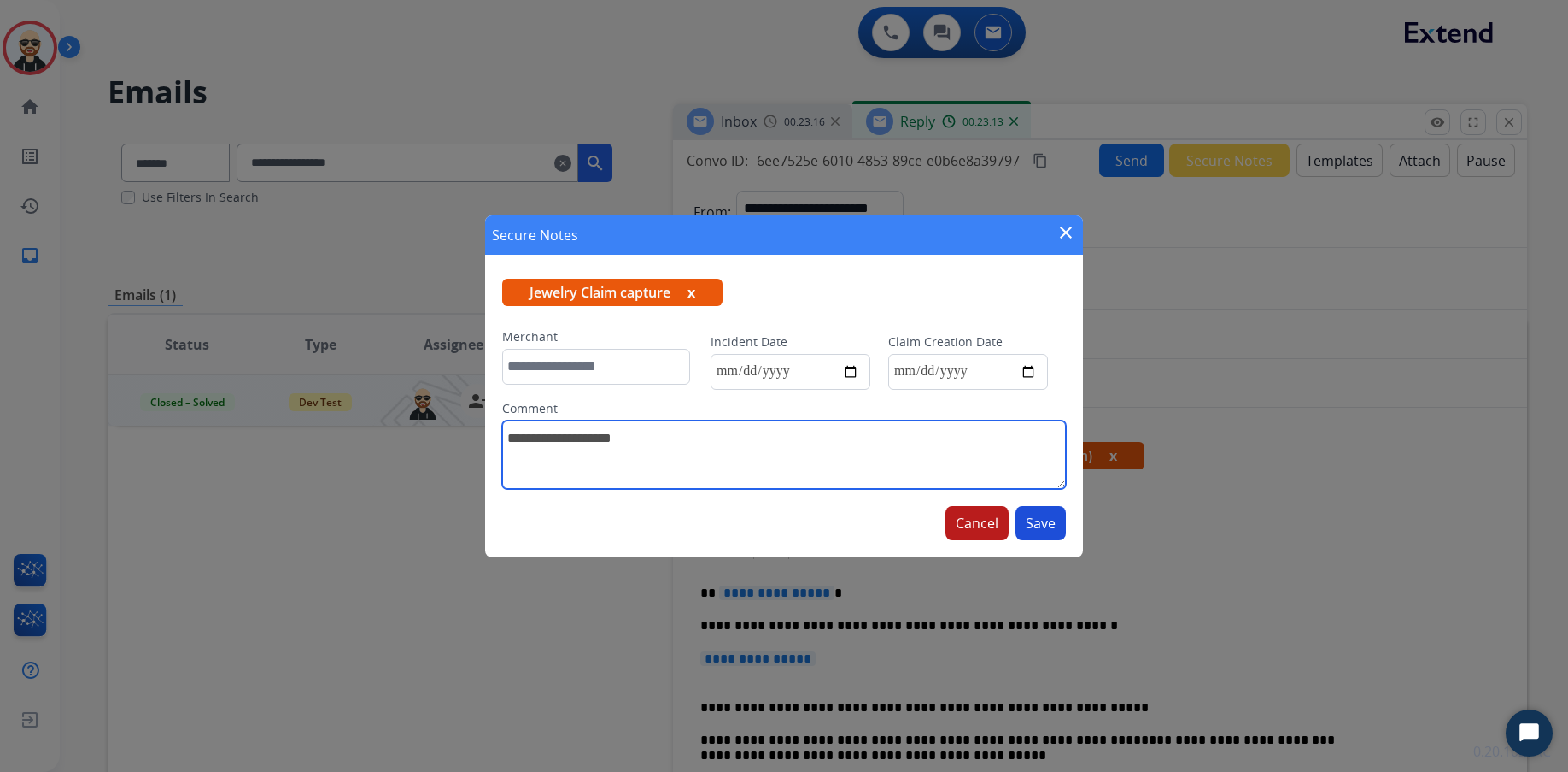
click at [726, 429] on textarea at bounding box center [784, 454] width 564 height 68
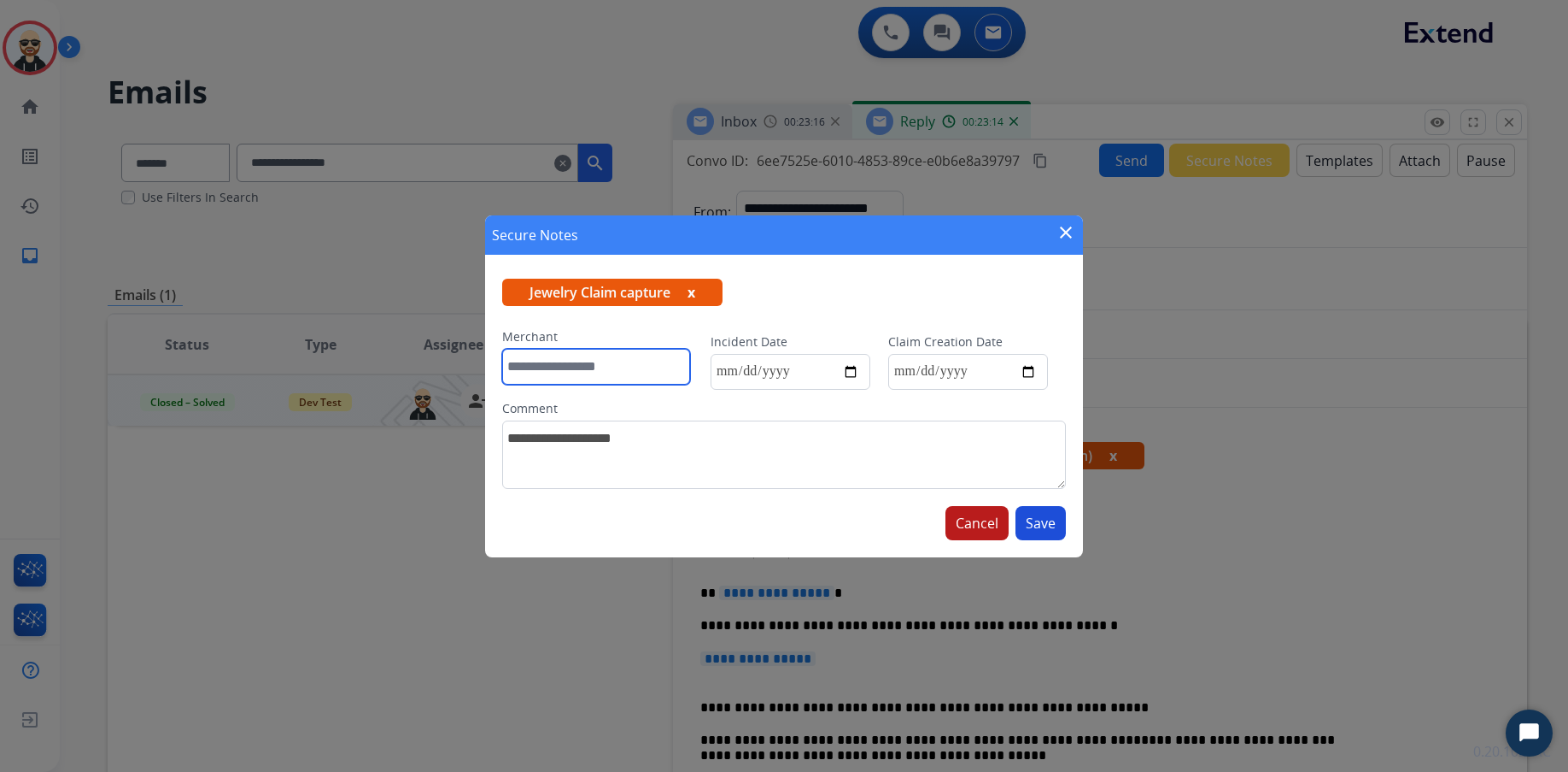
click at [620, 351] on input "text" at bounding box center [596, 367] width 188 height 36
click at [693, 290] on button "x" at bounding box center [691, 292] width 8 height 21
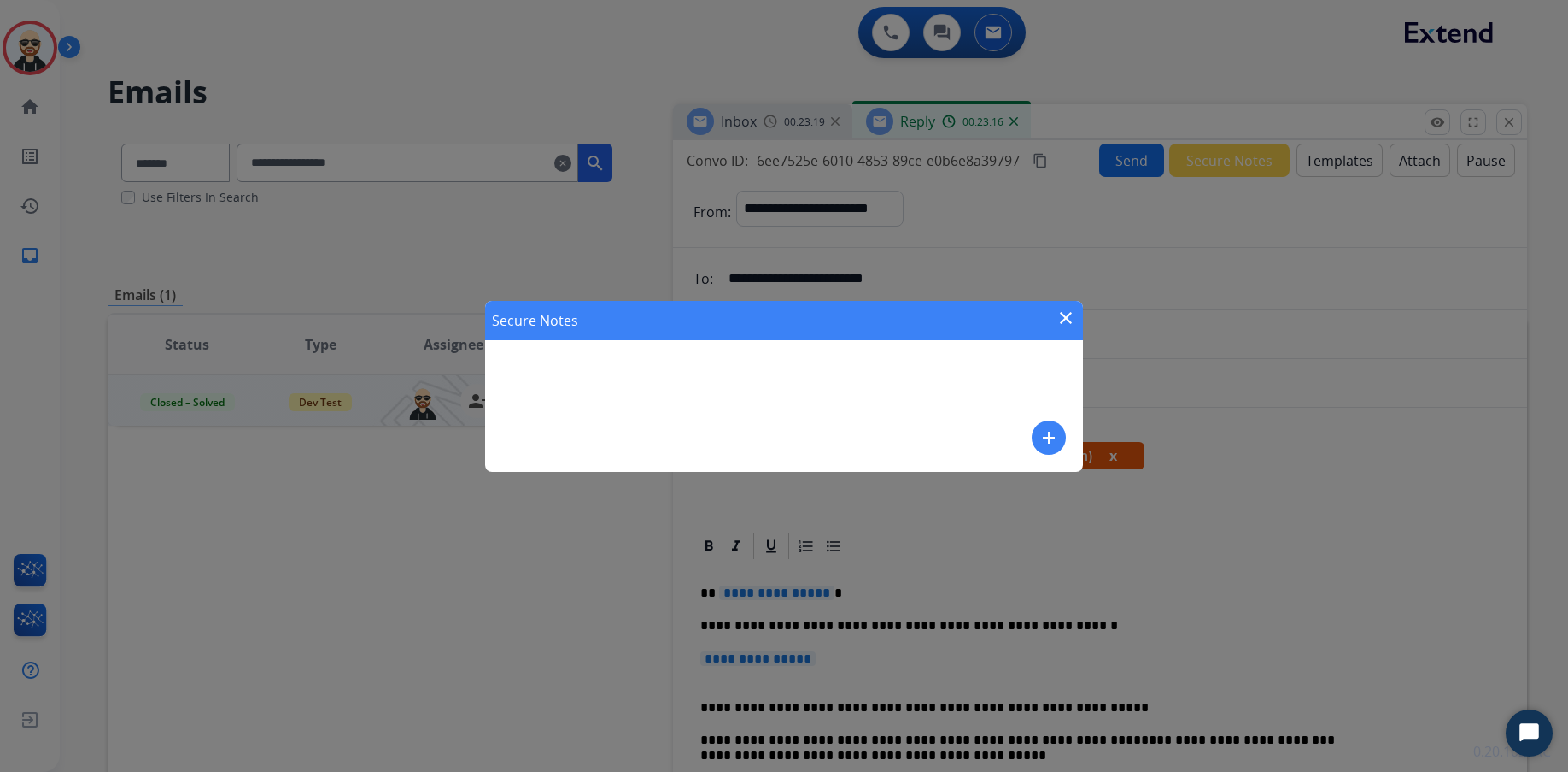
click at [637, 370] on div "Secure Notes close add" at bounding box center [784, 386] width 598 height 171
click at [1046, 442] on mat-icon "add" at bounding box center [1049, 438] width 21 height 21
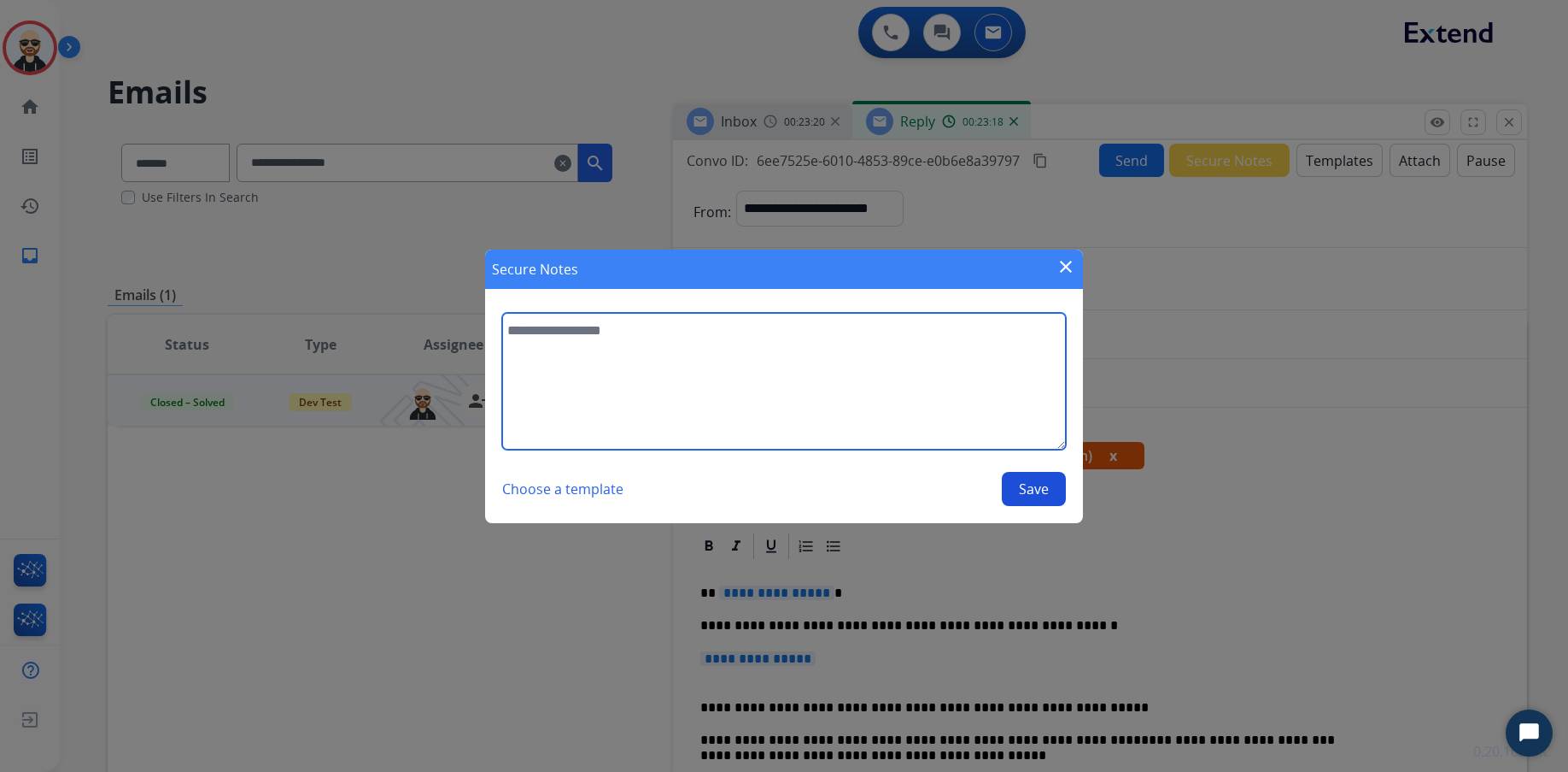
click at [686, 350] on textarea at bounding box center [784, 381] width 564 height 137
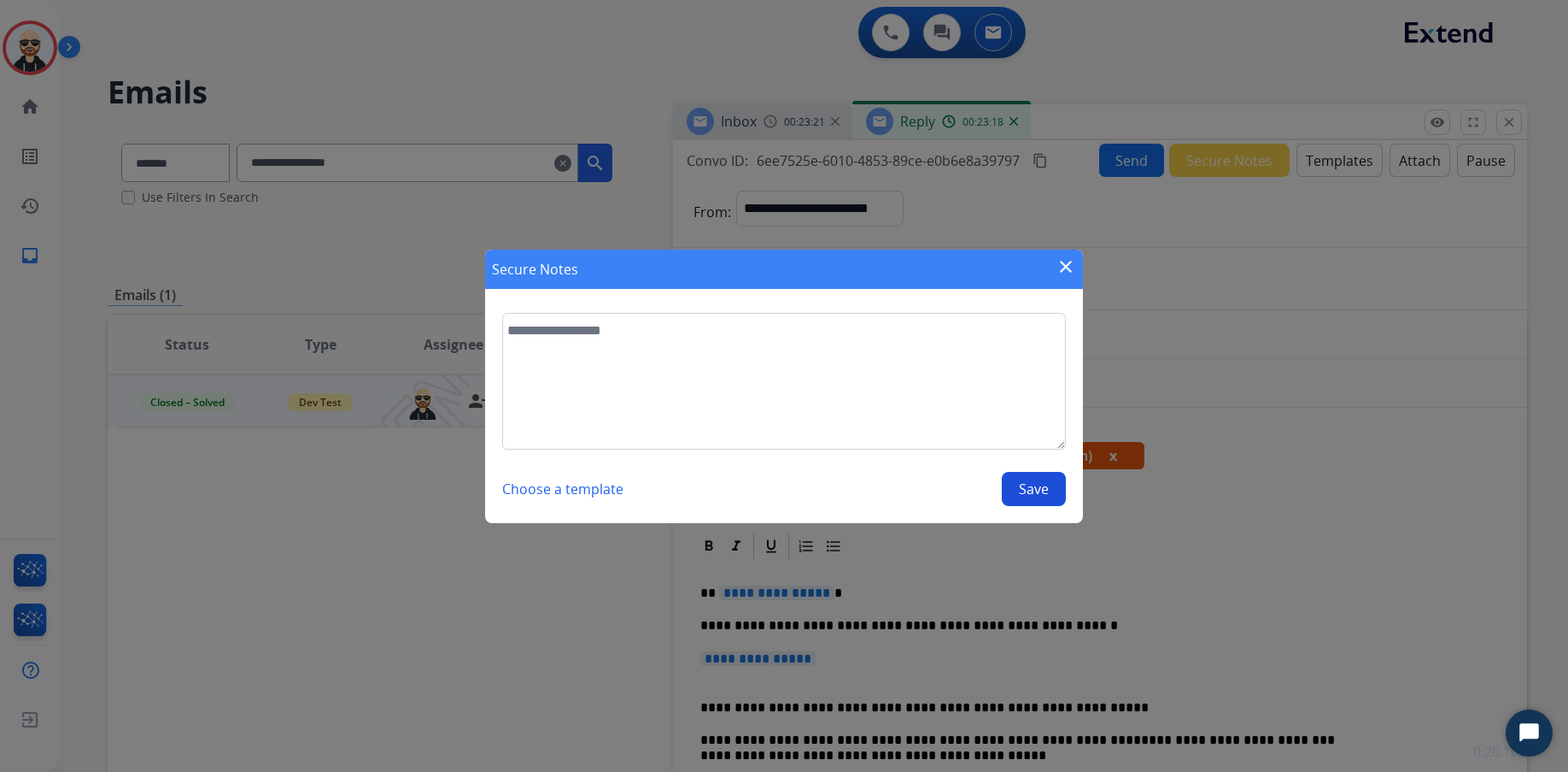
click at [591, 484] on button "Choose a template" at bounding box center [562, 489] width 121 height 34
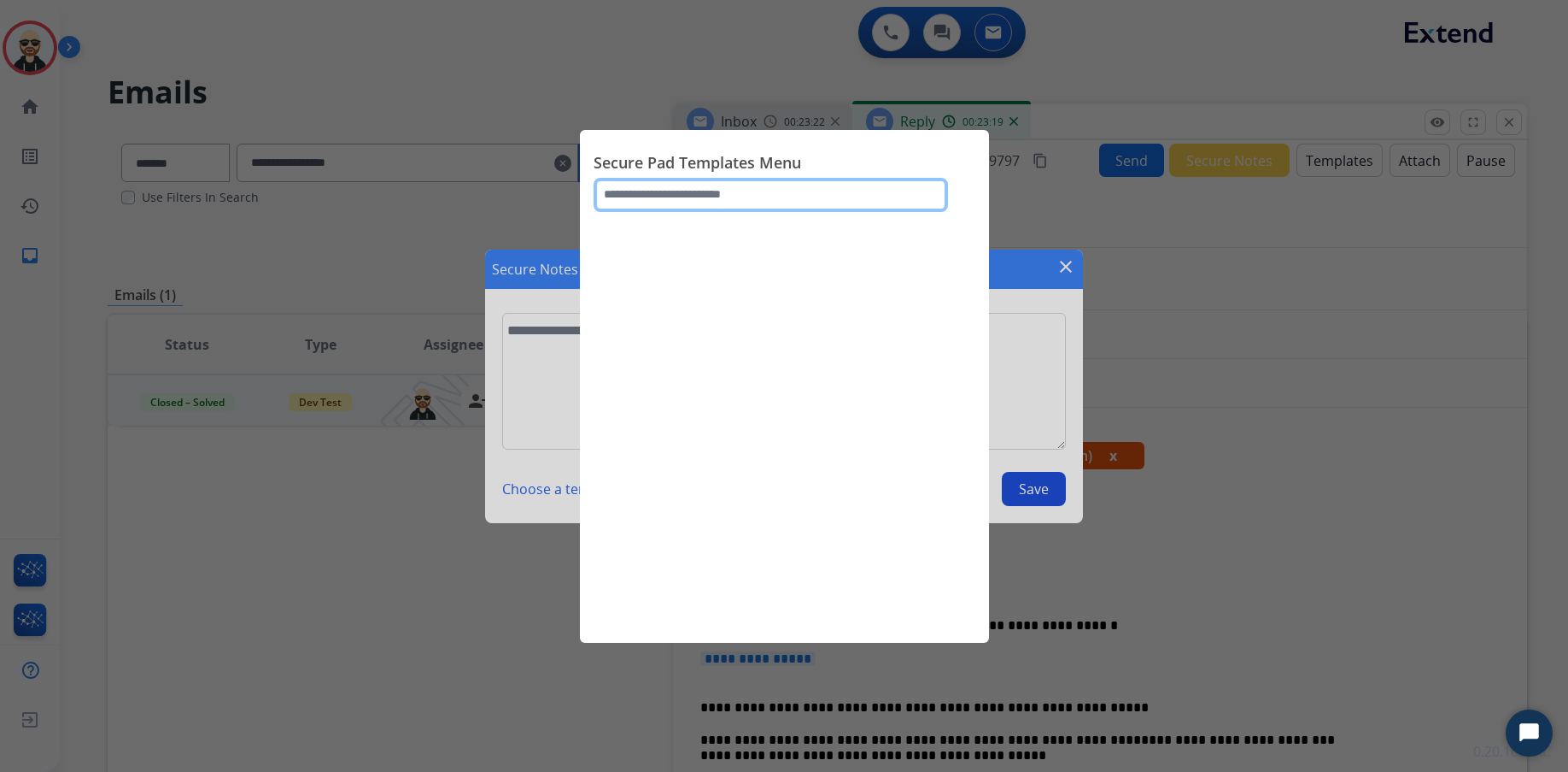
click at [678, 202] on input "text" at bounding box center [771, 195] width 355 height 34
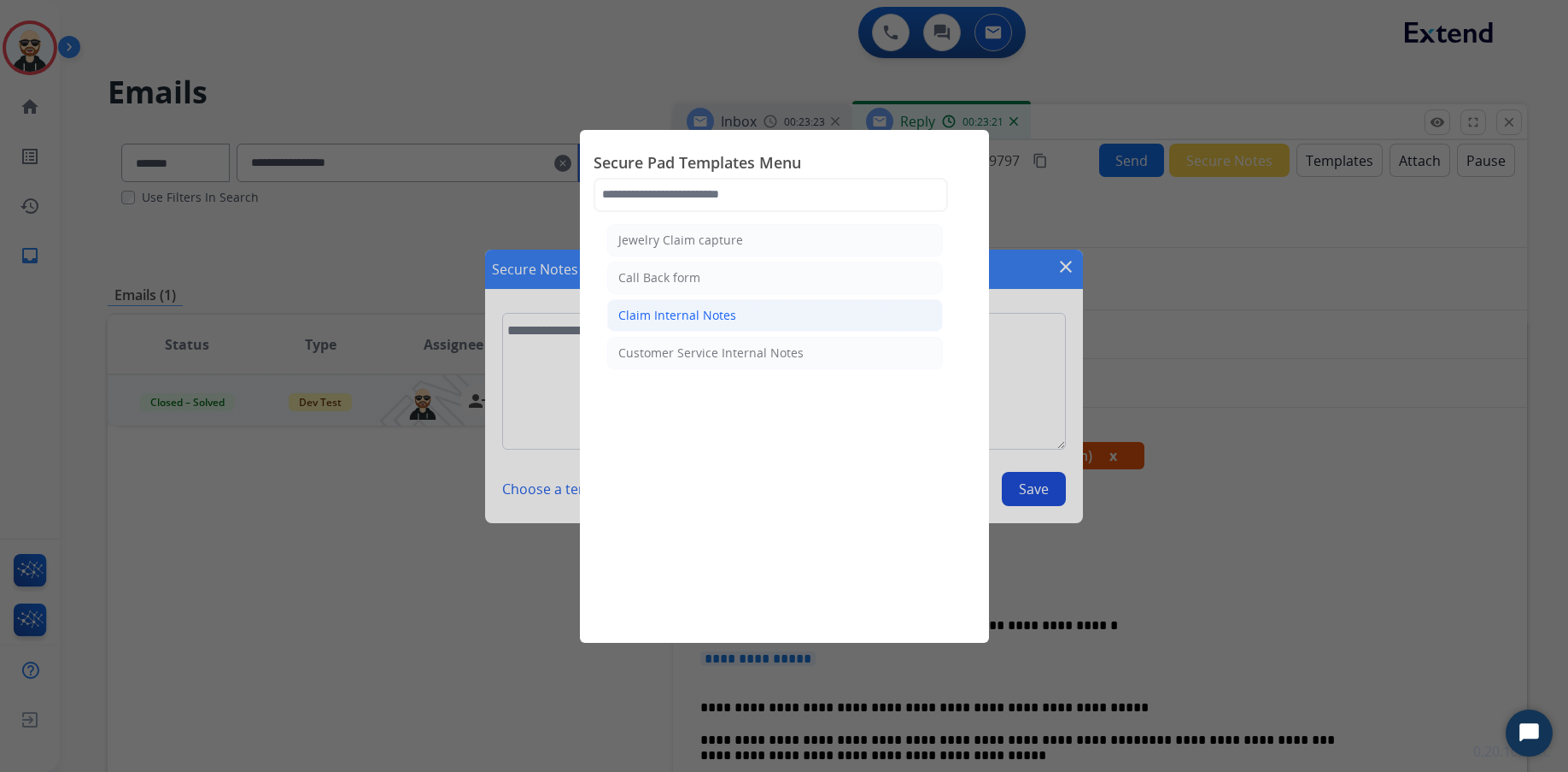
click at [699, 314] on div "Claim Internal Notes" at bounding box center [677, 315] width 118 height 17
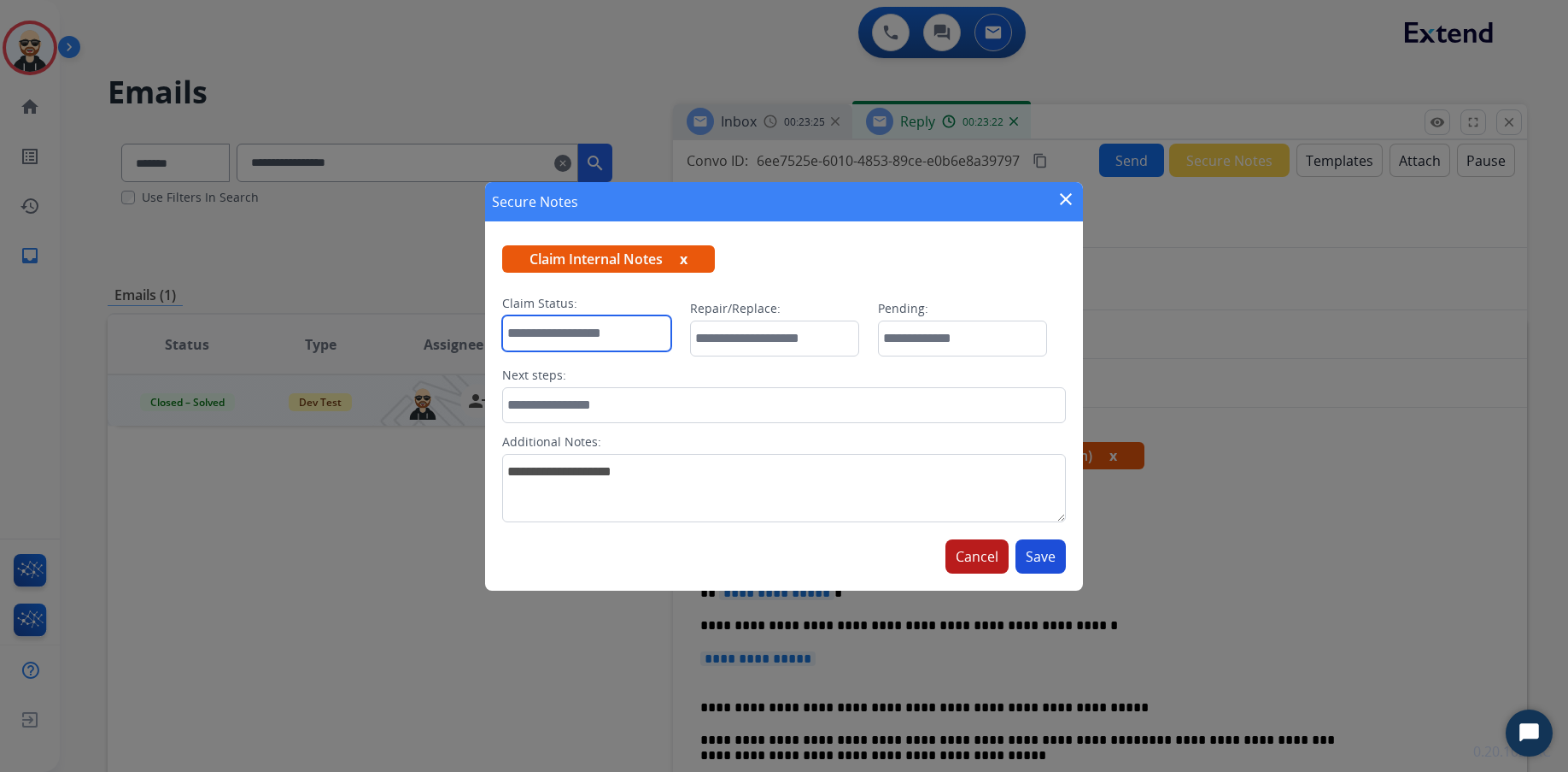
click at [580, 335] on input "text" at bounding box center [586, 333] width 169 height 36
click at [757, 338] on input "text" at bounding box center [774, 339] width 169 height 36
click at [919, 345] on input "text" at bounding box center [963, 339] width 169 height 36
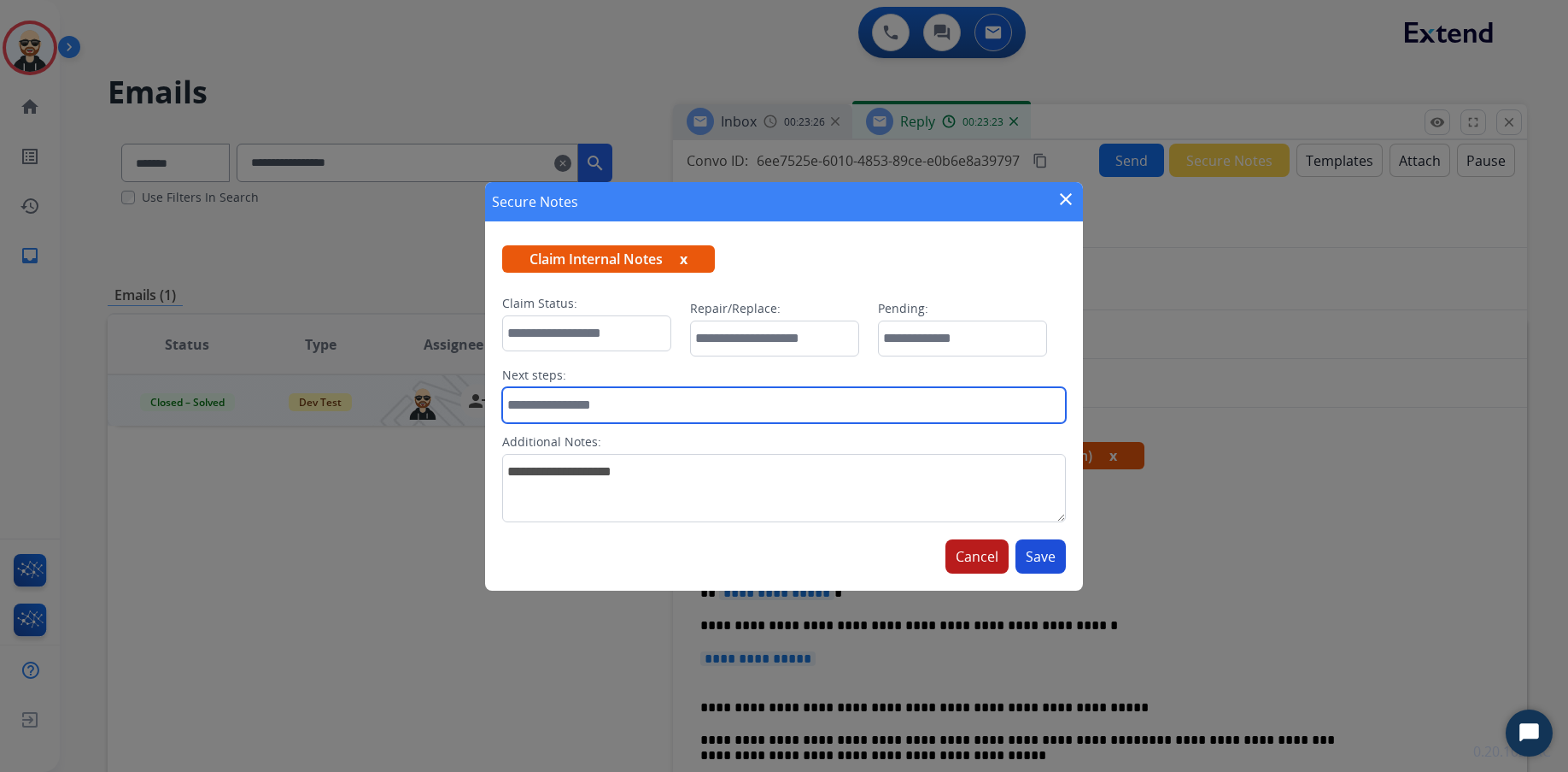
drag, startPoint x: 826, startPoint y: 389, endPoint x: 778, endPoint y: 399, distance: 49.0
click at [821, 391] on input "text" at bounding box center [784, 405] width 564 height 36
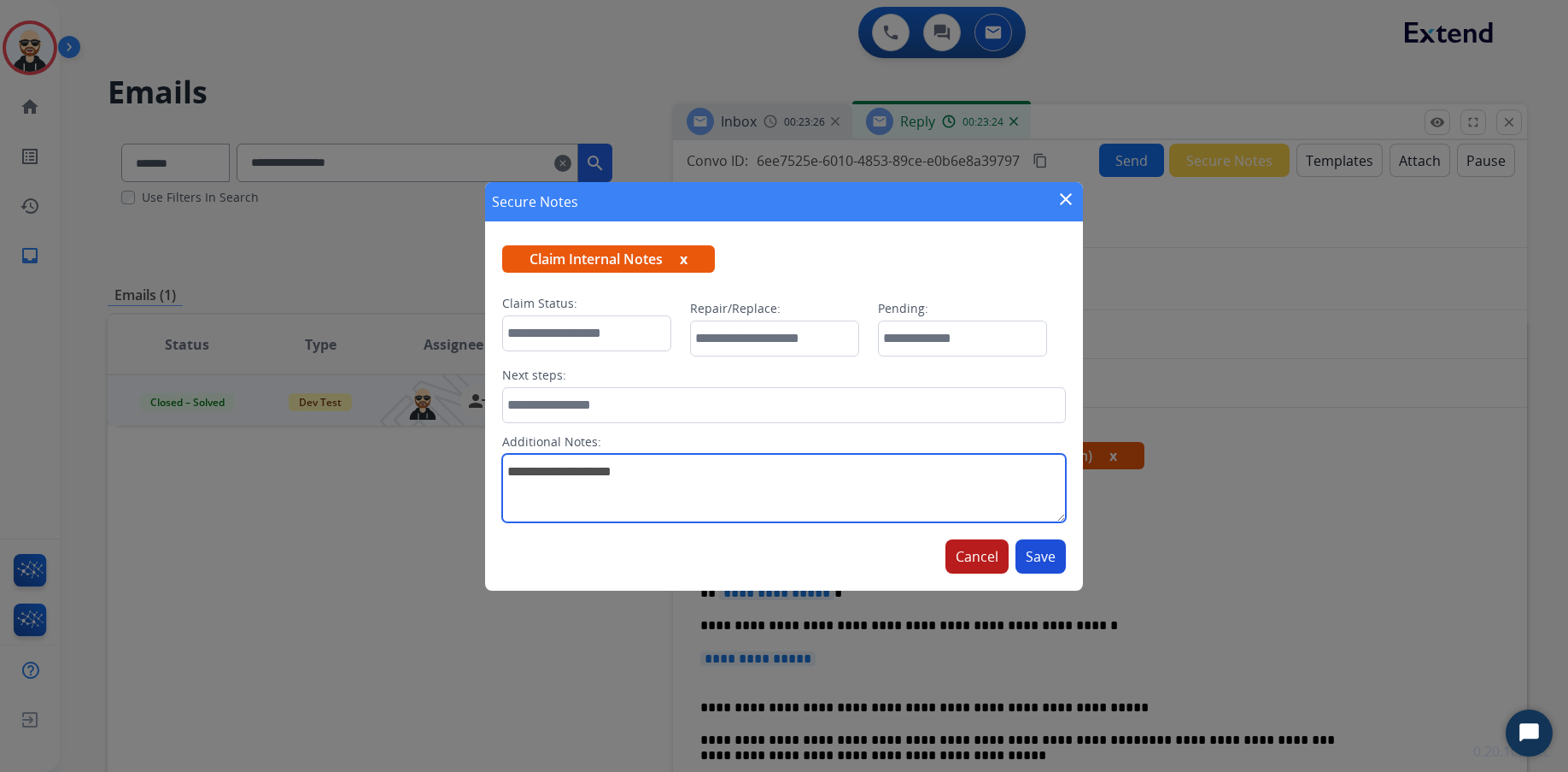
click at [654, 475] on textarea at bounding box center [784, 488] width 564 height 68
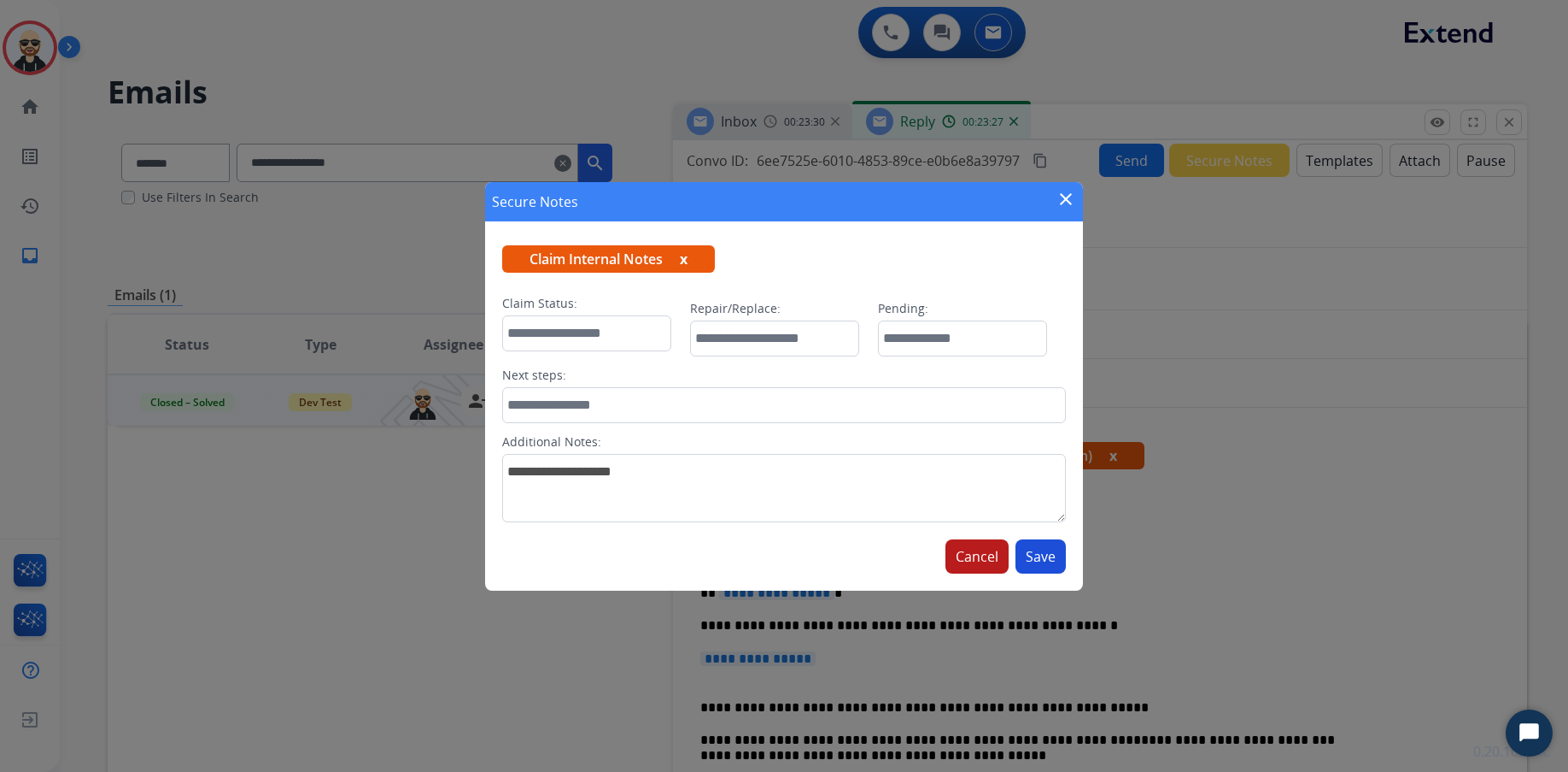
drag, startPoint x: 985, startPoint y: 562, endPoint x: 950, endPoint y: 557, distance: 35.4
click at [985, 562] on button "Cancel" at bounding box center [976, 557] width 63 height 34
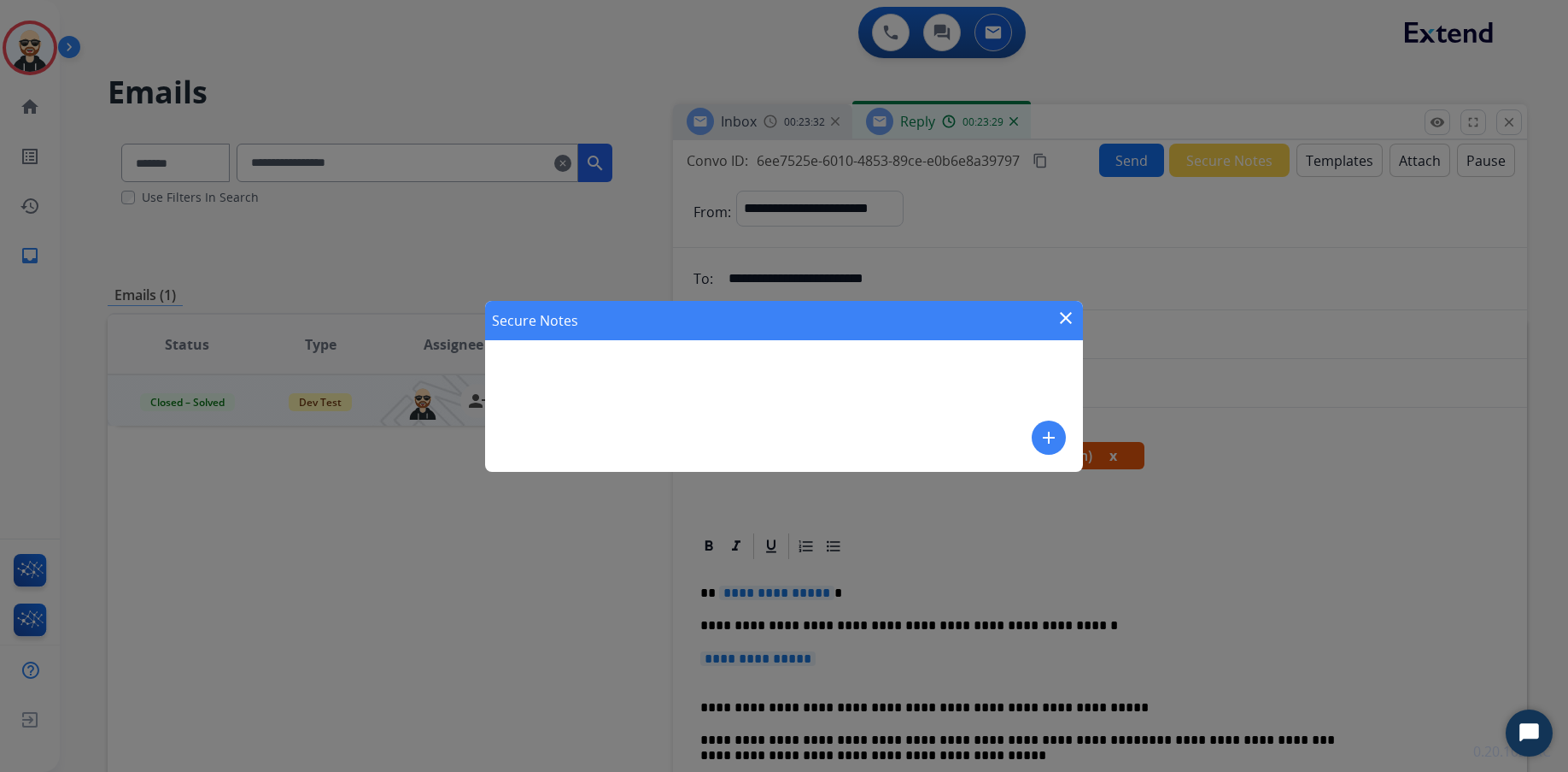
click at [1059, 315] on mat-icon "close" at bounding box center [1066, 318] width 21 height 21
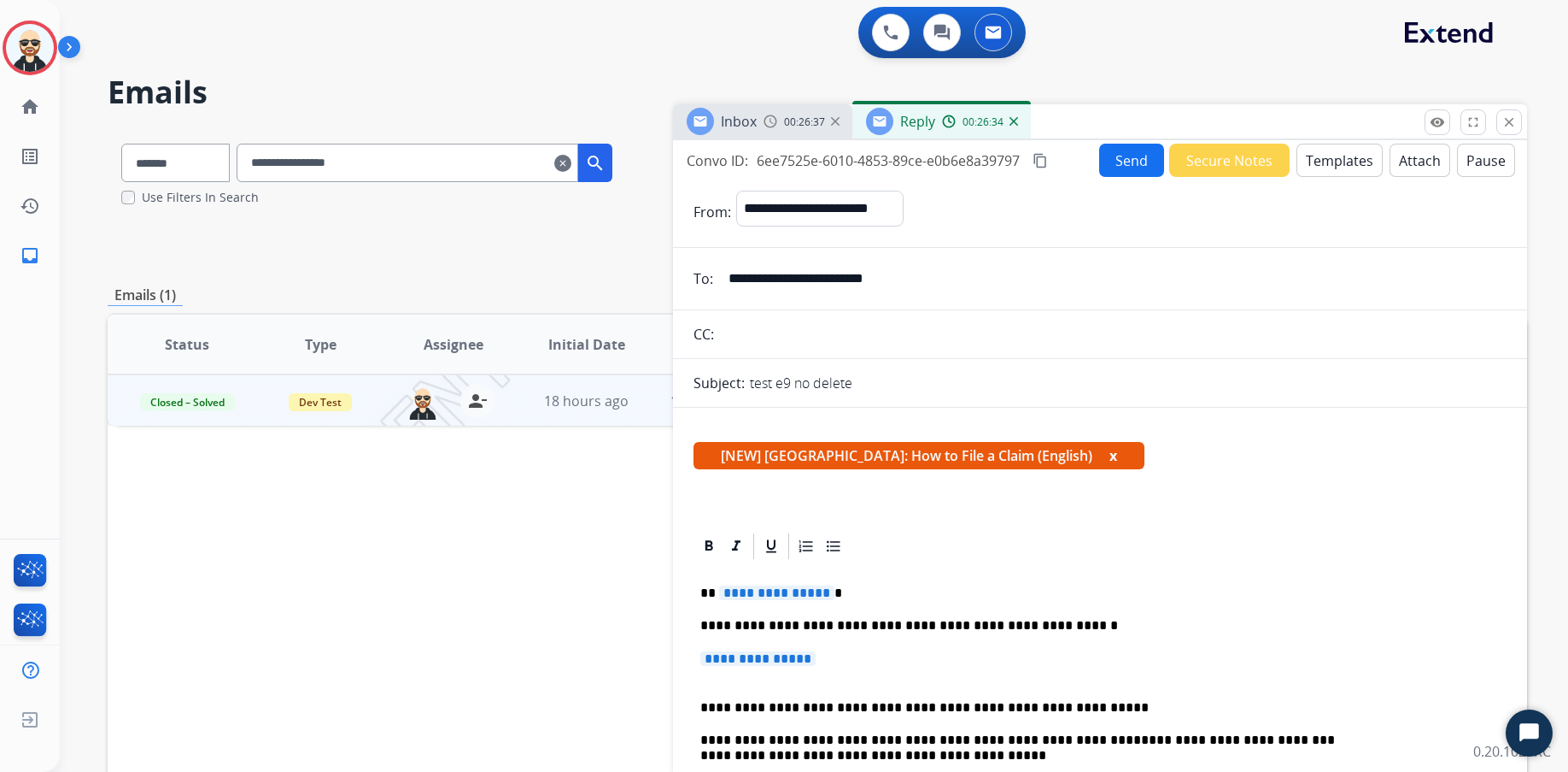
scroll to position [0, 0]
click at [1244, 120] on mat-icon "close" at bounding box center [1509, 122] width 15 height 16
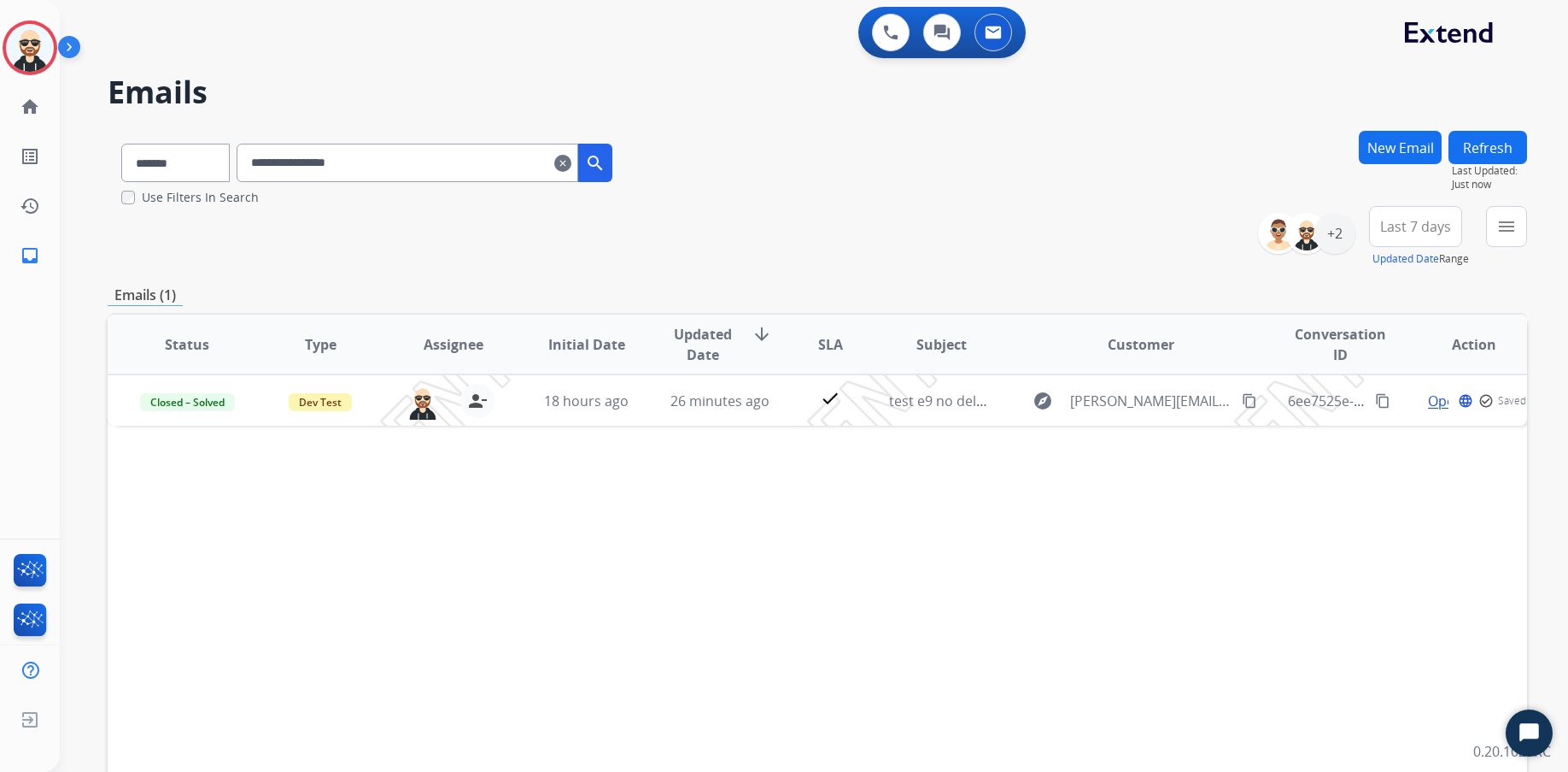
click at [1244, 133] on div "**********" at bounding box center [817, 168] width 1420 height 76
